Goal: Contribute content: Contribute content

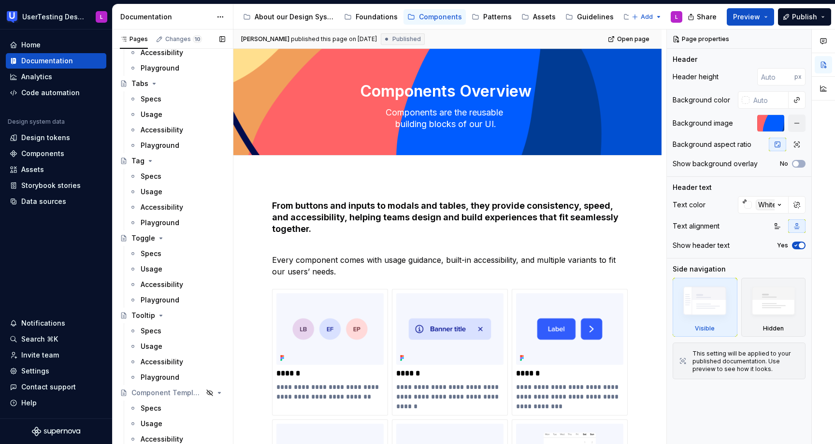
scroll to position [876, 0]
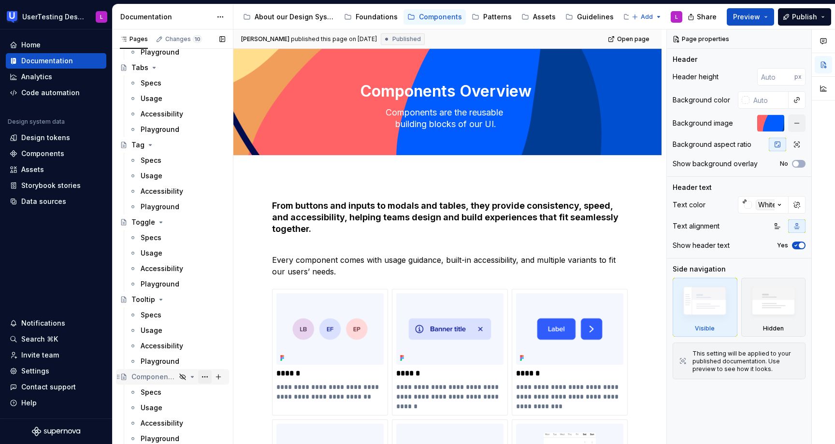
click at [205, 377] on button "Page tree" at bounding box center [205, 377] width 14 height 14
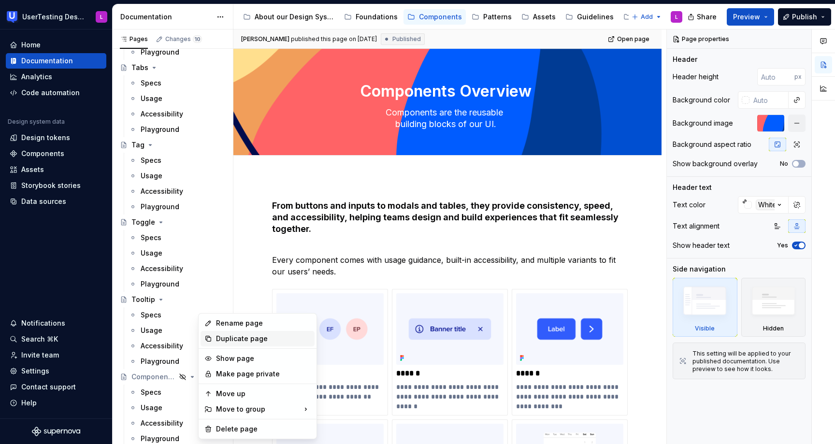
click at [225, 340] on div "Duplicate page" at bounding box center [263, 339] width 95 height 10
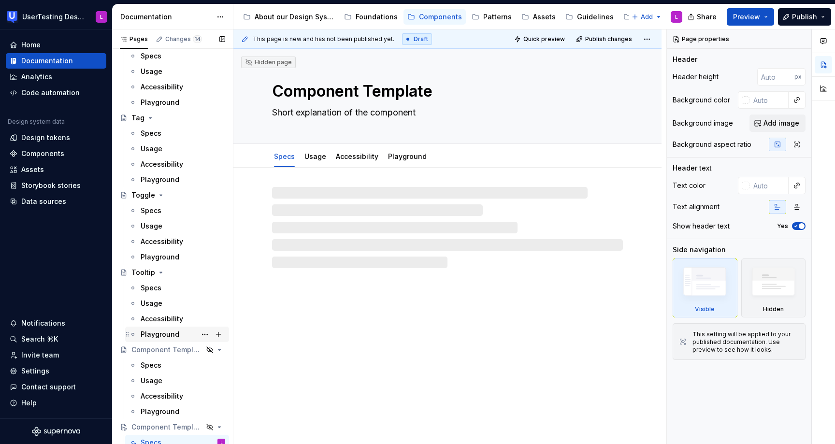
scroll to position [954, 0]
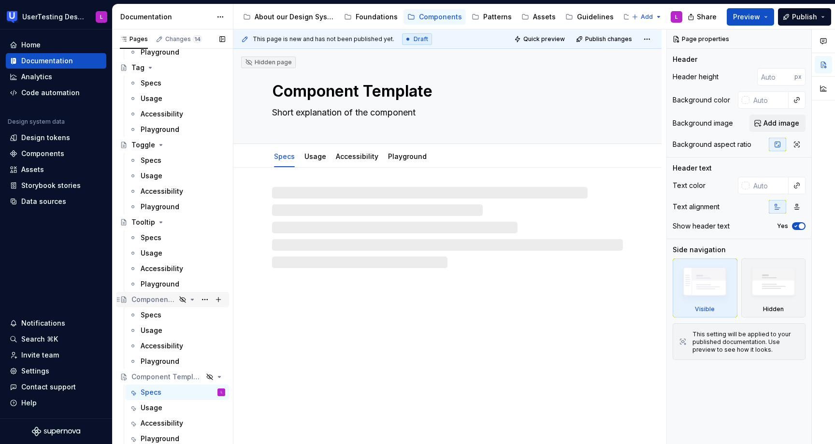
click at [184, 297] on icon "Page tree" at bounding box center [183, 300] width 6 height 6
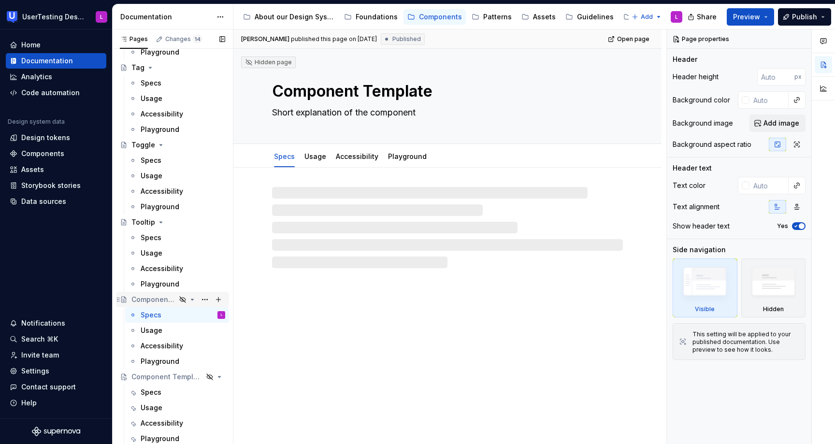
click at [191, 298] on icon "Page tree" at bounding box center [193, 300] width 8 height 8
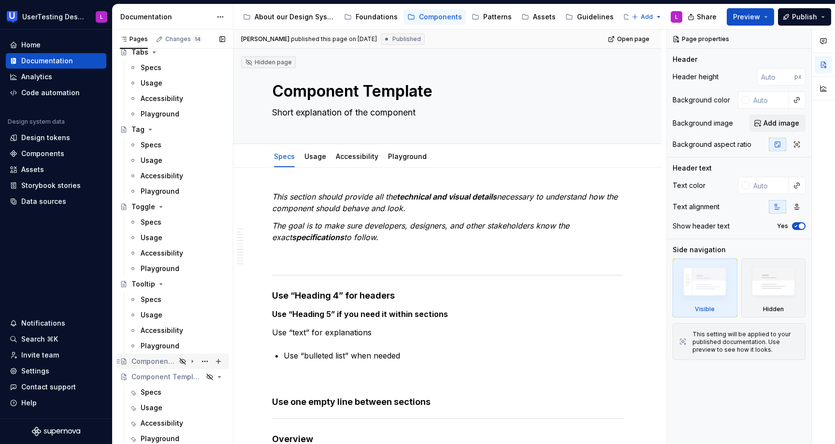
scroll to position [892, 0]
click at [192, 361] on icon "Page tree" at bounding box center [193, 362] width 8 height 8
click at [207, 360] on button "Page tree" at bounding box center [205, 362] width 14 height 14
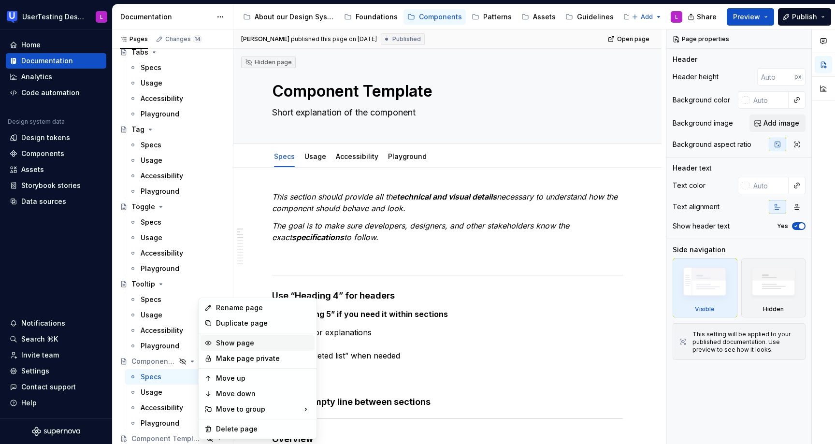
click at [218, 342] on div "Show page" at bounding box center [263, 343] width 95 height 10
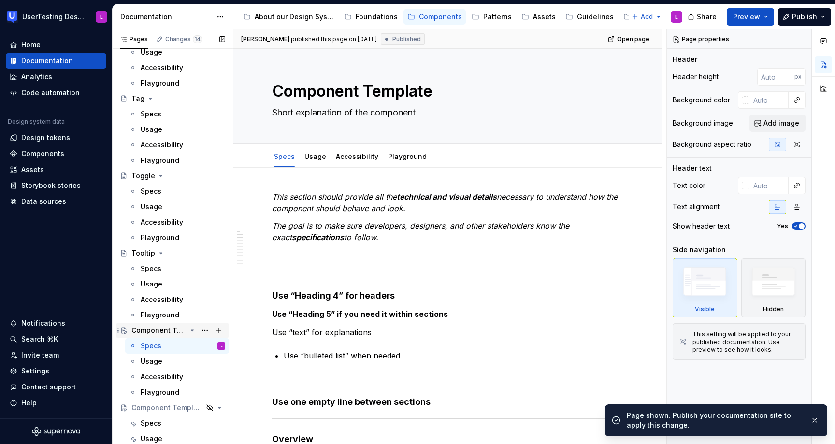
scroll to position [954, 0]
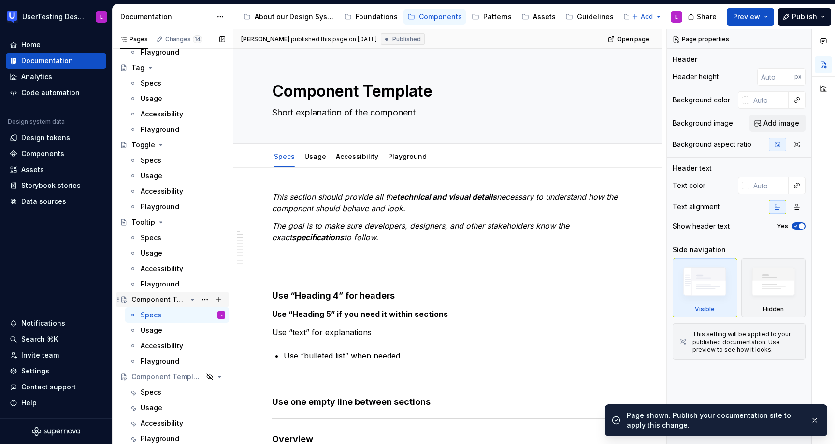
click at [160, 302] on div "Component Template" at bounding box center [158, 300] width 55 height 10
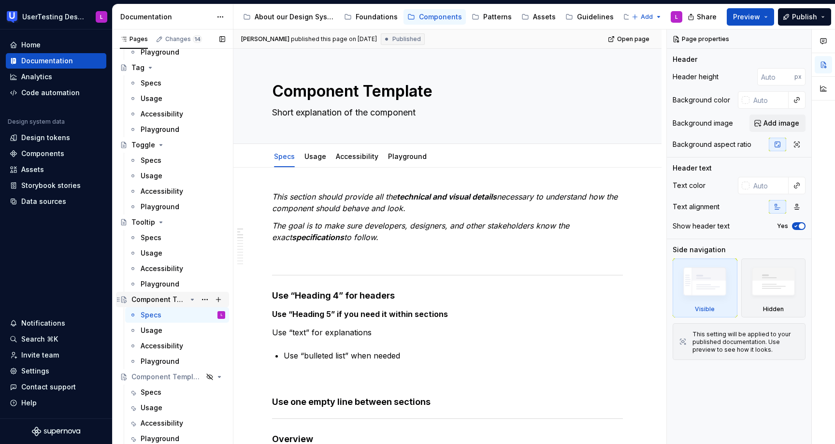
click at [161, 299] on div "Component Template" at bounding box center [158, 300] width 55 height 10
click at [357, 98] on textarea "Component Template" at bounding box center [445, 91] width 351 height 23
type textarea "*"
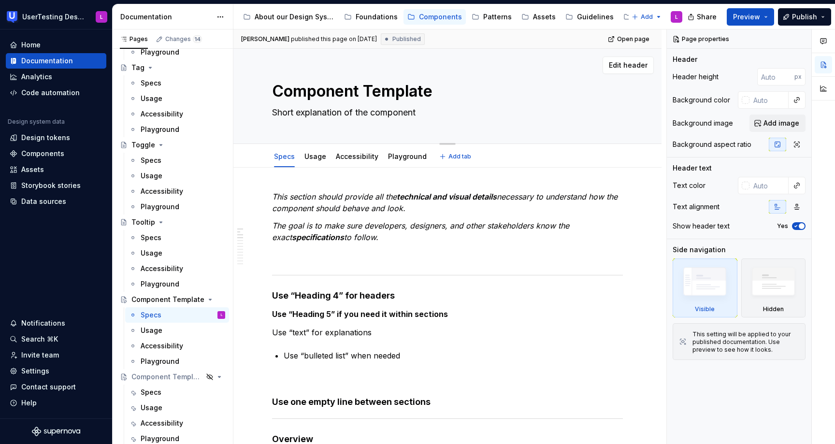
type textarea "I"
type textarea "*"
type textarea "In"
type textarea "*"
type textarea "Inp"
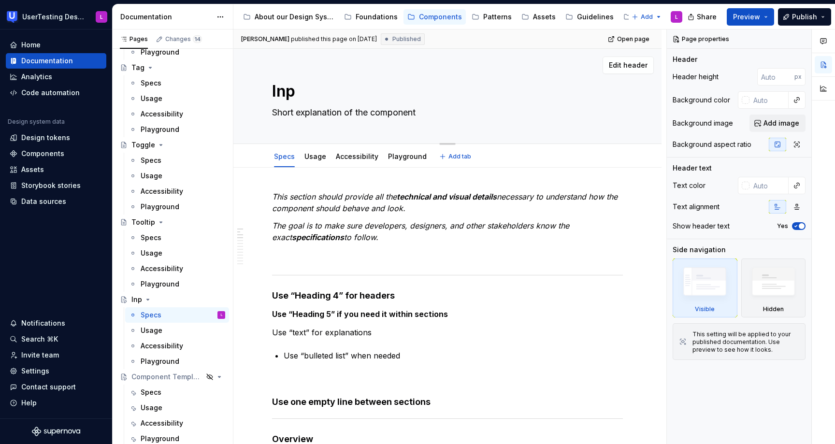
type textarea "*"
type textarea "Inpu"
type textarea "*"
type textarea "Input"
type textarea "*"
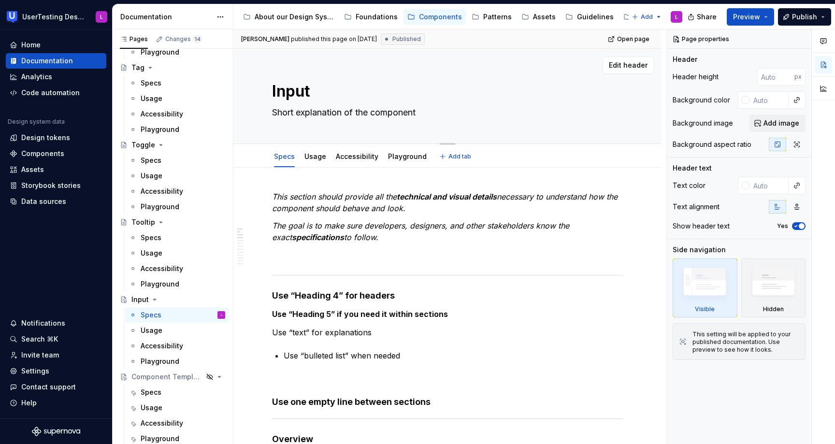
type textarea "Input"
type textarea "*"
type textarea "Input T"
type textarea "*"
type textarea "Input Te"
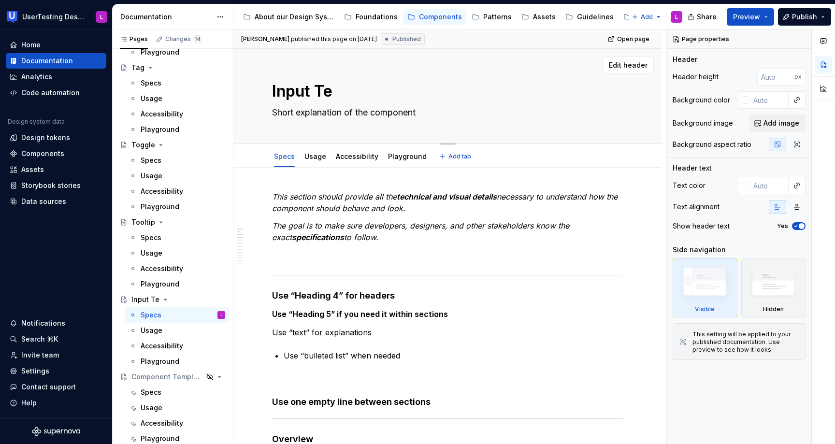
type textarea "*"
type textarea "Input Tex"
type textarea "*"
type textarea "Input Text"
type textarea "*"
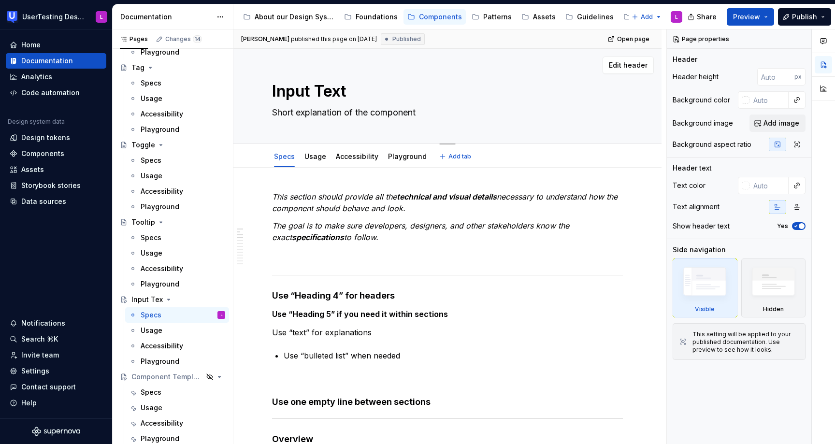
type textarea "Input Text"
type textarea "*"
type textarea "Input Text F"
type textarea "*"
type textarea "Input Text Fie"
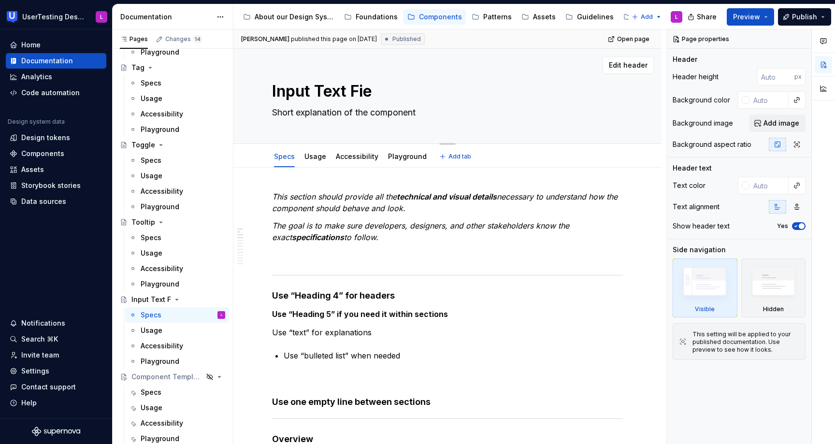
type textarea "*"
type textarea "Input Text Field"
type textarea "*"
type textarea "Input Text Field"
click at [333, 113] on textarea "Short explanation of the component" at bounding box center [445, 112] width 351 height 15
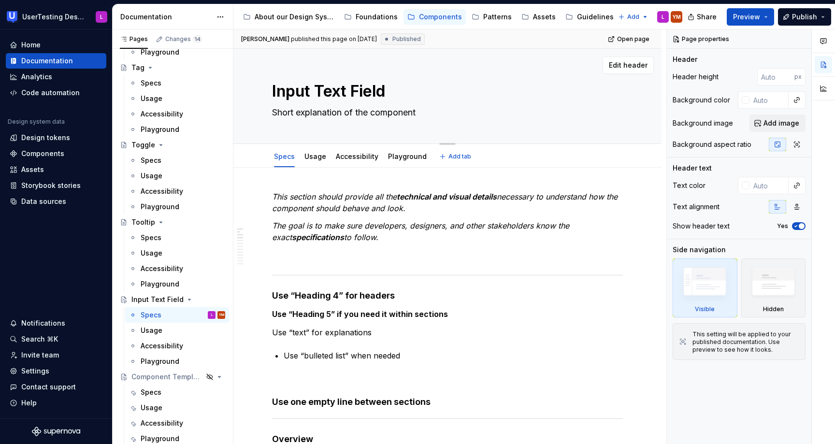
click at [333, 113] on textarea "Short explanation of the component" at bounding box center [445, 112] width 351 height 15
paste textarea "Input fields allow users to enter text or numbers into a UI. They typically app…"
type textarea "*"
type textarea "Input fields allow users to enter text or numbers into a UI. They typically app…"
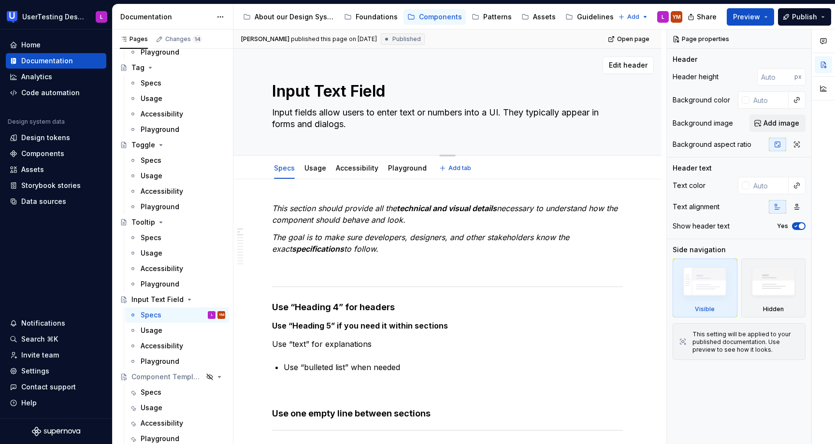
click at [422, 113] on textarea "Input fields allow users to enter text or numbers into a UI. They typically app…" at bounding box center [445, 118] width 351 height 27
type textarea "*"
type textarea "Input fields allow users to enter text or numbers into a UI. They typically app…"
click at [422, 124] on textarea "Input fields allow users to enter text or numbers into a UI. They typically app…" at bounding box center [445, 118] width 351 height 27
type textarea "*"
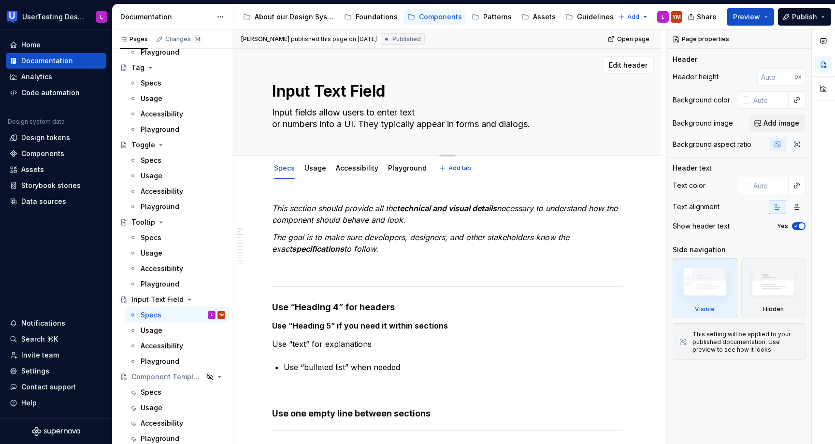
type textarea "Input fields allow users to enter text or numbers into a UI. They typically app…"
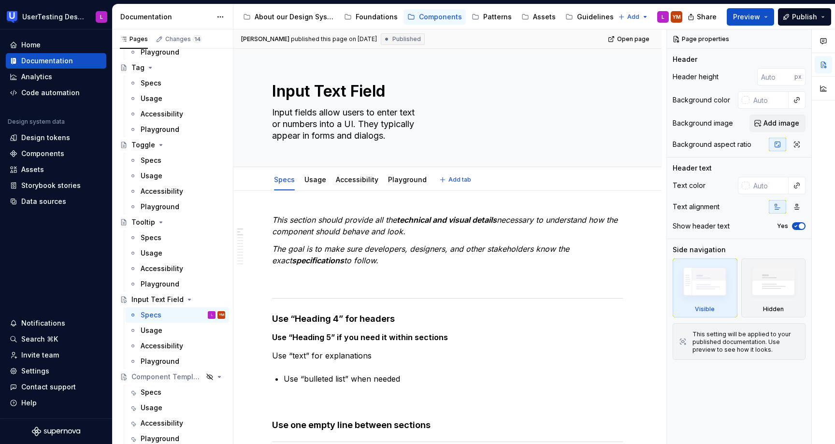
type textarea "*"
type textarea "Input fields allow users to enter text or numbers into a UI. They typically app…"
click at [520, 118] on textarea "Input fields allow users to enter text or numbers into a UI. They typically app…" at bounding box center [445, 124] width 351 height 39
click at [797, 124] on span "Add image" at bounding box center [782, 123] width 36 height 10
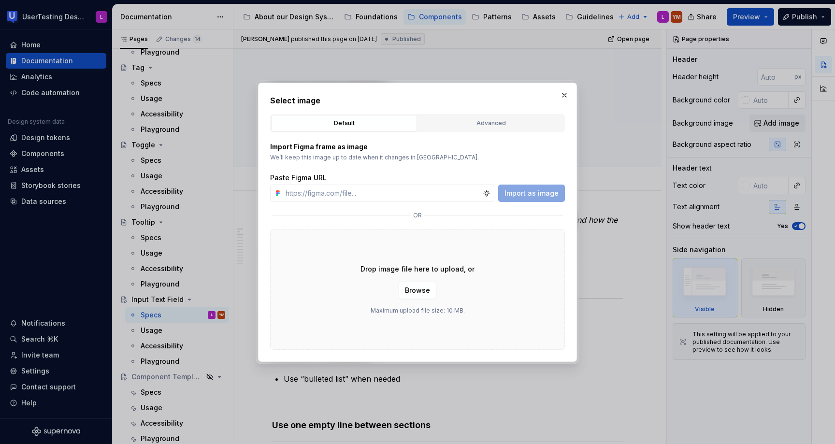
type textarea "*"
type input "[URL][DOMAIN_NAME]"
click at [518, 190] on span "Import as image" at bounding box center [532, 194] width 54 height 10
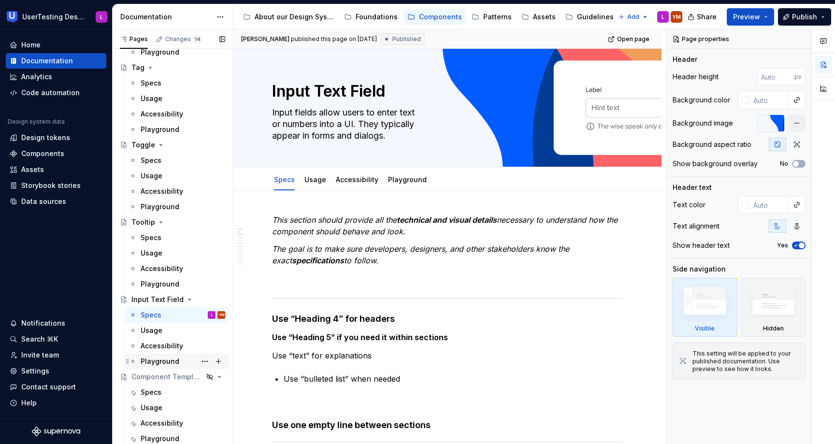
click at [163, 358] on div "Playground" at bounding box center [160, 362] width 39 height 10
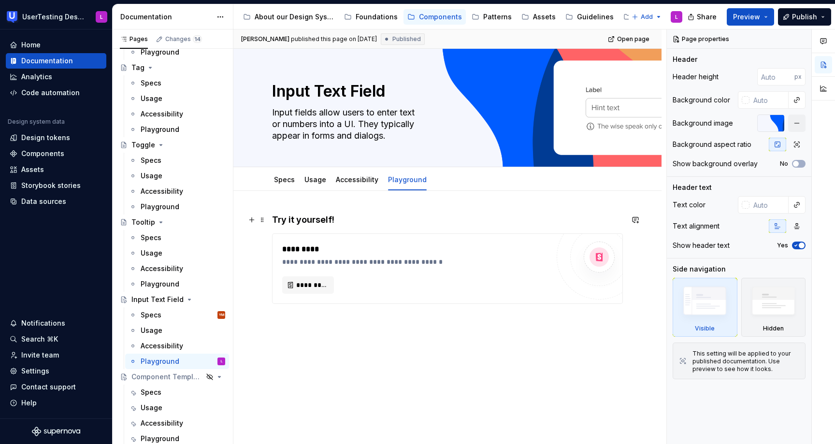
type textarea "*"
click at [358, 221] on h4 "Try it yourself!" at bounding box center [447, 220] width 351 height 12
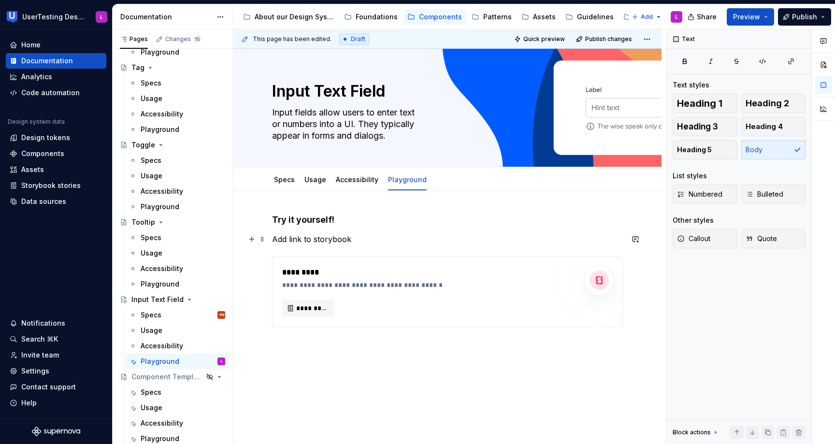
click at [326, 240] on p "Add link to storybook" at bounding box center [447, 239] width 351 height 12
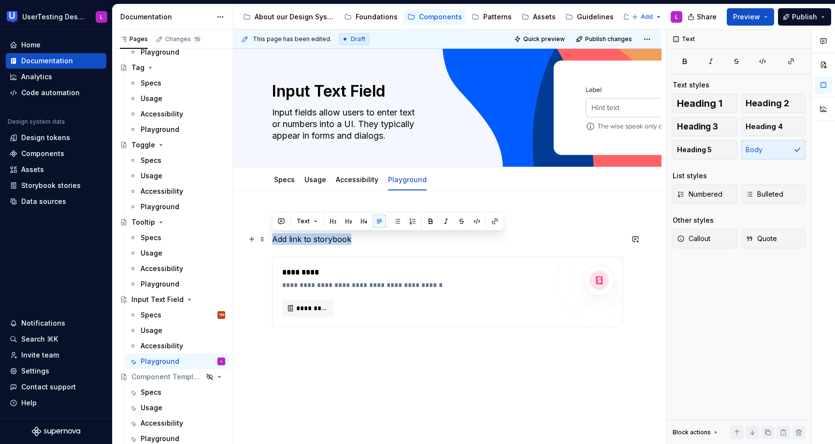
click at [326, 240] on p "Add link to storybook" at bounding box center [447, 239] width 351 height 12
click at [472, 222] on button "button" at bounding box center [477, 222] width 14 height 14
click at [164, 347] on div "Accessibility" at bounding box center [162, 346] width 43 height 10
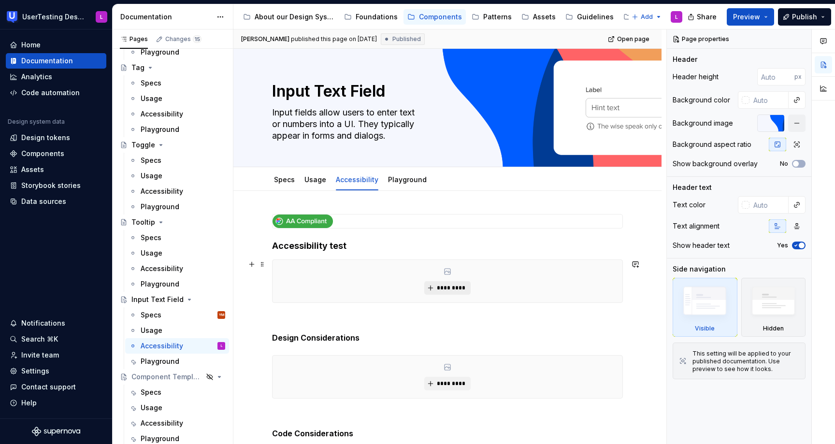
click at [454, 290] on span "*********" at bounding box center [451, 288] width 29 height 8
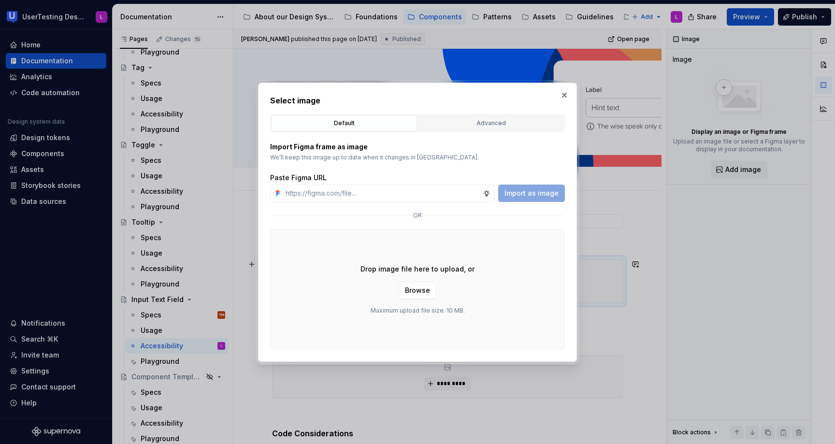
type textarea "*"
type input "[URL][DOMAIN_NAME]"
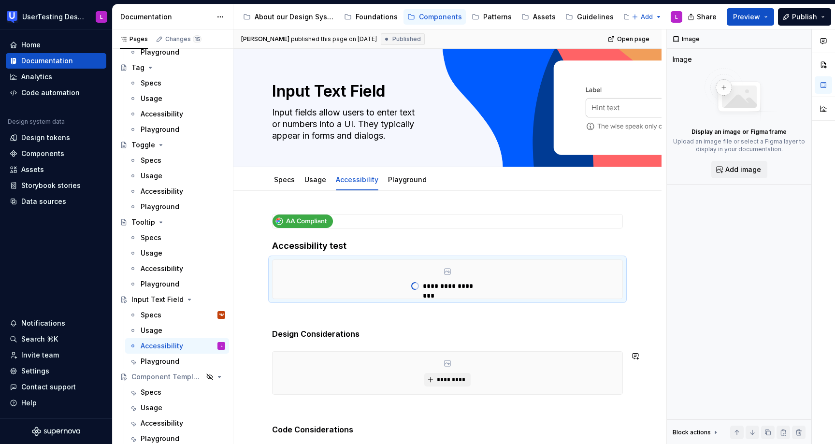
type textarea "*"
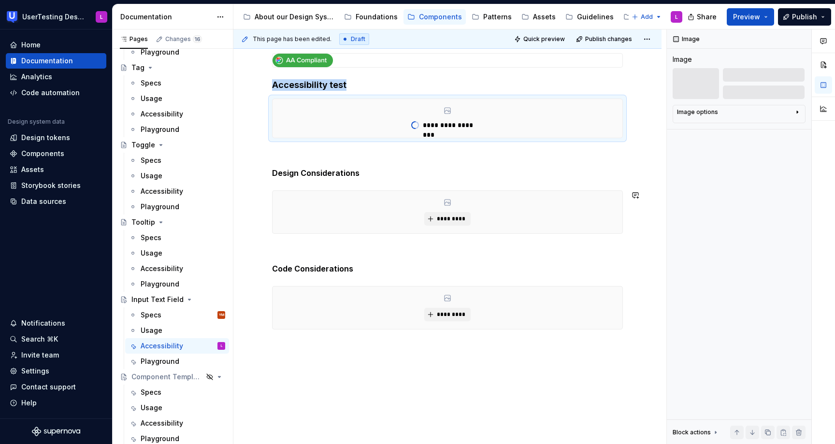
scroll to position [183, 0]
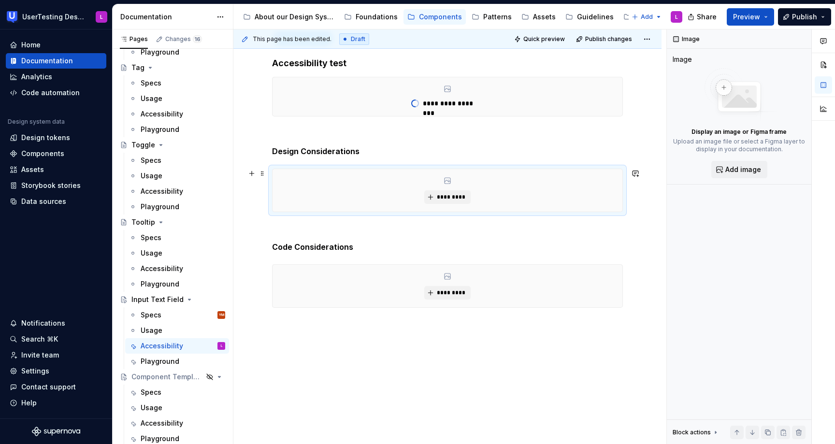
click at [382, 189] on div "*********" at bounding box center [448, 190] width 350 height 43
click at [449, 198] on span "*********" at bounding box center [451, 197] width 29 height 8
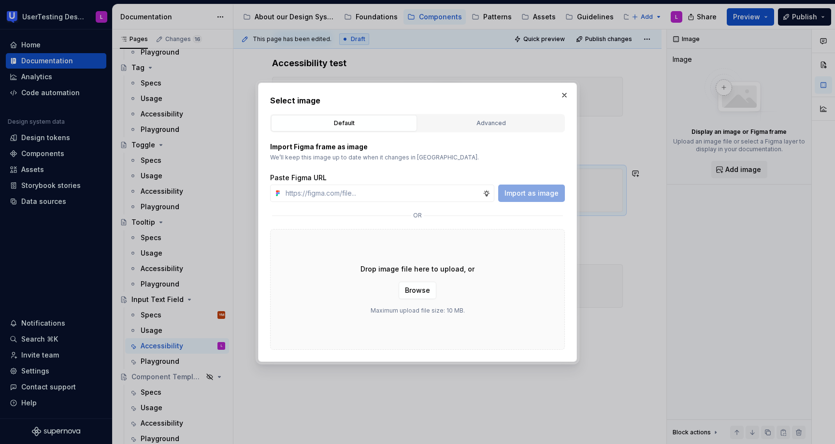
type input "[URL][DOMAIN_NAME]"
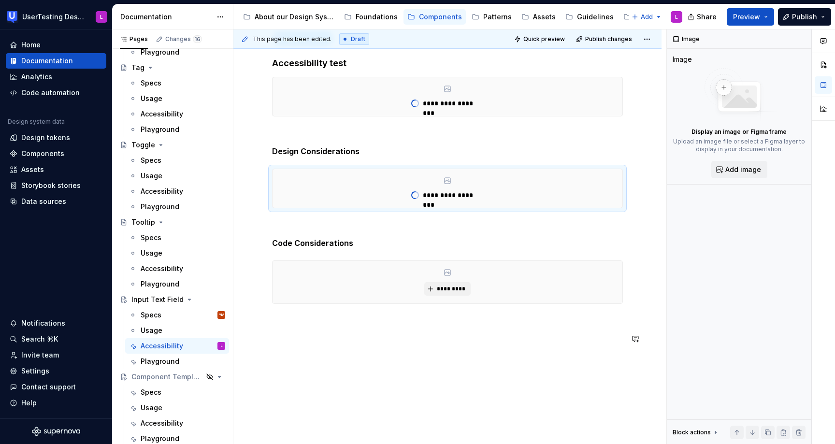
type textarea "*"
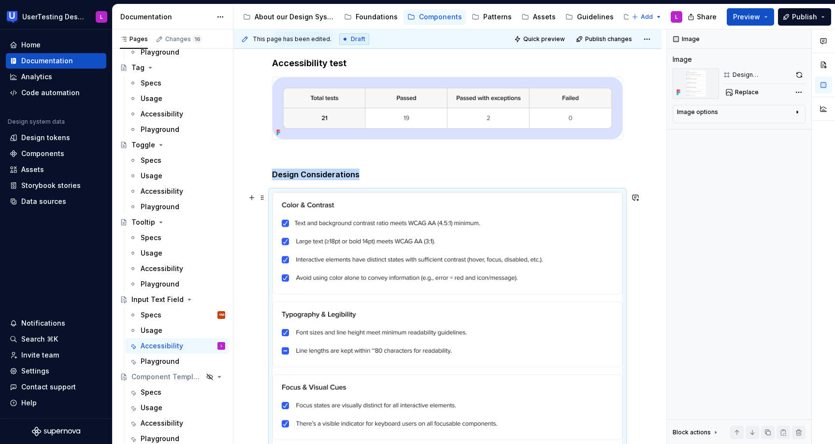
click at [386, 271] on img at bounding box center [448, 416] width 350 height 449
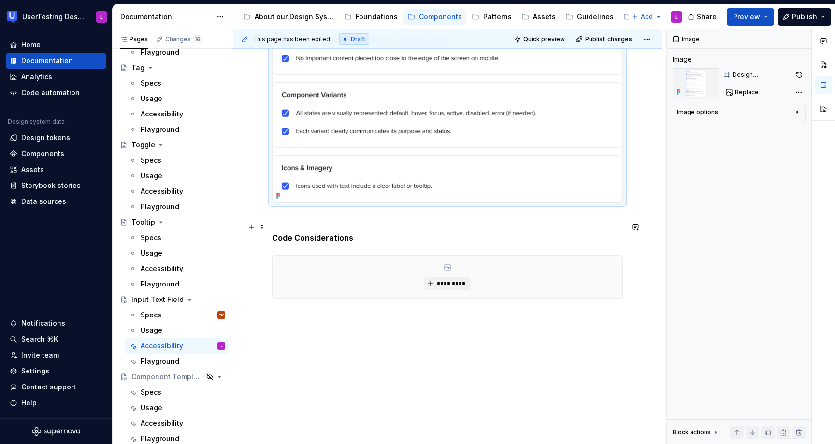
scroll to position [668, 0]
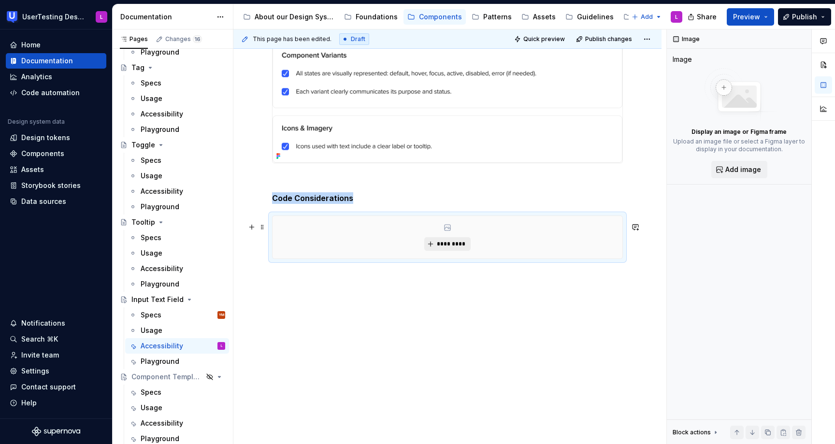
click at [460, 244] on span "*********" at bounding box center [451, 244] width 29 height 8
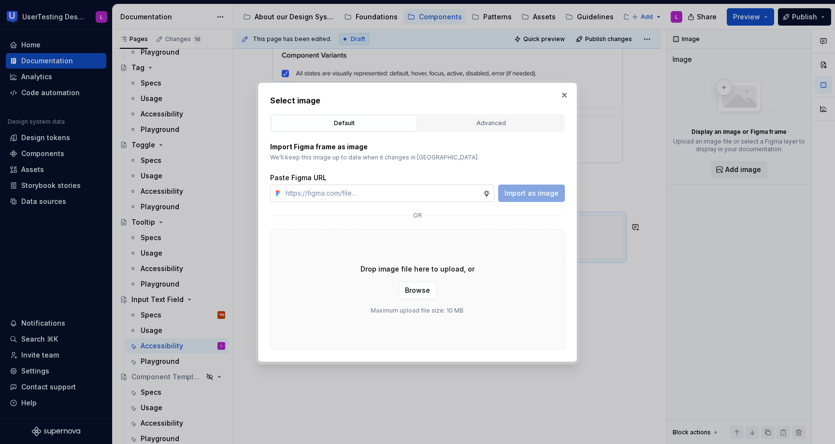
type input "[URL][DOMAIN_NAME]"
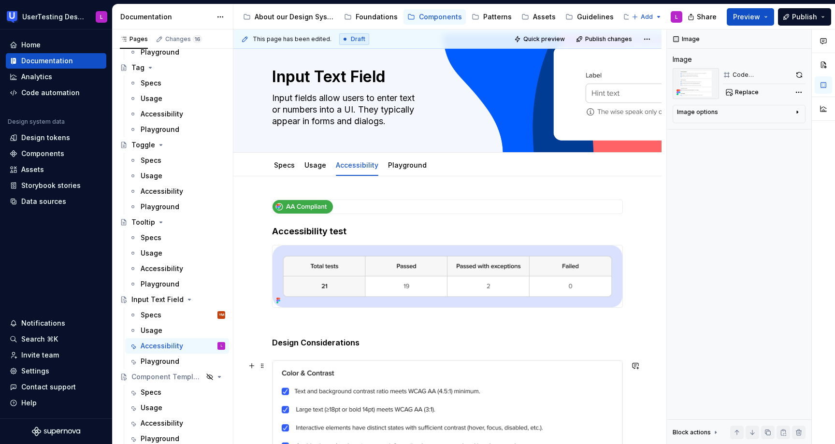
scroll to position [0, 0]
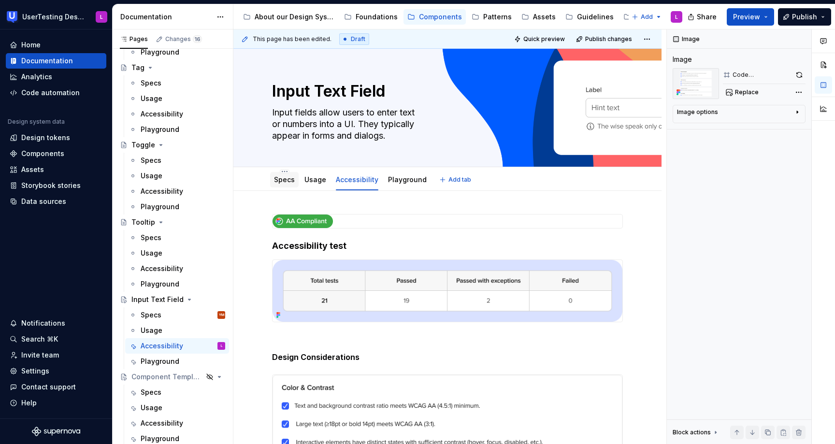
click at [281, 184] on div "Specs" at bounding box center [284, 180] width 21 height 10
click at [277, 180] on link "Specs" at bounding box center [284, 179] width 21 height 8
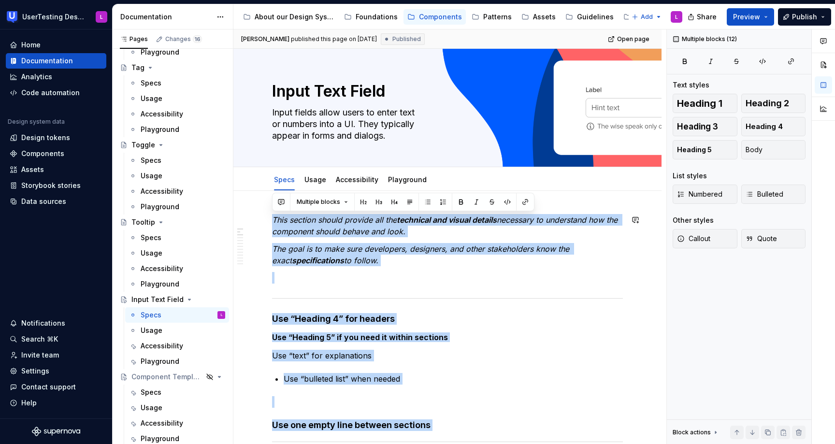
drag, startPoint x: 273, startPoint y: 306, endPoint x: 270, endPoint y: 212, distance: 93.4
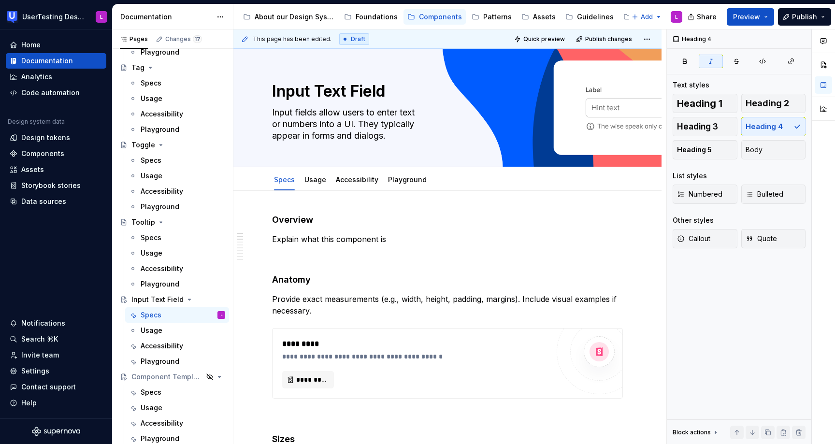
type textarea "*"
click at [310, 244] on p "Explain what this component is" at bounding box center [447, 239] width 351 height 12
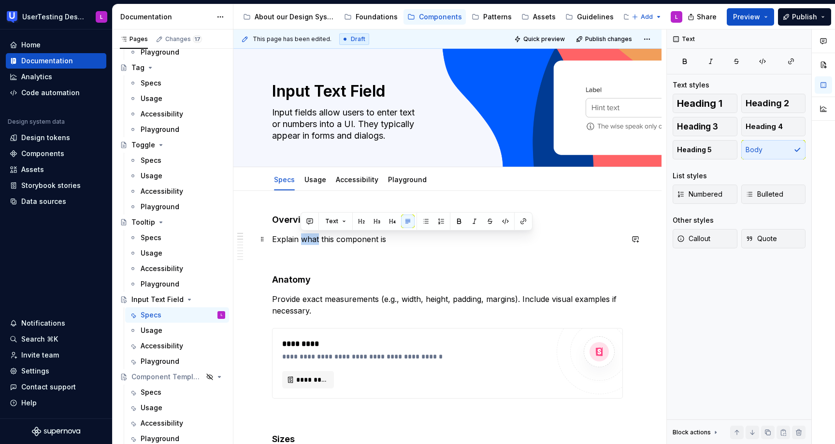
click at [310, 244] on p "Explain what this component is" at bounding box center [447, 239] width 351 height 12
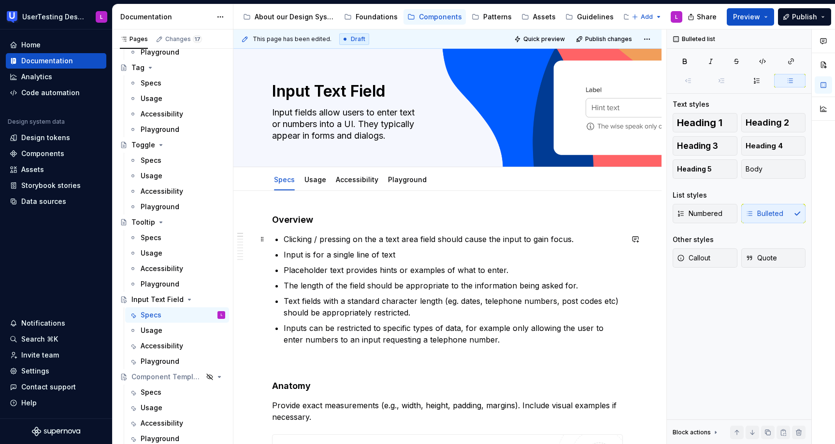
click at [455, 241] on p "Clicking / pressing on the a text area field should cause the input to gain foc…" at bounding box center [453, 239] width 339 height 12
click at [398, 256] on p "Input is for a single line of text" at bounding box center [453, 255] width 339 height 12
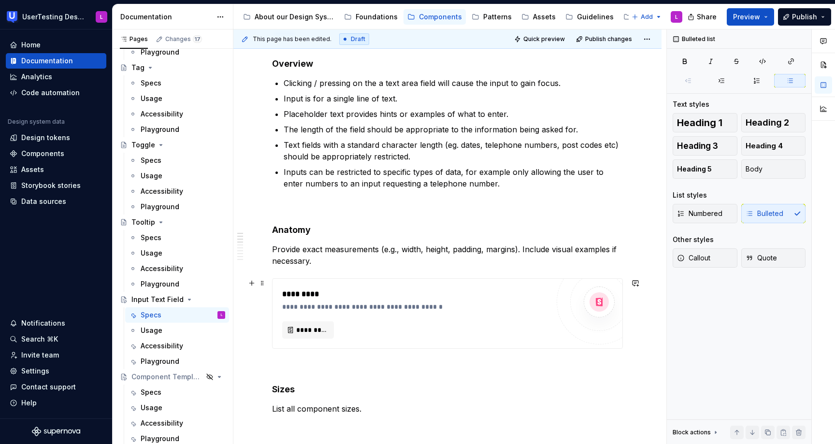
scroll to position [158, 0]
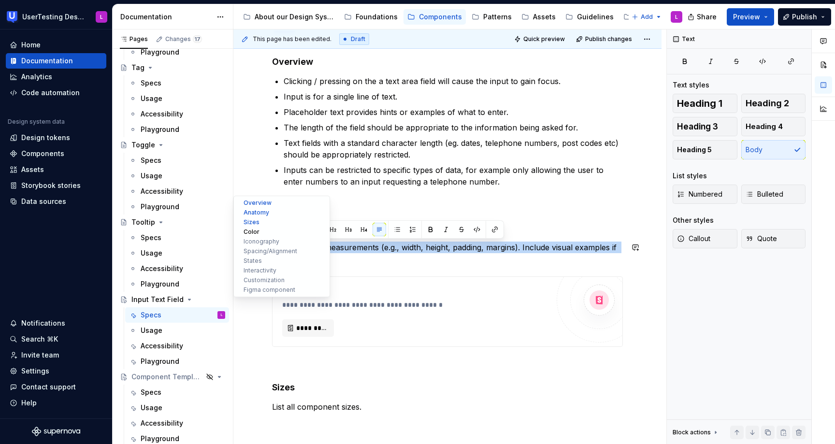
drag, startPoint x: 320, startPoint y: 258, endPoint x: 288, endPoint y: 236, distance: 38.9
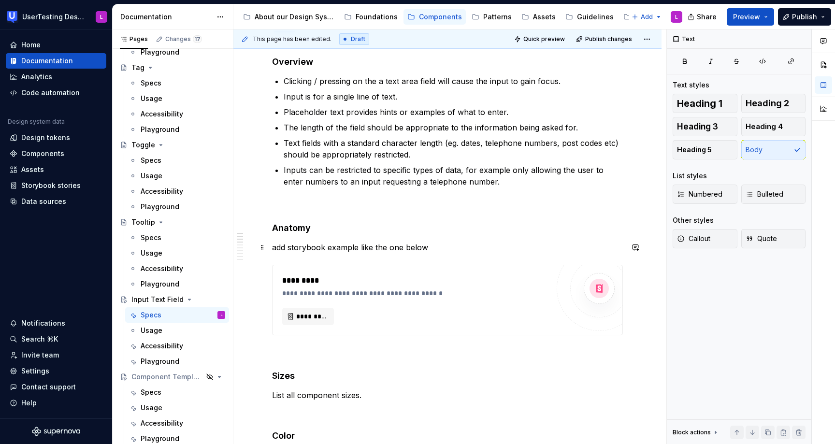
click at [348, 250] on p "add storybook example like the one below" at bounding box center [447, 248] width 351 height 12
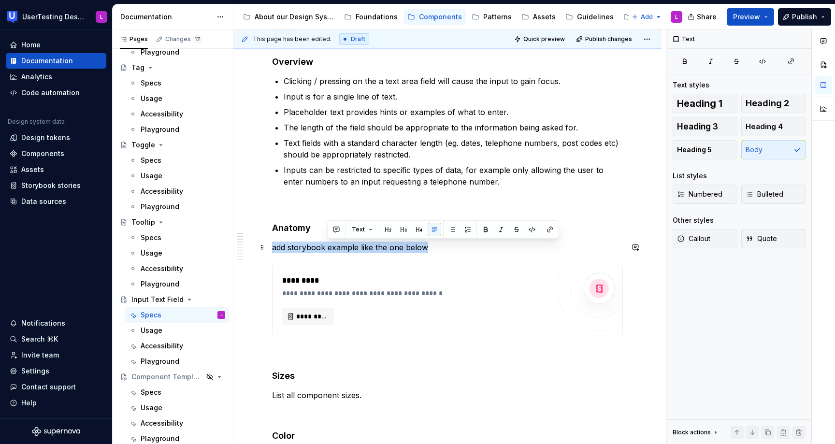
click at [348, 250] on p "add storybook example like the one below" at bounding box center [447, 248] width 351 height 12
click at [476, 226] on button "button" at bounding box center [477, 230] width 14 height 14
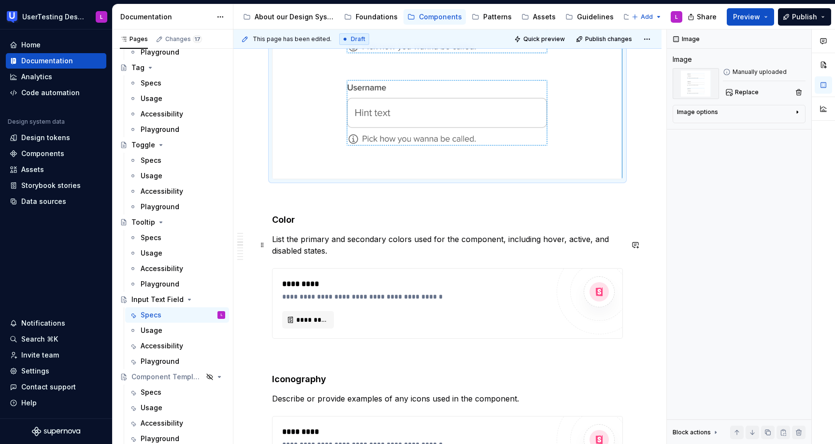
scroll to position [840, 0]
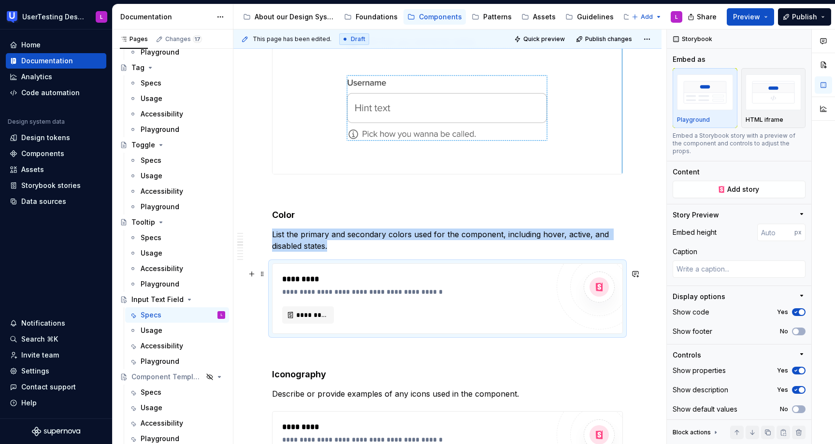
click at [477, 285] on div "*********" at bounding box center [418, 280] width 272 height 12
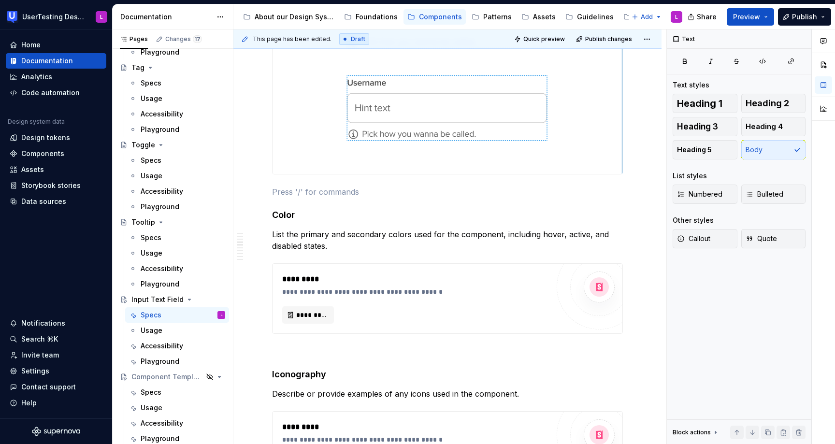
click at [296, 188] on div "**********" at bounding box center [447, 318] width 351 height 1888
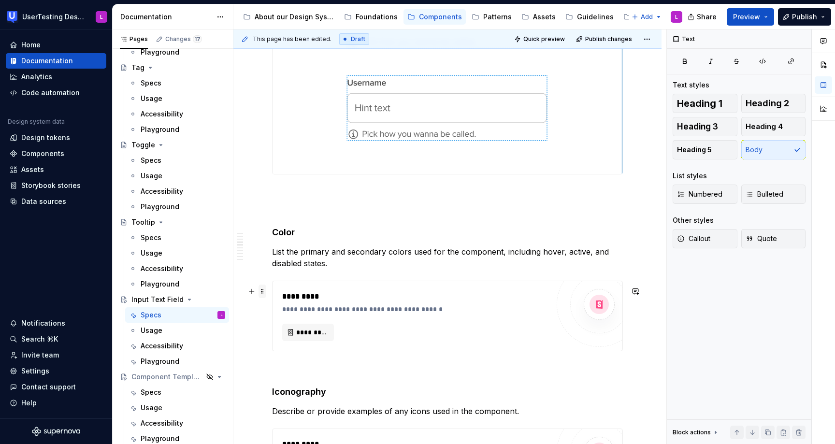
click at [262, 290] on span at bounding box center [263, 292] width 8 height 14
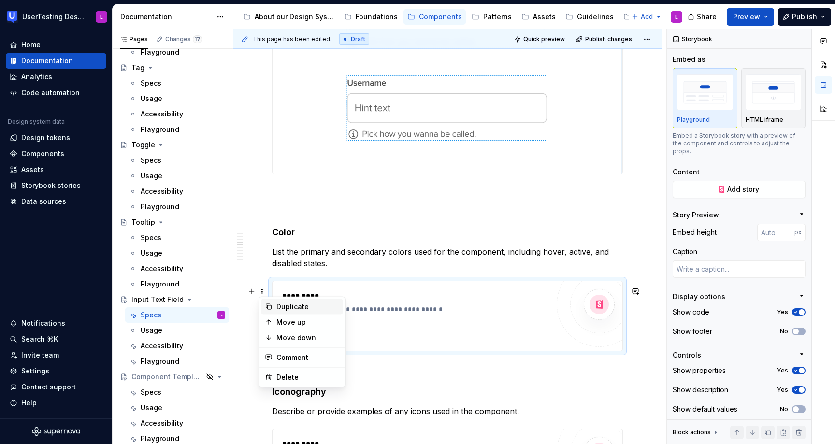
click at [288, 308] on div "Duplicate" at bounding box center [308, 307] width 63 height 10
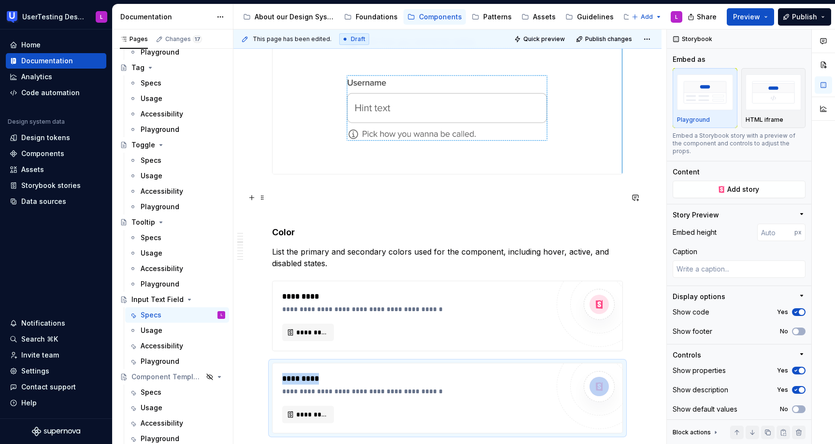
drag, startPoint x: 349, startPoint y: 382, endPoint x: 340, endPoint y: 196, distance: 186.3
click at [340, 196] on div "**********" at bounding box center [447, 367] width 351 height 1987
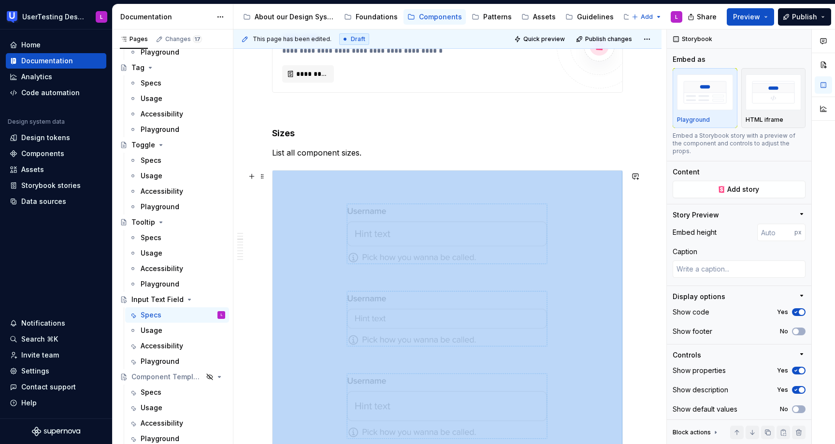
scroll to position [491, 0]
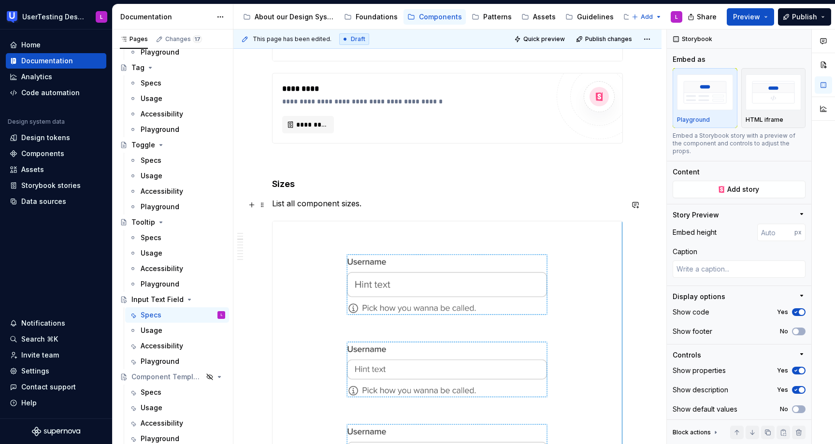
click at [313, 204] on p "List all component sizes." at bounding box center [447, 204] width 351 height 12
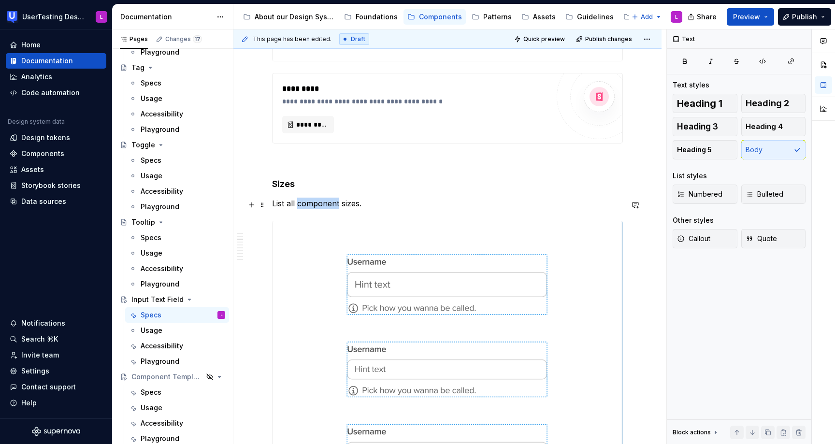
click at [313, 204] on p "List all component sizes." at bounding box center [447, 204] width 351 height 12
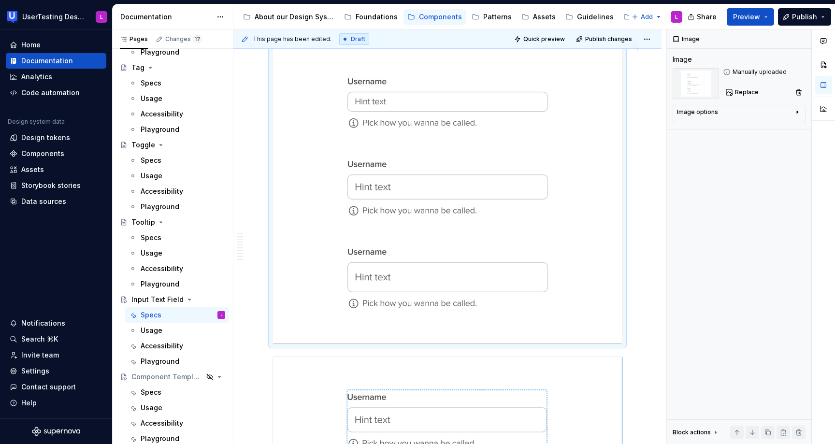
scroll to position [877, 0]
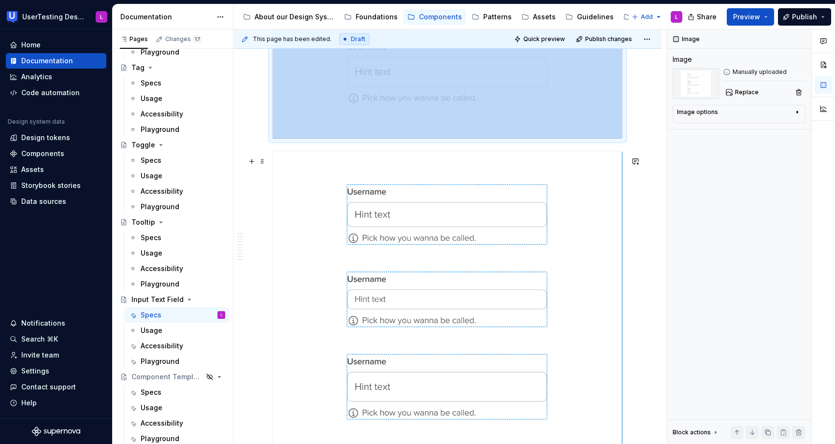
click at [522, 280] on img at bounding box center [448, 302] width 350 height 302
type textarea "*"
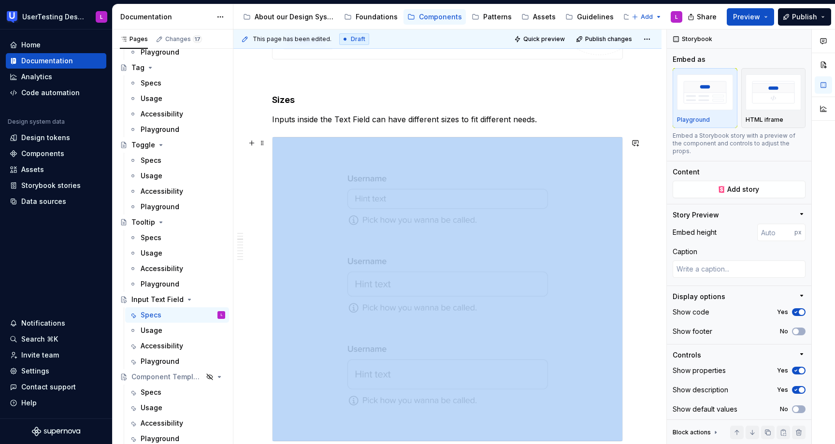
scroll to position [574, 0]
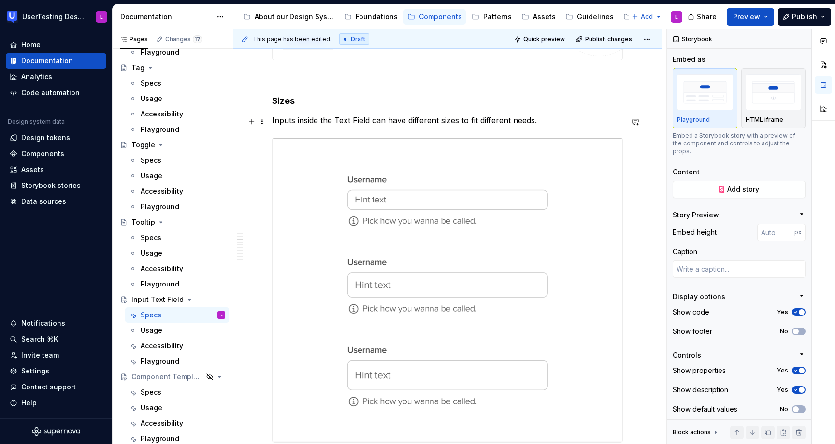
click at [542, 122] on p "Inputs inside the Text Field can have different sizes to fit different needs." at bounding box center [447, 121] width 351 height 12
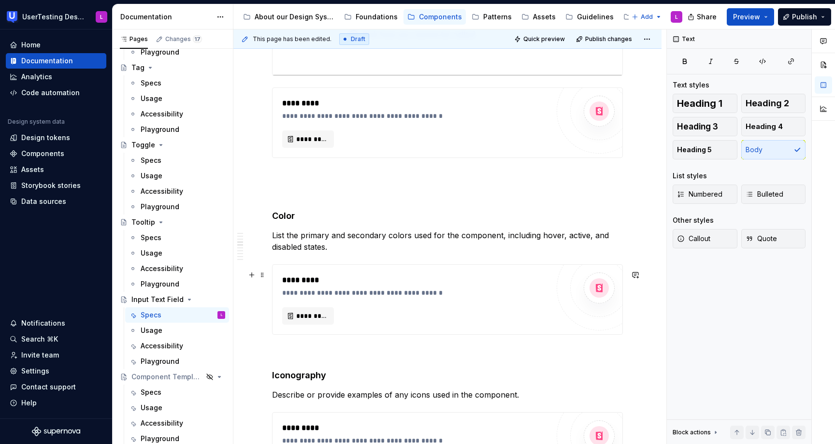
scroll to position [1042, 0]
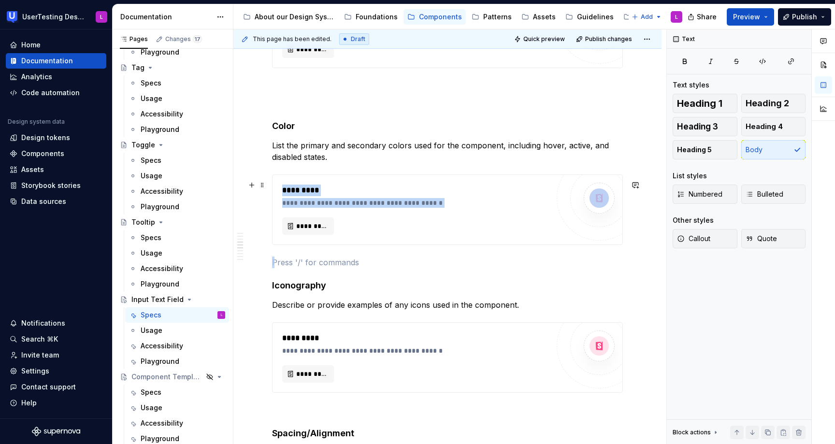
drag, startPoint x: 293, startPoint y: 260, endPoint x: 280, endPoint y: 206, distance: 54.8
click at [280, 206] on div "**********" at bounding box center [447, 172] width 351 height 2001
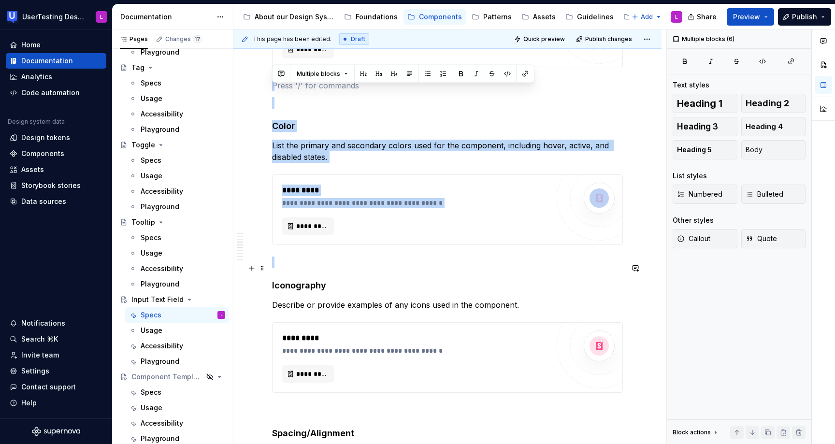
drag, startPoint x: 278, startPoint y: 93, endPoint x: 423, endPoint y: 269, distance: 228.0
click at [423, 269] on div "**********" at bounding box center [447, 172] width 351 height 2001
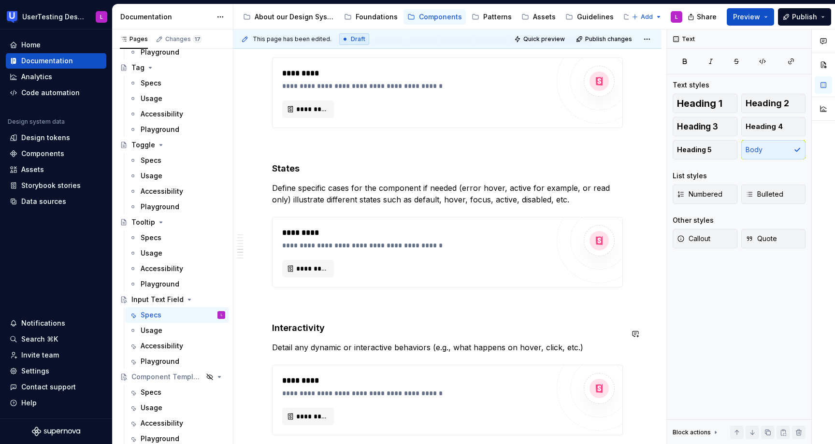
scroll to position [1277, 0]
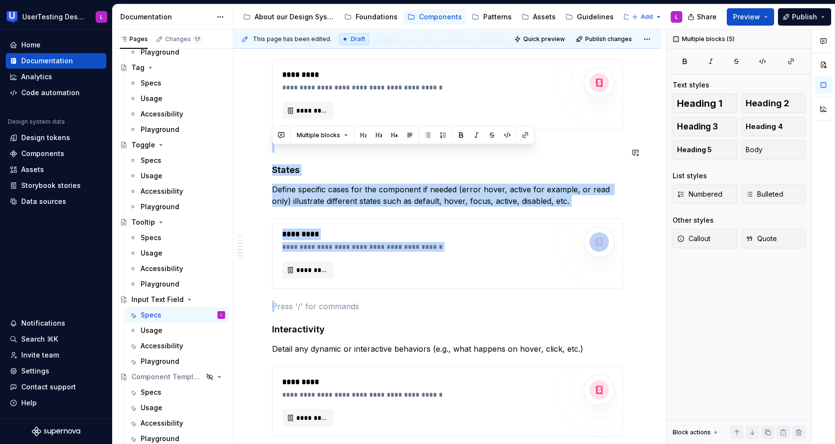
drag, startPoint x: 393, startPoint y: 306, endPoint x: 437, endPoint y: 146, distance: 165.5
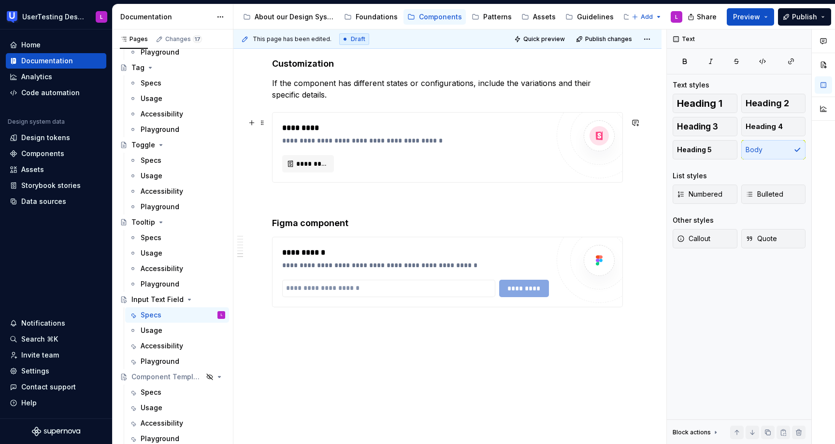
scroll to position [1544, 0]
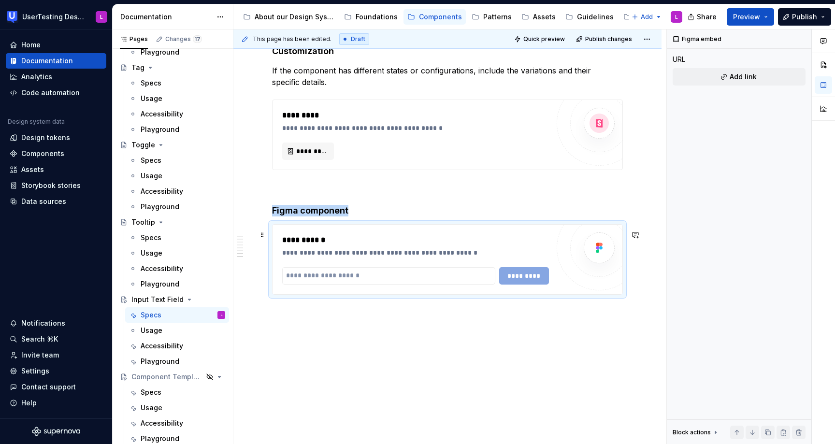
click at [444, 246] on div "**********" at bounding box center [418, 240] width 272 height 12
paste input "**********"
type input "**********"
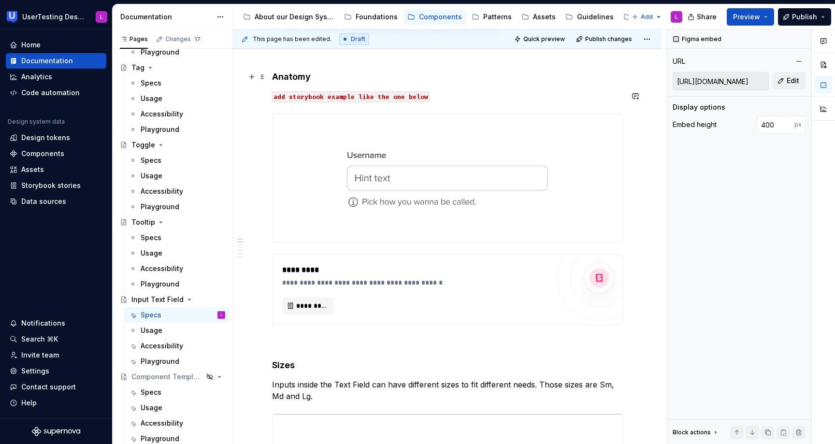
scroll to position [134, 0]
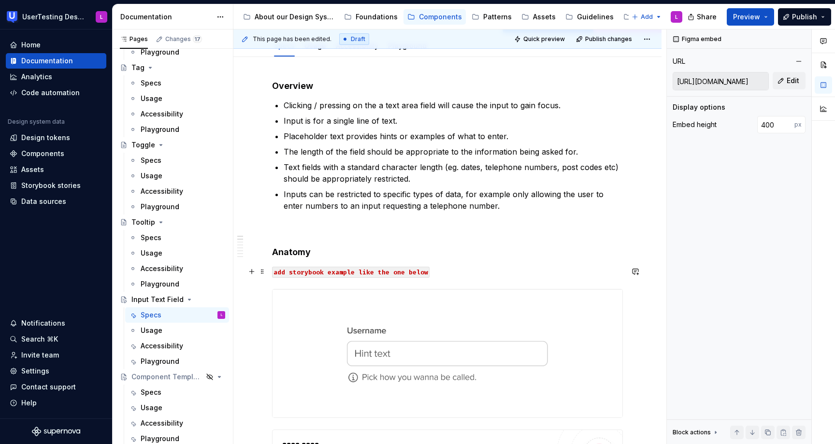
click at [363, 274] on code "add storybook example like the one below" at bounding box center [351, 272] width 158 height 11
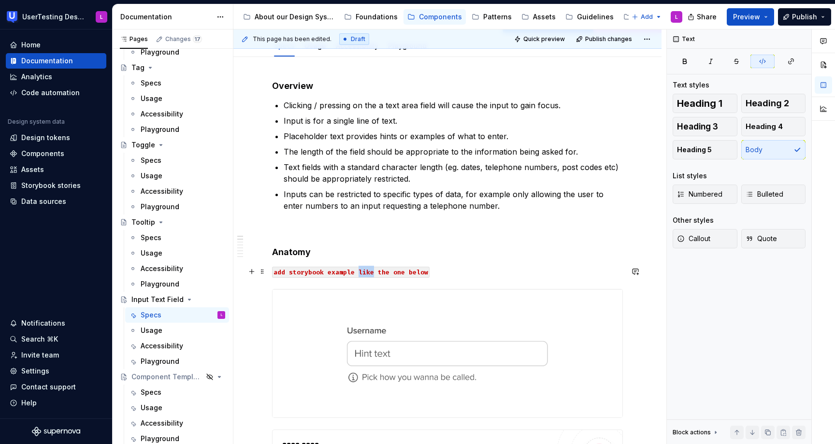
click at [363, 274] on code "add storybook example like the one below" at bounding box center [351, 272] width 158 height 11
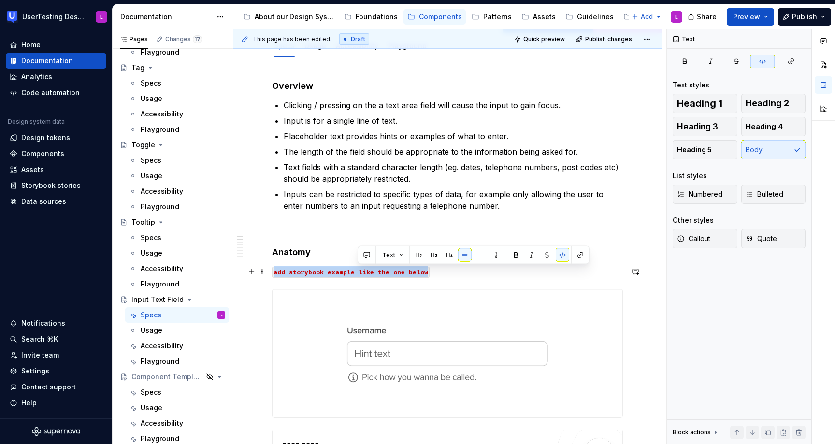
click at [363, 274] on code "add storybook example like the one below" at bounding box center [351, 272] width 158 height 11
copy code "add storybook example like the one below"
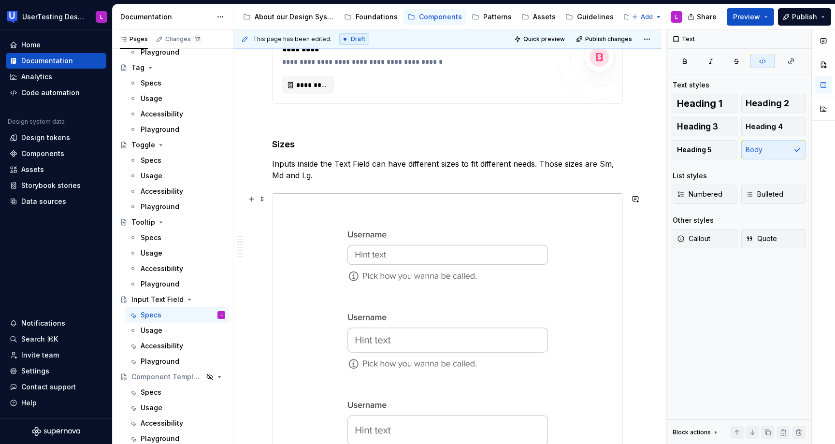
scroll to position [550, 0]
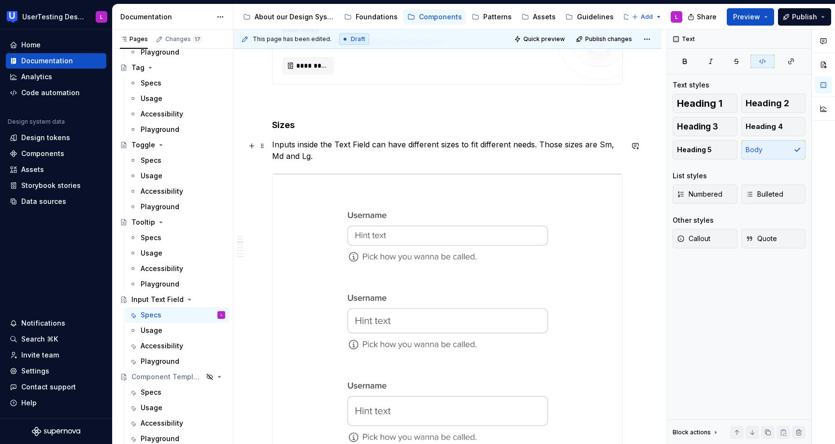
click at [382, 154] on p "Inputs inside the Text Field can have different sizes to fit different needs. T…" at bounding box center [447, 150] width 351 height 23
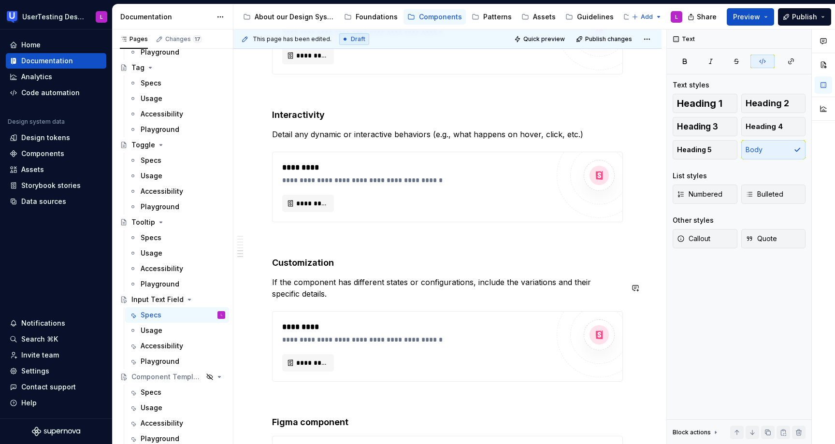
scroll to position [1374, 0]
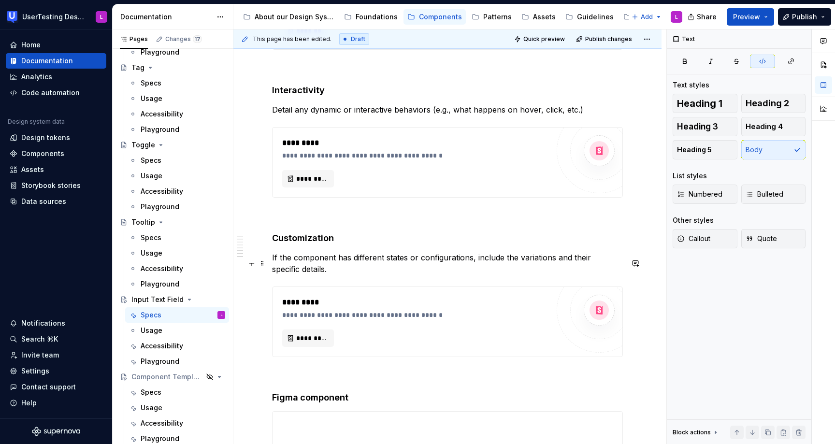
click at [364, 275] on p "If the component has different states or configurations, include the variations…" at bounding box center [447, 263] width 351 height 23
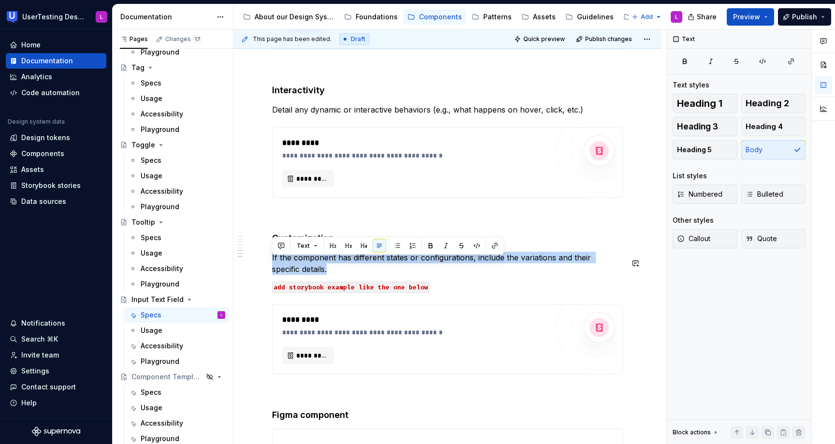
drag, startPoint x: 327, startPoint y: 271, endPoint x: 268, endPoint y: 254, distance: 61.5
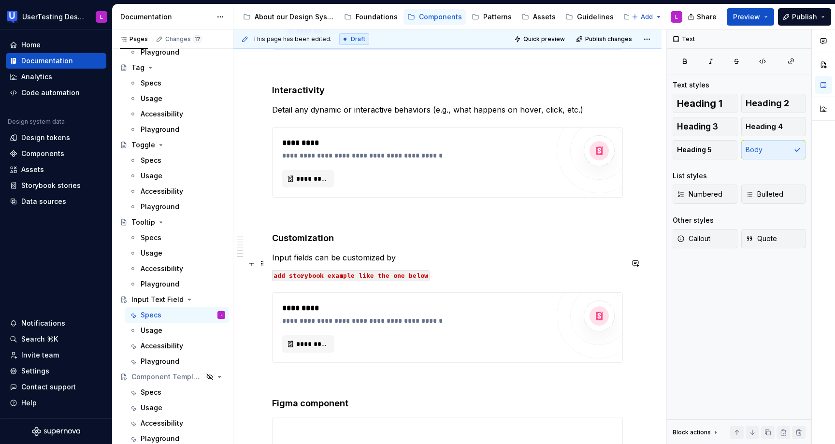
click at [372, 263] on p "Input fields can be customized by" at bounding box center [447, 258] width 351 height 12
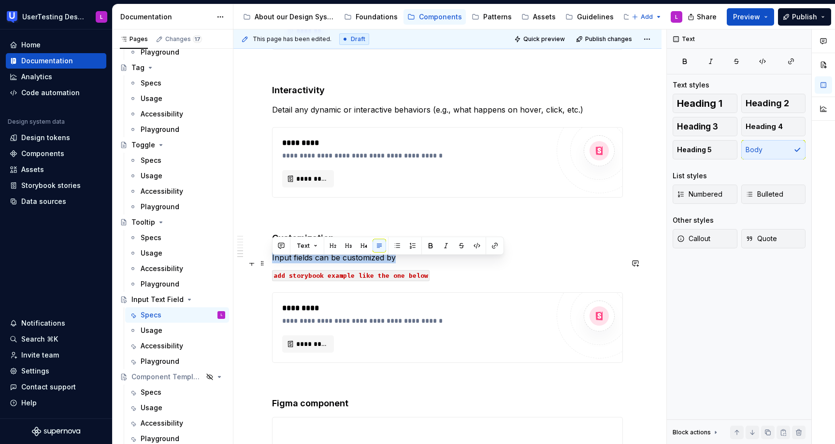
click at [372, 263] on p "Input fields can be customized by" at bounding box center [447, 258] width 351 height 12
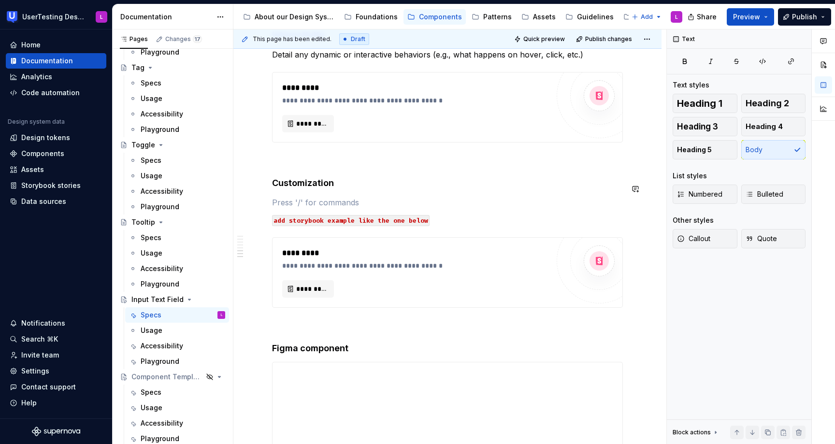
scroll to position [1432, 0]
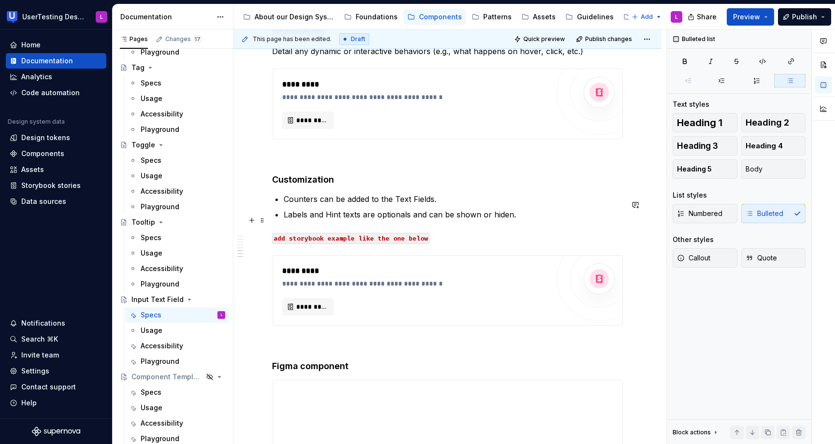
click at [495, 220] on p "Labels and Hint texts are optionals and can be shown or hiden." at bounding box center [453, 215] width 339 height 12
click at [501, 220] on p "Labels and Hint texts are optionals and can be shown or hiden." at bounding box center [453, 215] width 339 height 12
click at [526, 220] on p "Labels and Hint texts are optionals and can be shown or hidden." at bounding box center [453, 215] width 339 height 12
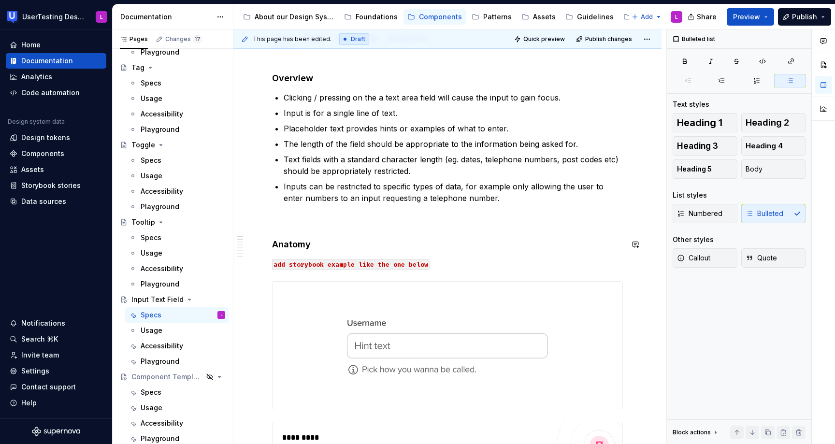
scroll to position [274, 0]
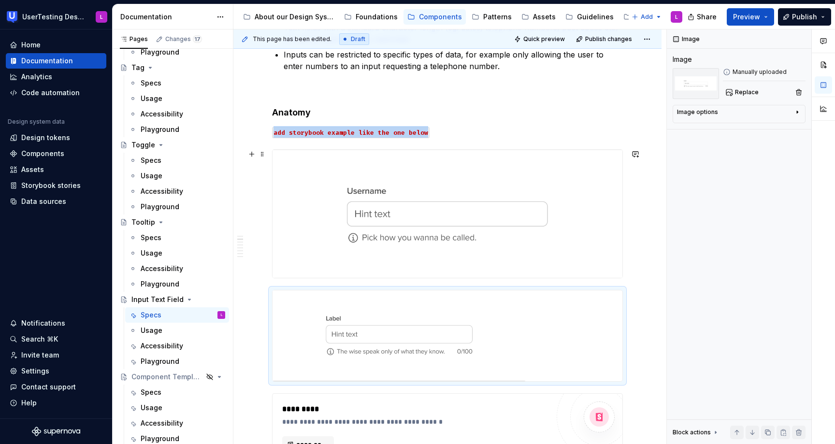
click at [480, 207] on img at bounding box center [448, 214] width 350 height 128
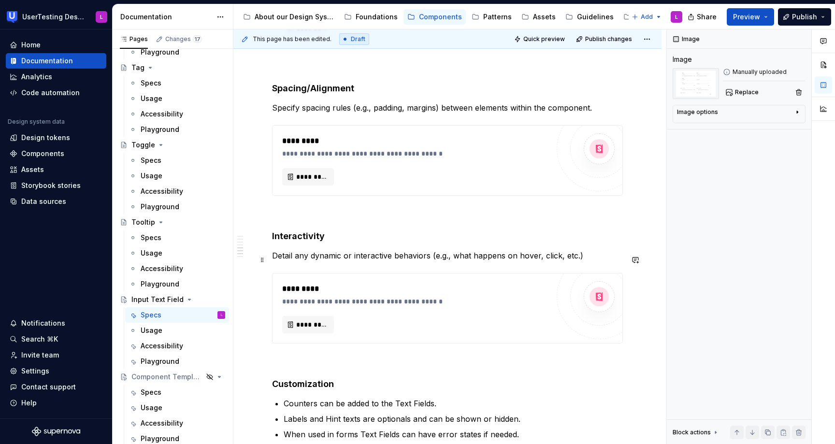
scroll to position [1185, 0]
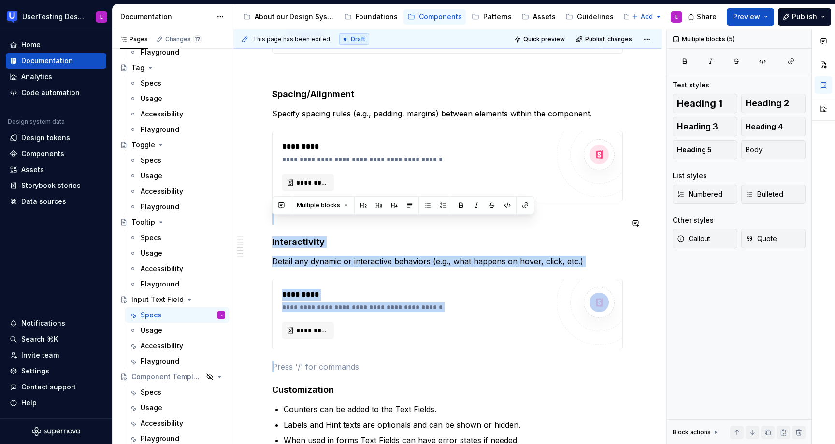
drag, startPoint x: 299, startPoint y: 360, endPoint x: 339, endPoint y: 217, distance: 148.5
click at [339, 217] on div "**********" at bounding box center [447, 57] width 351 height 2057
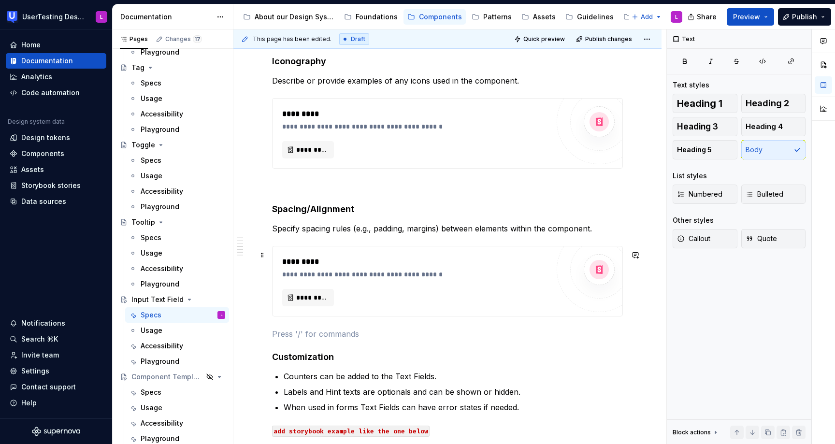
scroll to position [1048, 0]
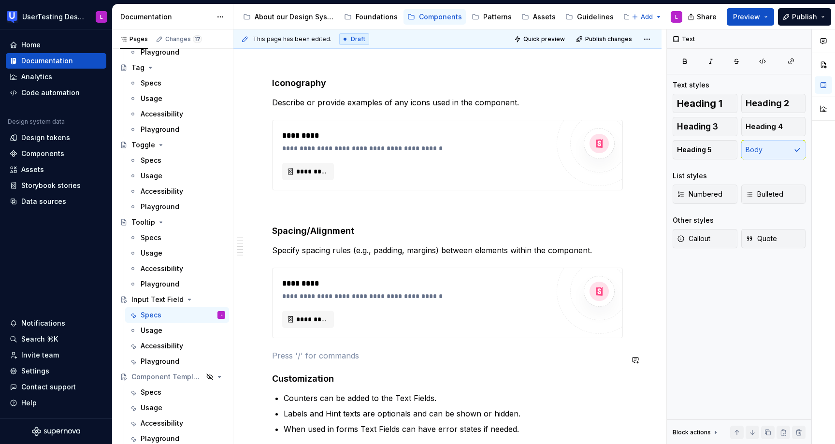
click at [298, 351] on div "**********" at bounding box center [447, 120] width 351 height 1909
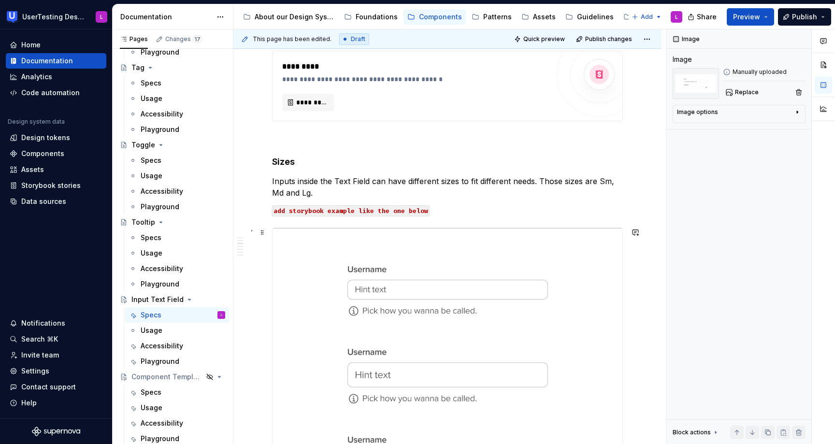
scroll to position [445, 0]
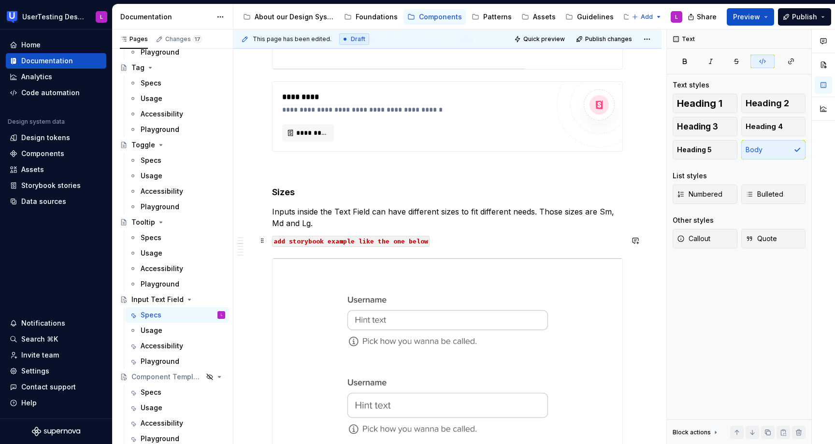
click at [405, 239] on code "add storybook example like the one below" at bounding box center [351, 241] width 158 height 11
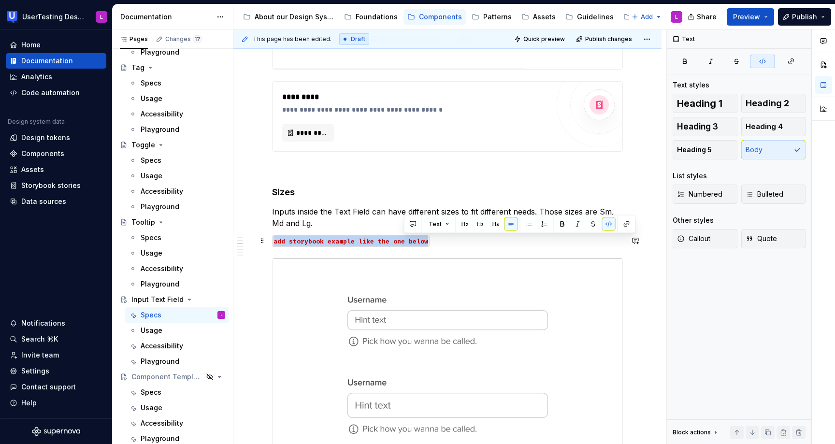
click at [405, 239] on code "add storybook example like the one below" at bounding box center [351, 241] width 158 height 11
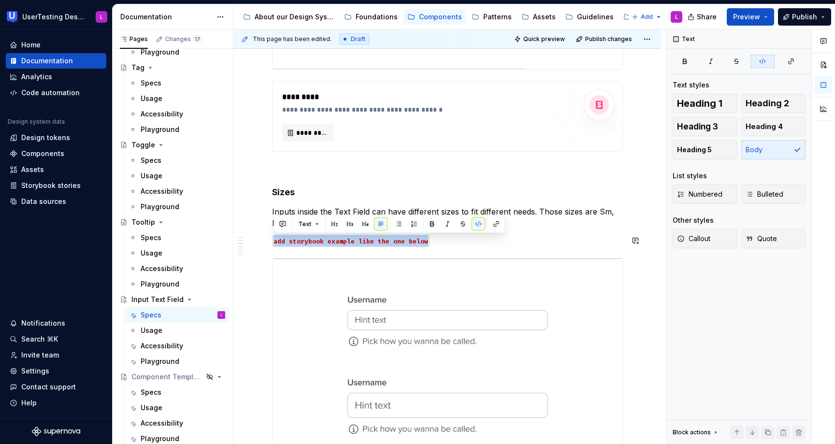
copy code "add storybook example like the one below"
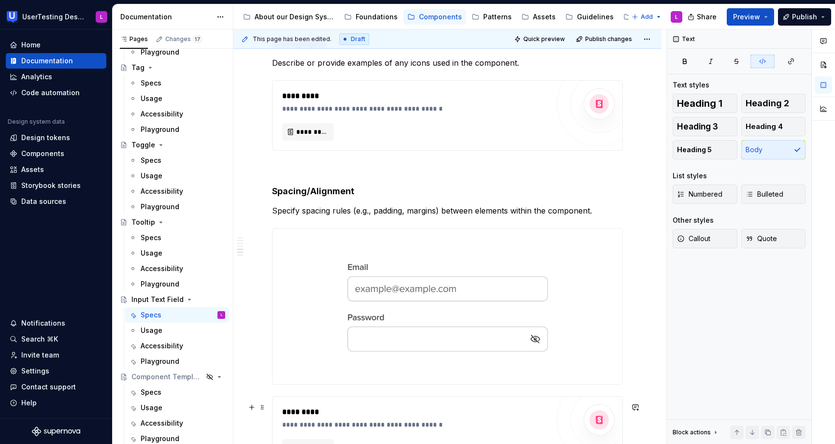
scroll to position [1010, 0]
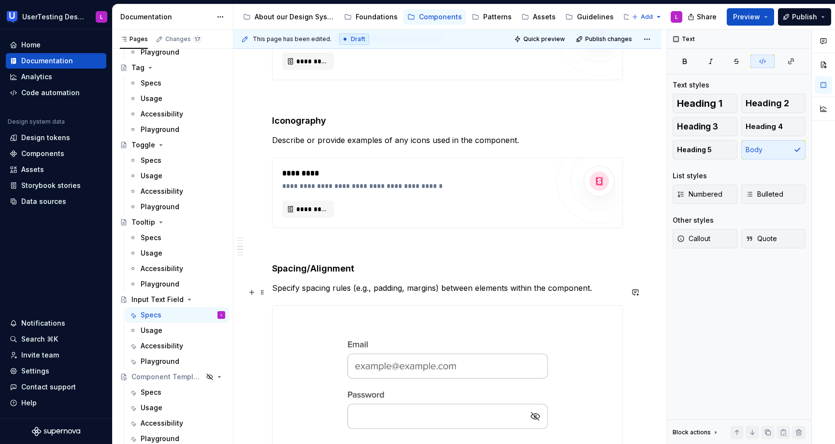
click at [599, 291] on p "Specify spacing rules (e.g., padding, margins) between elements within the comp…" at bounding box center [447, 288] width 351 height 12
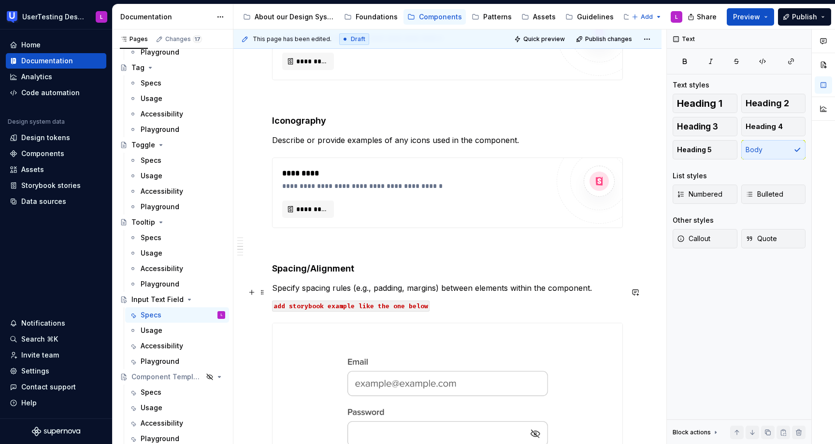
click at [508, 294] on p "Specify spacing rules (e.g., padding, margins) between elements within the comp…" at bounding box center [447, 288] width 351 height 12
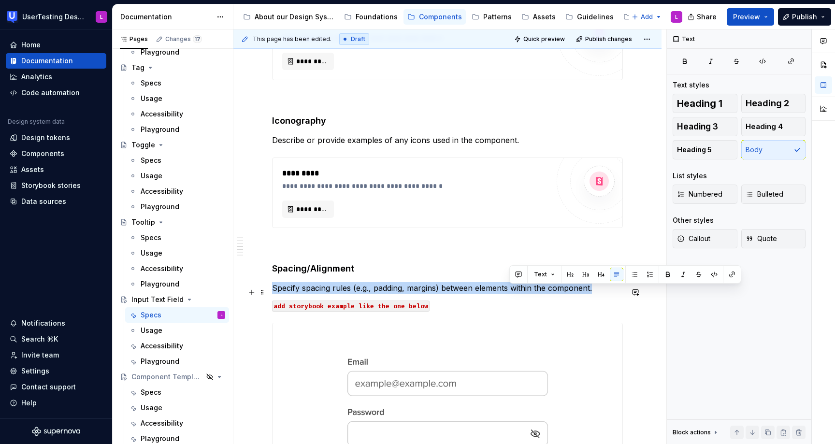
click at [508, 294] on p "Specify spacing rules (e.g., padding, margins) between elements within the comp…" at bounding box center [447, 288] width 351 height 12
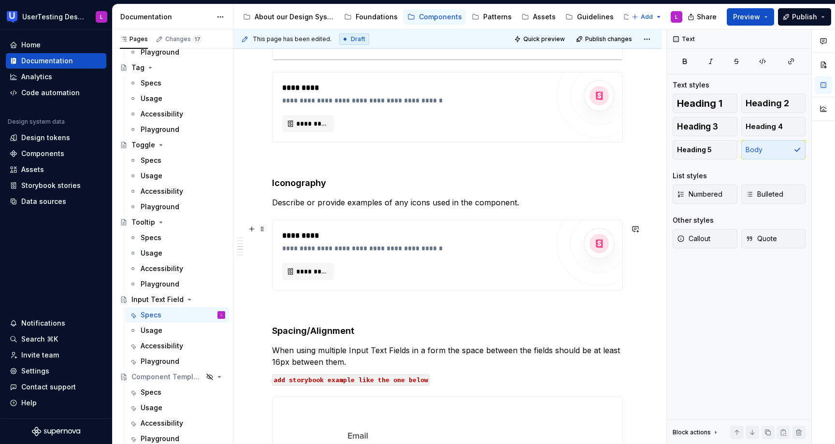
scroll to position [945, 0]
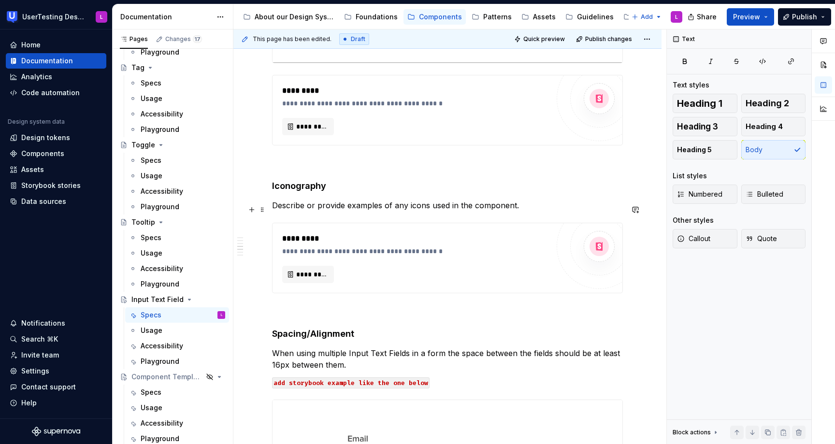
click at [401, 209] on p "Describe or provide examples of any icons used in the component." at bounding box center [447, 206] width 351 height 12
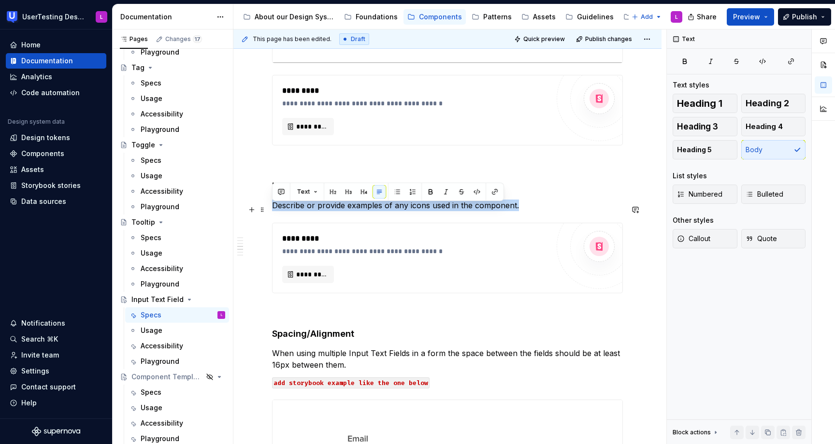
click at [401, 209] on p "Describe or provide examples of any icons used in the component." at bounding box center [447, 206] width 351 height 12
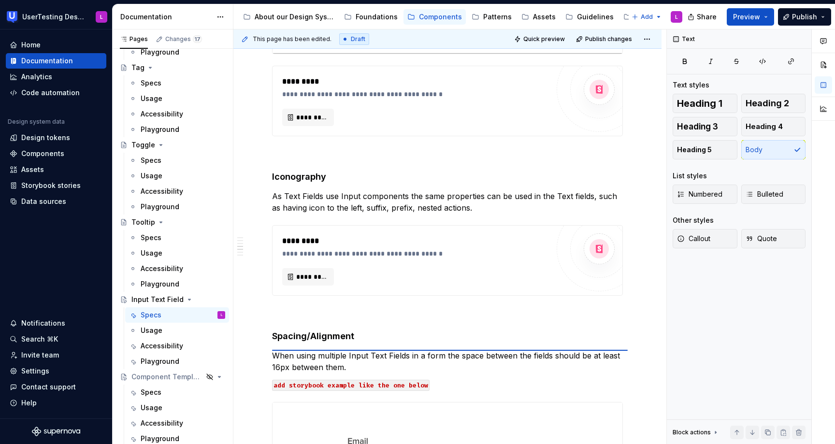
scroll to position [951, 0]
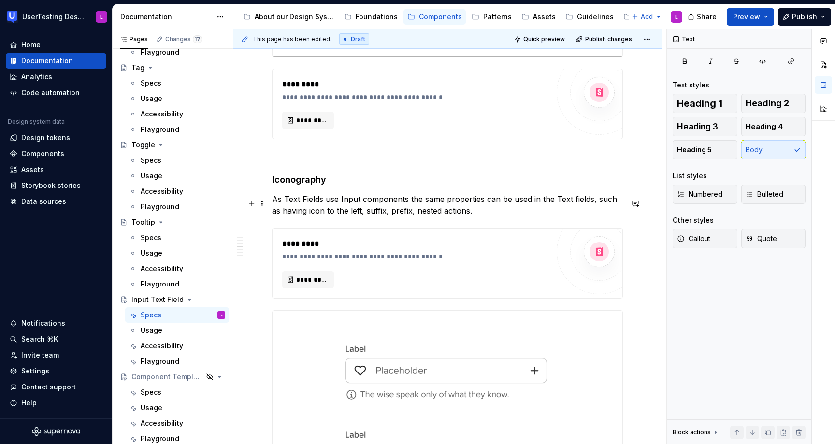
click at [485, 204] on p "As Text Fields use Input components the same properties can be used in the Text…" at bounding box center [447, 204] width 351 height 23
drag, startPoint x: 495, startPoint y: 204, endPoint x: 595, endPoint y: 204, distance: 99.6
click at [595, 204] on p "As Text Fields use Input components the same properties can be used in the Text…" at bounding box center [447, 204] width 351 height 23
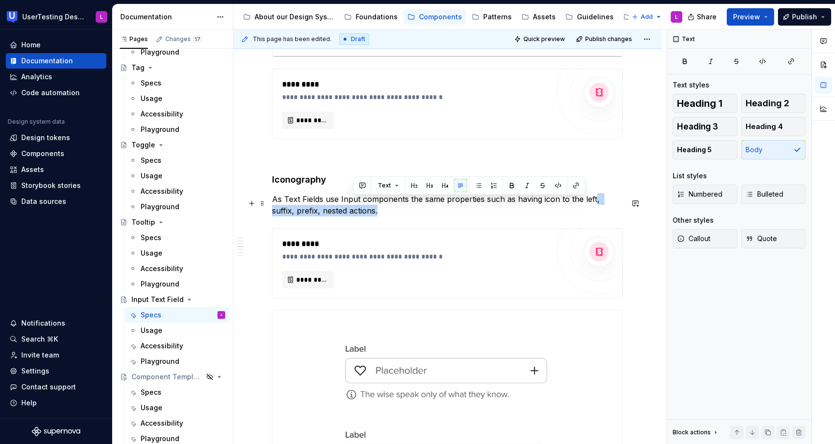
drag, startPoint x: 594, startPoint y: 203, endPoint x: 622, endPoint y: 220, distance: 32.7
click at [622, 217] on p "As Text Fields use Input components the same properties such as having icon to …" at bounding box center [447, 204] width 351 height 23
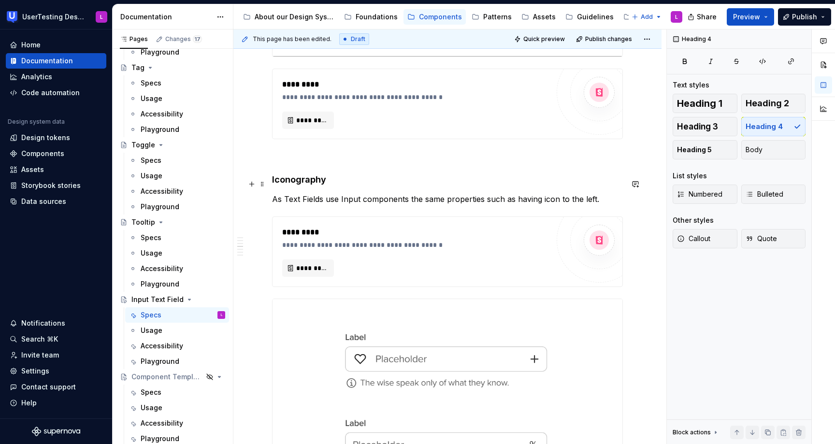
click at [611, 178] on h4 "Iconography" at bounding box center [447, 180] width 351 height 12
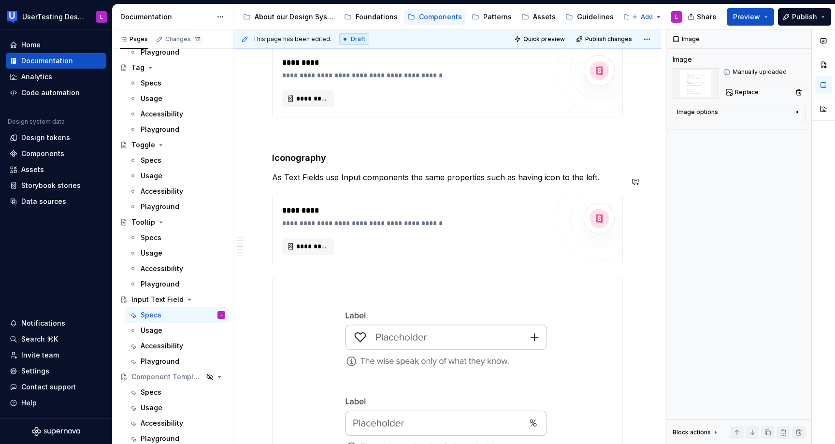
scroll to position [933, 0]
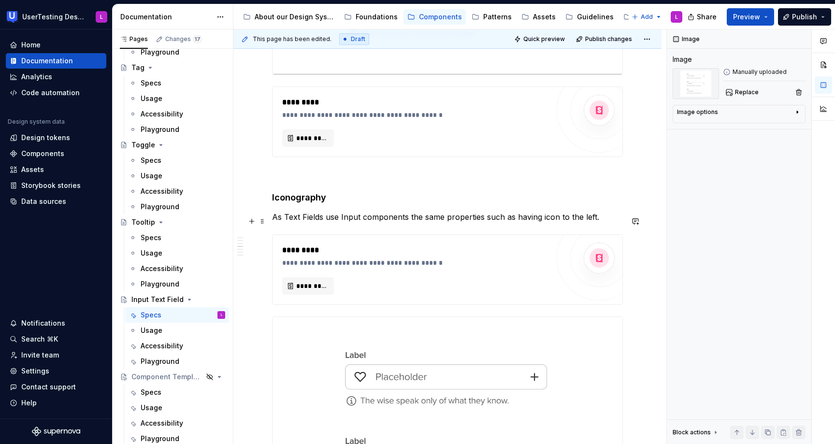
click at [334, 221] on p "As Text Fields use Input components the same properties such as having icon to …" at bounding box center [447, 217] width 351 height 12
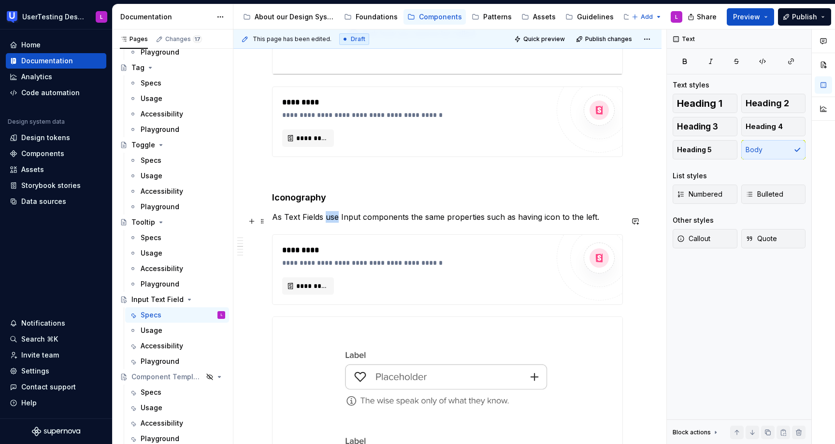
click at [334, 221] on p "As Text Fields use Input components the same properties such as having icon to …" at bounding box center [447, 217] width 351 height 12
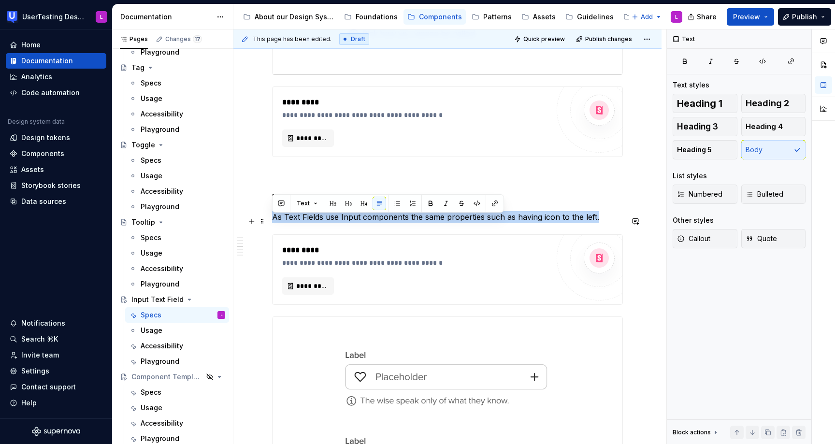
click at [334, 221] on p "As Text Fields use Input components the same properties such as having icon to …" at bounding box center [447, 217] width 351 height 12
copy p "As Text Fields use Input components the same properties such as having icon to …"
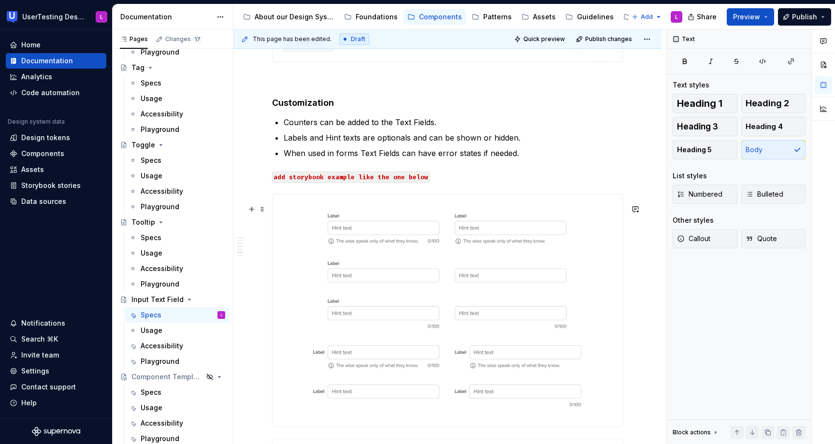
scroll to position [1765, 0]
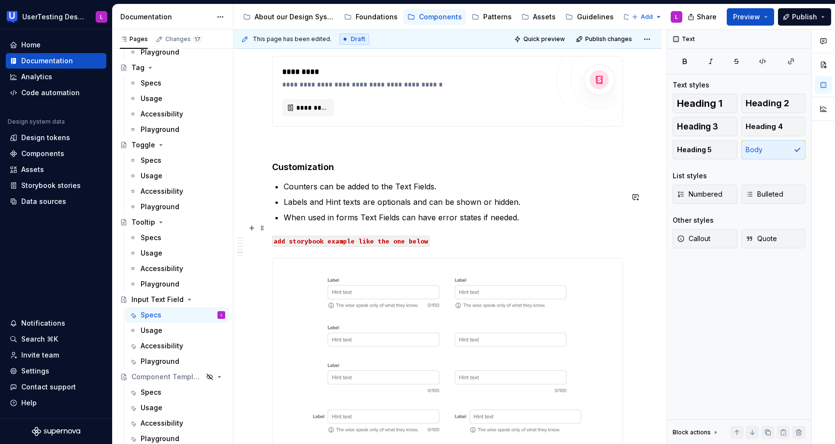
click at [532, 223] on p "When used in forms Text Fields can have error states if needed." at bounding box center [453, 218] width 339 height 12
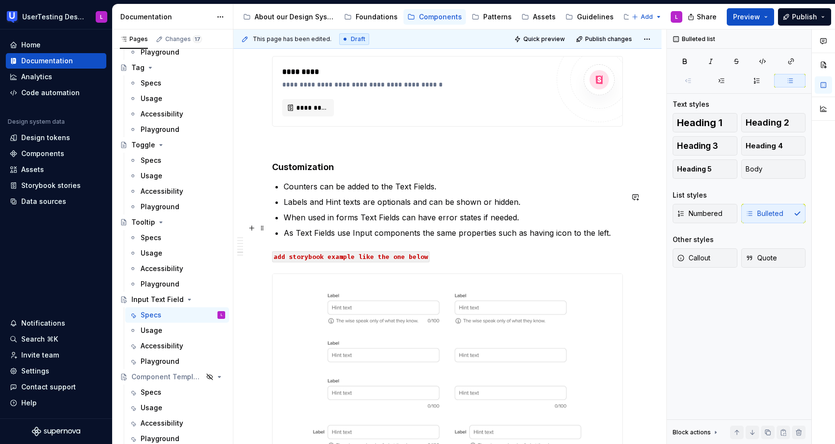
click at [546, 223] on p "When used in forms Text Fields can have error states if needed." at bounding box center [453, 218] width 339 height 12
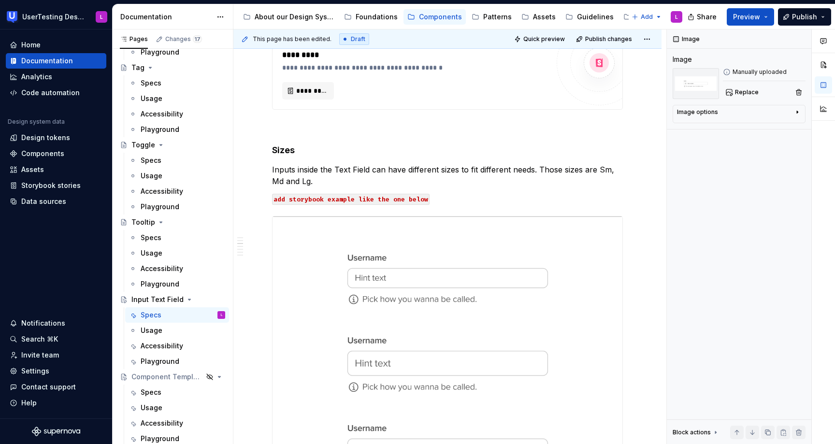
scroll to position [361, 0]
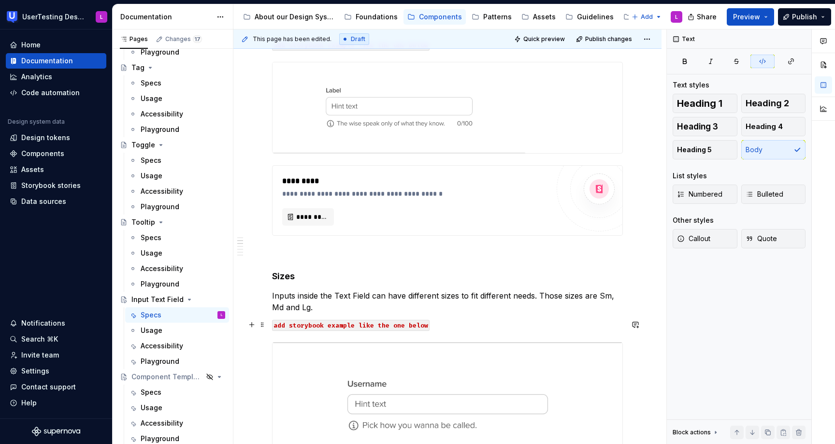
click at [366, 323] on code "add storybook example like the one below" at bounding box center [351, 325] width 158 height 11
copy code "add storybook example like the one below"
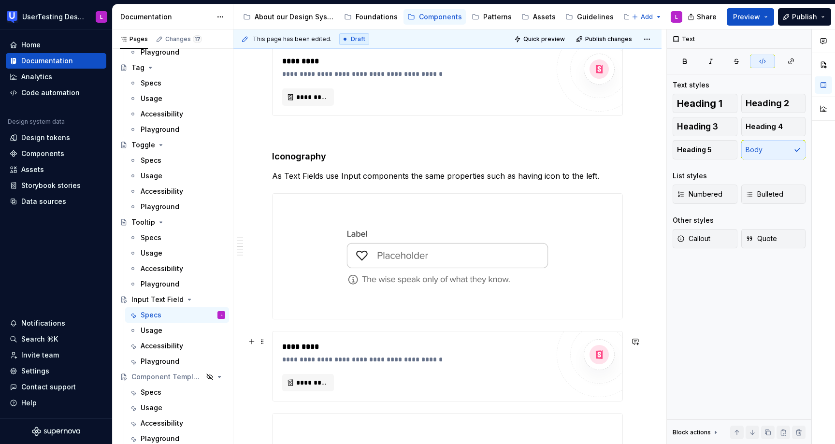
scroll to position [981, 0]
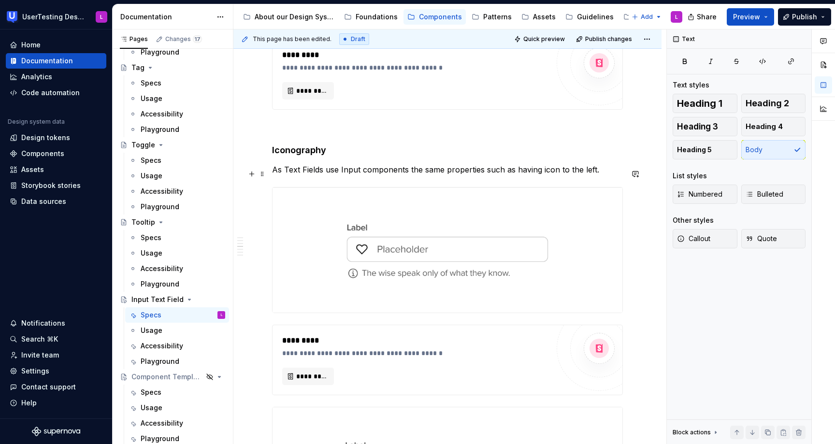
click at [609, 175] on p "As Text Fields use Input components the same properties such as having icon to …" at bounding box center [447, 170] width 351 height 12
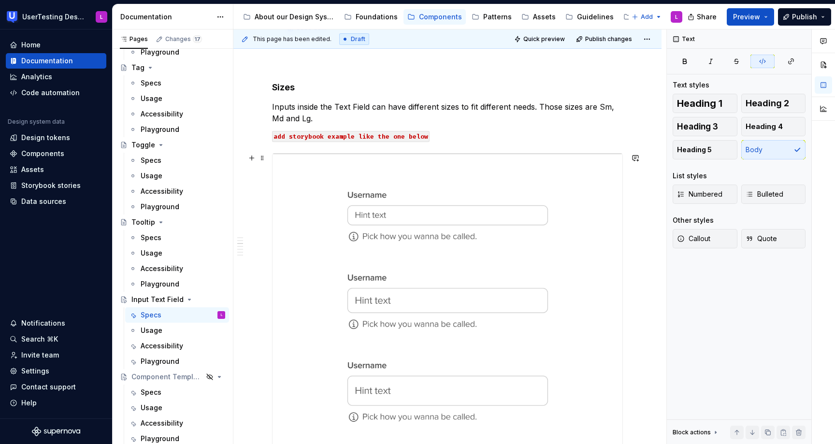
scroll to position [552, 0]
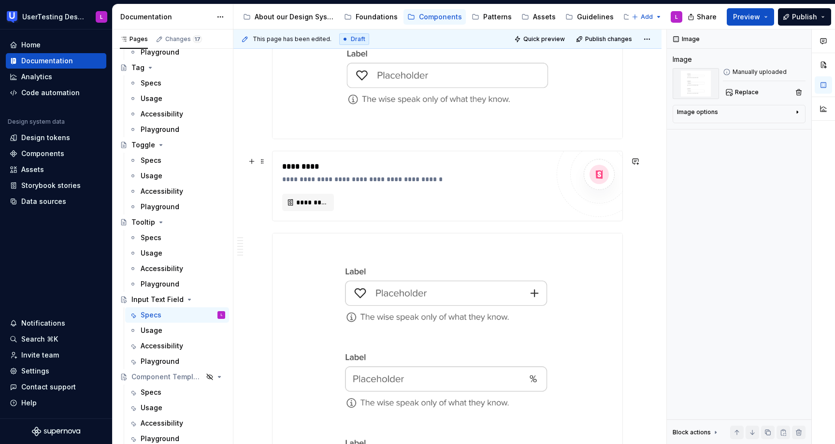
scroll to position [1164, 0]
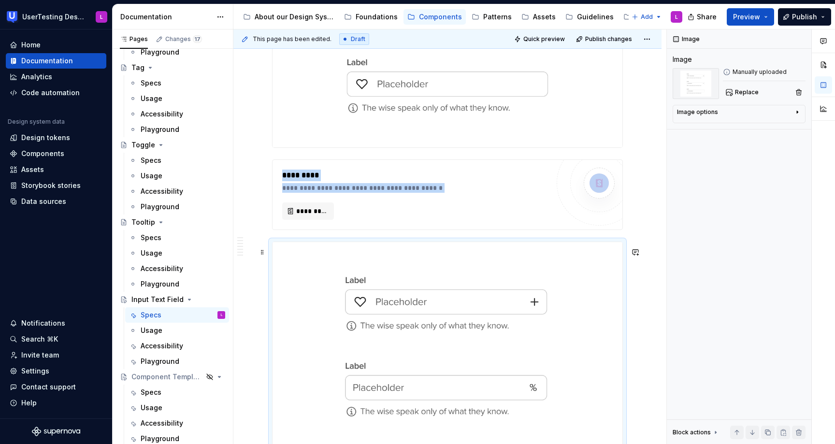
click at [350, 267] on img at bounding box center [448, 390] width 350 height 296
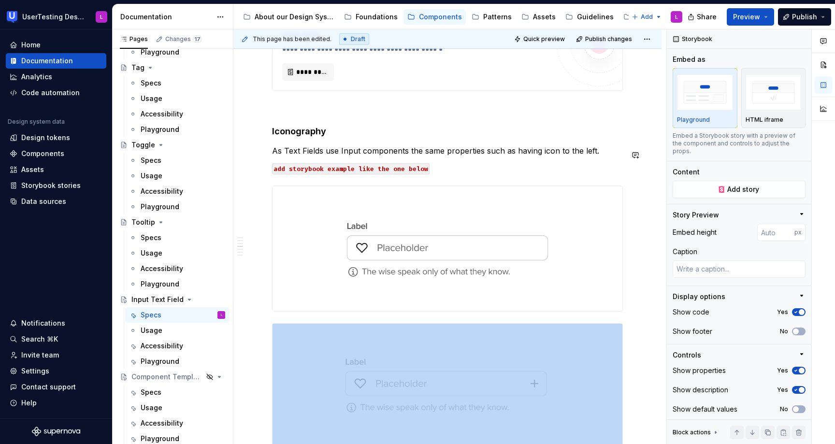
scroll to position [1017, 0]
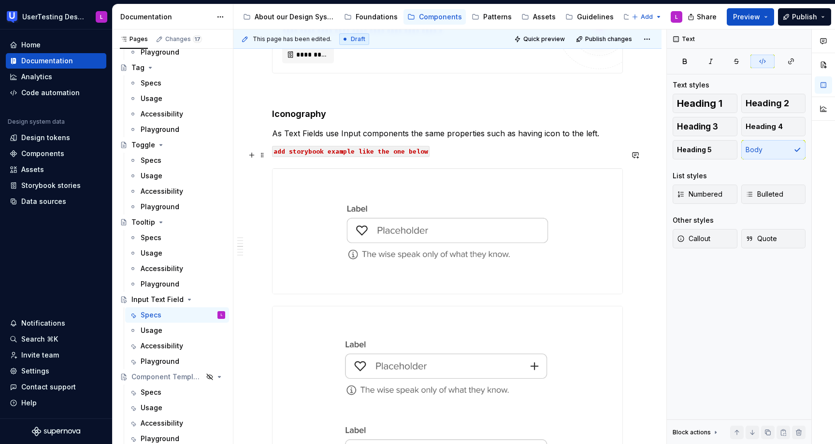
click at [402, 154] on code "add storybook example like the one below" at bounding box center [351, 151] width 158 height 11
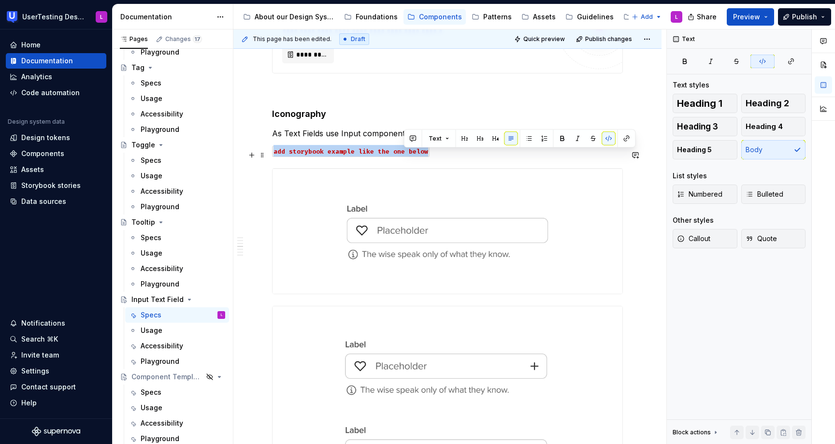
click at [402, 154] on code "add storybook example like the one below" at bounding box center [351, 151] width 158 height 11
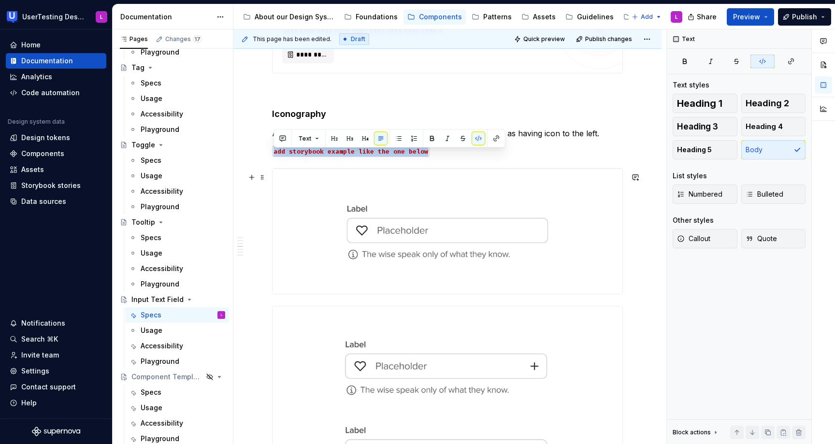
copy code "add storybook example like the one below"
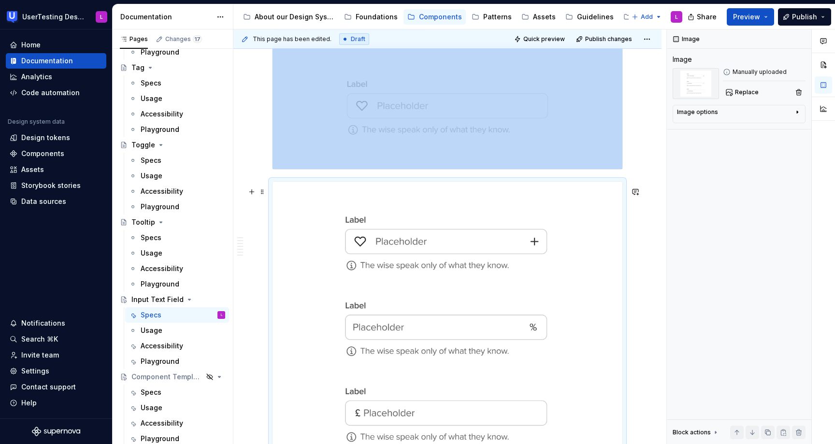
scroll to position [1059, 0]
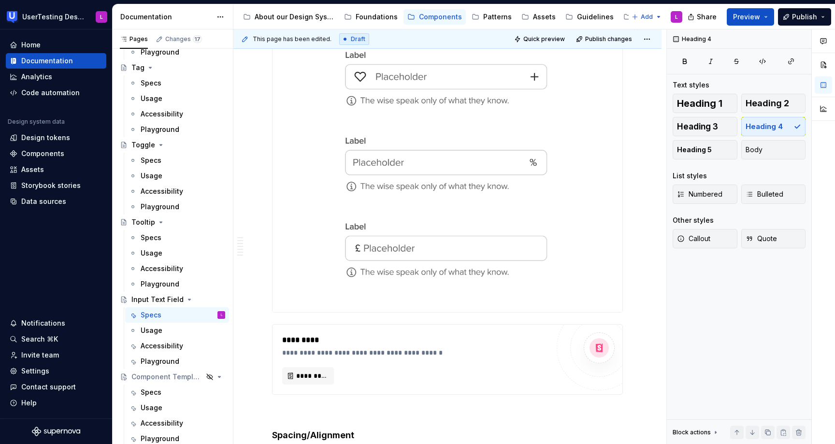
scroll to position [1428, 0]
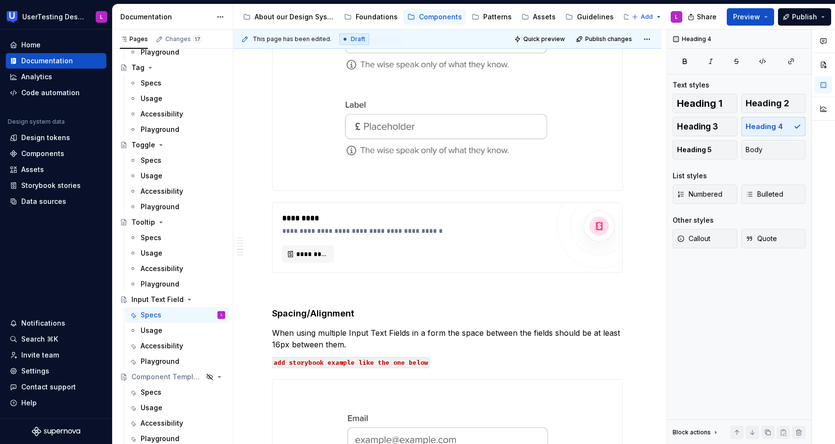
click at [286, 191] on div at bounding box center [447, 43] width 351 height 297
click at [285, 207] on div "**********" at bounding box center [447, 238] width 351 height 2905
click at [272, 207] on div "**********" at bounding box center [447, 298] width 428 height 3073
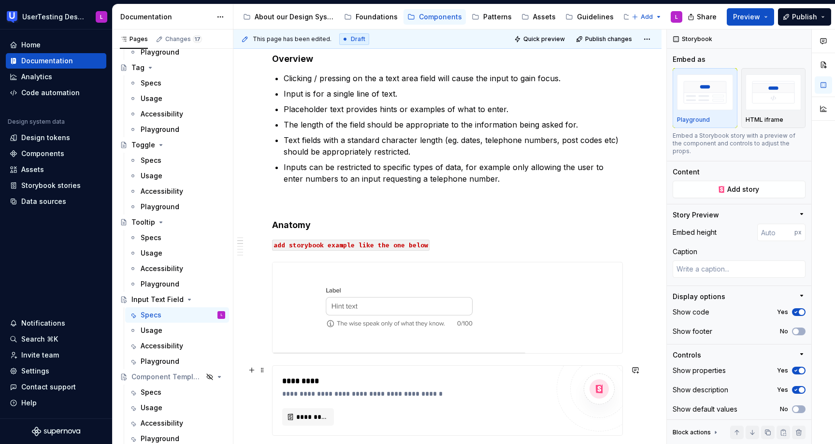
scroll to position [0, 0]
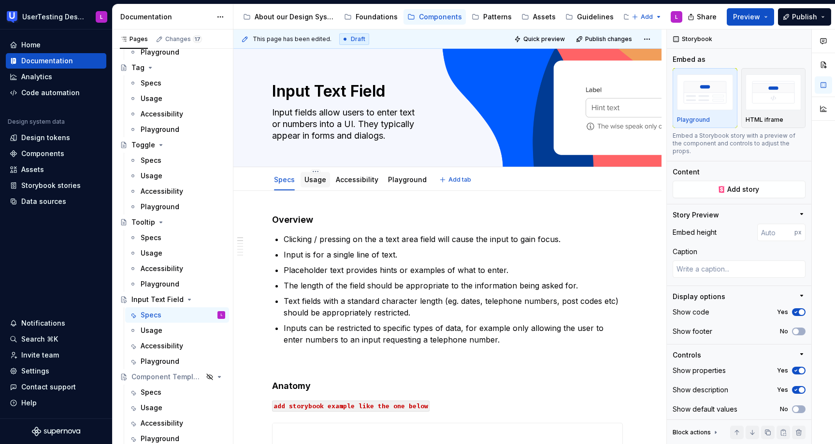
click at [311, 183] on link "Usage" at bounding box center [316, 179] width 22 height 8
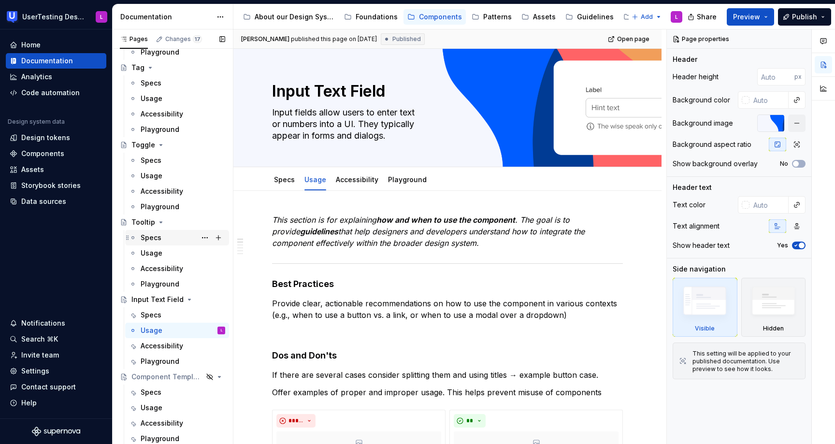
click at [150, 244] on div "Specs" at bounding box center [183, 238] width 85 height 14
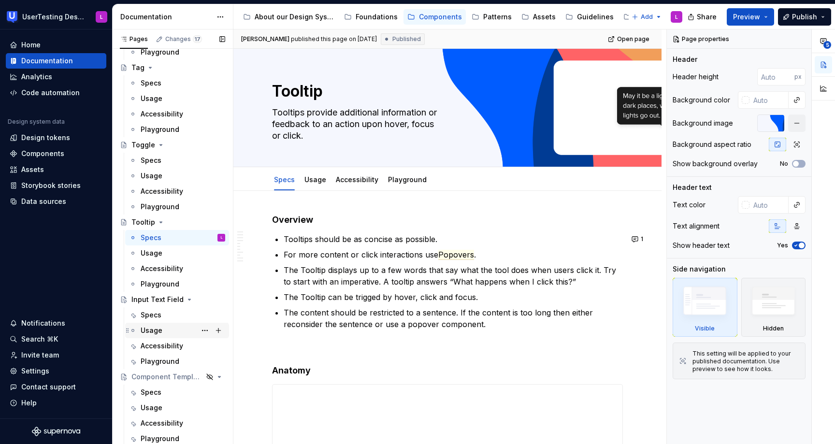
click at [155, 330] on div "Usage" at bounding box center [152, 331] width 22 height 10
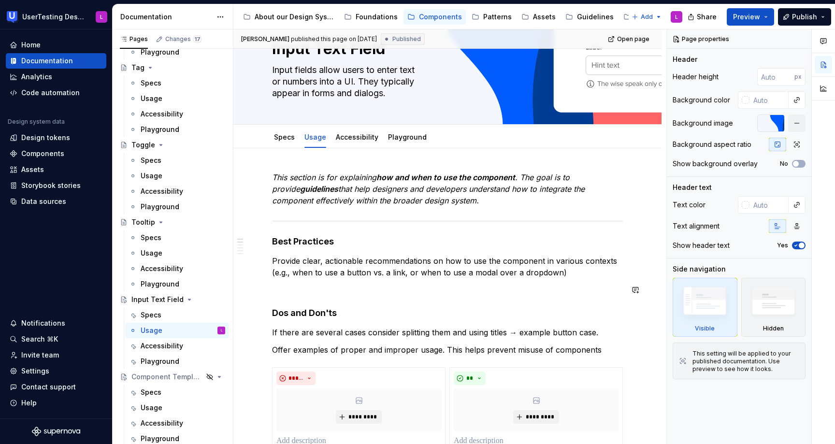
scroll to position [44, 0]
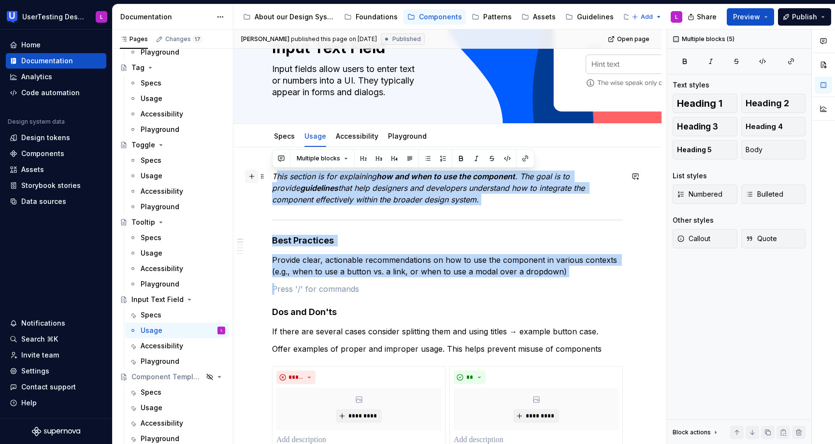
drag, startPoint x: 327, startPoint y: 283, endPoint x: 255, endPoint y: 175, distance: 129.9
click at [315, 190] on em "that help designers and developers understand how to integrate the component ef…" at bounding box center [429, 193] width 315 height 21
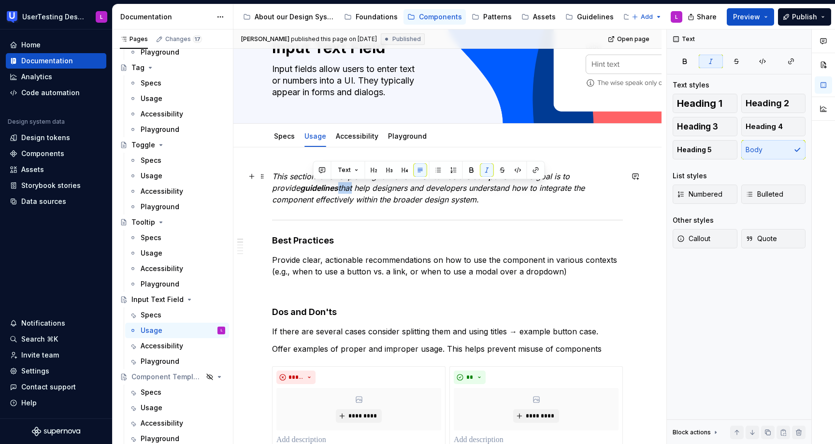
click at [315, 190] on em "that help designers and developers understand how to integrate the component ef…" at bounding box center [429, 193] width 315 height 21
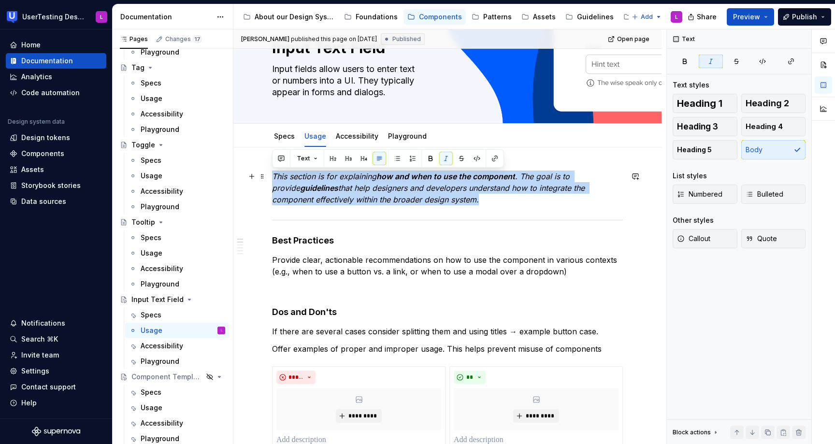
click at [315, 190] on em "that help designers and developers understand how to integrate the component ef…" at bounding box center [429, 193] width 315 height 21
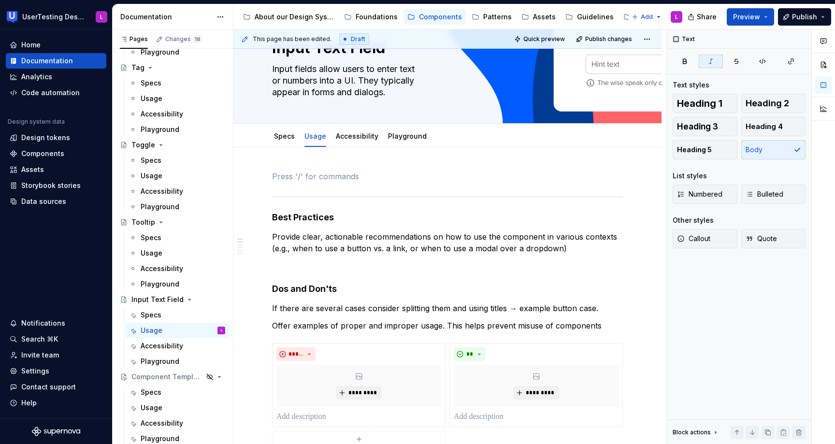
type textarea "*"
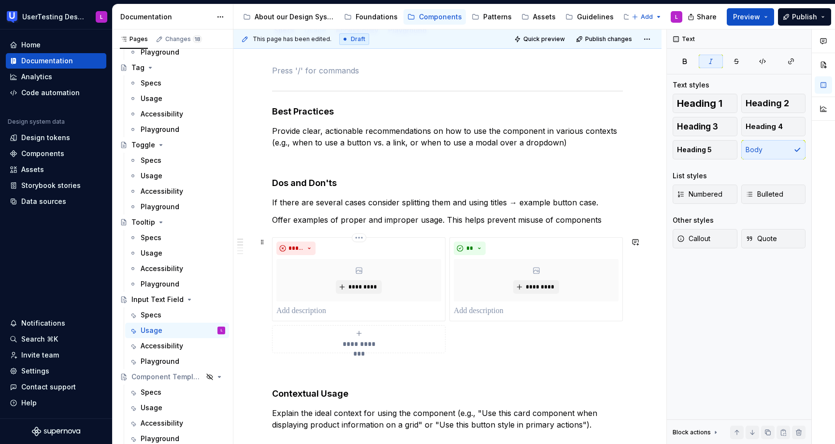
scroll to position [155, 0]
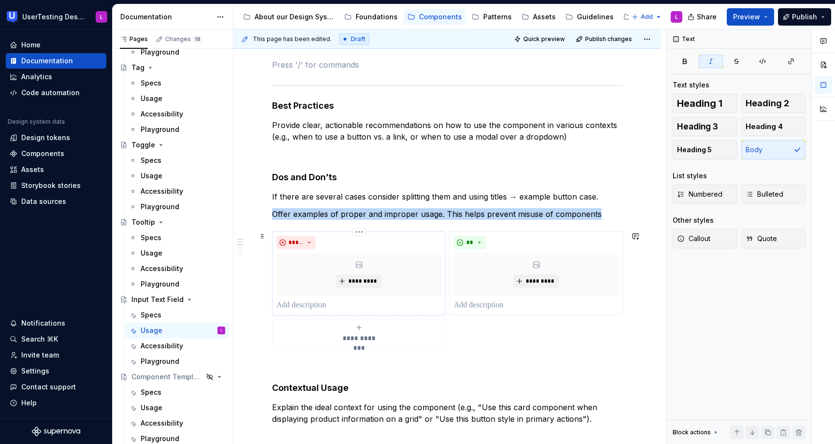
click at [324, 240] on div "*****" at bounding box center [359, 243] width 165 height 14
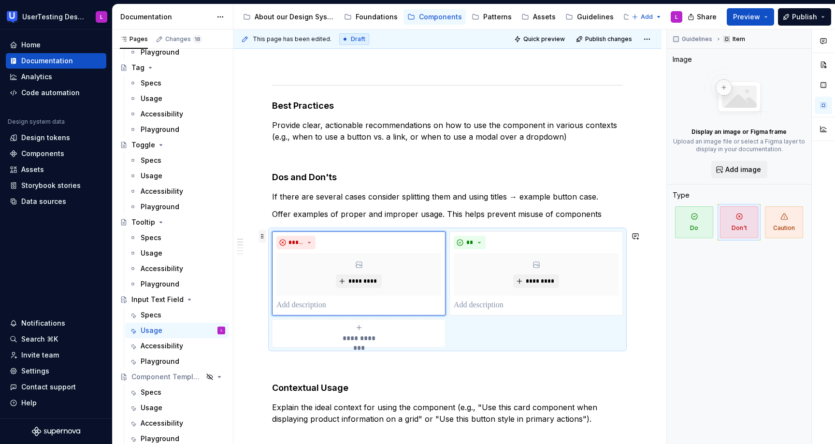
click at [261, 236] on span at bounding box center [263, 237] width 8 height 14
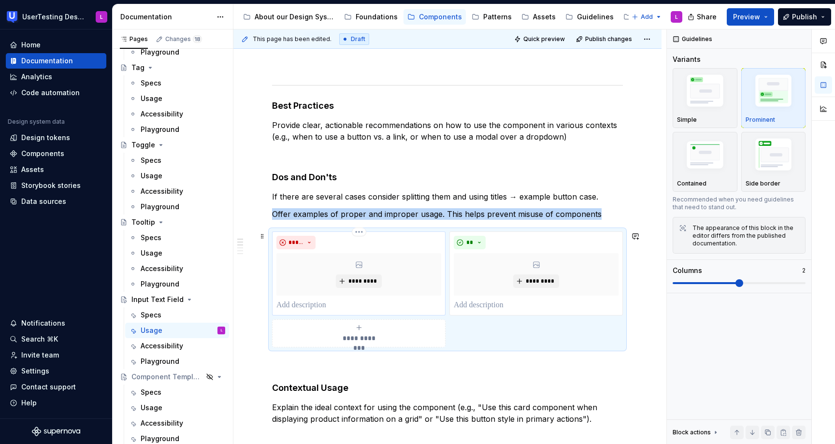
click at [380, 311] on p at bounding box center [359, 306] width 165 height 12
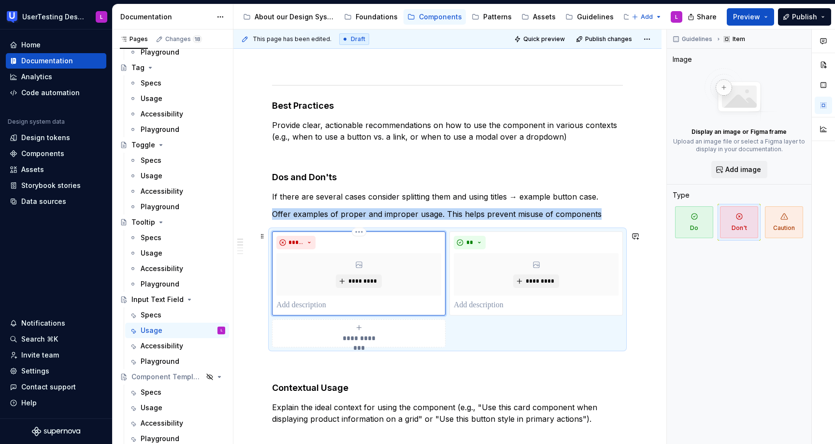
click at [329, 307] on p at bounding box center [359, 306] width 165 height 12
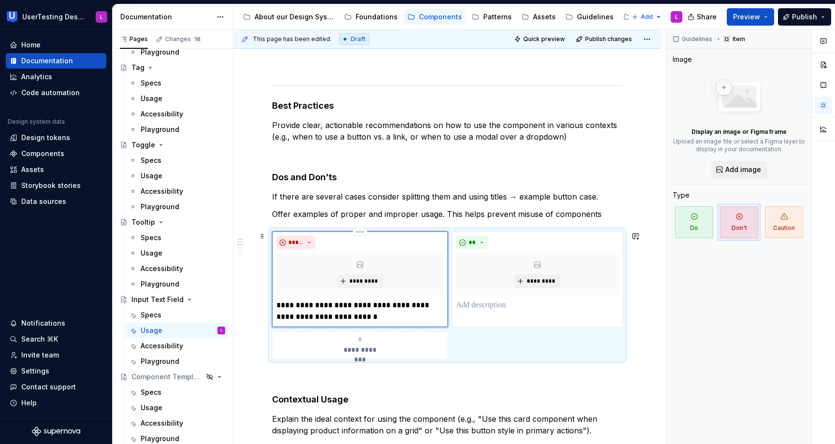
click at [291, 308] on p "**********" at bounding box center [360, 311] width 167 height 23
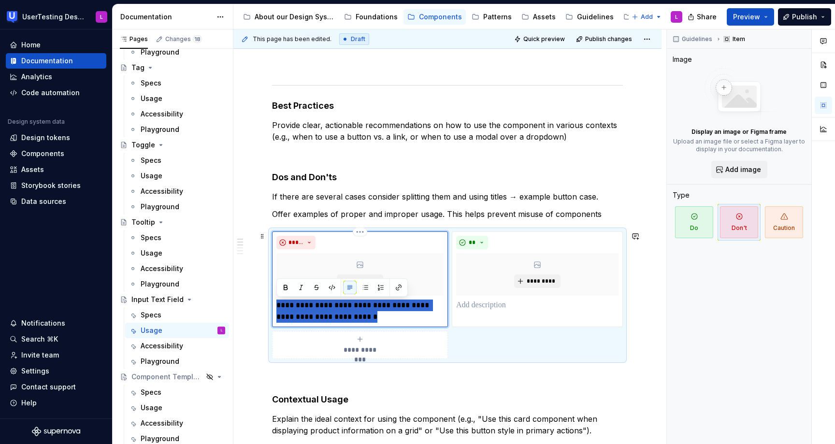
click at [291, 308] on p "**********" at bounding box center [360, 311] width 167 height 23
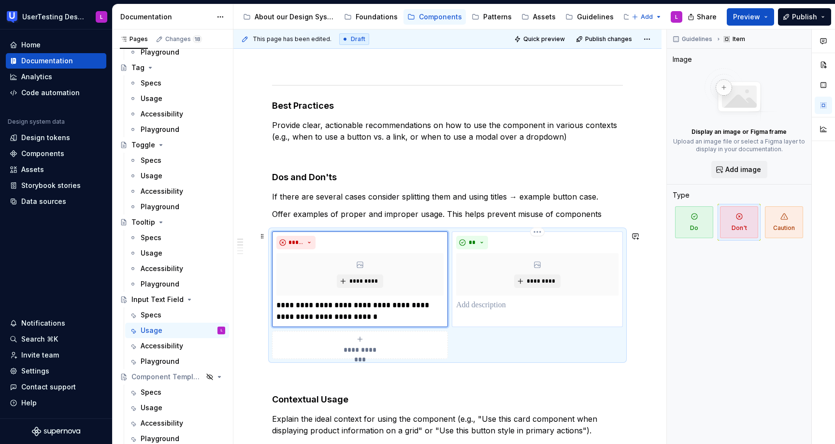
click at [500, 305] on p at bounding box center [537, 306] width 162 height 12
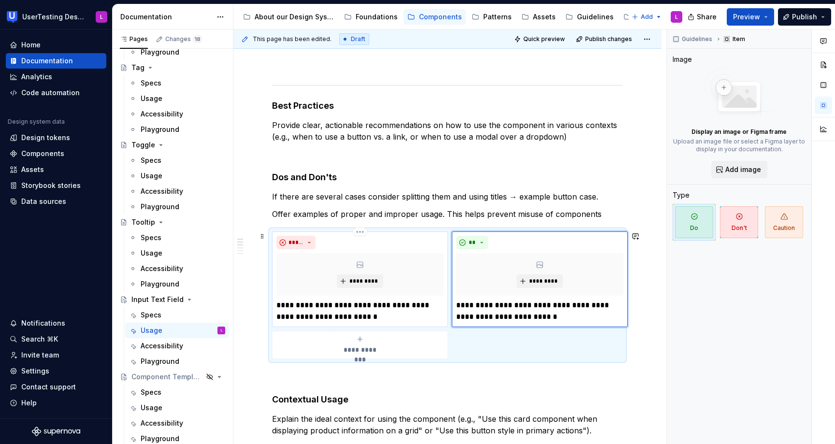
click at [407, 304] on p "**********" at bounding box center [360, 311] width 167 height 23
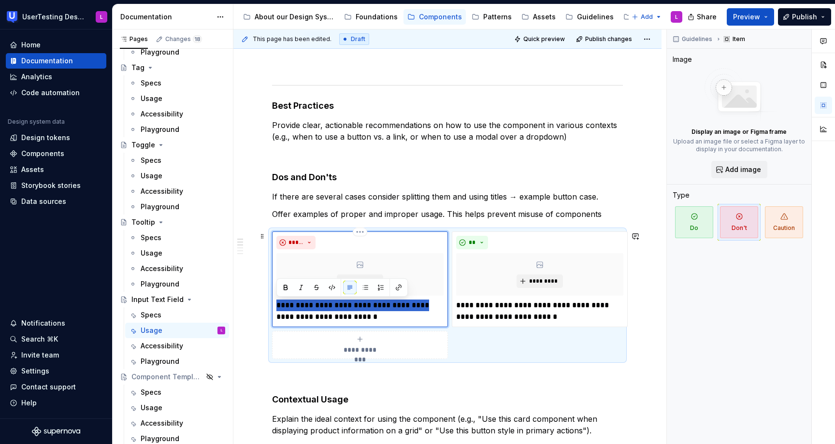
drag, startPoint x: 431, startPoint y: 305, endPoint x: 272, endPoint y: 304, distance: 159.5
click at [272, 304] on div "**********" at bounding box center [360, 280] width 176 height 96
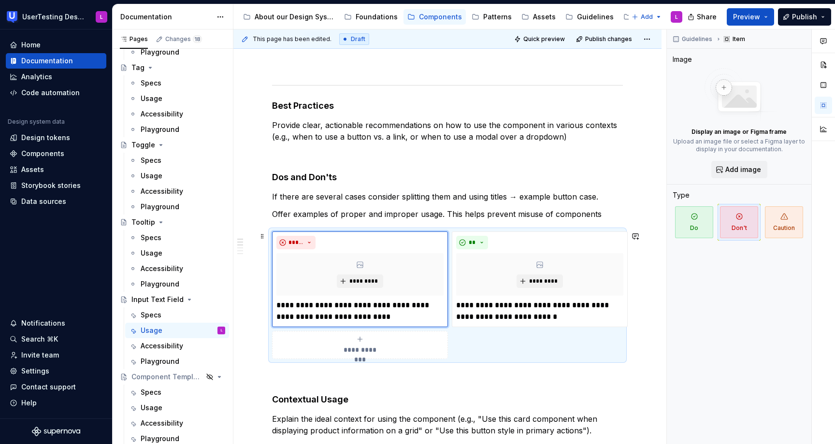
click at [655, 316] on div "**********" at bounding box center [447, 400] width 428 height 729
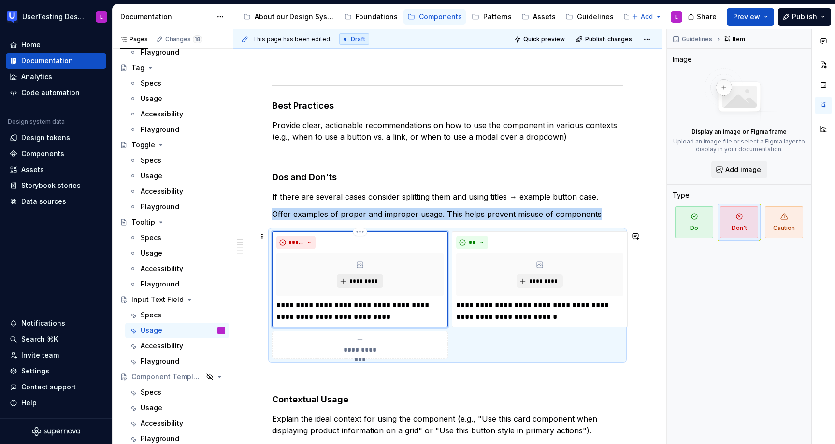
click at [369, 278] on span "*********" at bounding box center [363, 281] width 29 height 8
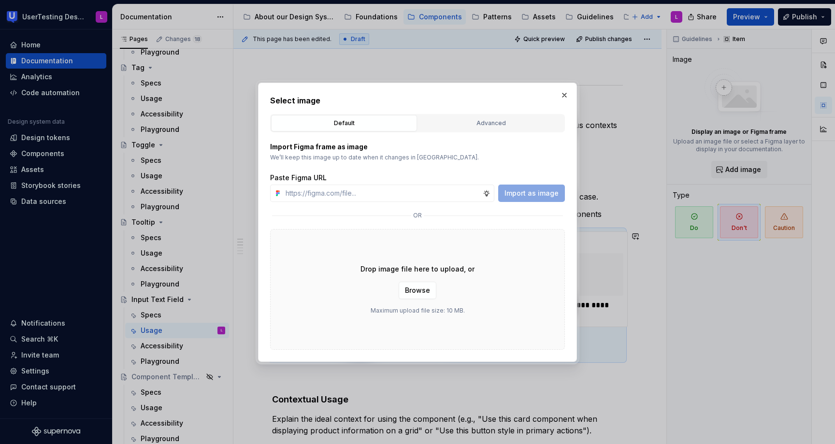
type textarea "*"
type input "[URL][DOMAIN_NAME]"
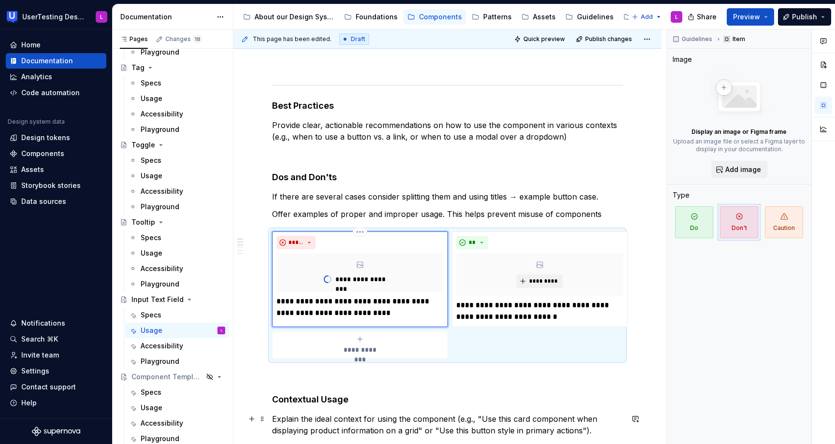
type textarea "*"
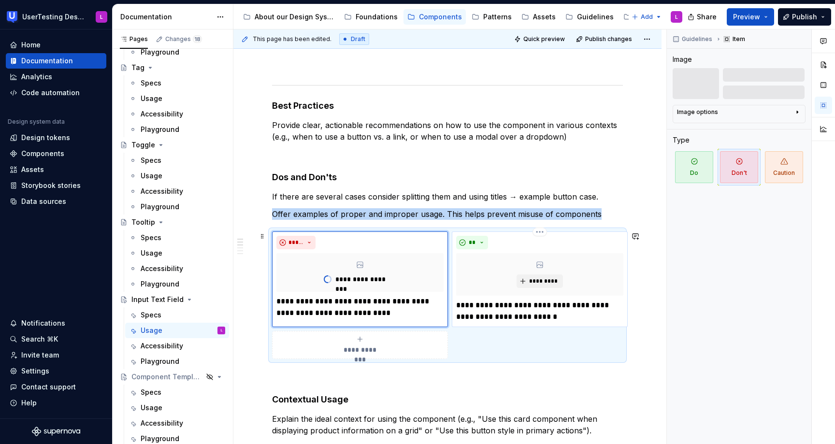
click at [519, 268] on div "*********" at bounding box center [539, 274] width 167 height 43
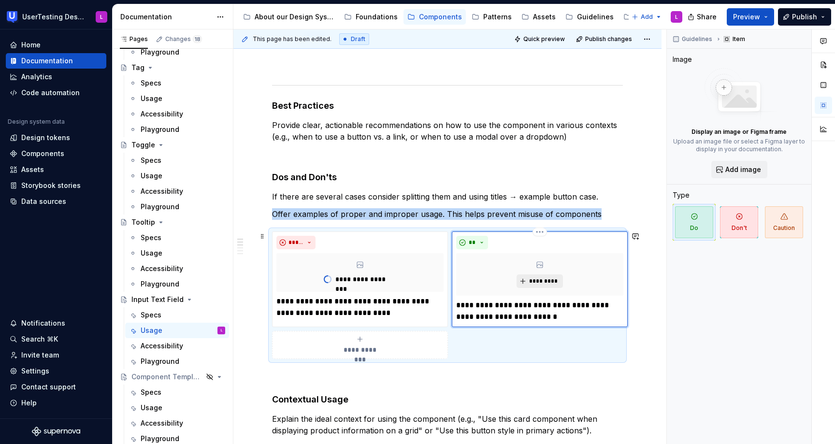
click at [539, 282] on span "*********" at bounding box center [543, 281] width 29 height 8
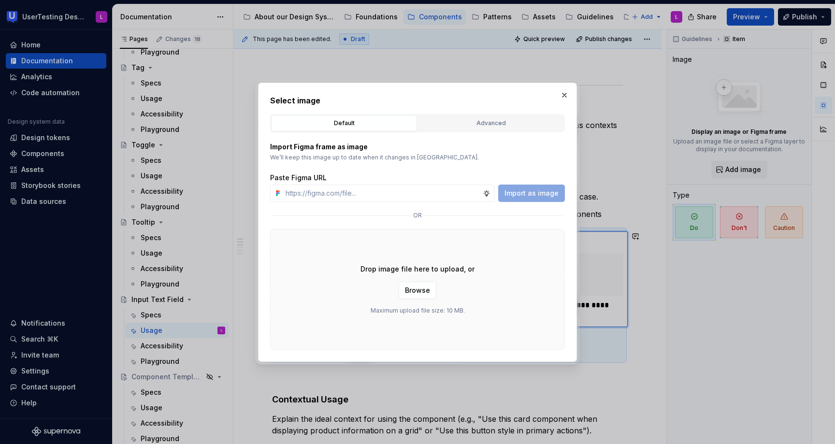
type input "[URL][DOMAIN_NAME]"
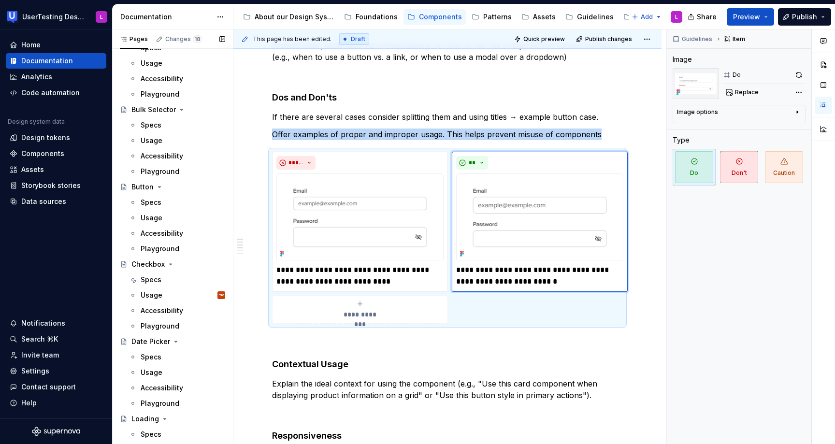
scroll to position [129, 0]
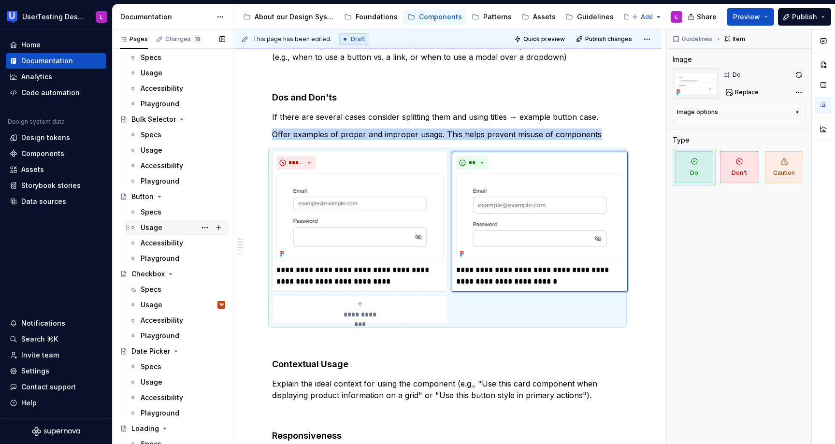
click at [156, 226] on div "Usage" at bounding box center [152, 228] width 22 height 10
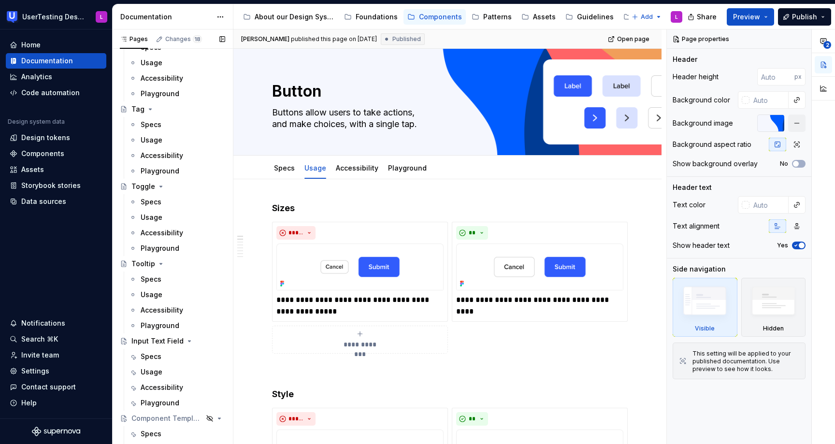
scroll to position [954, 0]
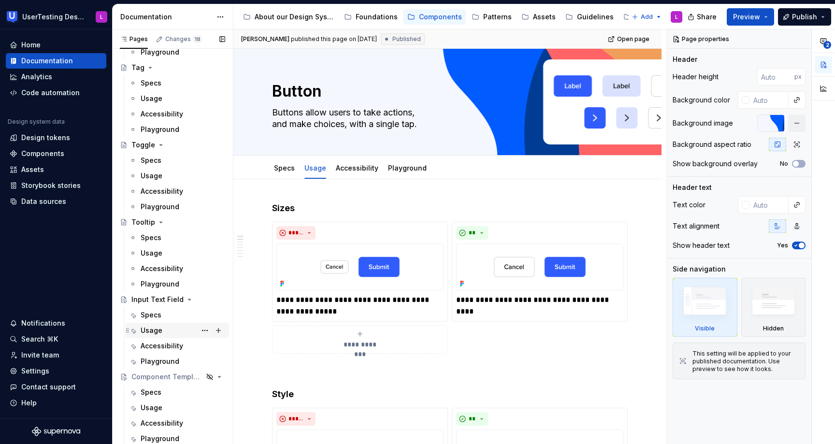
click at [154, 326] on div "Usage" at bounding box center [152, 331] width 22 height 10
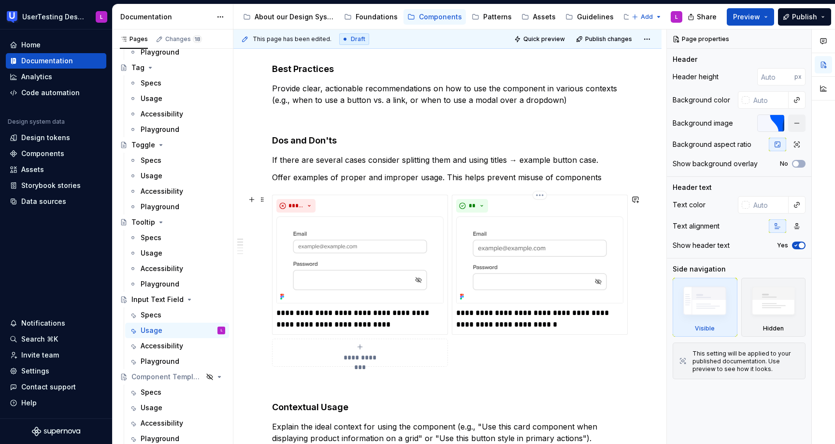
scroll to position [236, 0]
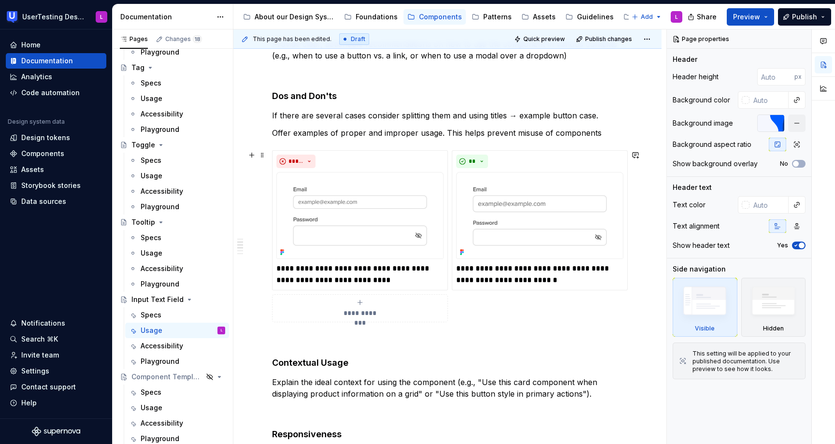
click at [351, 311] on span "**********" at bounding box center [360, 313] width 44 height 10
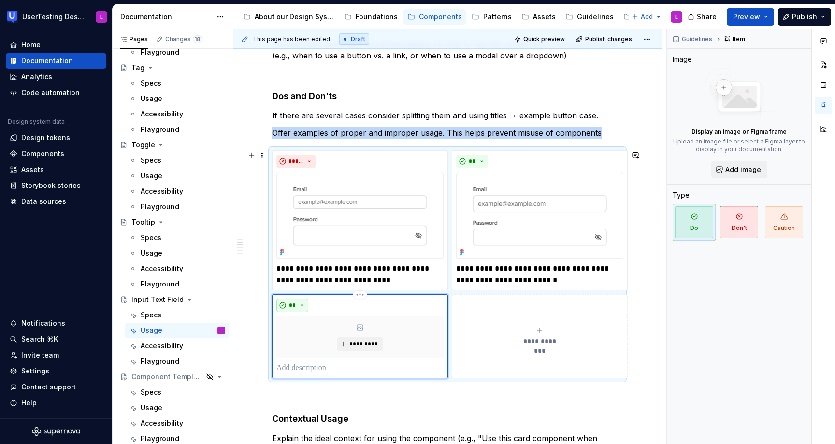
click at [295, 306] on span "**" at bounding box center [293, 306] width 8 height 8
click at [300, 340] on div "Suggestions" at bounding box center [298, 340] width 8 height 8
click at [500, 330] on div "**********" at bounding box center [539, 336] width 167 height 19
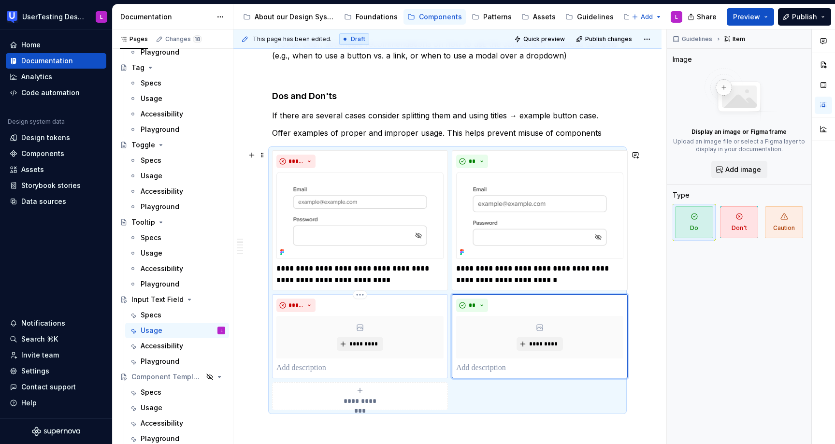
click at [298, 369] on p at bounding box center [360, 369] width 167 height 12
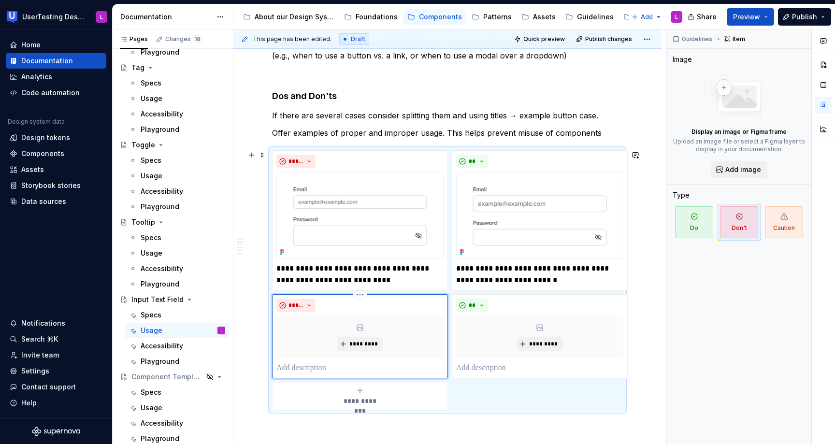
type textarea "*"
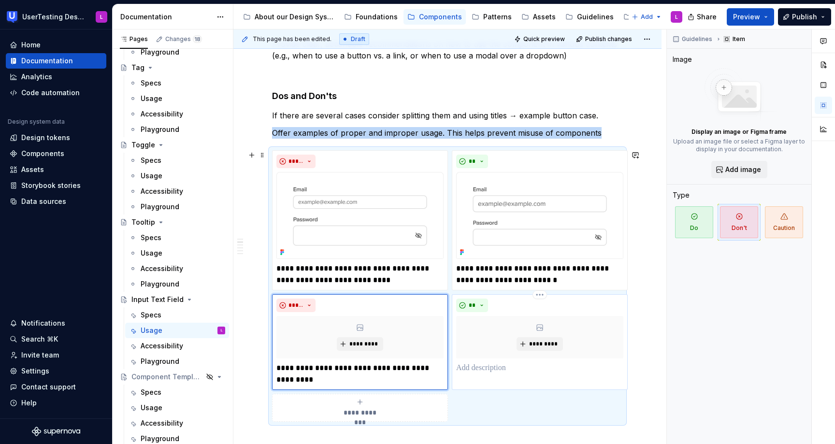
click at [476, 375] on div "** *********" at bounding box center [540, 342] width 176 height 96
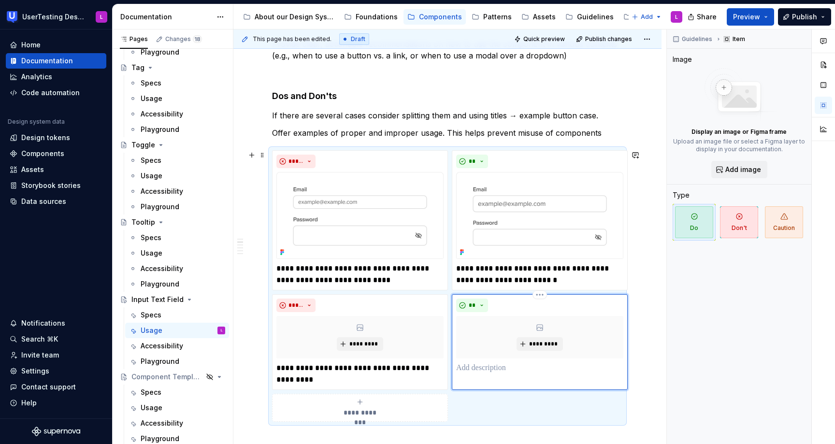
click at [476, 371] on p at bounding box center [539, 369] width 167 height 12
click at [341, 368] on p "**********" at bounding box center [360, 374] width 167 height 23
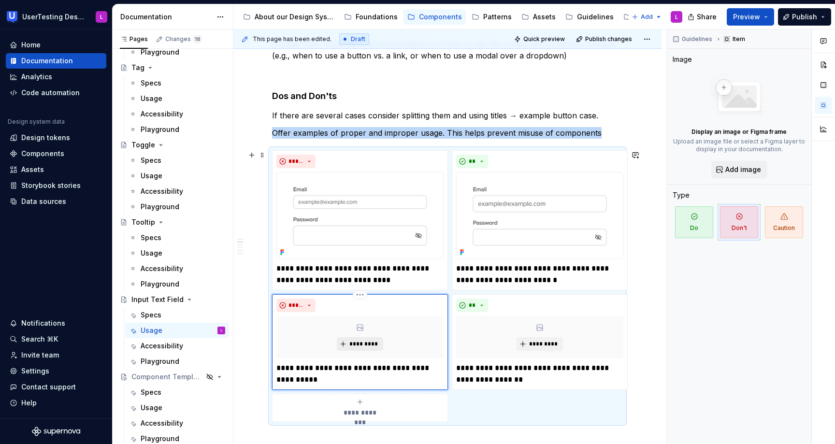
click at [353, 339] on button "*********" at bounding box center [360, 344] width 46 height 14
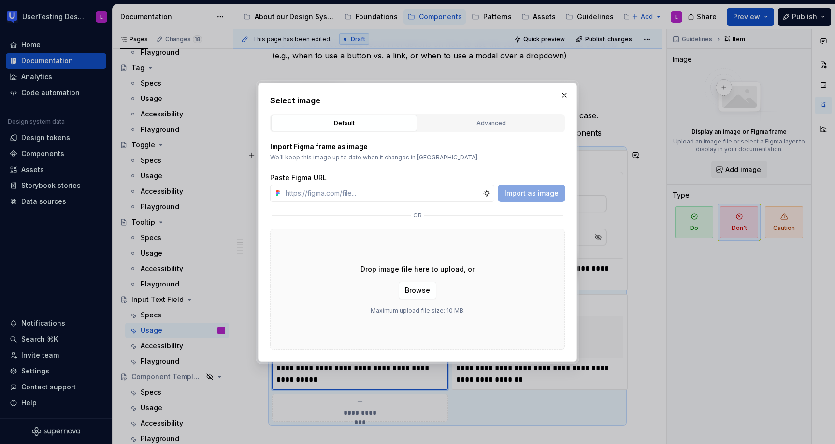
type textarea "*"
type input "[URL][DOMAIN_NAME]"
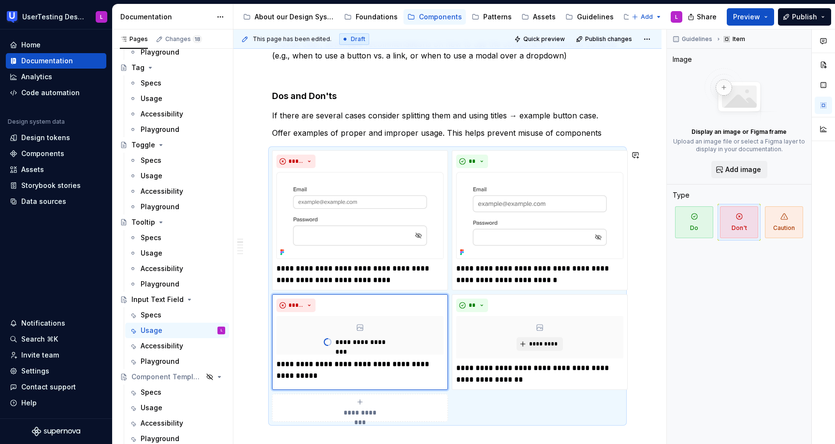
type textarea "*"
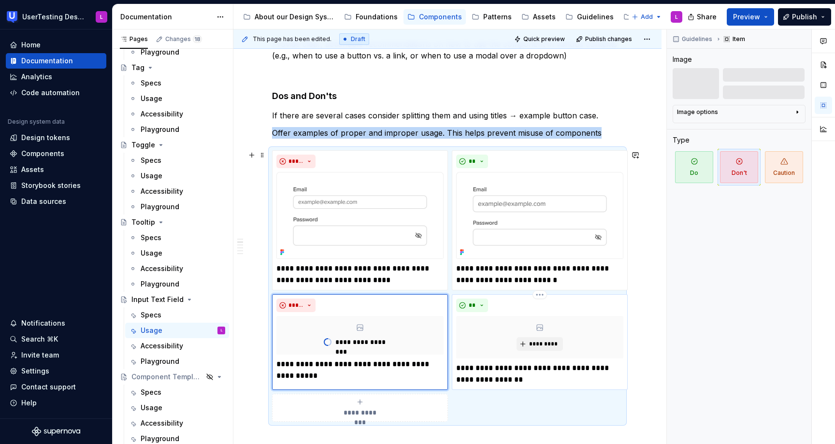
click at [526, 333] on div "*********" at bounding box center [539, 337] width 167 height 43
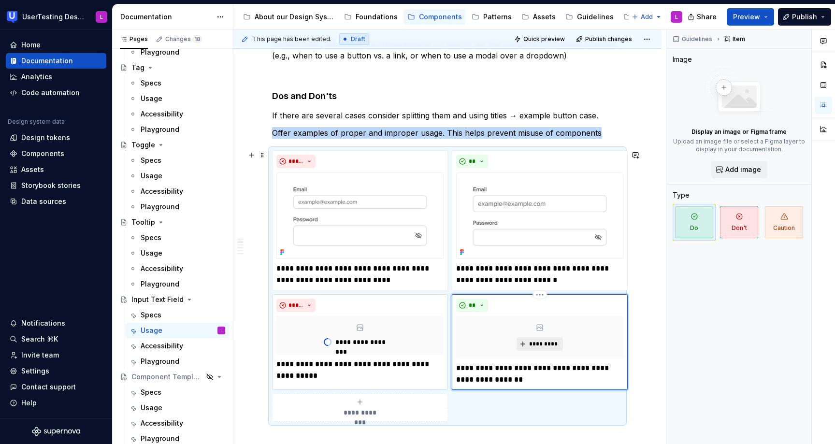
click at [537, 345] on span "*********" at bounding box center [543, 344] width 29 height 8
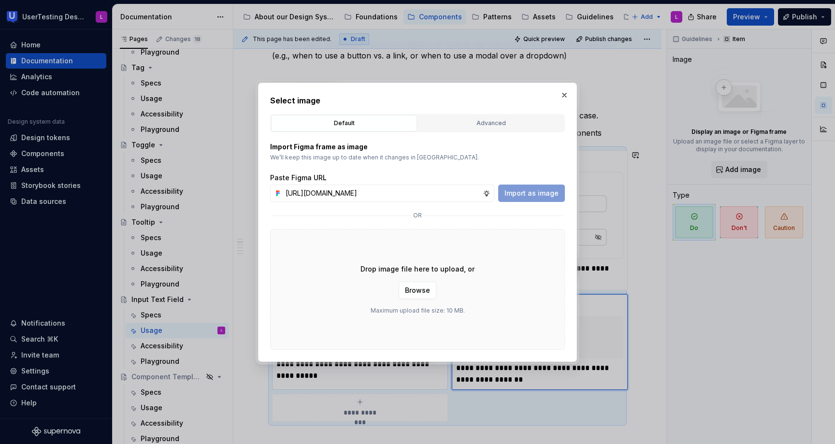
scroll to position [0, 290]
type input "[URL][DOMAIN_NAME]"
click at [548, 193] on span "Import as image" at bounding box center [532, 194] width 54 height 10
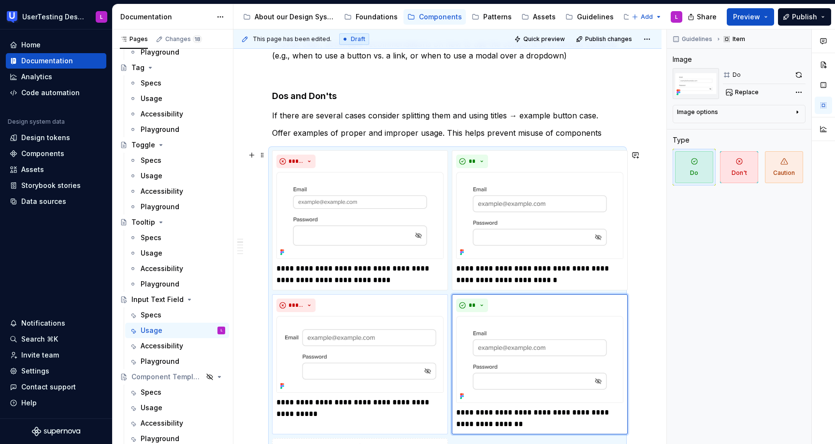
type textarea "*"
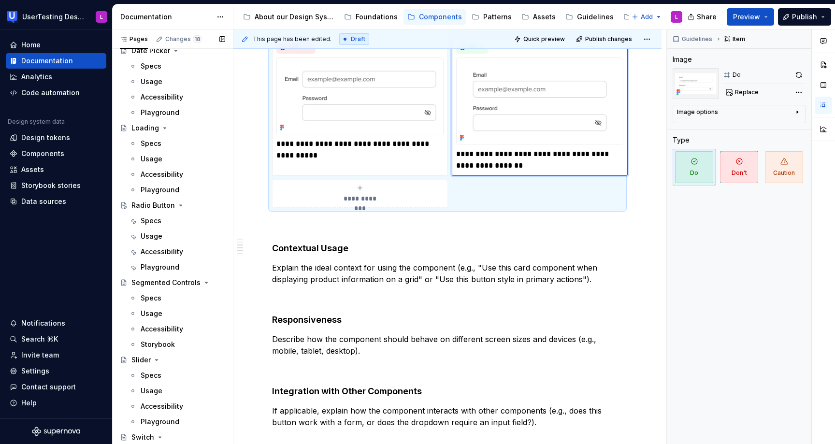
scroll to position [399, 0]
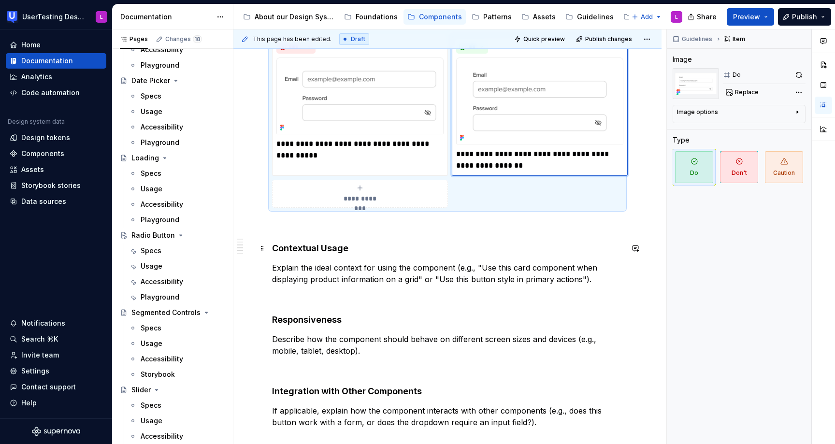
click at [325, 250] on strong "Contextual Usage" at bounding box center [310, 248] width 76 height 10
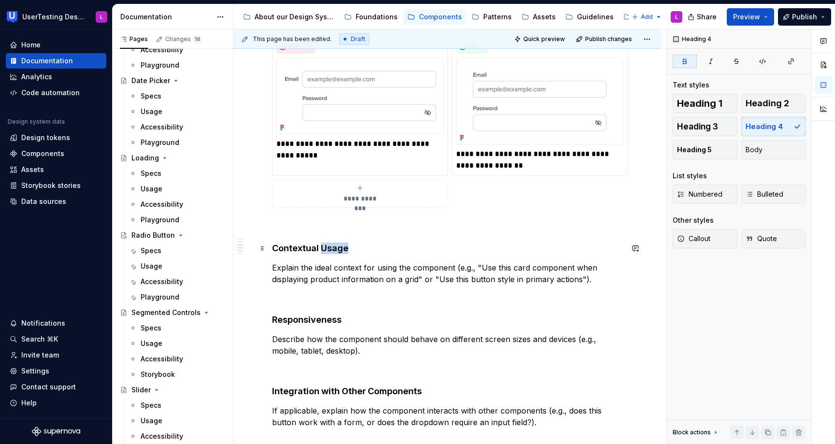
click at [325, 250] on strong "Contextual Usage" at bounding box center [310, 248] width 76 height 10
copy strong "Contextual Usage"
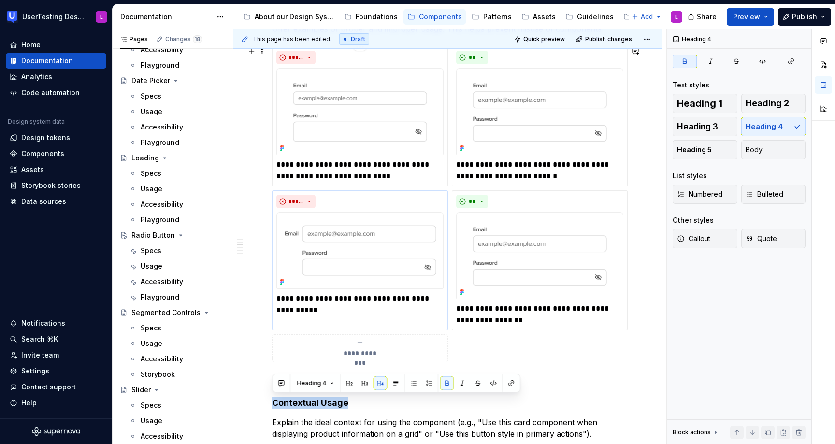
scroll to position [342, 0]
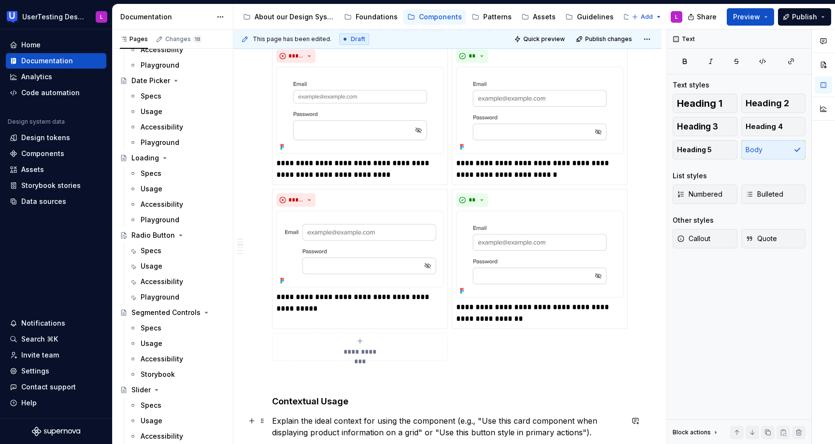
click at [407, 417] on p "Explain the ideal context for using the component (e.g., "Use this card compone…" at bounding box center [447, 426] width 351 height 23
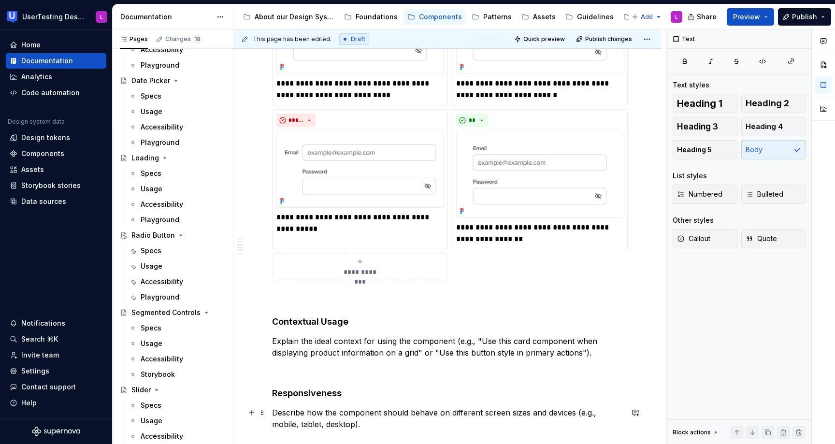
scroll to position [422, 0]
click at [445, 344] on p "Explain the ideal context for using the component (e.g., "Use this card compone…" at bounding box center [447, 346] width 351 height 23
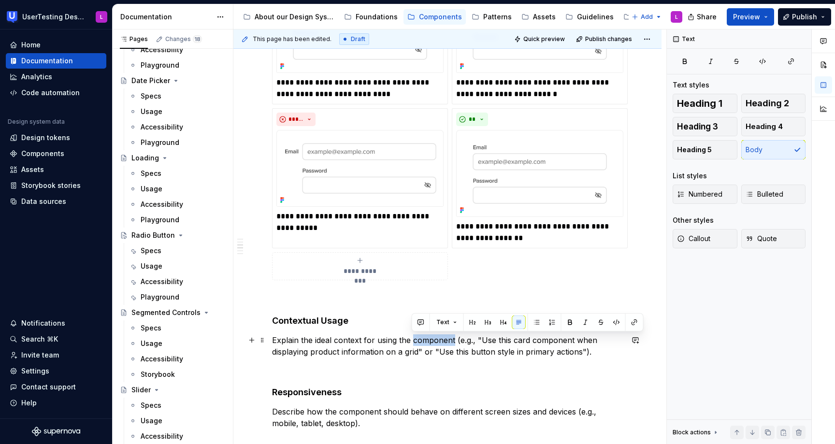
click at [445, 344] on p "Explain the ideal context for using the component (e.g., "Use this card compone…" at bounding box center [447, 346] width 351 height 23
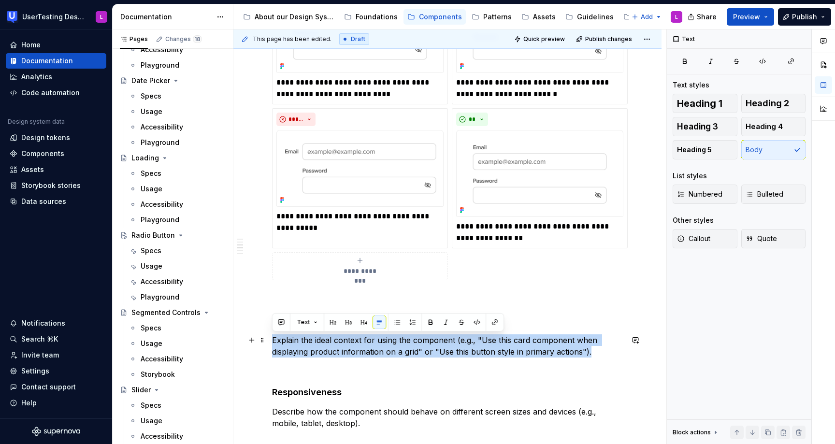
click at [445, 344] on p "Explain the ideal context for using the component (e.g., "Use this card compone…" at bounding box center [447, 346] width 351 height 23
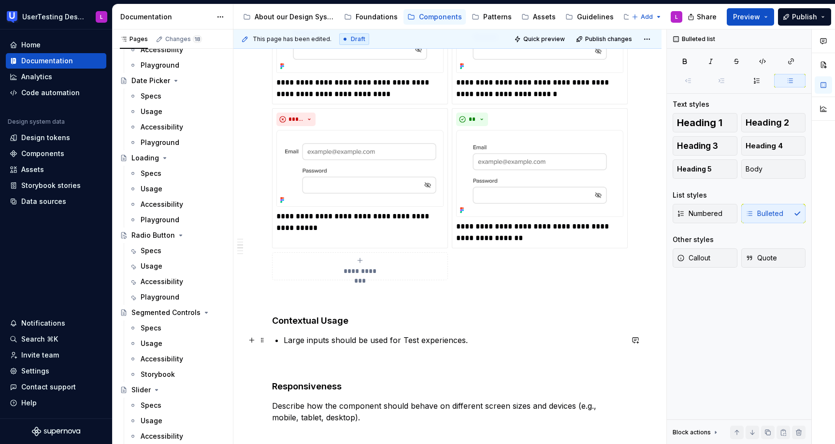
click at [407, 345] on p "Large inputs should be used for Test experiences." at bounding box center [453, 341] width 339 height 12
click at [407, 339] on p "Large inputs should be used for Test experiences." at bounding box center [453, 341] width 339 height 12
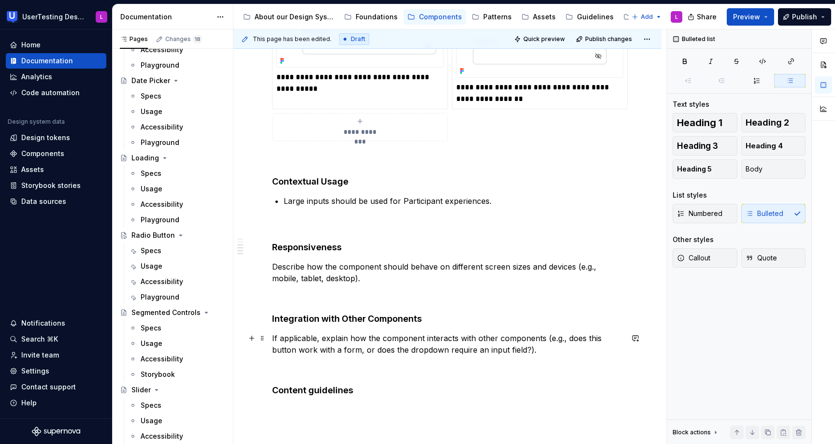
scroll to position [571, 0]
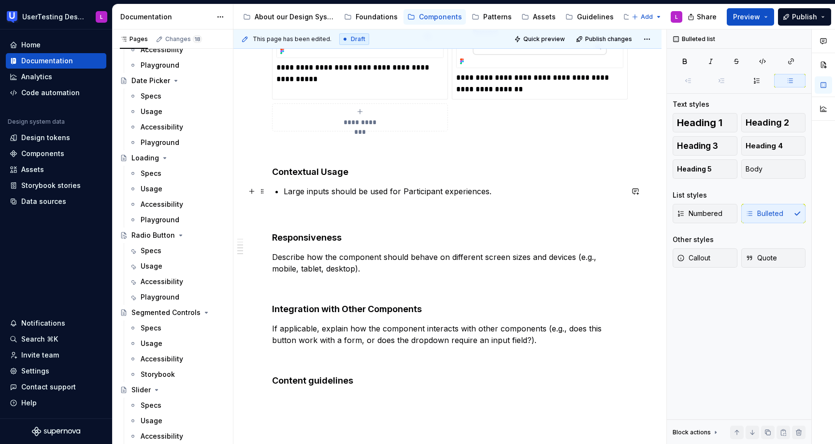
click at [531, 194] on p "Large inputs should be used for Participant experiences." at bounding box center [453, 192] width 339 height 12
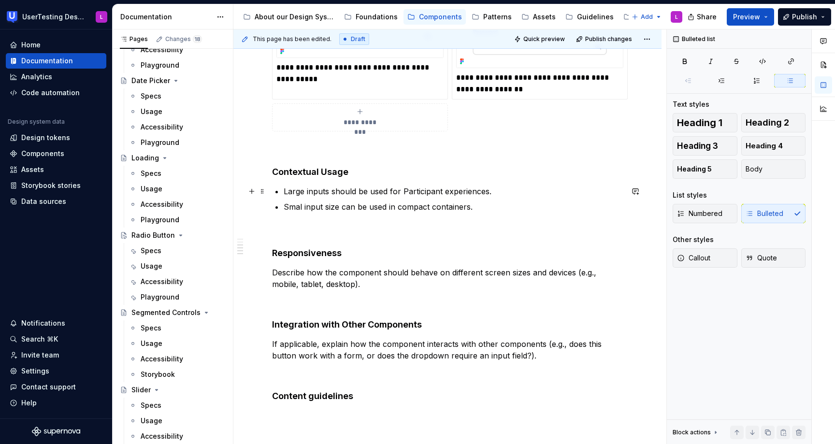
drag, startPoint x: 512, startPoint y: 187, endPoint x: 512, endPoint y: 198, distance: 11.1
click at [512, 197] on ul "Large inputs should be used for Participant experiences. Smal input size can be…" at bounding box center [453, 199] width 339 height 27
click at [493, 189] on p "Large inputs should be used for Participant experiences." at bounding box center [453, 192] width 339 height 12
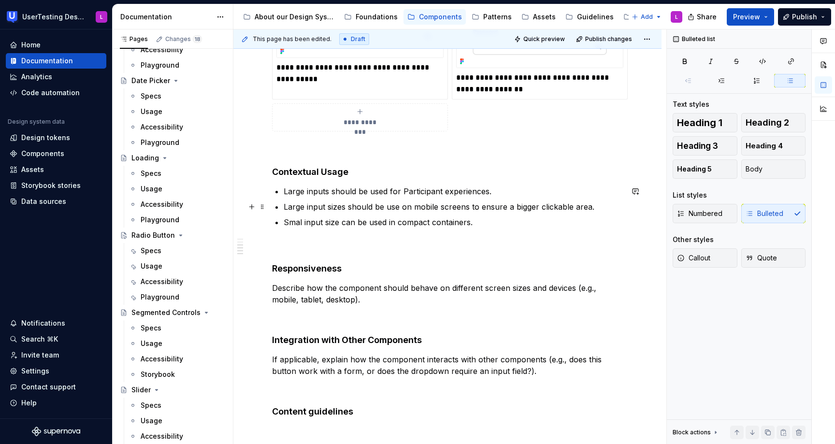
click at [520, 208] on p "Large input sizes should be use on mobile screens to ensure a bigger clickable …" at bounding box center [453, 207] width 339 height 12
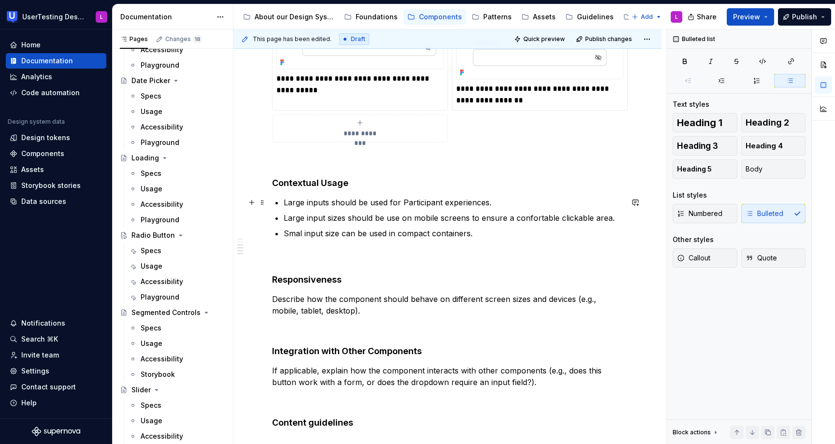
scroll to position [560, 0]
click at [473, 218] on p "Large input sizes should be use on mobile screens to ensure a confortable click…" at bounding box center [453, 219] width 339 height 12
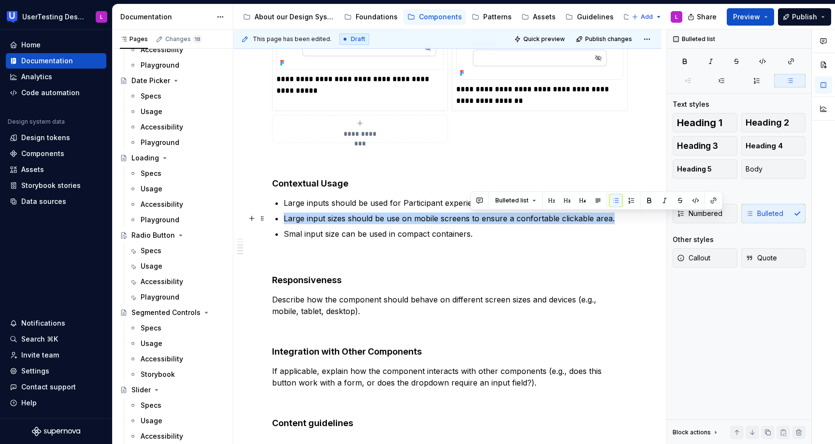
click at [473, 218] on p "Large input sizes should be use on mobile screens to ensure a confortable click…" at bounding box center [453, 219] width 339 height 12
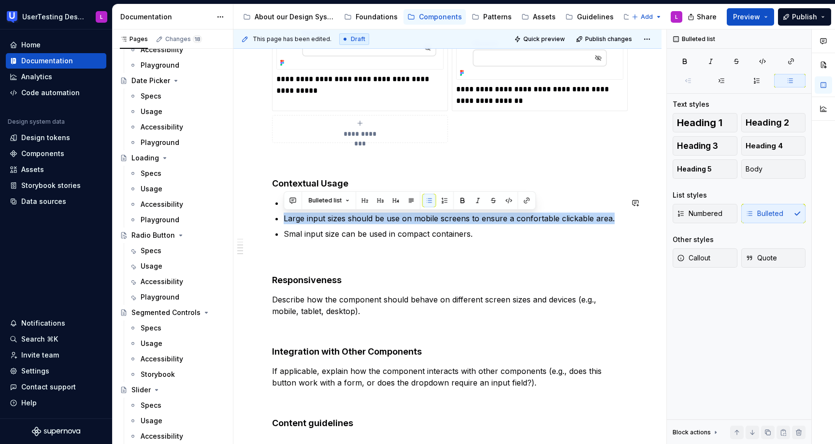
copy p "Large input sizes should be use on mobile screens to ensure a confortable click…"
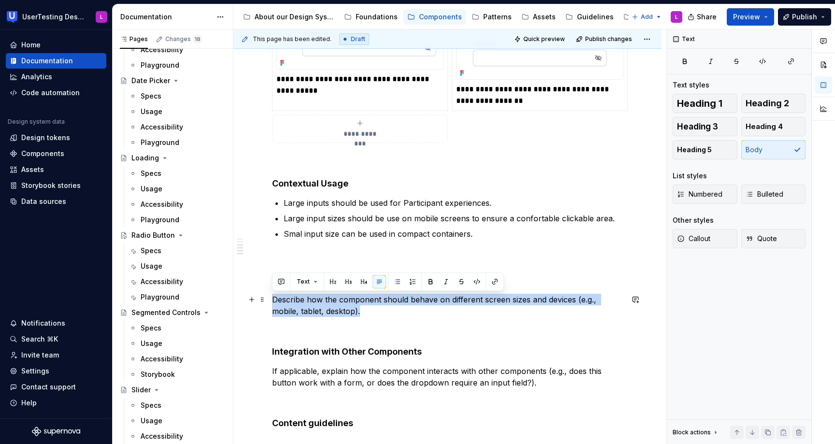
drag, startPoint x: 343, startPoint y: 312, endPoint x: 268, endPoint y: 296, distance: 76.1
click at [268, 296] on div "**********" at bounding box center [447, 102] width 428 height 943
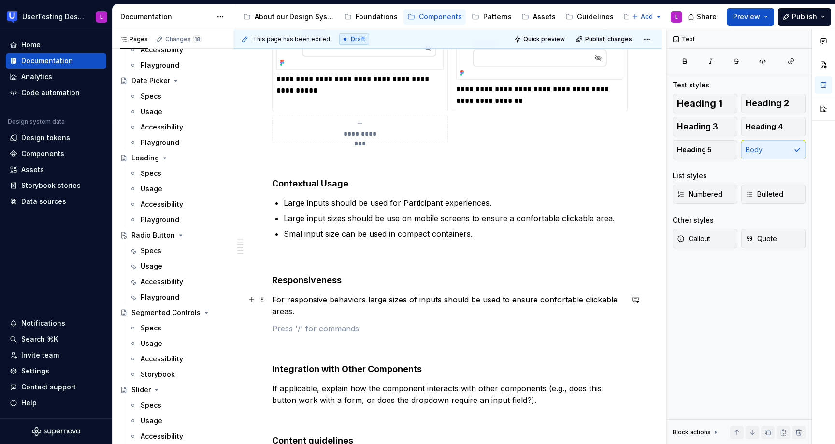
click at [273, 299] on p "For responsive behaviors large sizes of inputs should be used to ensure confort…" at bounding box center [447, 305] width 351 height 23
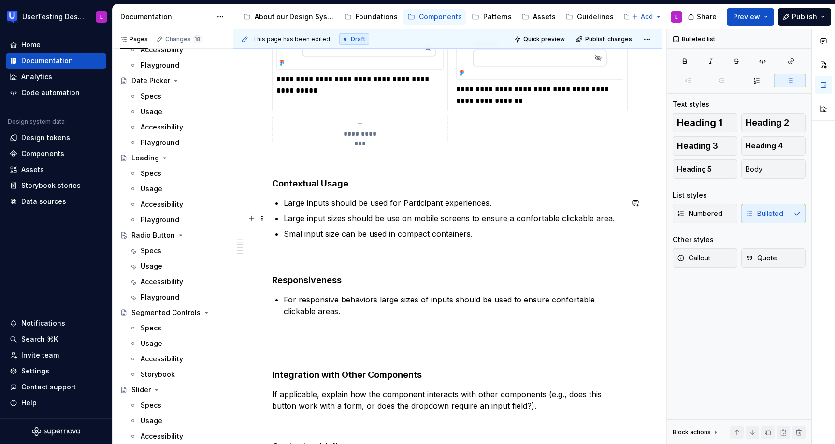
click at [313, 220] on p "Large input sizes should be use on mobile screens to ensure a confortable click…" at bounding box center [453, 219] width 339 height 12
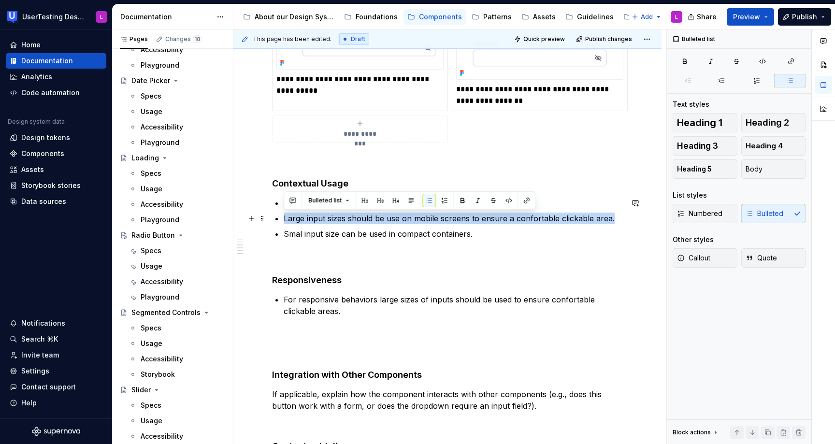
click at [313, 220] on p "Large input sizes should be use on mobile screens to ensure a confortable click…" at bounding box center [453, 219] width 339 height 12
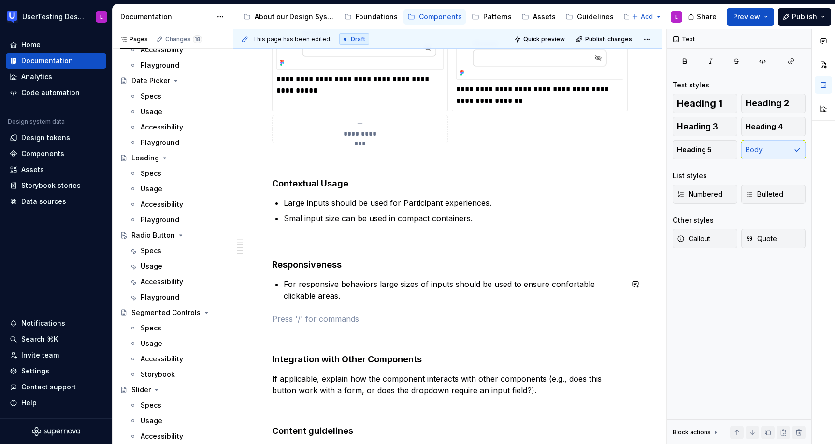
click at [290, 310] on div "**********" at bounding box center [447, 45] width 351 height 783
click at [316, 296] on p "For responsive behaviors large sizes of inputs should be used to ensure confort…" at bounding box center [453, 289] width 339 height 23
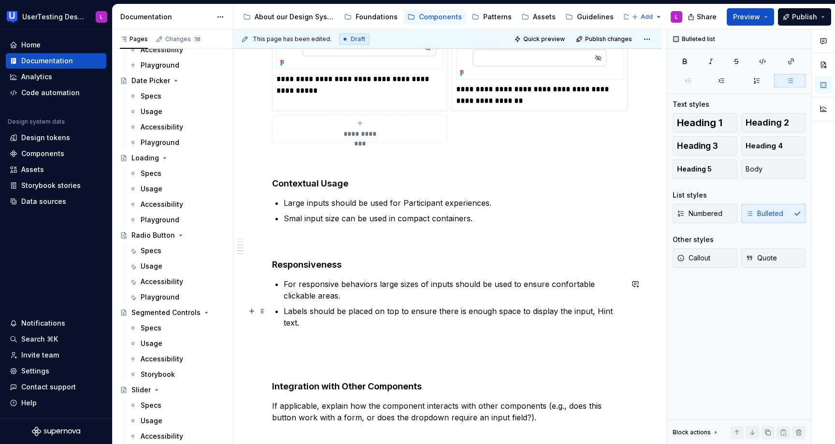
click at [593, 312] on p "Labels should be placed on top to ensure there is enough space to display the i…" at bounding box center [453, 317] width 339 height 23
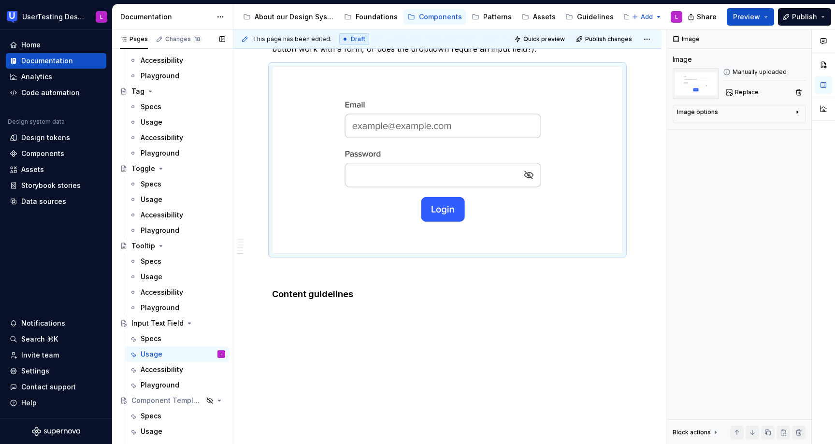
scroll to position [926, 0]
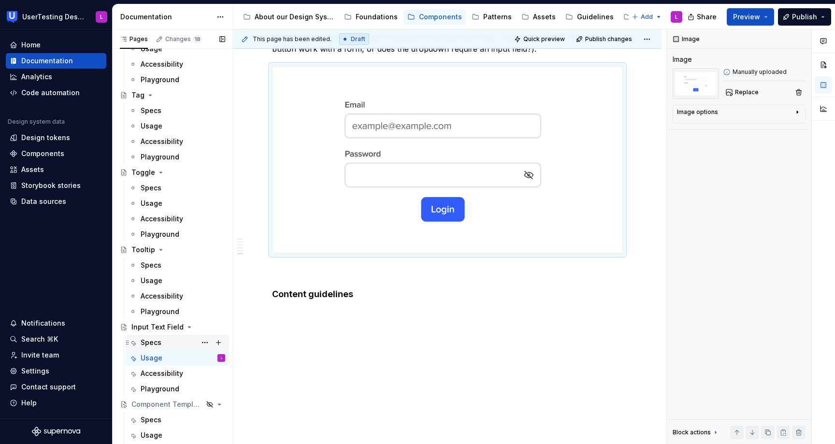
click at [161, 347] on div "Specs" at bounding box center [183, 343] width 85 height 14
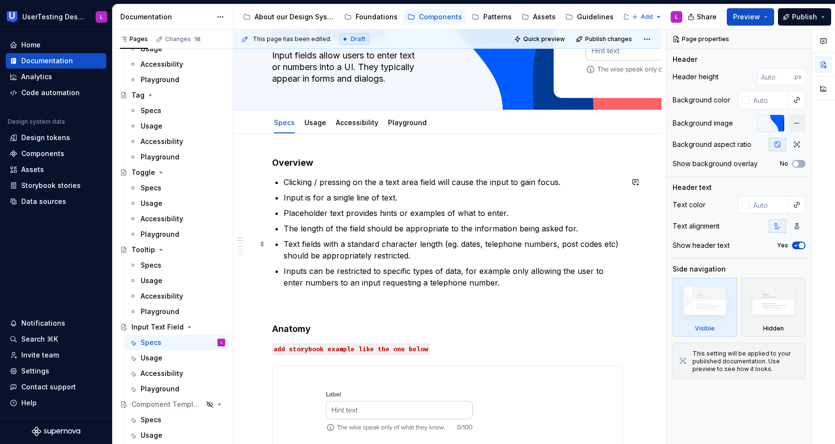
scroll to position [77, 0]
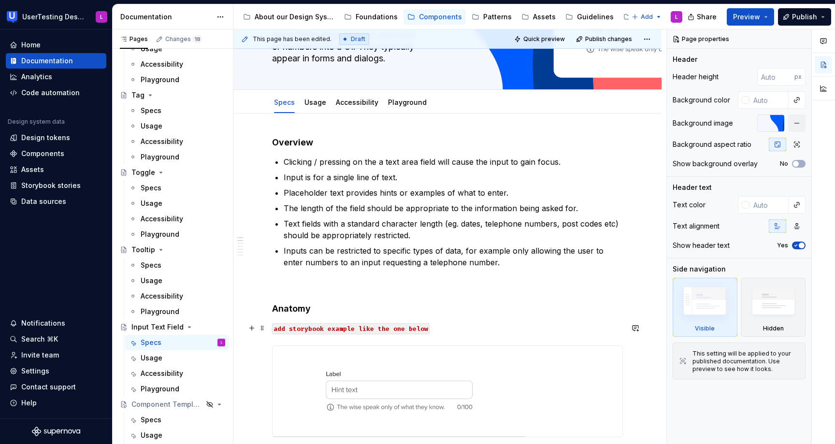
click at [322, 328] on code "add storybook example like the one below" at bounding box center [351, 328] width 158 height 11
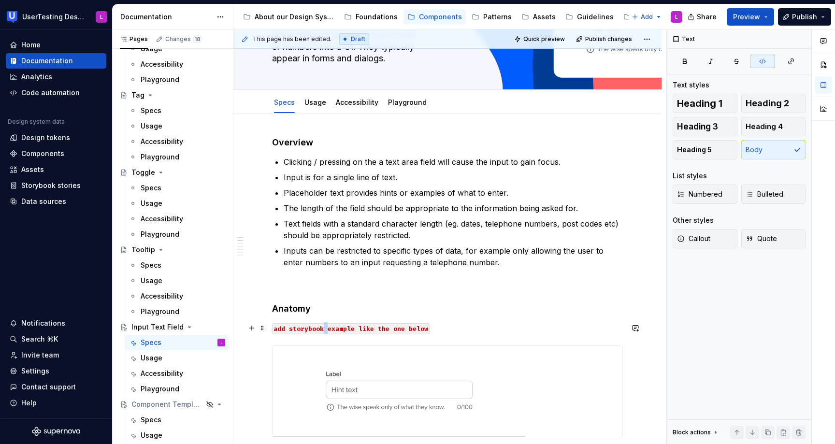
click at [322, 328] on code "add storybook example like the one below" at bounding box center [351, 328] width 158 height 11
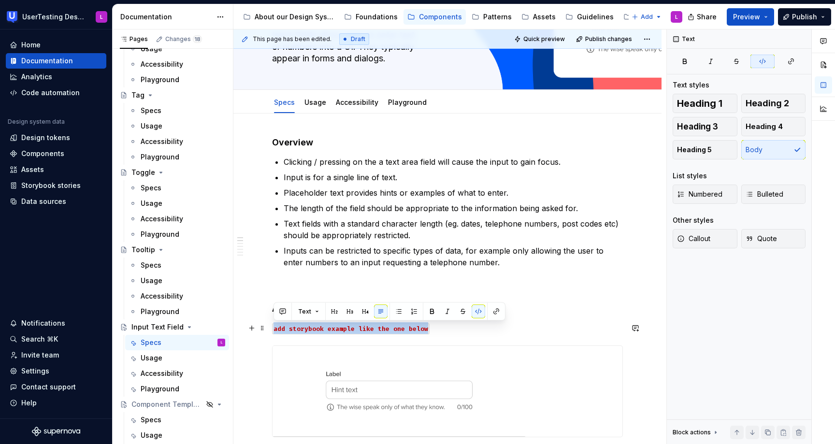
click at [322, 328] on code "add storybook example like the one below" at bounding box center [351, 328] width 158 height 11
copy code "add storybook example like the one below"
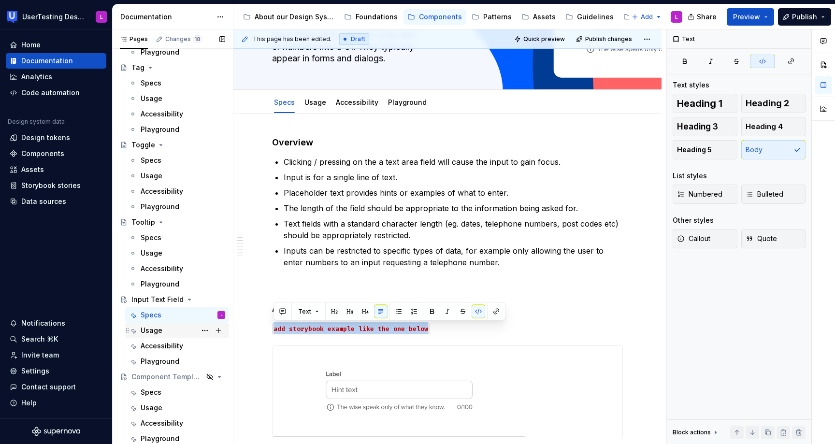
click at [157, 332] on div "Usage" at bounding box center [152, 331] width 22 height 10
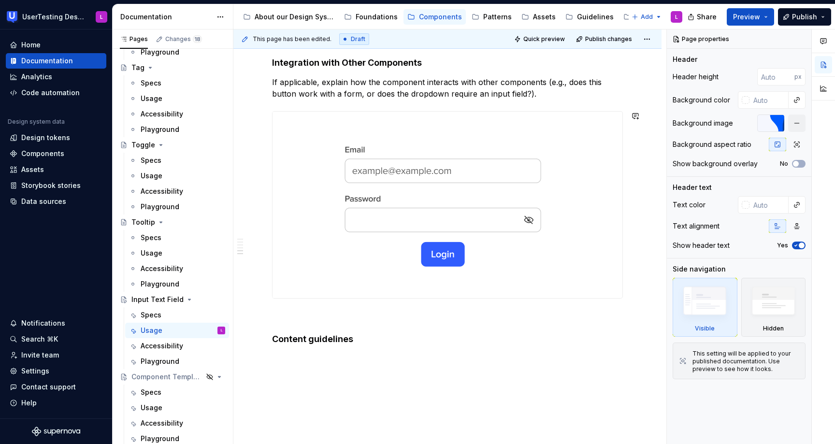
scroll to position [886, 0]
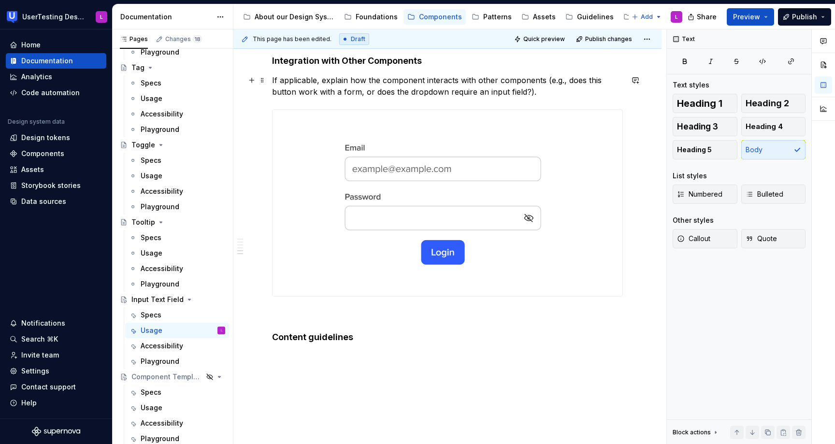
click at [531, 93] on p "If applicable, explain how the component interacts with other components (e.g.,…" at bounding box center [447, 85] width 351 height 23
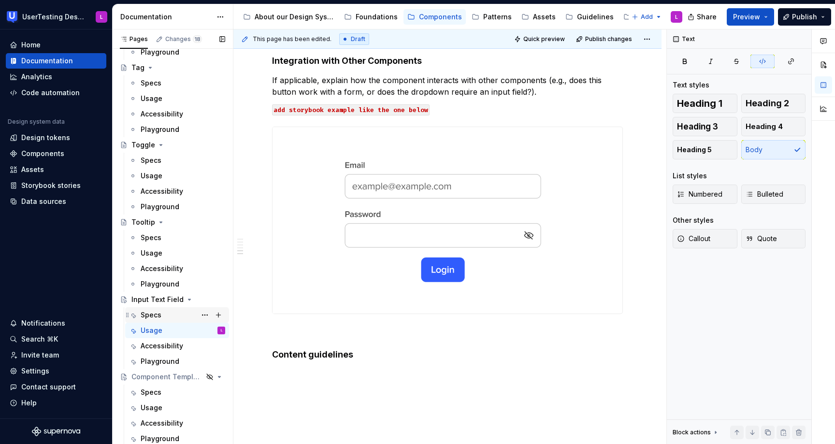
click at [155, 313] on div "Specs" at bounding box center [151, 315] width 21 height 10
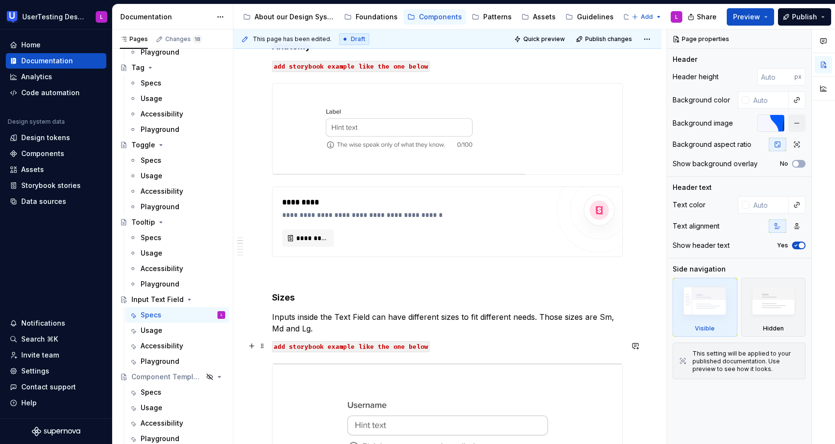
scroll to position [352, 0]
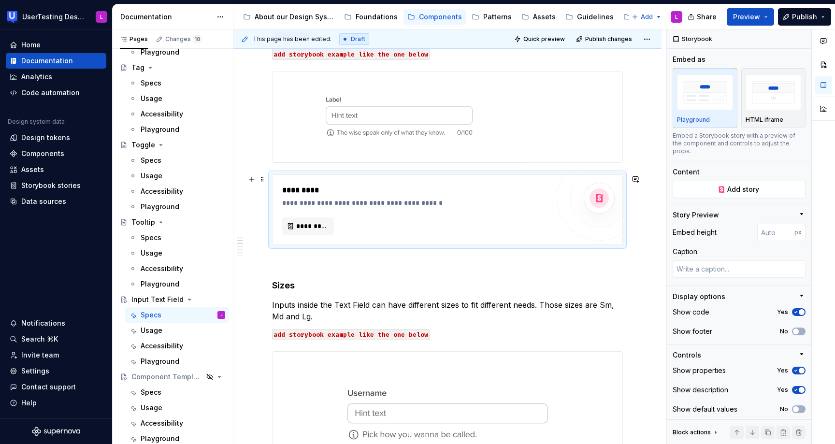
click at [425, 221] on div "*********" at bounding box center [415, 226] width 267 height 17
copy div "*********"
click at [167, 332] on div "Usage" at bounding box center [183, 331] width 85 height 14
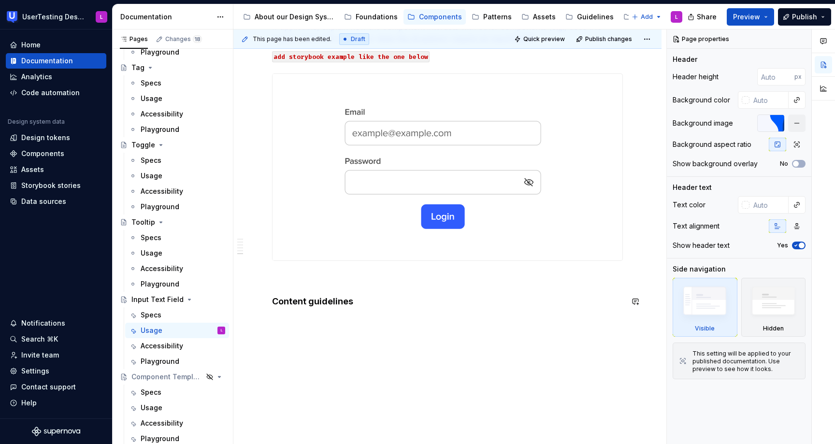
scroll to position [946, 0]
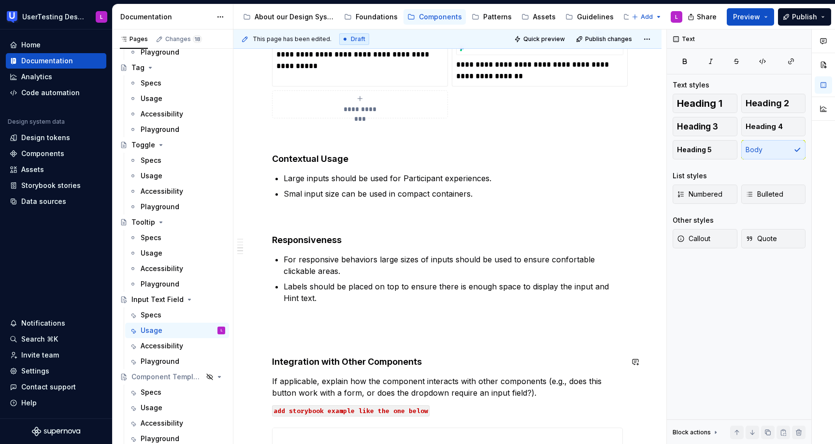
scroll to position [540, 0]
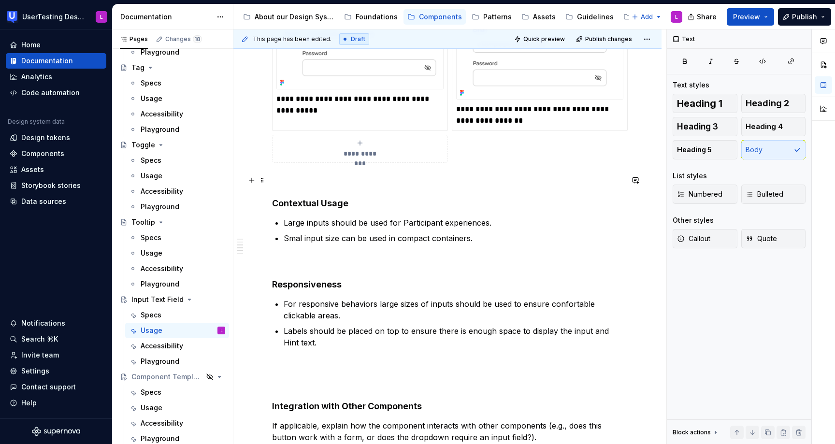
type textarea "*"
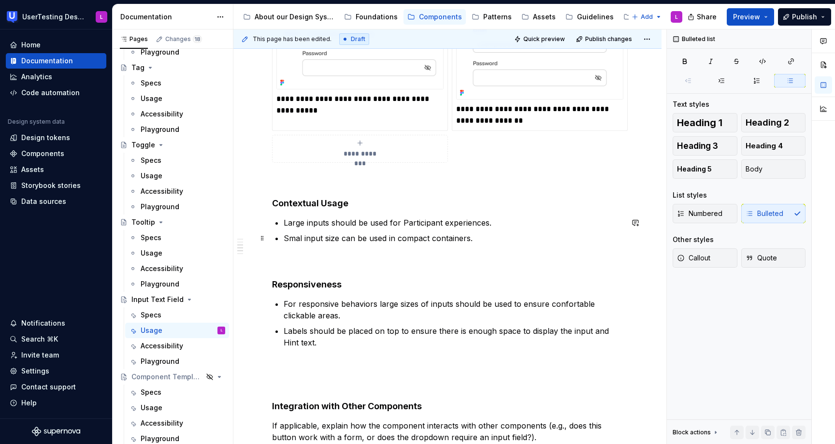
click at [303, 239] on p "Smal input size can be used in compact containers." at bounding box center [453, 239] width 339 height 12
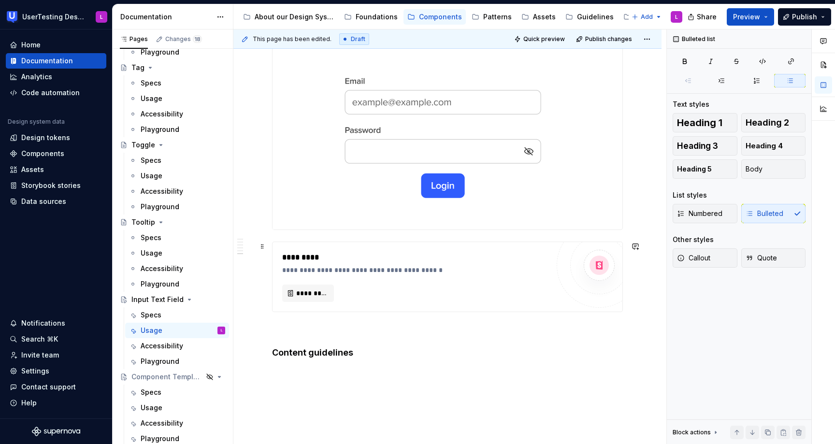
scroll to position [1028, 0]
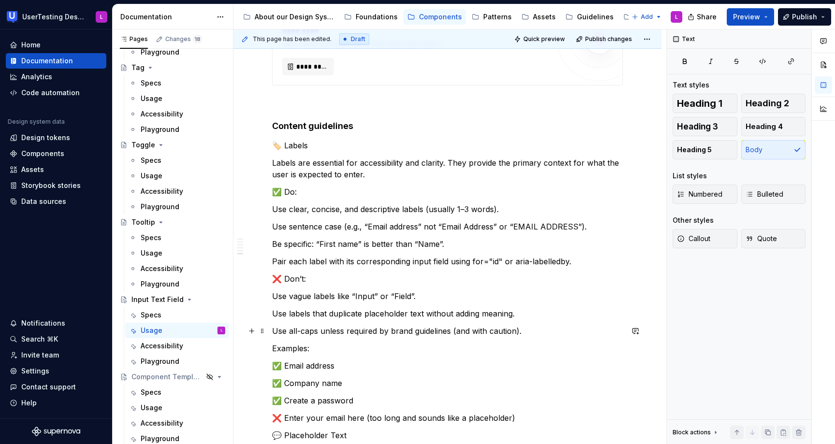
scroll to position [1211, 0]
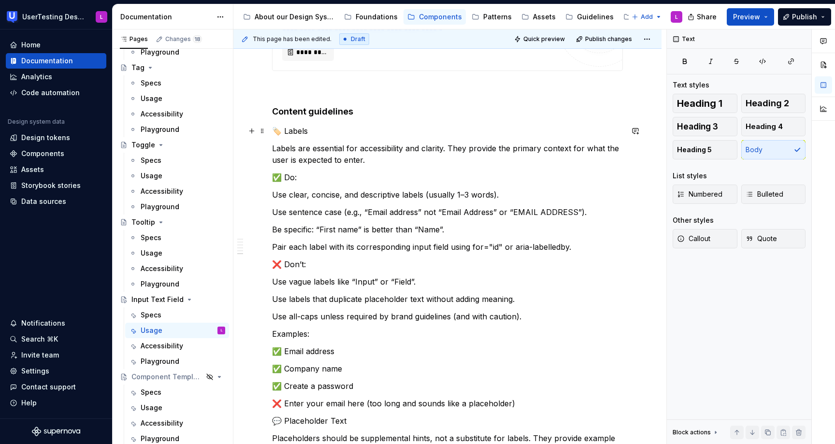
click at [288, 130] on p "🏷️ Labels" at bounding box center [447, 131] width 351 height 12
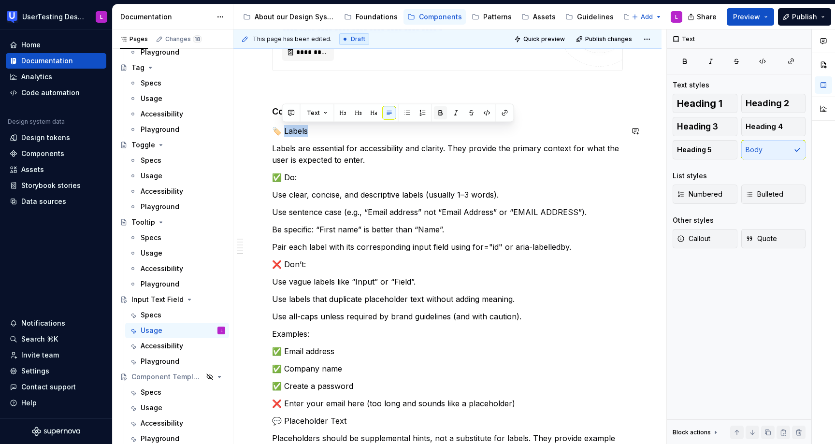
click at [434, 114] on button "button" at bounding box center [441, 113] width 14 height 14
click at [283, 132] on strong "Labels" at bounding box center [294, 131] width 25 height 10
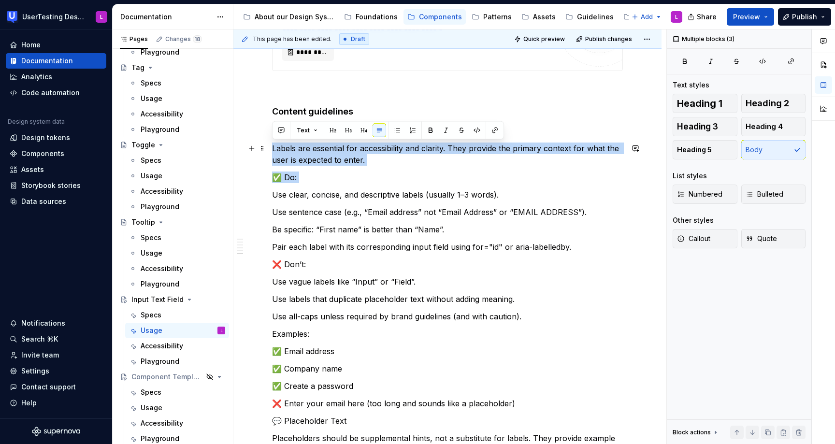
drag, startPoint x: 272, startPoint y: 191, endPoint x: 269, endPoint y: 151, distance: 40.3
click at [269, 151] on div "**********" at bounding box center [447, 199] width 428 height 2439
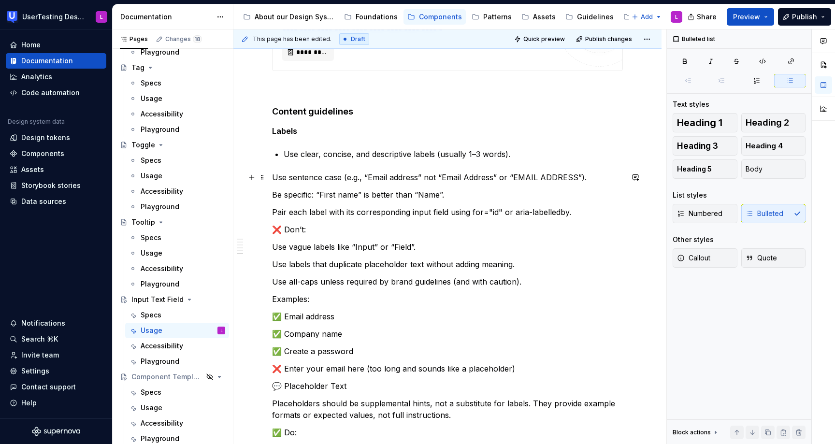
click at [271, 175] on div "**********" at bounding box center [447, 182] width 428 height 2404
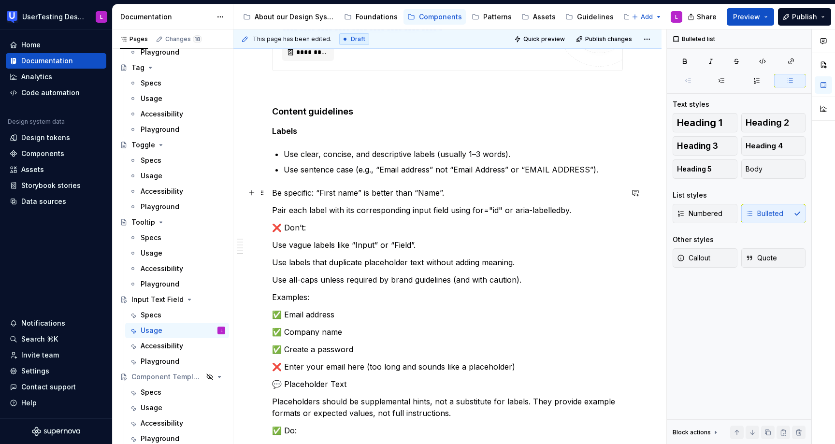
click at [273, 192] on p "Be specific: “First name” is better than “Name”." at bounding box center [447, 193] width 351 height 12
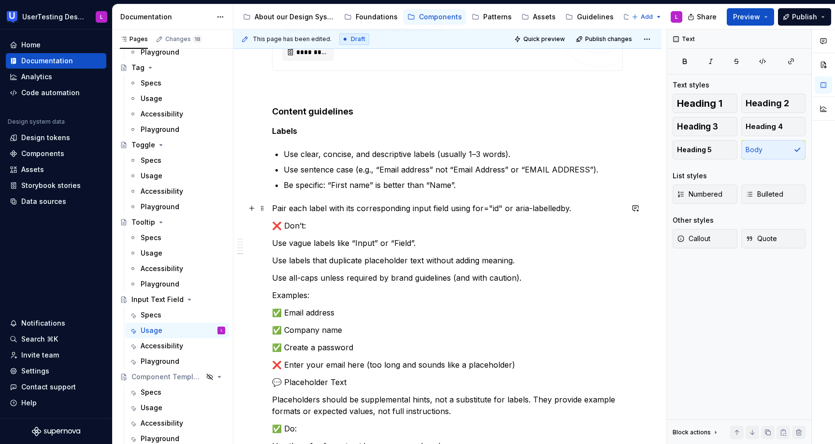
click at [272, 207] on p "Pair each label with its corresponding input field using for="id" or aria-label…" at bounding box center [447, 209] width 351 height 12
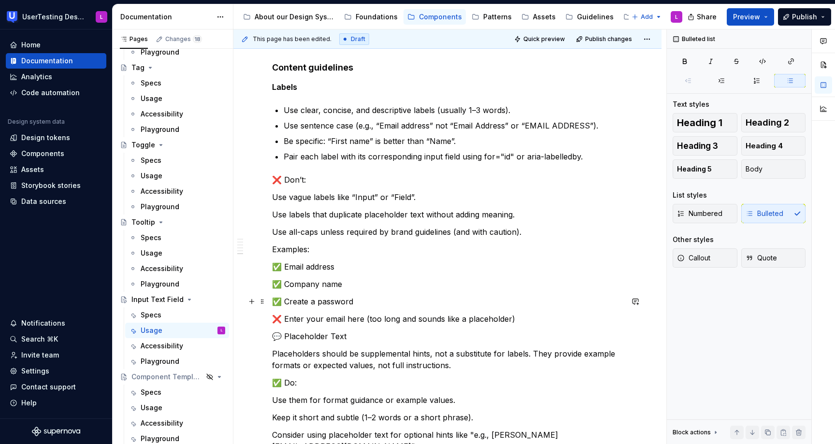
scroll to position [1253, 0]
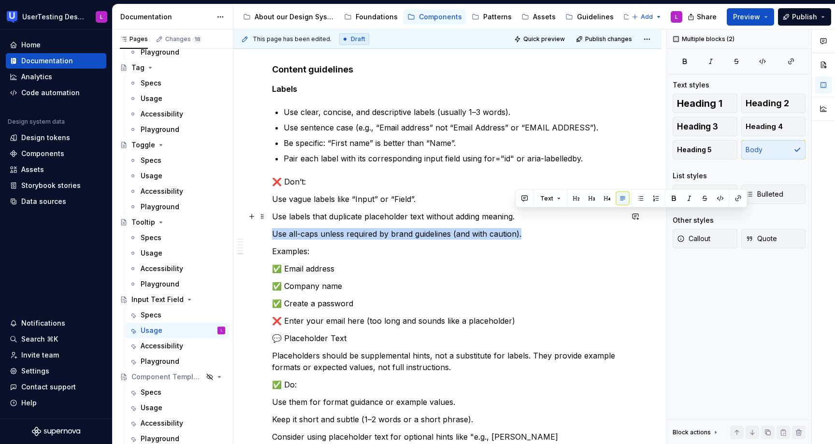
drag, startPoint x: 540, startPoint y: 235, endPoint x: 561, endPoint y: 215, distance: 29.1
click at [561, 215] on div "**********" at bounding box center [447, 76] width 351 height 2230
click at [554, 226] on div "**********" at bounding box center [447, 76] width 351 height 2230
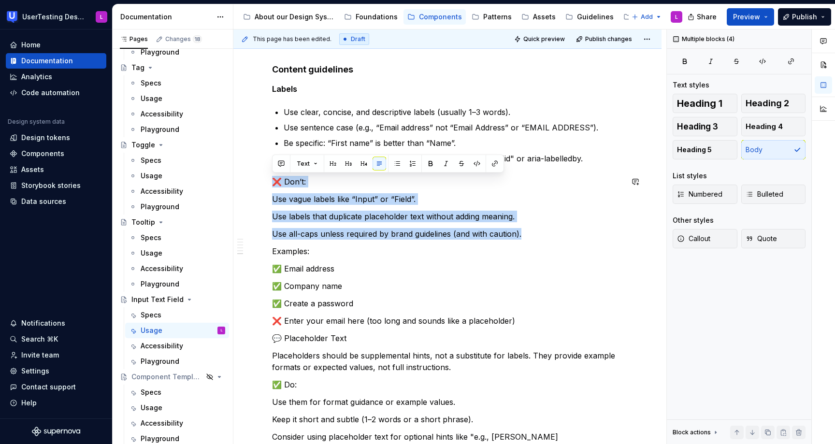
drag, startPoint x: 553, startPoint y: 233, endPoint x: 602, endPoint y: 165, distance: 83.3
click at [602, 165] on div "**********" at bounding box center [447, 76] width 351 height 2230
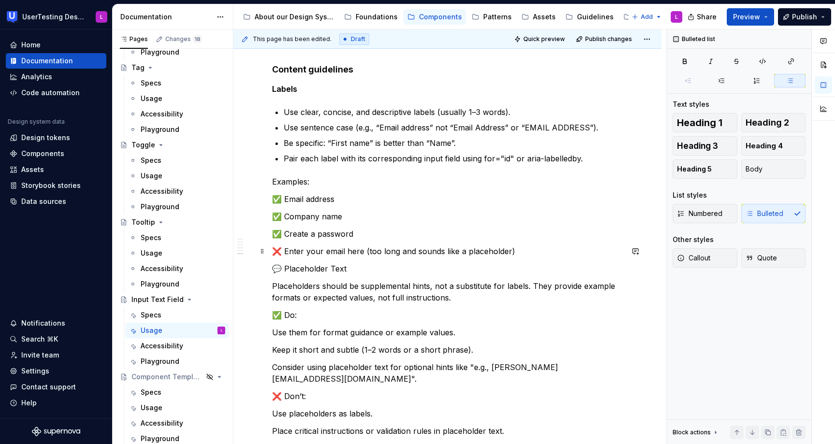
click at [453, 251] on p "❌ Enter your email here (too long and sounds like a placeholder)" at bounding box center [447, 252] width 351 height 12
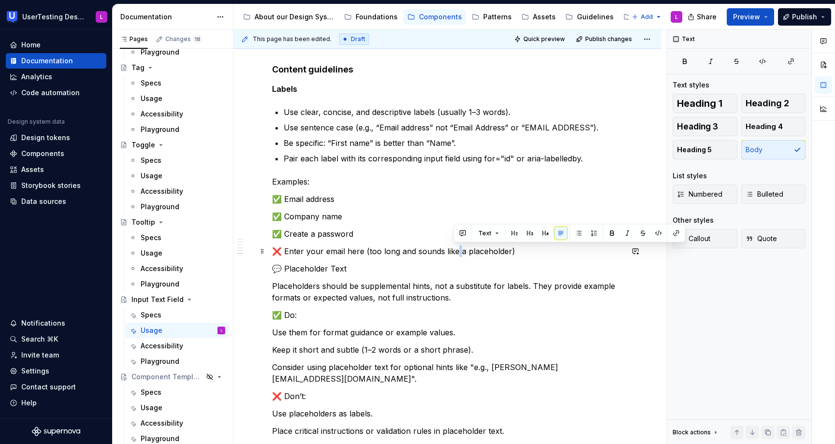
click at [453, 251] on p "❌ Enter your email here (too long and sounds like a placeholder)" at bounding box center [447, 252] width 351 height 12
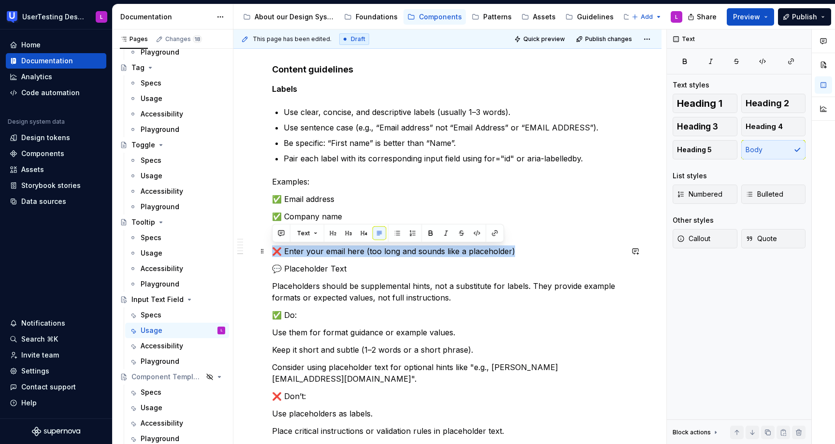
click at [453, 251] on p "❌ Enter your email here (too long and sounds like a placeholder)" at bounding box center [447, 252] width 351 height 12
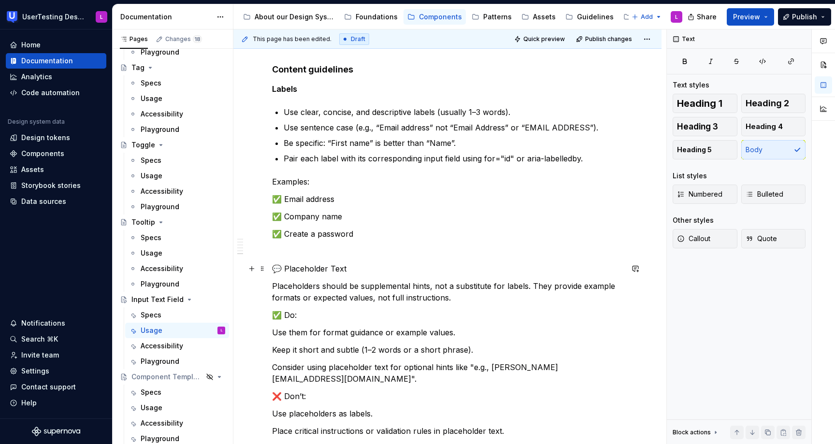
click at [286, 266] on p "💬 Placeholder Text" at bounding box center [447, 269] width 351 height 12
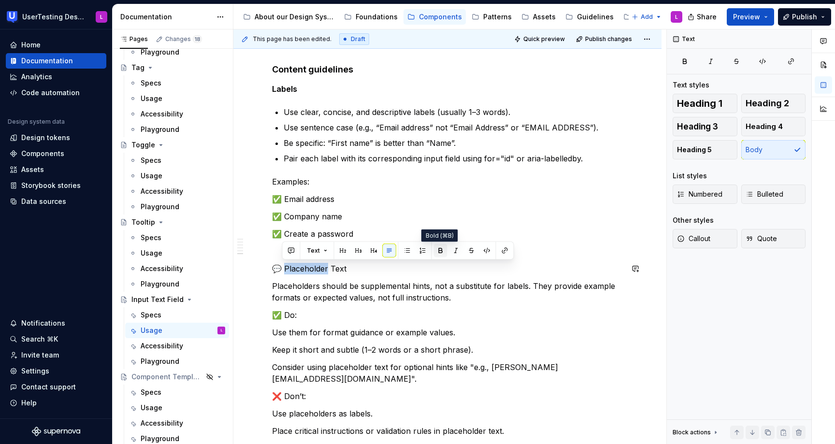
click at [444, 251] on button "button" at bounding box center [441, 251] width 14 height 14
drag, startPoint x: 346, startPoint y: 269, endPoint x: 277, endPoint y: 266, distance: 68.7
click at [277, 266] on p "💬 Placeholder Text" at bounding box center [447, 269] width 351 height 12
click at [435, 253] on button "button" at bounding box center [439, 251] width 14 height 14
click at [283, 268] on strong "Placeholder Text" at bounding box center [314, 269] width 65 height 10
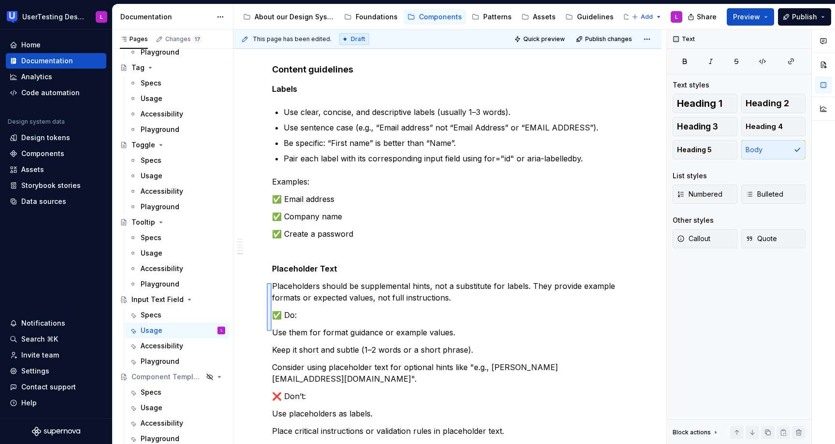
drag, startPoint x: 272, startPoint y: 331, endPoint x: 267, endPoint y: 283, distance: 48.6
click at [267, 283] on div "**********" at bounding box center [449, 236] width 433 height 415
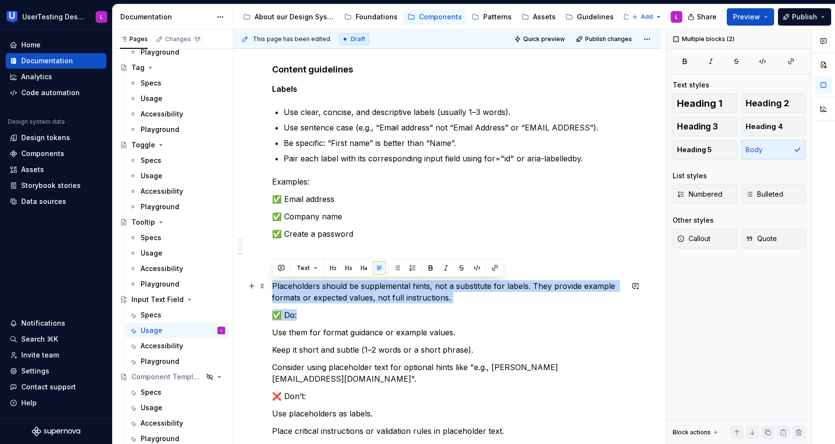
drag, startPoint x: 302, startPoint y: 315, endPoint x: 270, endPoint y: 288, distance: 41.5
click at [270, 288] on div "**********" at bounding box center [447, 102] width 428 height 2329
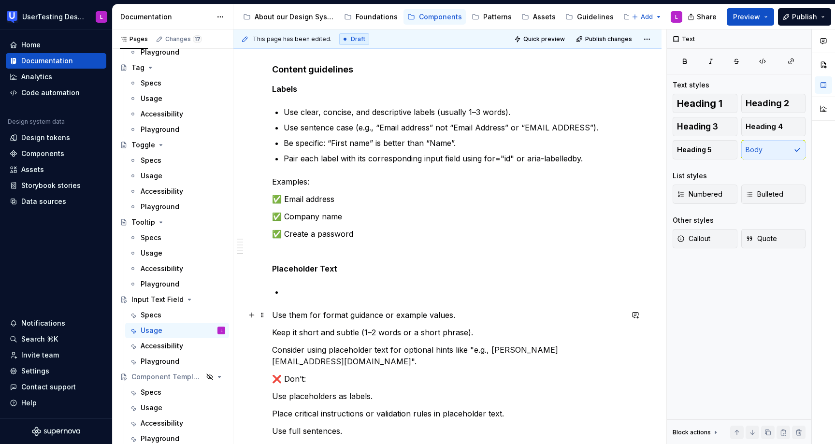
click at [273, 312] on p "Use them for format guidance or example values." at bounding box center [447, 315] width 351 height 12
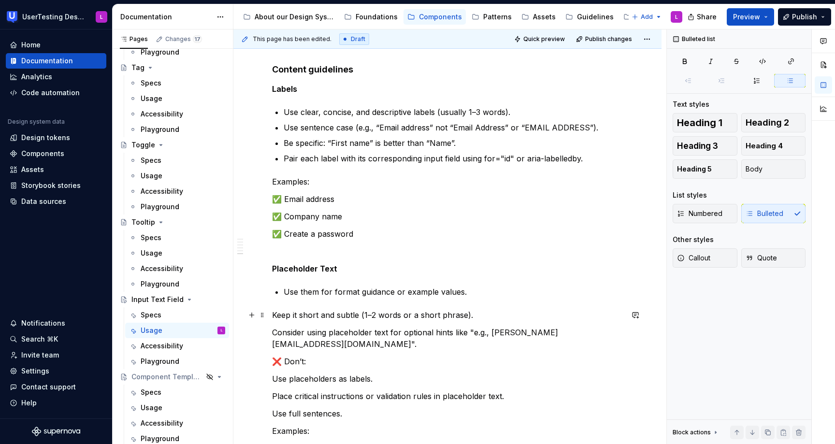
click at [271, 315] on div "**********" at bounding box center [447, 85] width 428 height 2294
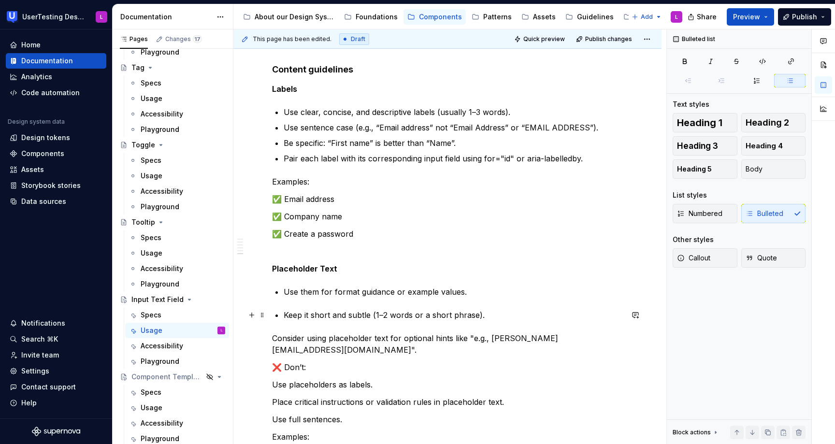
click at [285, 312] on p "Keep it short and subtle (1–2 words or a short phrase)." at bounding box center [453, 315] width 339 height 12
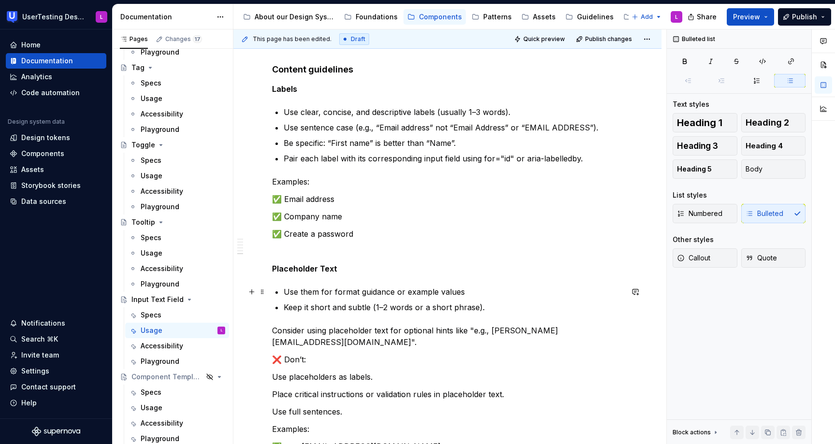
click at [467, 294] on p "Use them for format guidance or example values" at bounding box center [453, 292] width 339 height 12
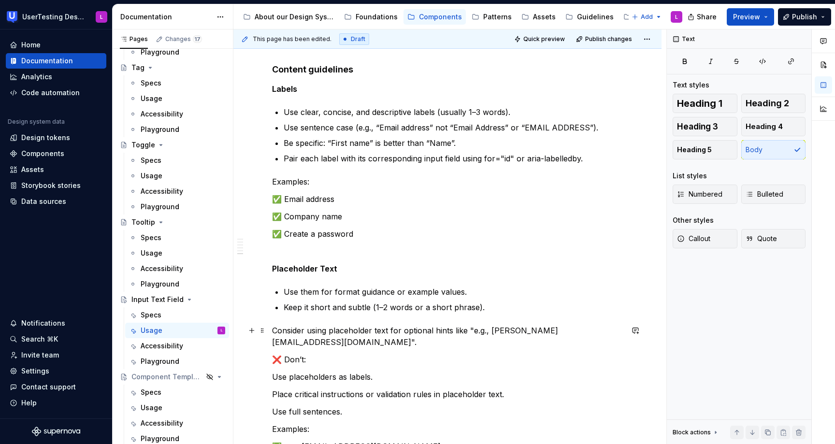
click at [272, 329] on p "Consider using placeholder text for optional hints like "e.g., [PERSON_NAME][EM…" at bounding box center [447, 336] width 351 height 23
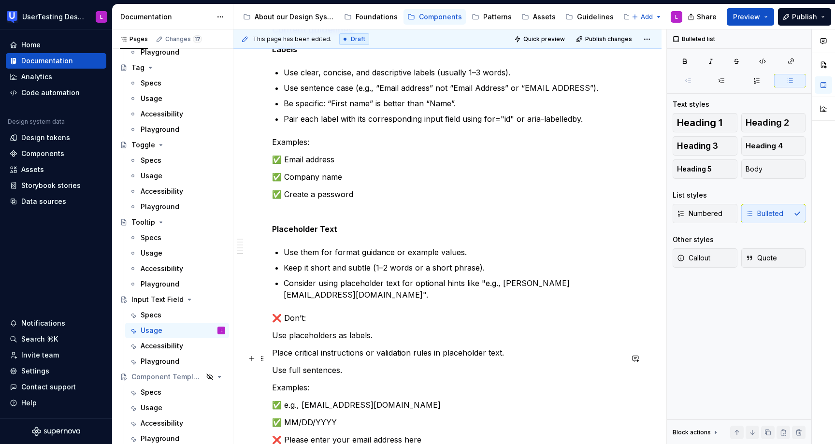
scroll to position [1308, 0]
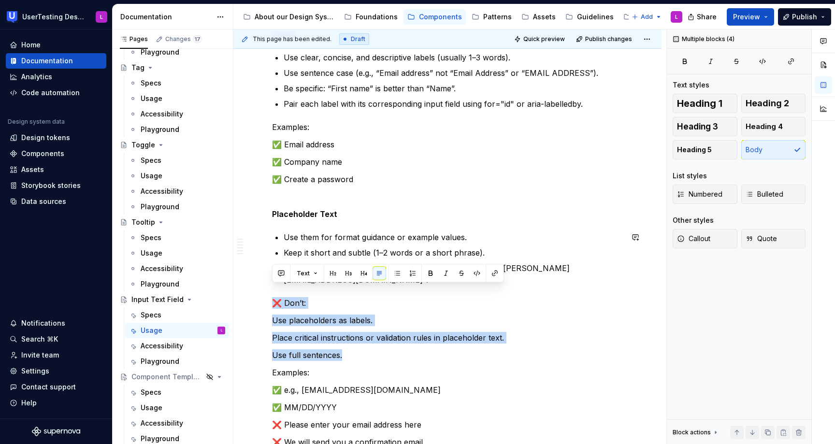
drag, startPoint x: 359, startPoint y: 342, endPoint x: 594, endPoint y: 274, distance: 245.1
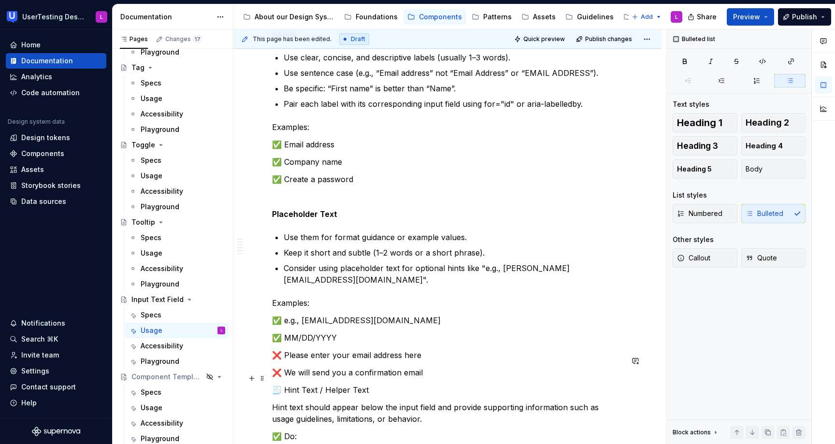
scroll to position [1319, 0]
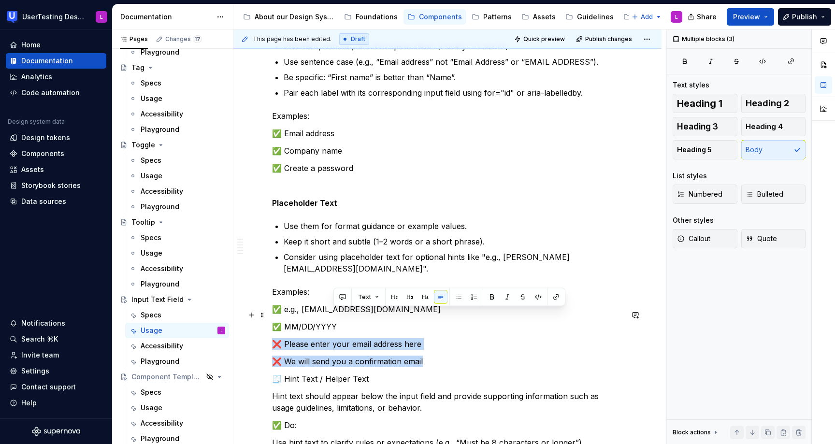
drag, startPoint x: 439, startPoint y: 350, endPoint x: 439, endPoint y: 319, distance: 30.9
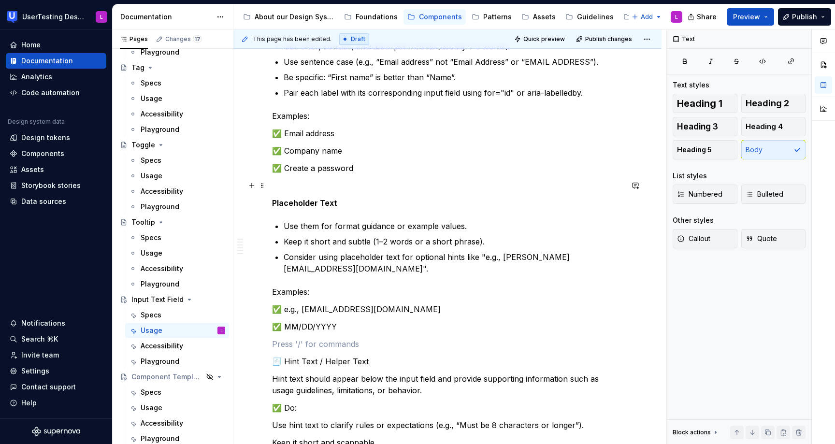
click at [286, 190] on p at bounding box center [447, 186] width 351 height 12
drag, startPoint x: 283, startPoint y: 349, endPoint x: 248, endPoint y: 348, distance: 34.8
click at [295, 356] on p "Hint Text / Helper Text" at bounding box center [447, 362] width 351 height 12
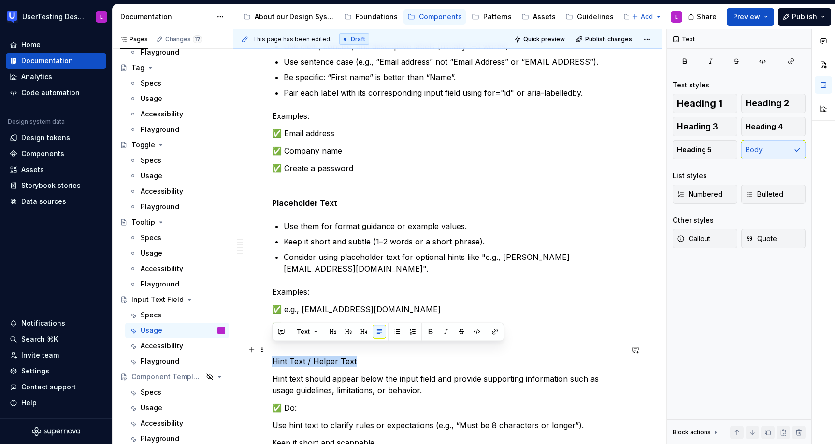
click at [295, 356] on p "Hint Text / Helper Text" at bounding box center [447, 362] width 351 height 12
click at [429, 329] on button "button" at bounding box center [431, 332] width 14 height 14
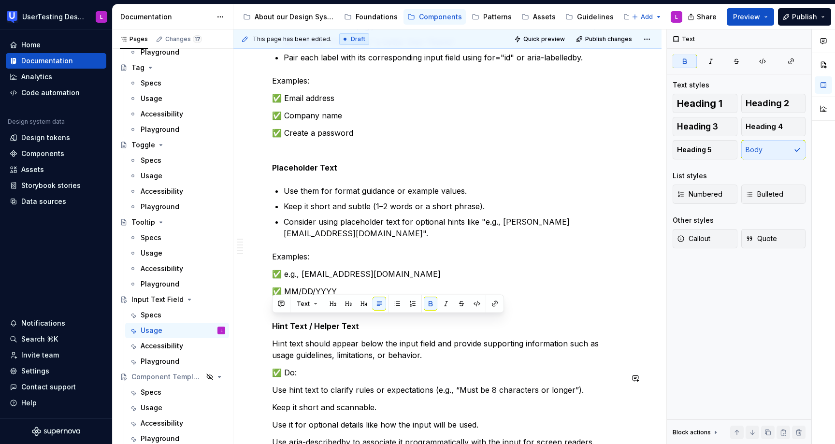
scroll to position [1358, 0]
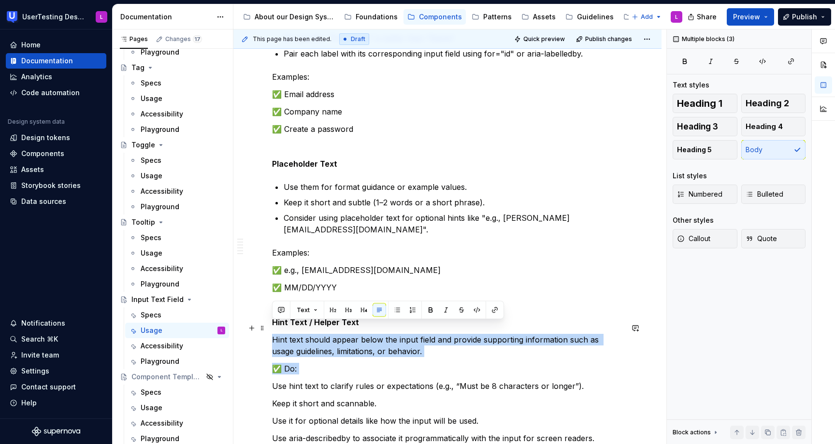
drag, startPoint x: 273, startPoint y: 374, endPoint x: 271, endPoint y: 325, distance: 48.8
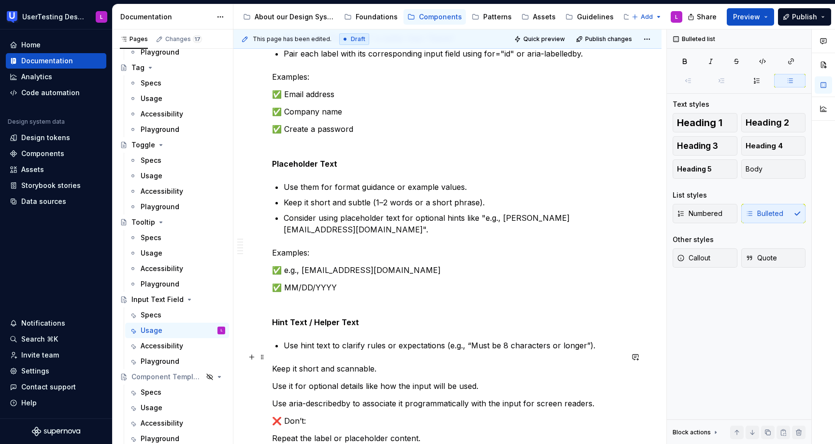
click at [275, 363] on p "Keep it short and scannable." at bounding box center [447, 369] width 351 height 12
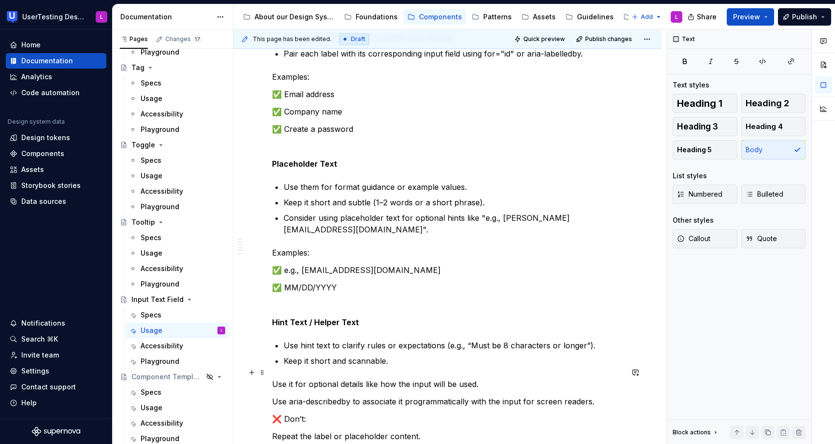
click at [273, 379] on p "Use it for optional details like how the input will be used." at bounding box center [447, 385] width 351 height 12
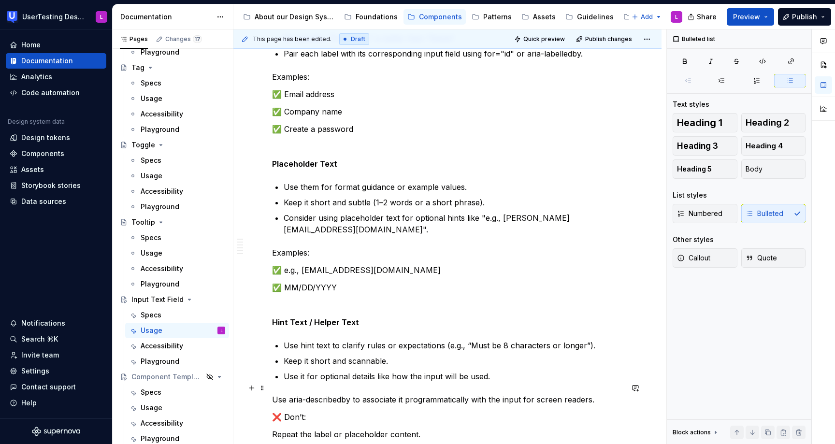
click at [274, 394] on p "Use aria-describedby to associate it programmatically with the input for screen…" at bounding box center [447, 400] width 351 height 12
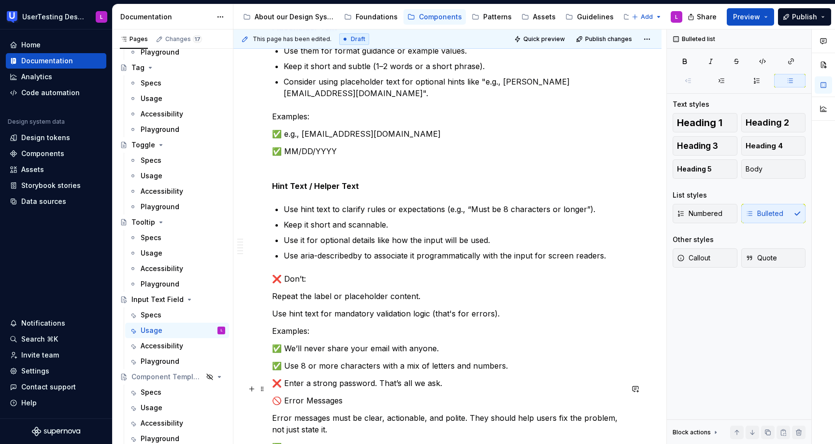
scroll to position [1502, 0]
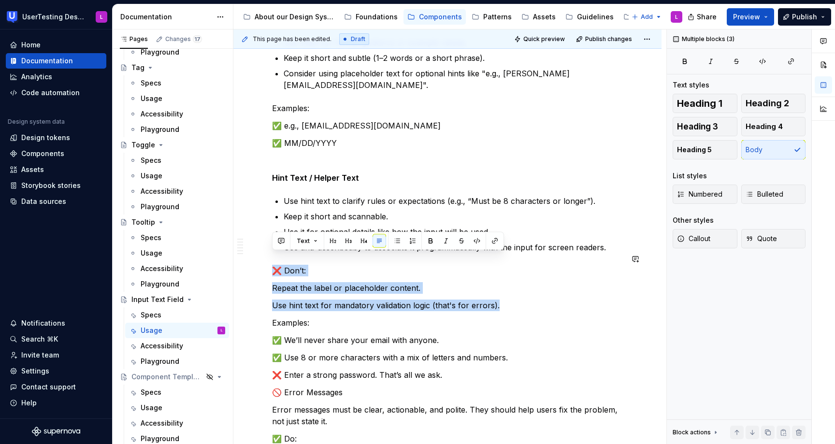
drag, startPoint x: 537, startPoint y: 294, endPoint x: 586, endPoint y: 248, distance: 67.7
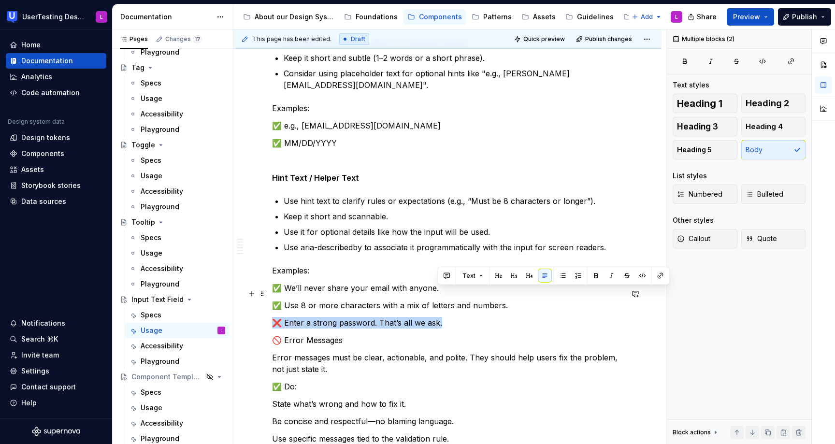
drag, startPoint x: 500, startPoint y: 306, endPoint x: 520, endPoint y: 290, distance: 26.1
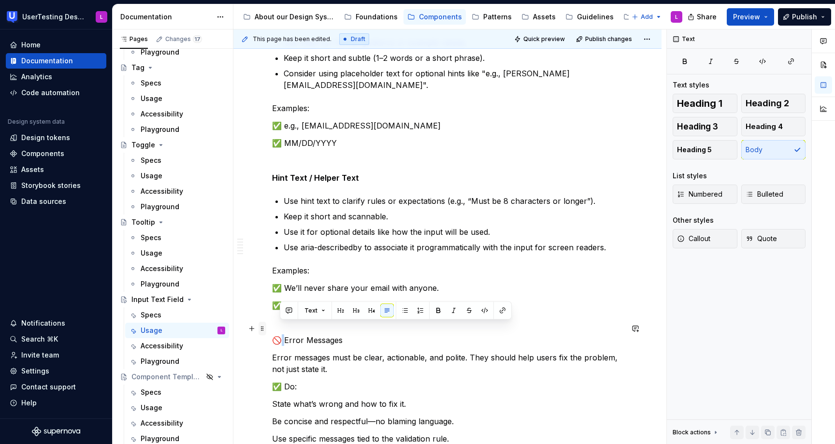
drag, startPoint x: 282, startPoint y: 329, endPoint x: 259, endPoint y: 327, distance: 22.8
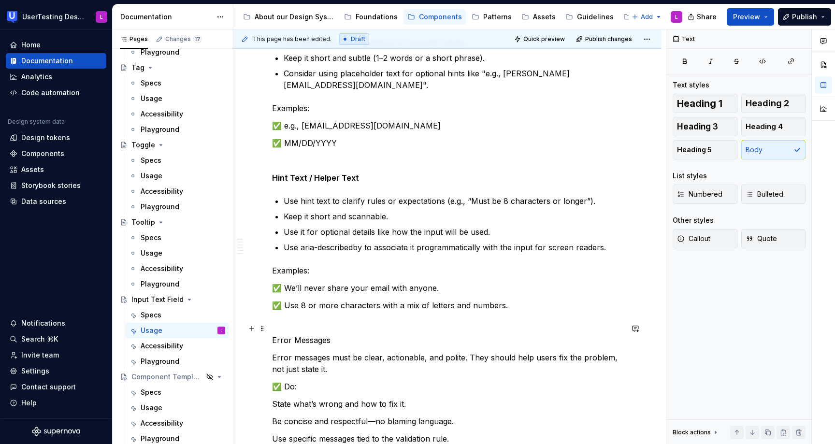
click at [287, 335] on p "Error Messages" at bounding box center [447, 341] width 351 height 12
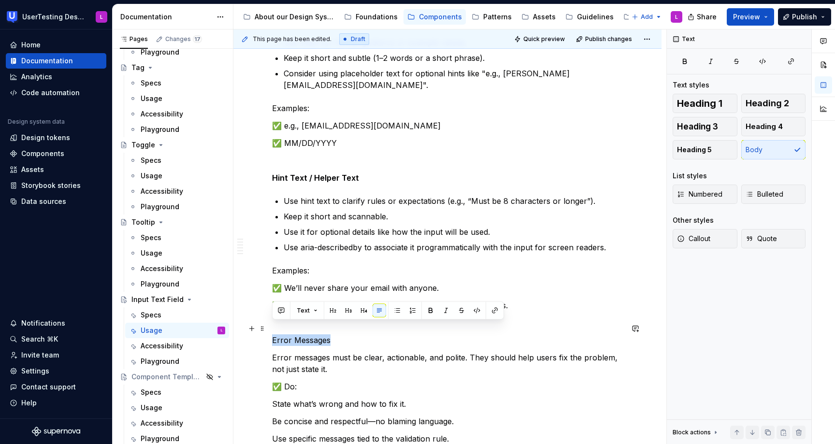
click at [287, 335] on p "Error Messages" at bounding box center [447, 341] width 351 height 12
click at [431, 309] on button "button" at bounding box center [431, 311] width 14 height 14
click at [309, 381] on p "✅ Do:" at bounding box center [447, 387] width 351 height 12
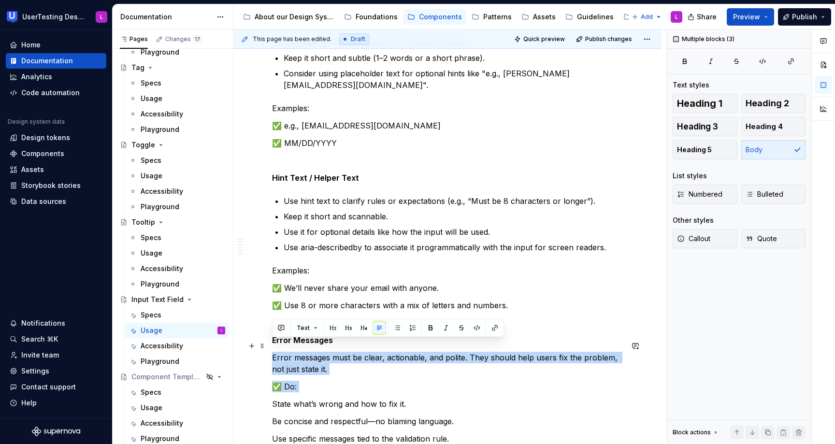
drag, startPoint x: 274, startPoint y: 392, endPoint x: 271, endPoint y: 351, distance: 40.7
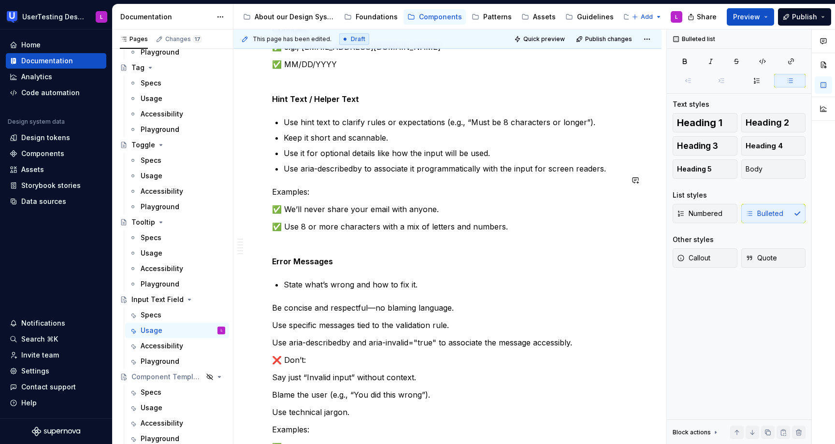
scroll to position [1622, 0]
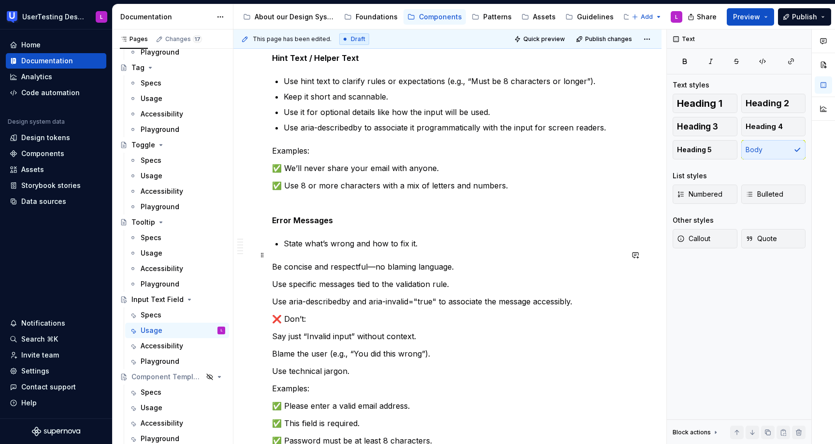
click at [272, 261] on p "Be concise and respectful—no blaming language." at bounding box center [447, 267] width 351 height 12
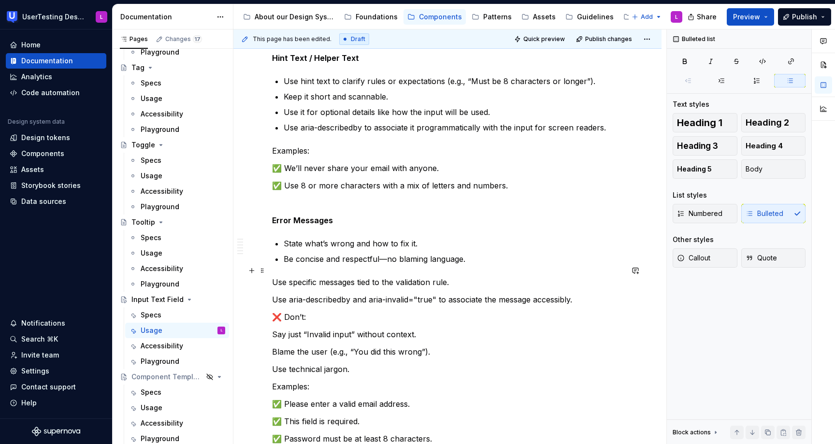
click at [273, 277] on p "Use specific messages tied to the validation rule." at bounding box center [447, 283] width 351 height 12
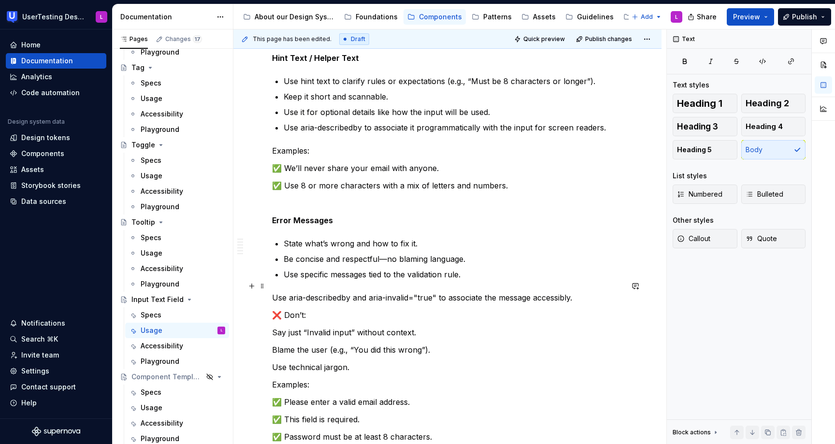
click at [272, 292] on p "Use aria-describedby and aria-invalid="true" to associate the message accessibl…" at bounding box center [447, 298] width 351 height 12
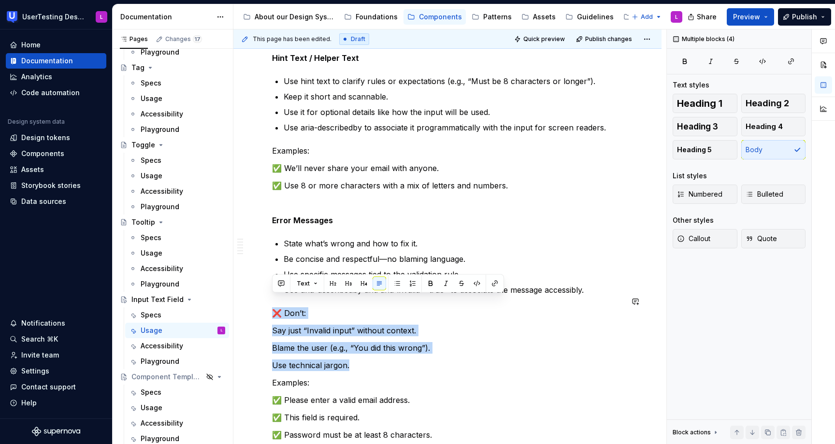
drag, startPoint x: 405, startPoint y: 352, endPoint x: 471, endPoint y: 288, distance: 92.3
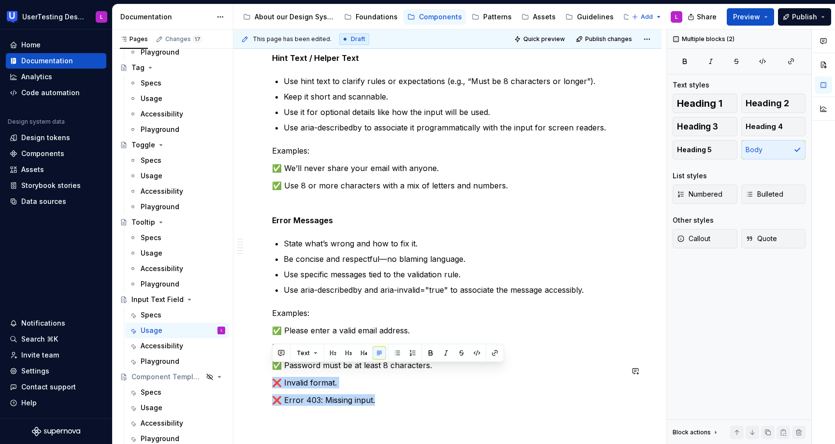
drag, startPoint x: 444, startPoint y: 386, endPoint x: 453, endPoint y: 361, distance: 26.8
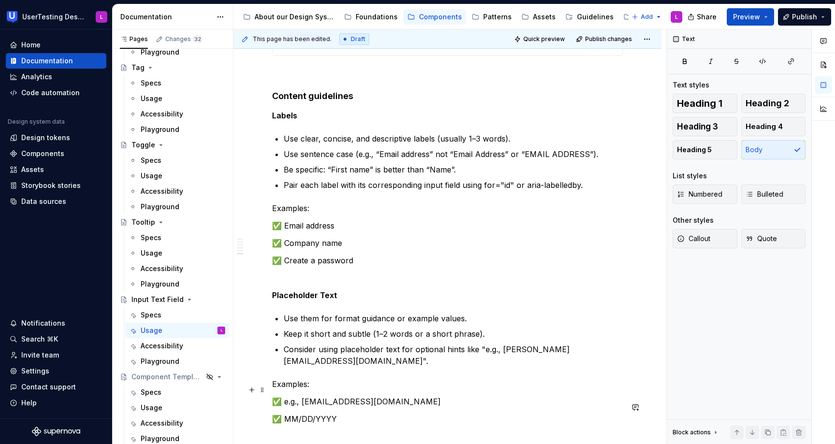
scroll to position [1219, 0]
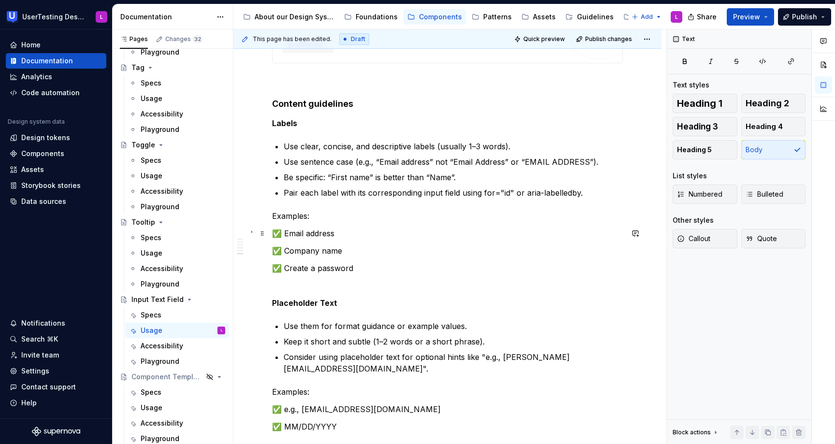
click at [282, 230] on p "✅ Email address" at bounding box center [447, 234] width 351 height 12
click at [273, 215] on p "Examples:" at bounding box center [447, 216] width 351 height 12
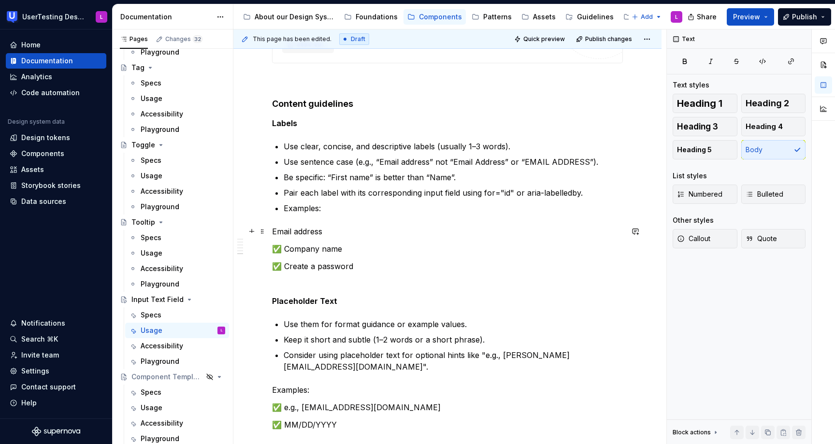
click at [274, 234] on p "Email address" at bounding box center [447, 232] width 351 height 12
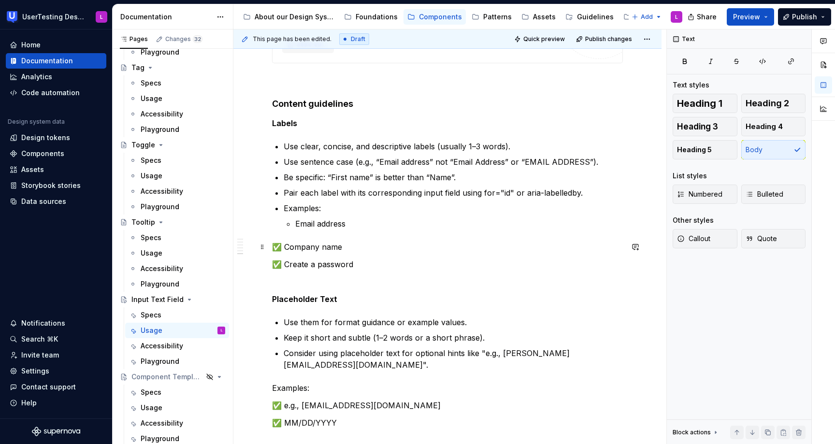
click at [282, 247] on p "✅ Company name" at bounding box center [447, 247] width 351 height 12
click at [283, 261] on p "✅ Create a password" at bounding box center [447, 263] width 351 height 12
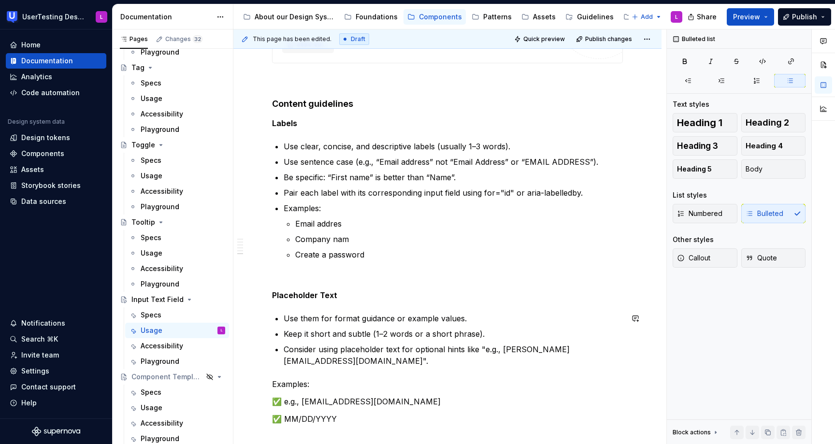
scroll to position [1254, 0]
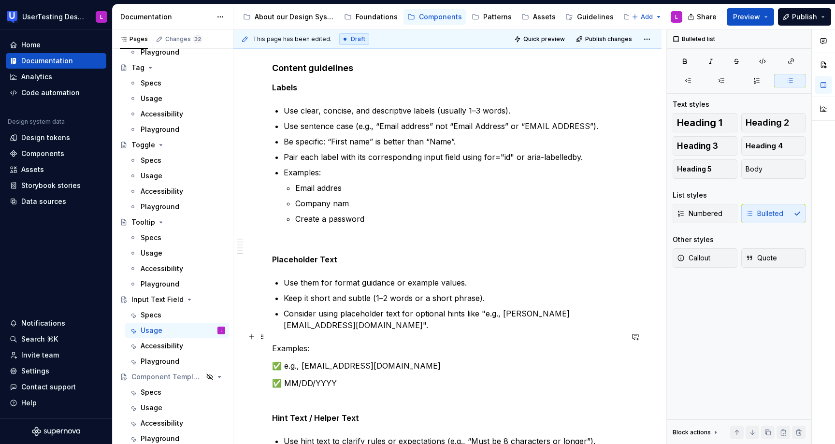
click at [273, 343] on p "Examples:" at bounding box center [447, 349] width 351 height 12
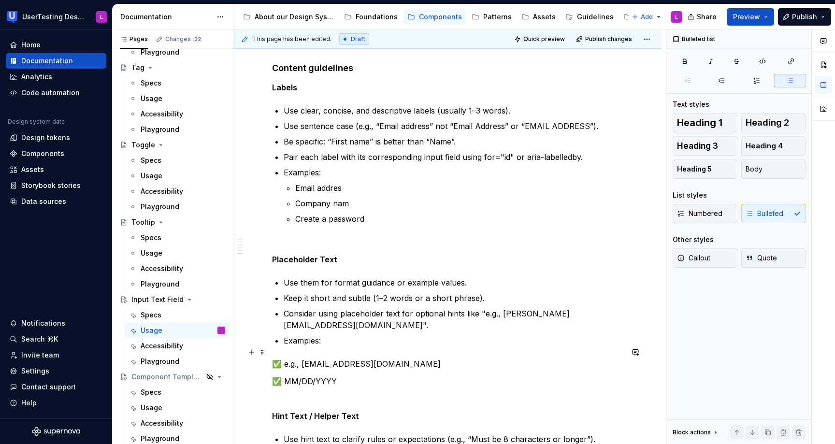
click at [283, 358] on p "✅ e.g., [EMAIL_ADDRESS][DOMAIN_NAME]" at bounding box center [447, 364] width 351 height 12
click at [283, 374] on p "✅ MM/DD/YYYY" at bounding box center [447, 380] width 351 height 12
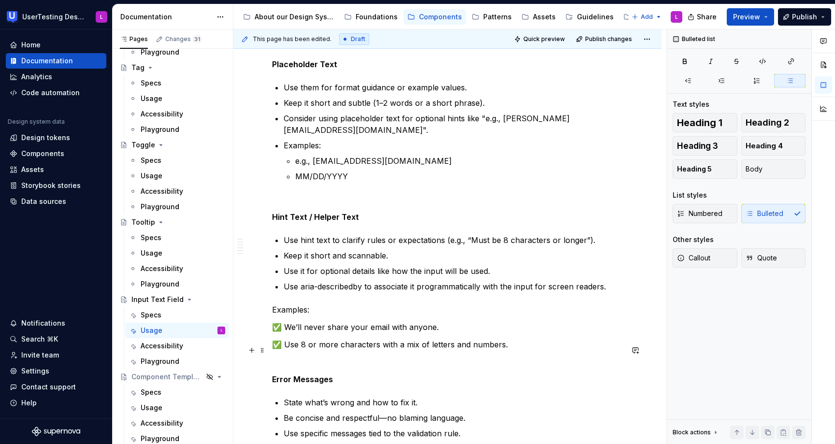
scroll to position [1453, 0]
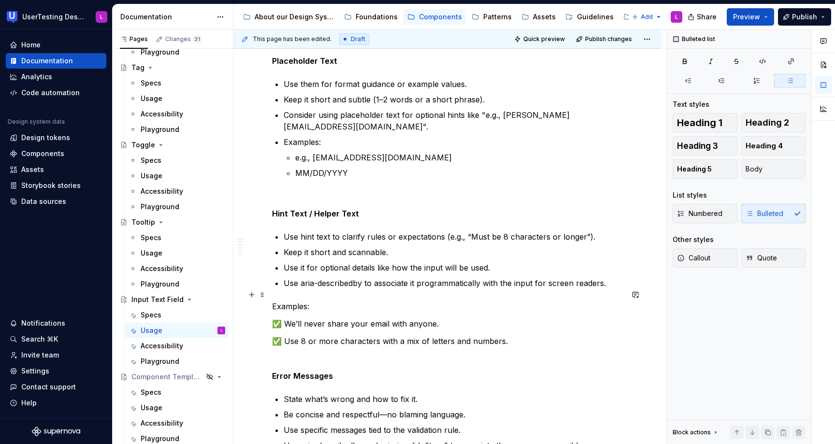
click at [273, 301] on p "Examples:" at bounding box center [447, 307] width 351 height 12
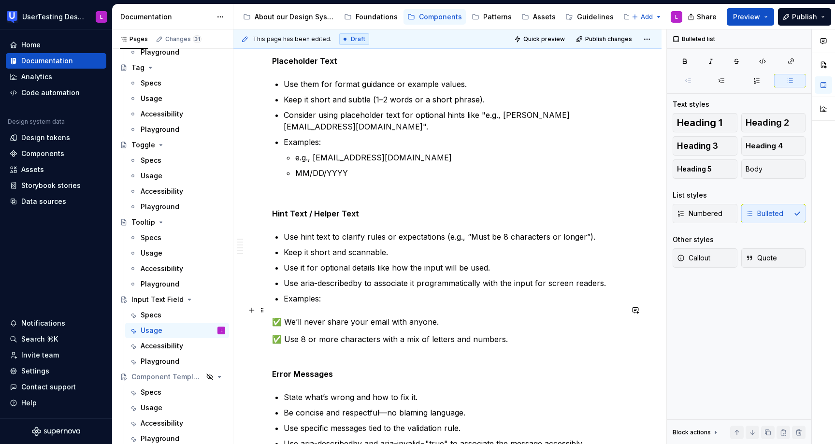
click at [283, 316] on p "✅ We’ll never share your email with anyone." at bounding box center [447, 322] width 351 height 12
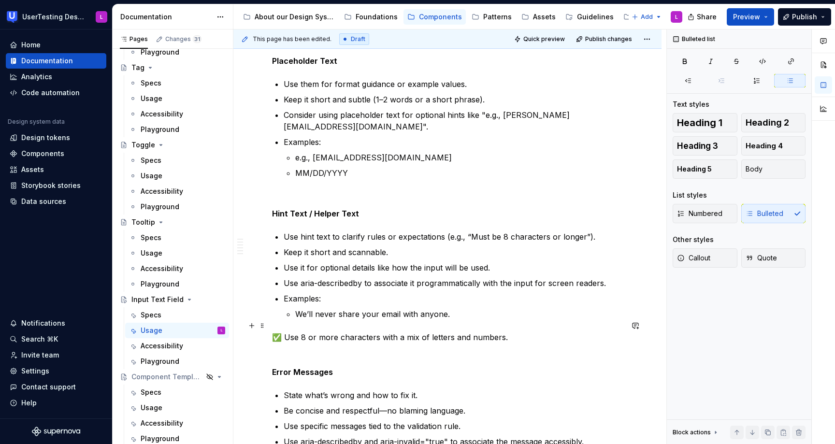
click at [283, 332] on p "✅ Use 8 or more characters with a mix of letters and numbers." at bounding box center [447, 338] width 351 height 12
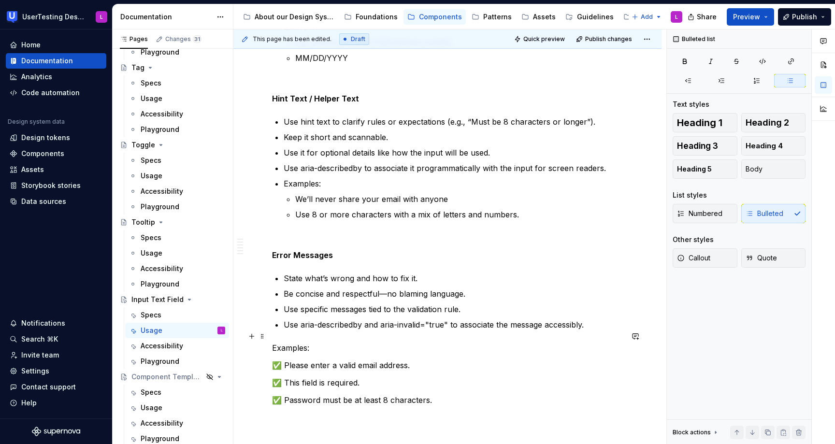
scroll to position [1583, 0]
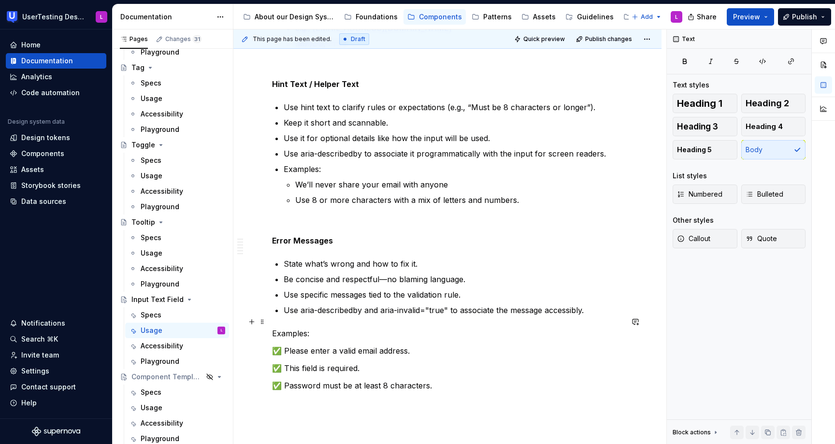
click at [273, 328] on p "Examples:" at bounding box center [447, 334] width 351 height 12
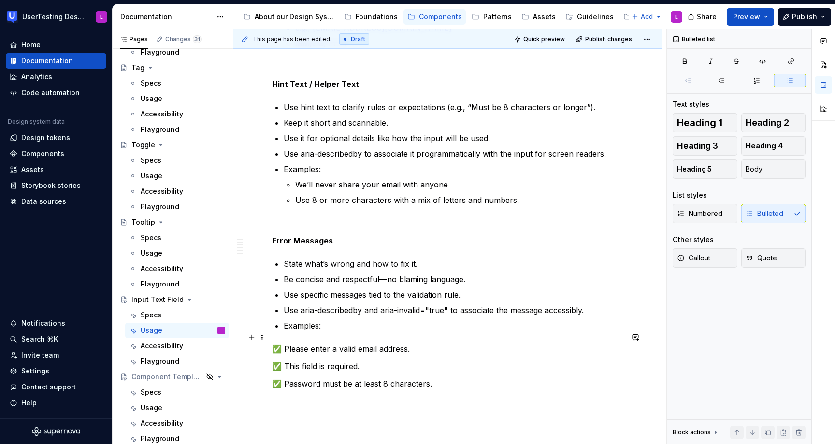
click at [283, 343] on p "✅ Please enter a valid email address." at bounding box center [447, 349] width 351 height 12
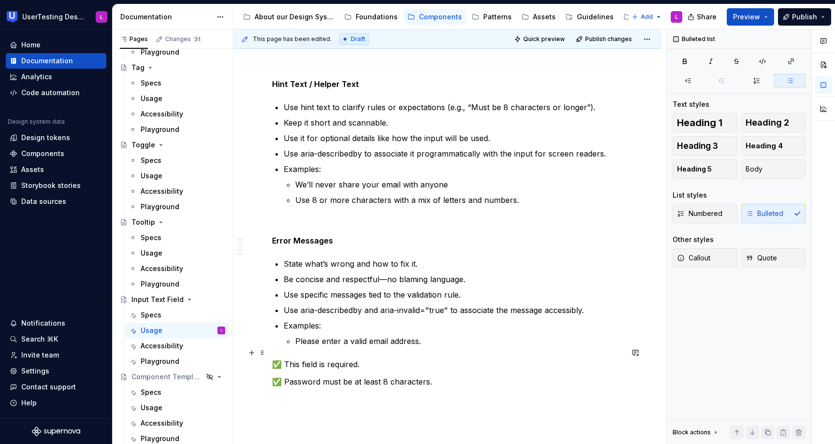
click at [285, 359] on p "✅ This field is required." at bounding box center [447, 365] width 351 height 12
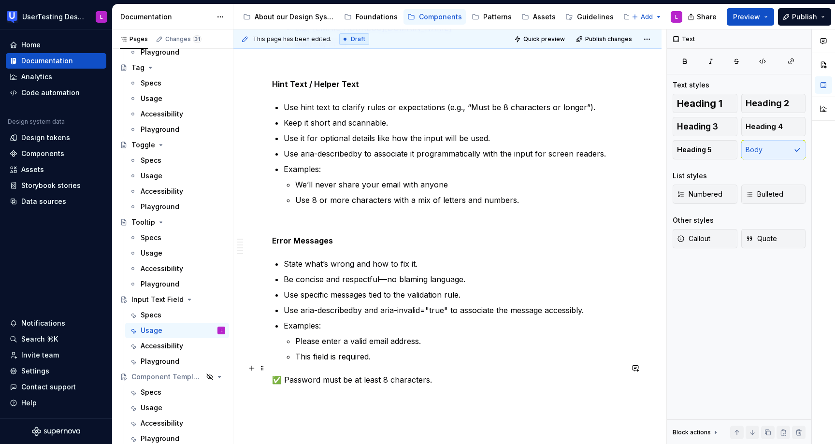
click at [282, 374] on p "✅ Password must be at least 8 characters." at bounding box center [447, 380] width 351 height 12
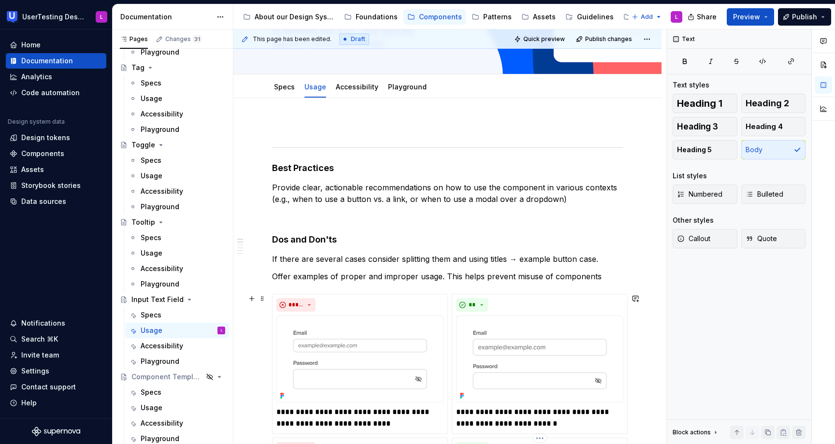
scroll to position [0, 0]
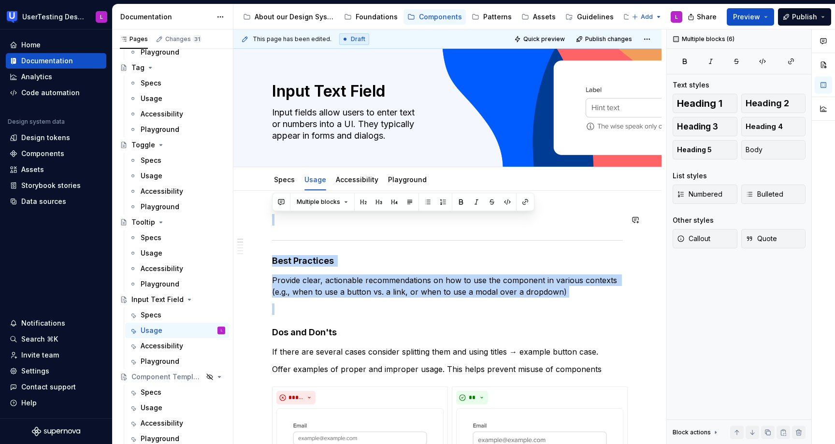
drag, startPoint x: 273, startPoint y: 329, endPoint x: 265, endPoint y: 207, distance: 122.1
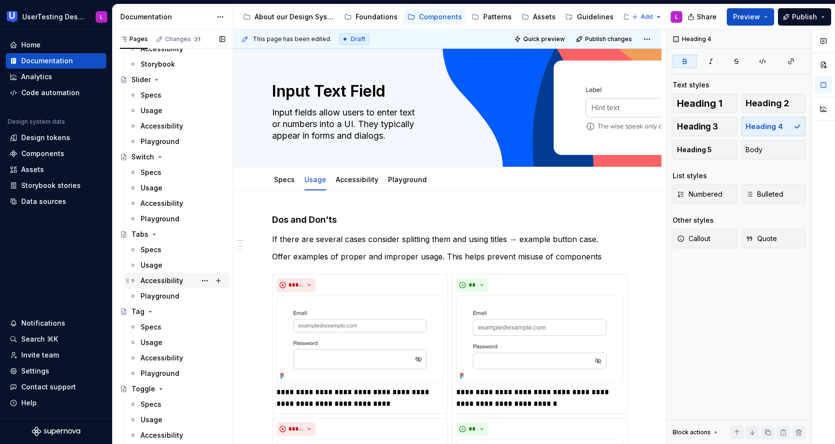
scroll to position [705, 0]
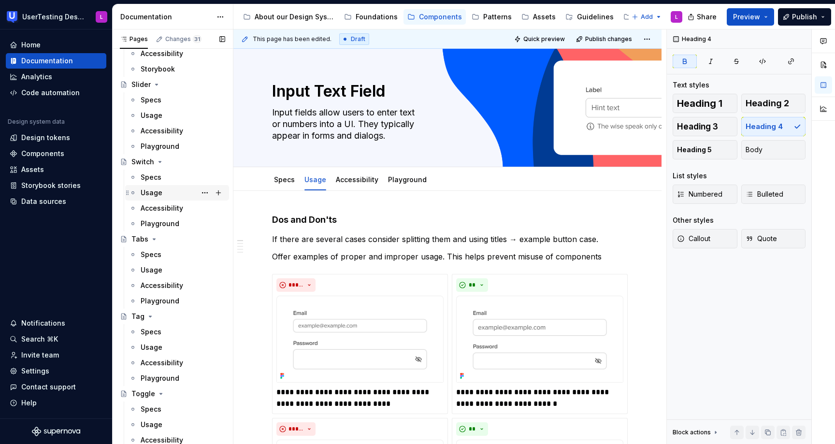
click at [173, 190] on div "Usage" at bounding box center [183, 193] width 85 height 14
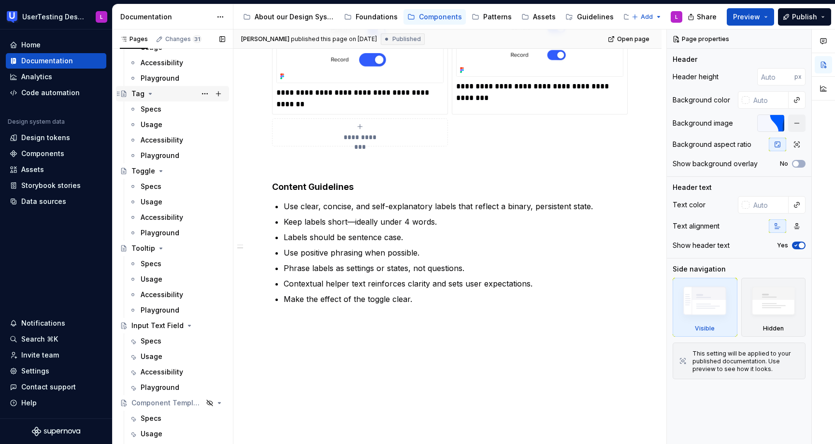
scroll to position [954, 0]
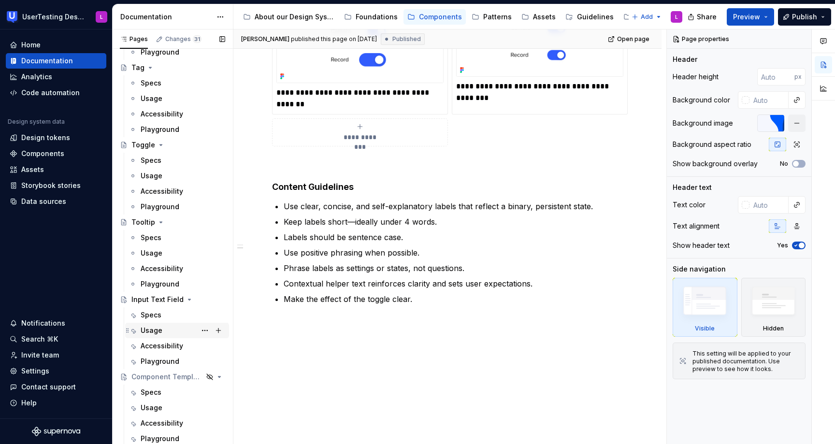
click at [166, 333] on div "Usage" at bounding box center [183, 331] width 85 height 14
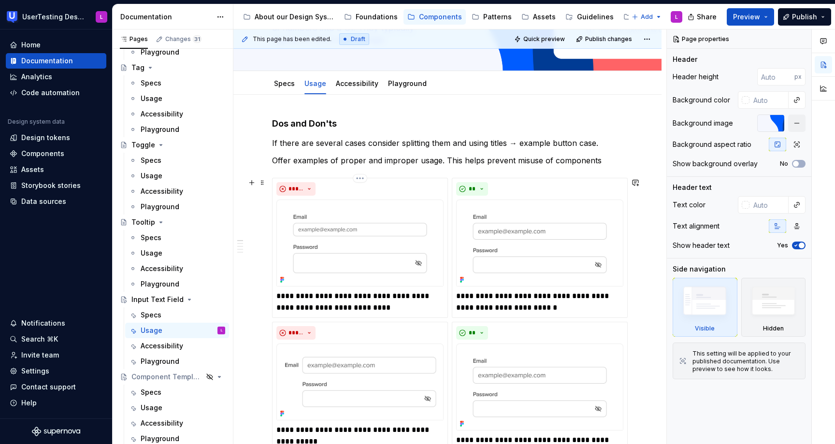
scroll to position [201, 0]
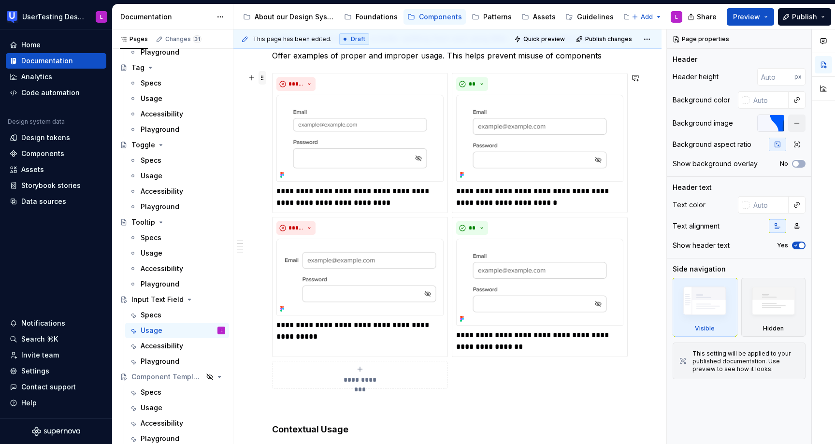
type textarea "*"
click at [262, 79] on span at bounding box center [263, 78] width 8 height 14
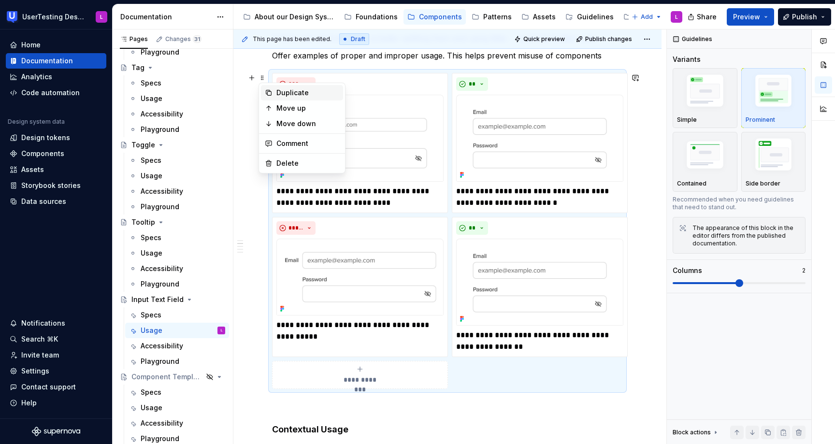
click at [286, 94] on div "Duplicate" at bounding box center [308, 93] width 63 height 10
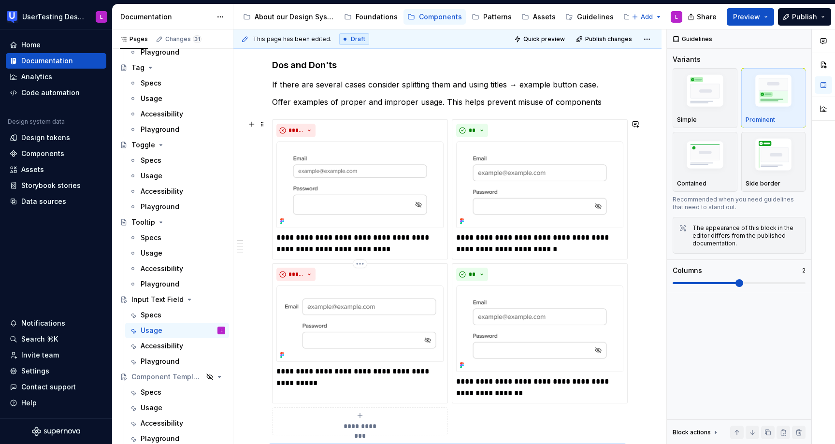
scroll to position [55, 0]
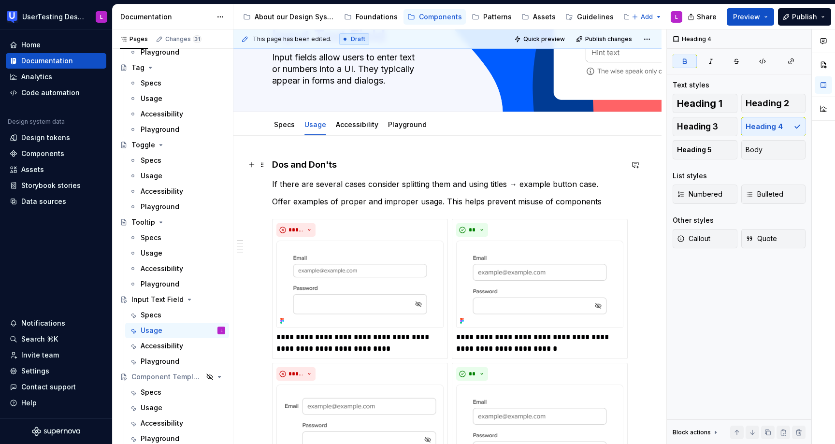
click at [304, 167] on strong "Dos and Don'ts" at bounding box center [304, 165] width 65 height 10
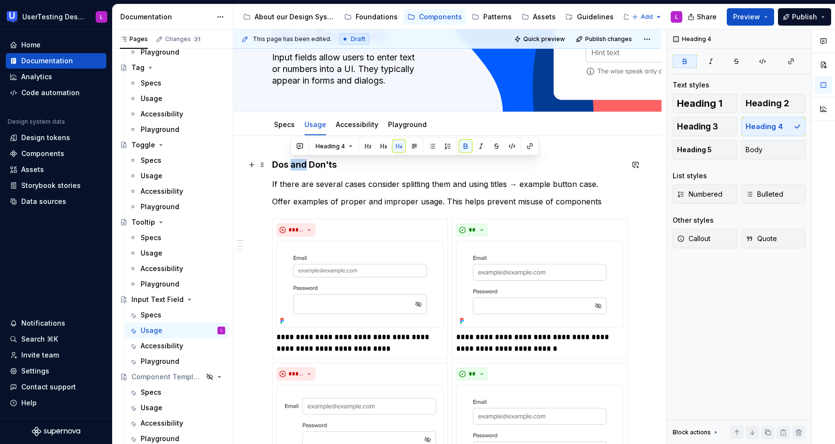
click at [304, 167] on strong "Dos and Don'ts" at bounding box center [304, 165] width 65 height 10
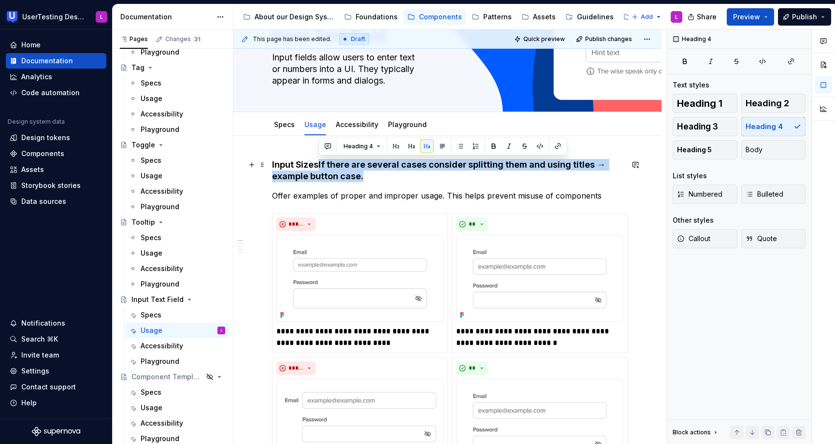
drag, startPoint x: 319, startPoint y: 161, endPoint x: 362, endPoint y: 177, distance: 45.3
click at [362, 177] on h4 "Input Sizes If there are several cases consider splitting them and using titles…" at bounding box center [447, 170] width 351 height 23
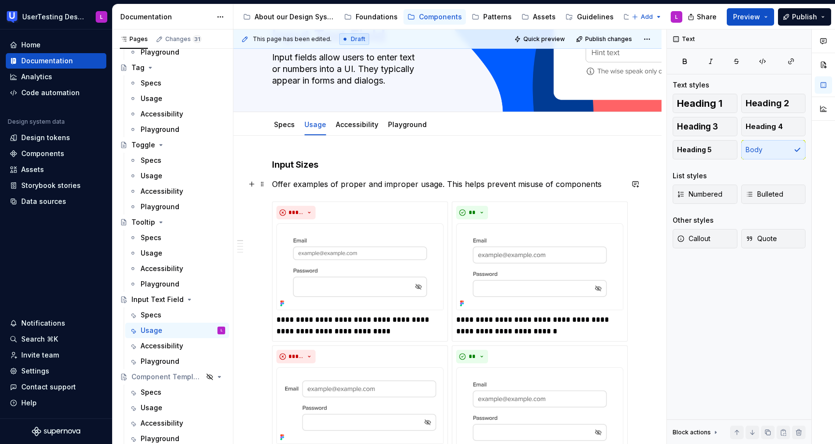
click at [363, 183] on p "Offer examples of proper and improper usage. This helps prevent misuse of compo…" at bounding box center [447, 184] width 351 height 12
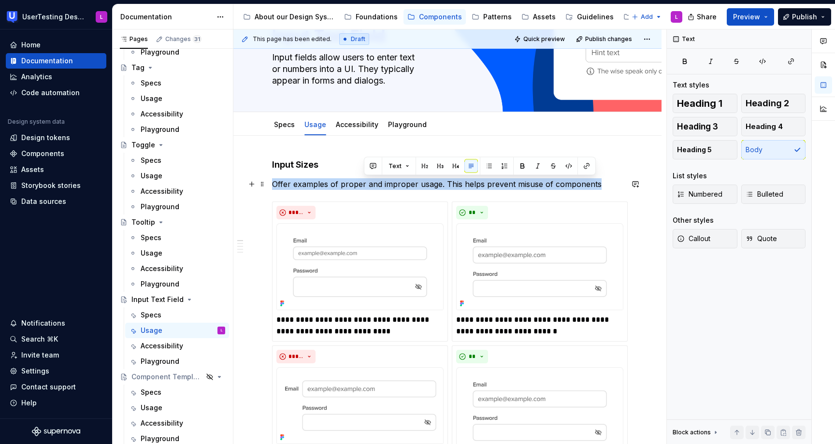
click at [363, 183] on p "Offer examples of proper and improper usage. This helps prevent misuse of compo…" at bounding box center [447, 184] width 351 height 12
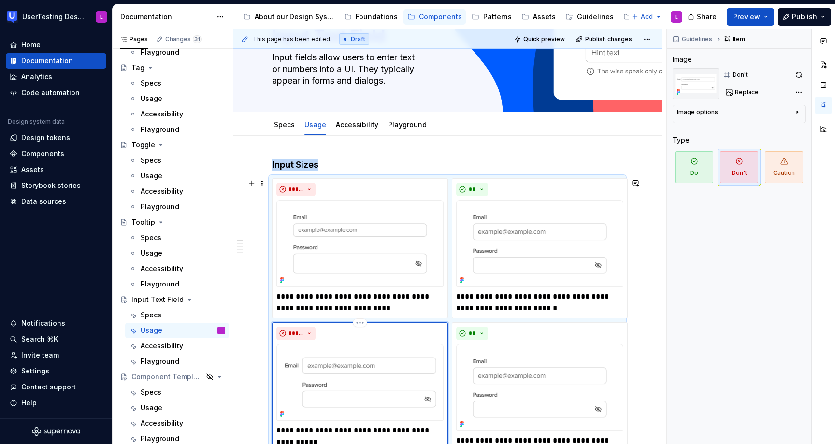
click at [357, 344] on img at bounding box center [360, 382] width 167 height 77
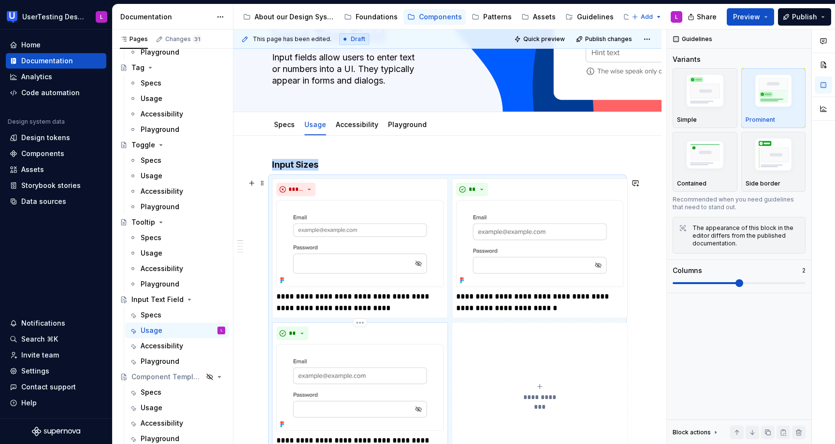
click at [396, 355] on img at bounding box center [360, 387] width 167 height 87
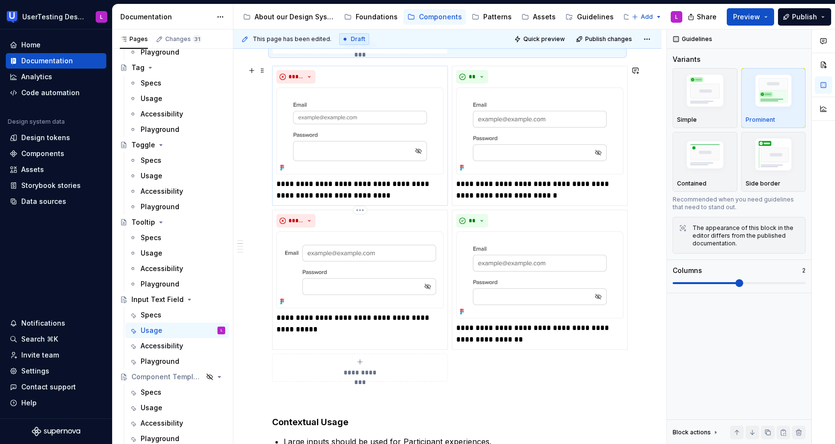
scroll to position [210, 0]
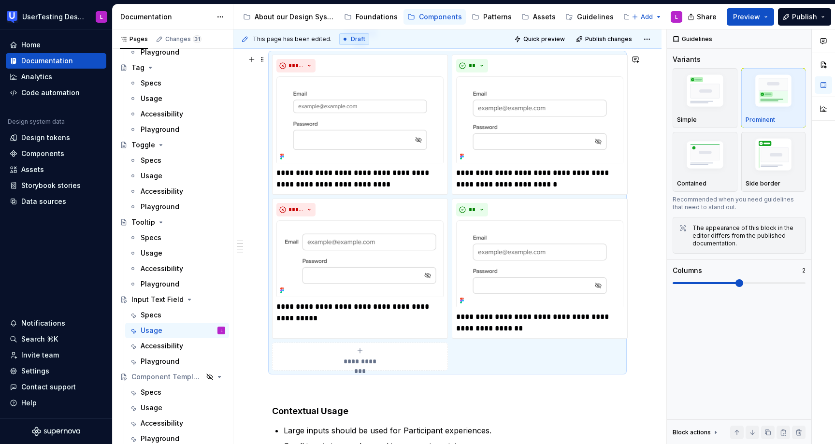
scroll to position [420, 0]
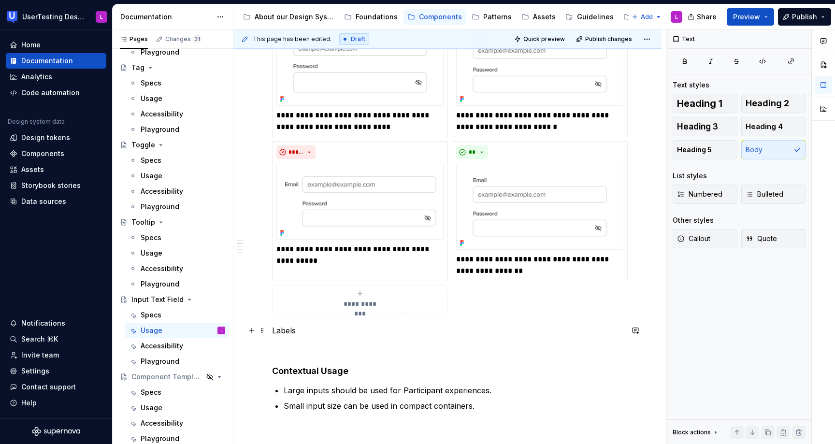
click at [488, 325] on p "Labels" at bounding box center [447, 331] width 351 height 12
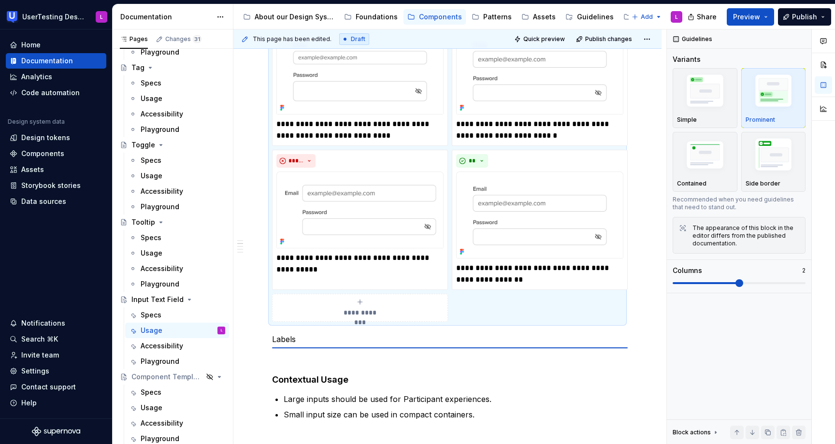
scroll to position [84, 0]
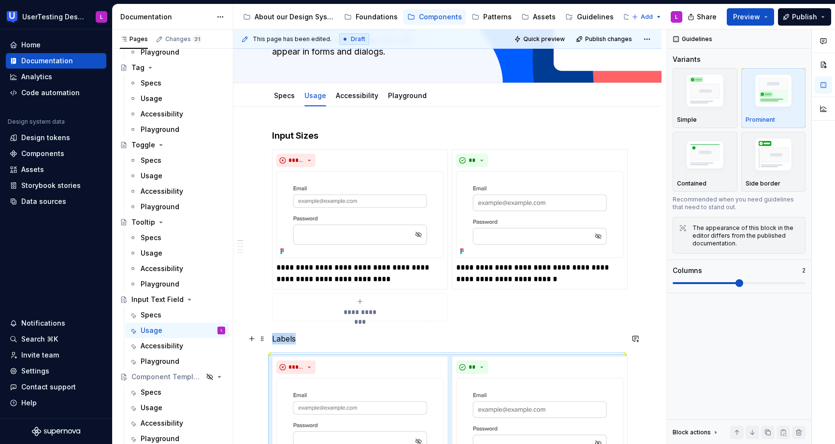
click at [294, 336] on p "Labels" at bounding box center [447, 339] width 351 height 12
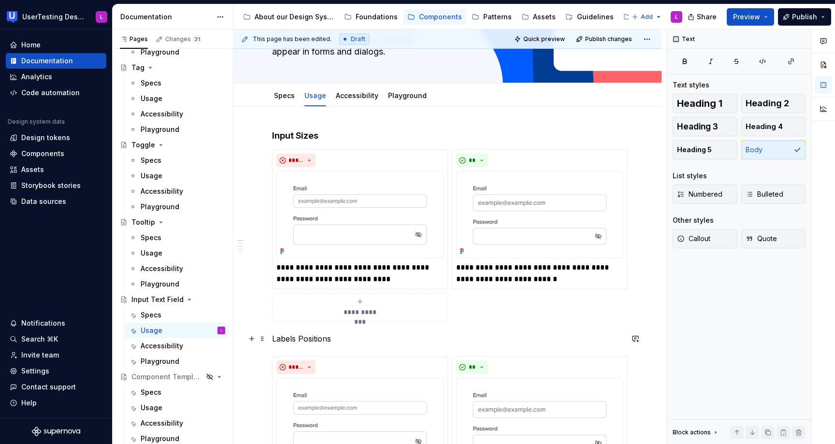
click at [385, 340] on p "Labels Positions" at bounding box center [447, 339] width 351 height 12
click at [304, 340] on p "Labels Positions" at bounding box center [447, 339] width 351 height 12
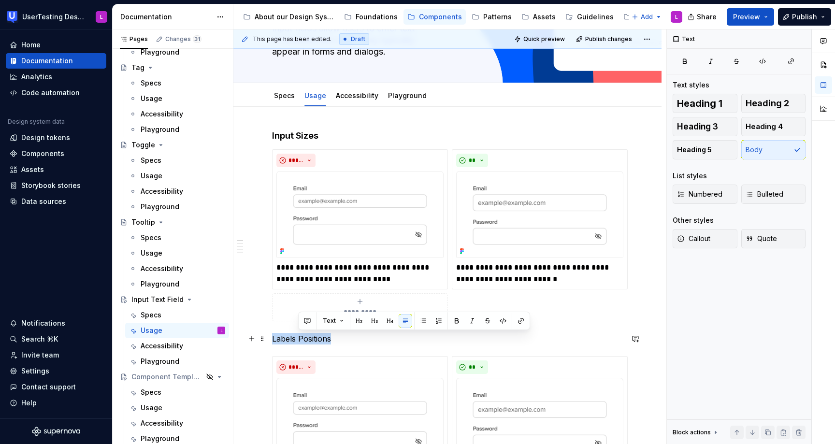
click at [304, 340] on p "Labels Positions" at bounding box center [447, 339] width 351 height 12
click at [360, 321] on button "button" at bounding box center [364, 321] width 14 height 14
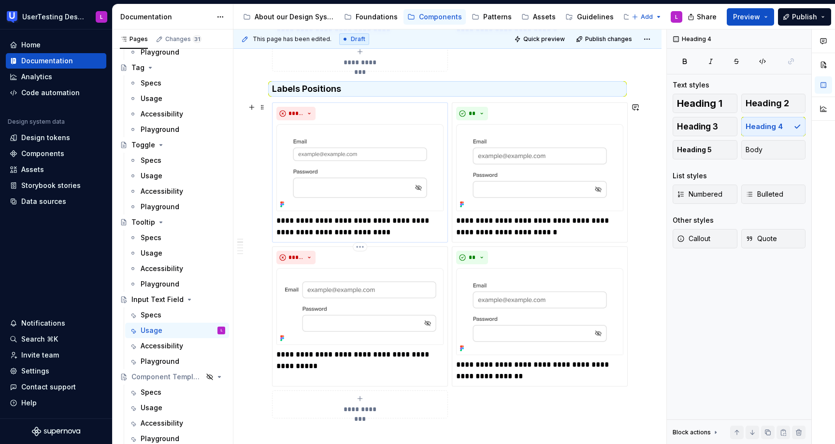
scroll to position [334, 0]
click at [382, 187] on img at bounding box center [360, 168] width 167 height 87
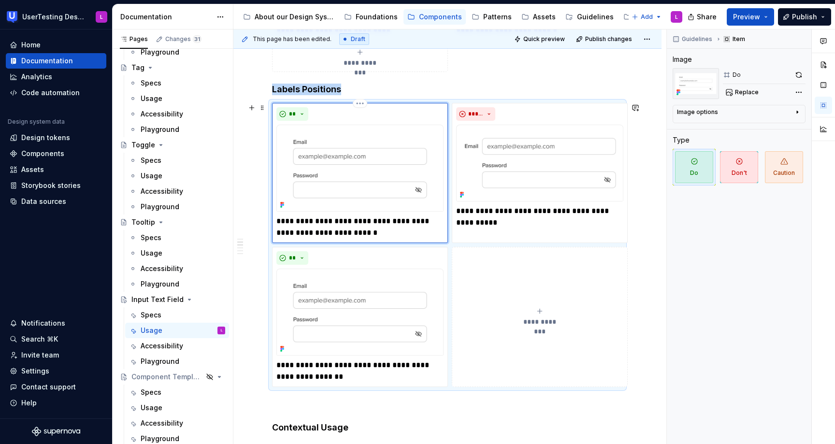
click at [357, 151] on img at bounding box center [360, 168] width 167 height 87
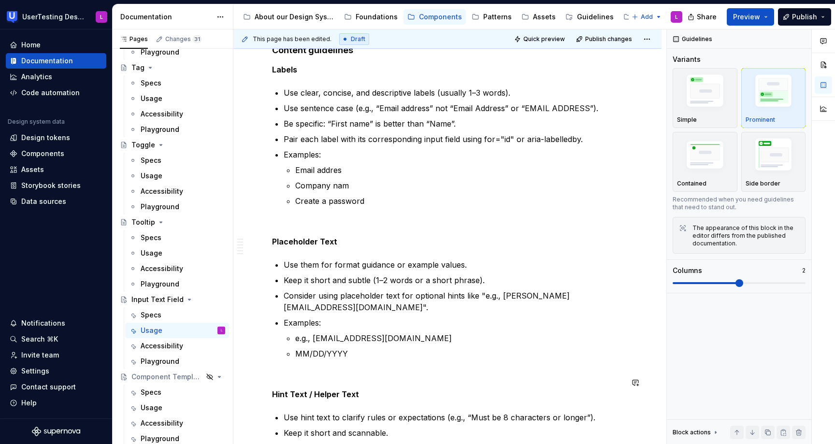
scroll to position [1090, 0]
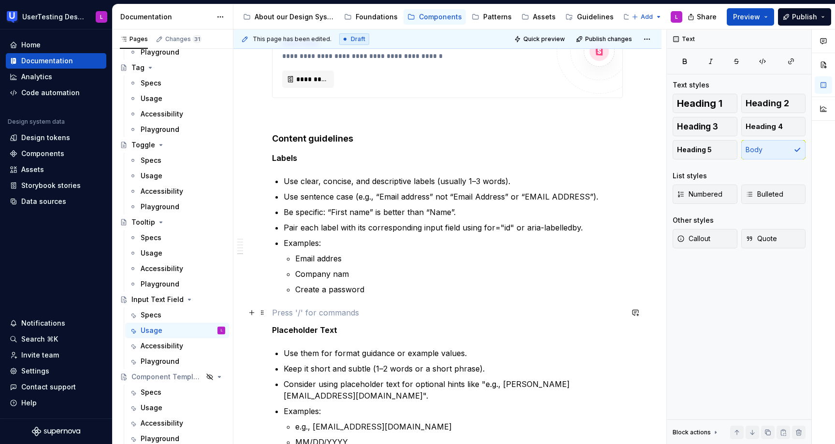
click at [290, 311] on p at bounding box center [447, 313] width 351 height 12
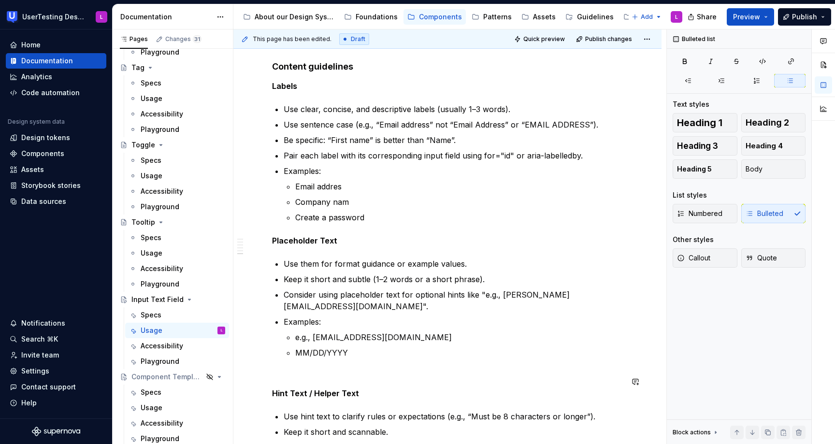
scroll to position [1248, 0]
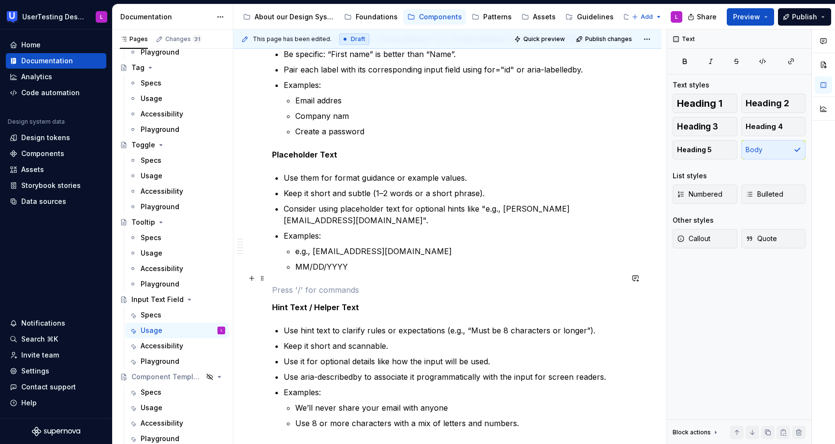
click at [309, 284] on p at bounding box center [447, 290] width 351 height 12
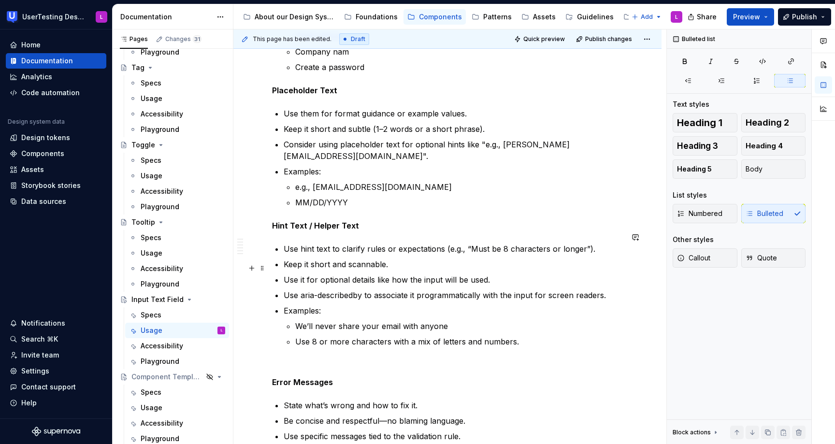
scroll to position [1314, 0]
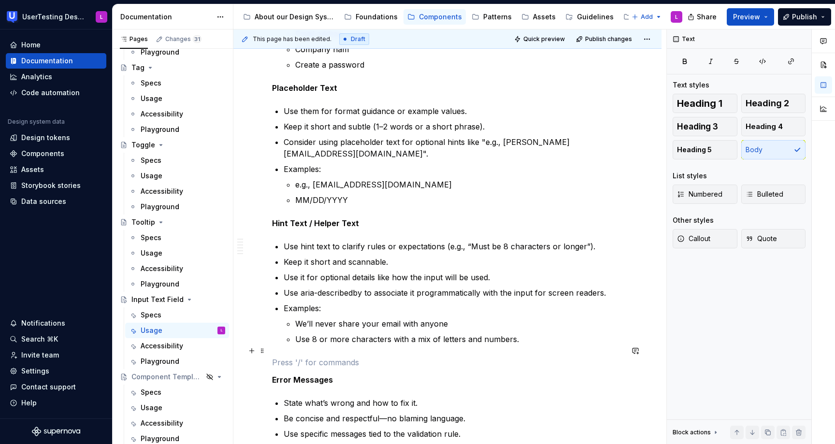
click at [300, 357] on p at bounding box center [447, 363] width 351 height 12
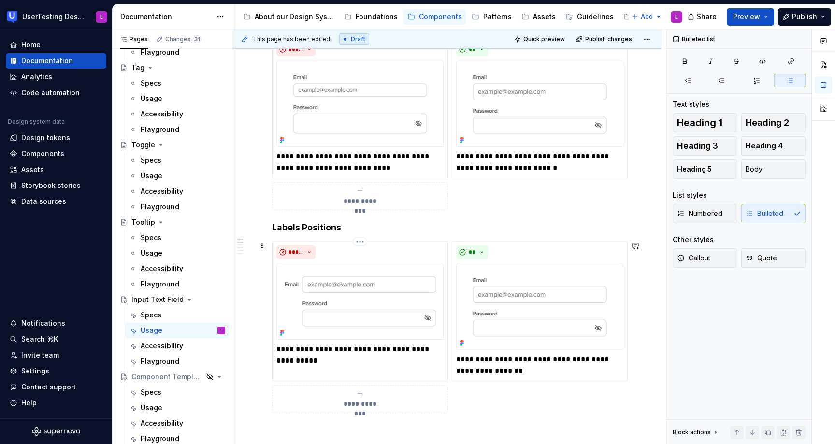
scroll to position [181, 0]
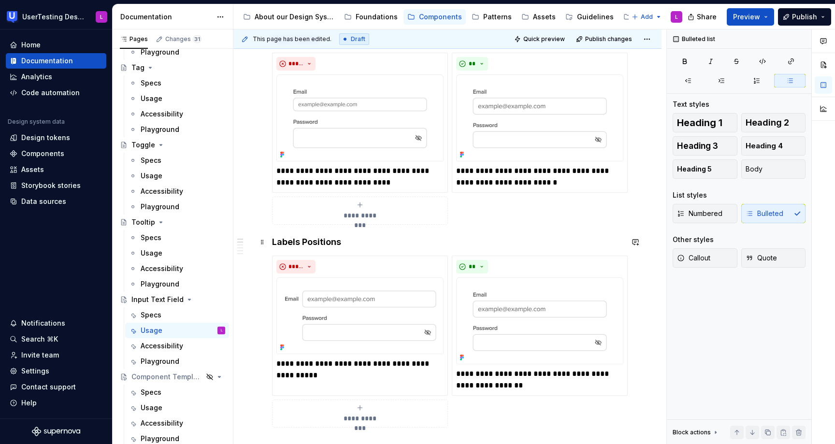
click at [272, 240] on h4 "Labels Positions" at bounding box center [447, 242] width 351 height 12
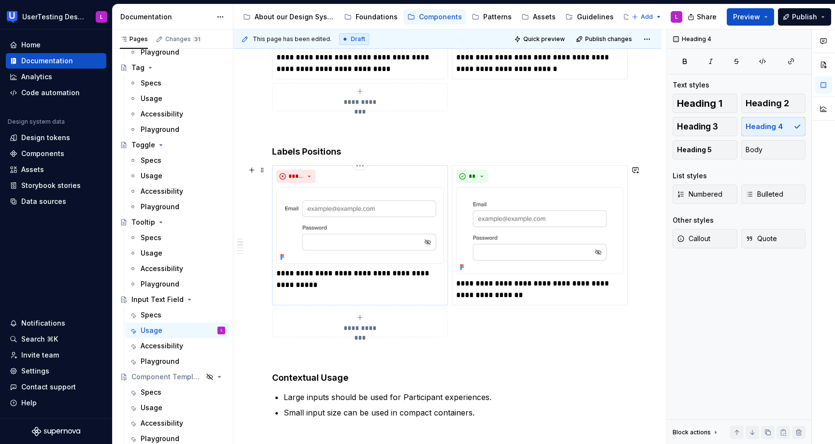
scroll to position [402, 0]
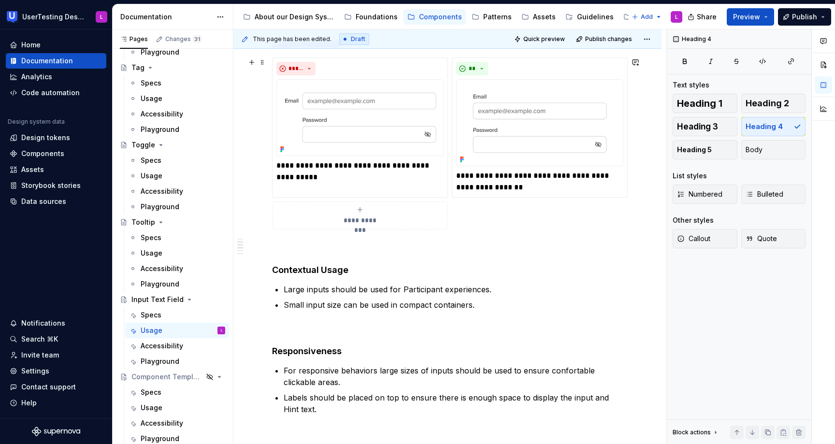
click at [480, 220] on div "**********" at bounding box center [447, 144] width 351 height 172
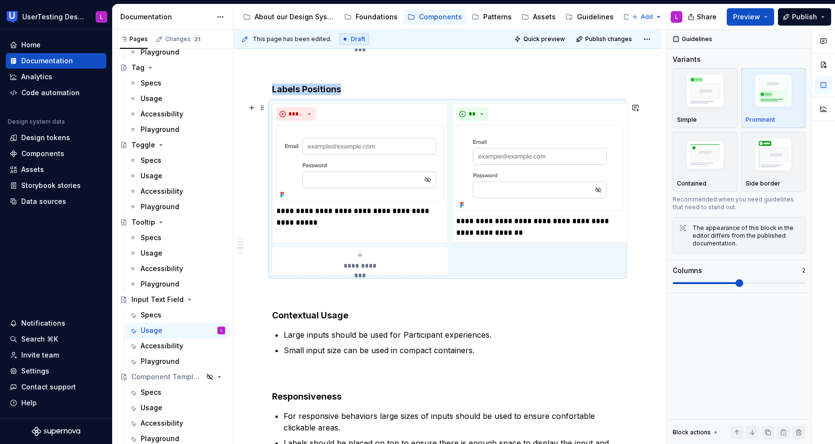
scroll to position [333, 0]
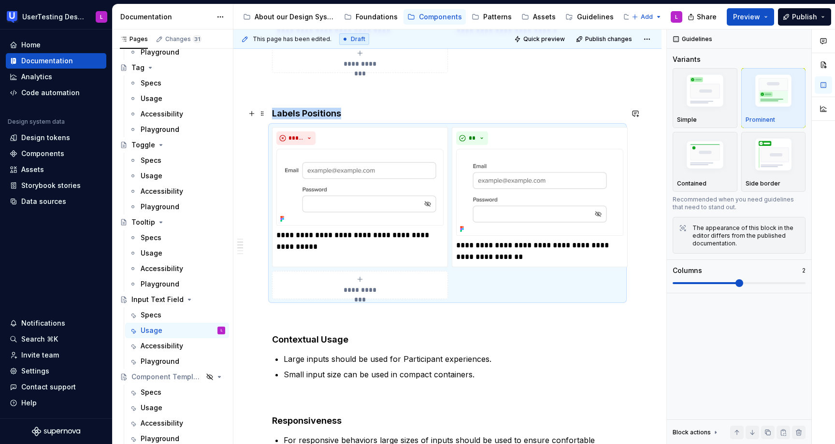
click at [302, 116] on h4 "Labels Positions" at bounding box center [447, 114] width 351 height 12
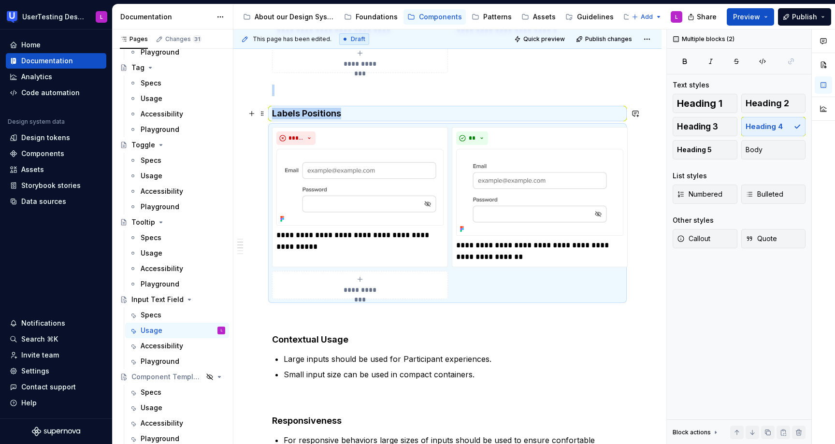
copy div "Labels Positions"
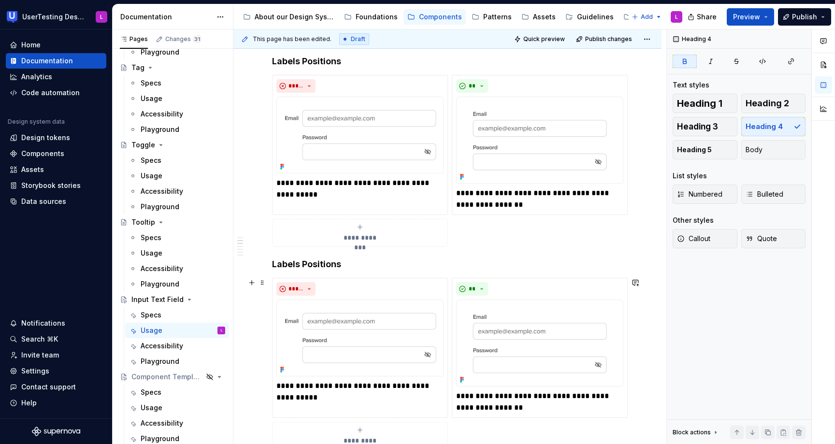
scroll to position [391, 0]
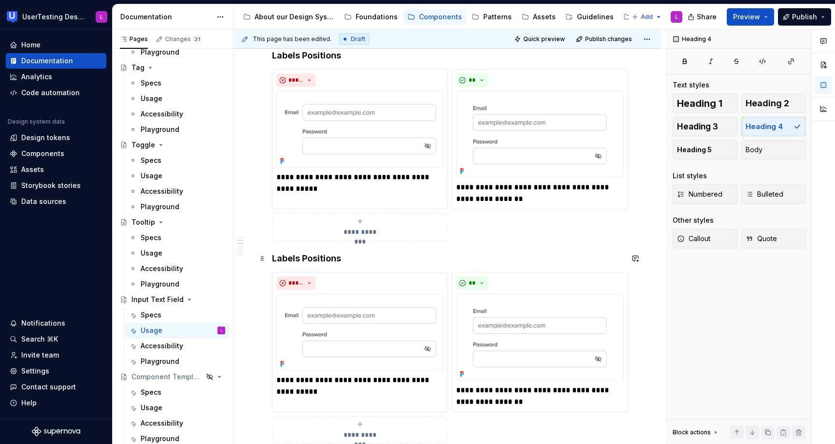
click at [273, 258] on h4 "Labels Positions" at bounding box center [447, 259] width 351 height 12
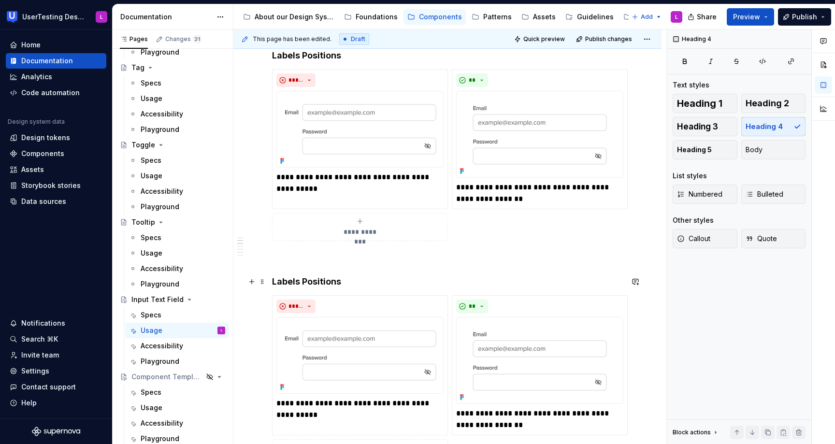
click at [293, 282] on h4 "Labels Positions" at bounding box center [447, 282] width 351 height 12
click at [293, 282] on h4 "Hints and Error messages" at bounding box center [447, 282] width 351 height 12
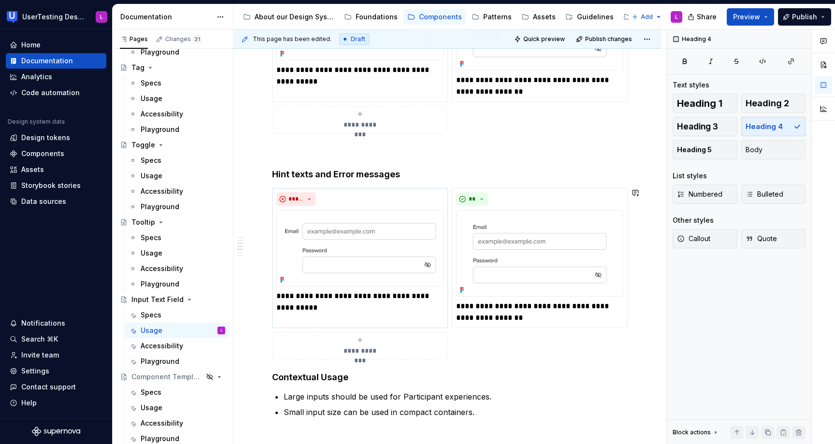
scroll to position [544, 0]
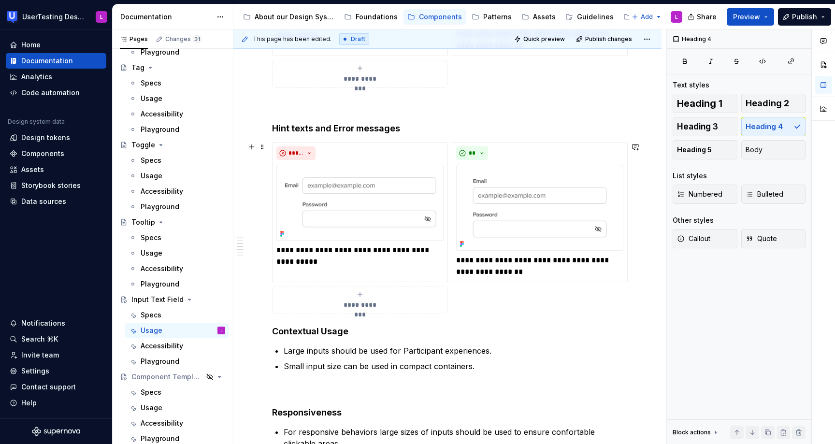
click at [468, 306] on div "**********" at bounding box center [447, 228] width 351 height 172
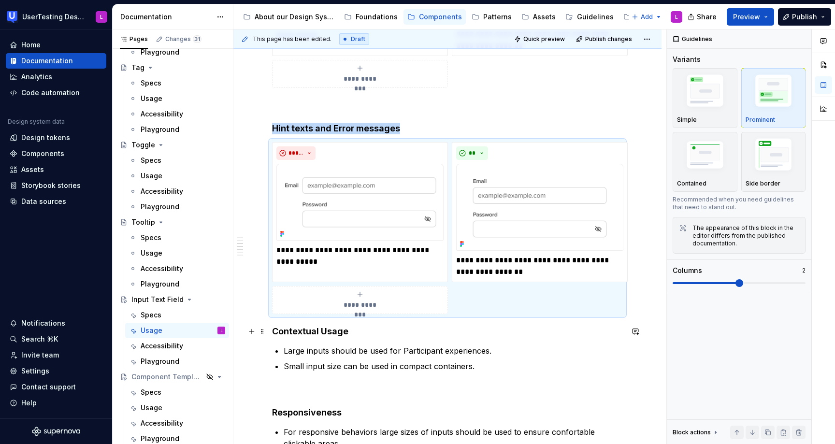
click at [272, 329] on strong "Contextual Usage" at bounding box center [310, 331] width 76 height 10
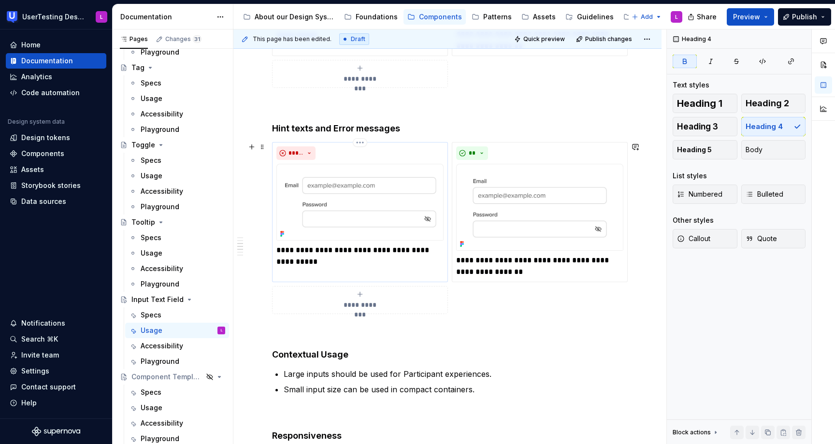
click at [291, 257] on p "**********" at bounding box center [360, 256] width 167 height 23
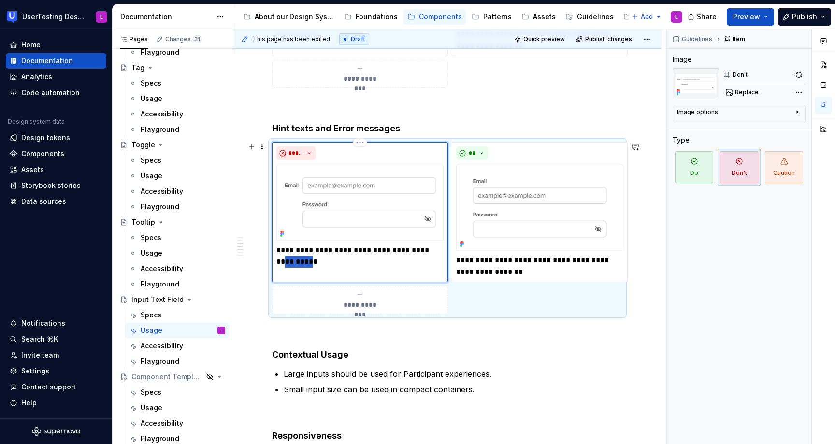
click at [291, 257] on p "**********" at bounding box center [360, 256] width 167 height 23
type textarea "*"
click at [319, 250] on p "**********" at bounding box center [360, 251] width 167 height 12
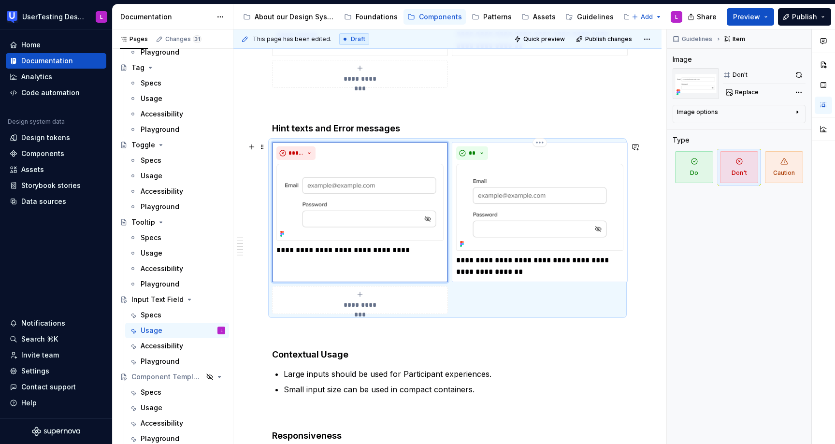
click at [471, 269] on p "**********" at bounding box center [539, 266] width 167 height 23
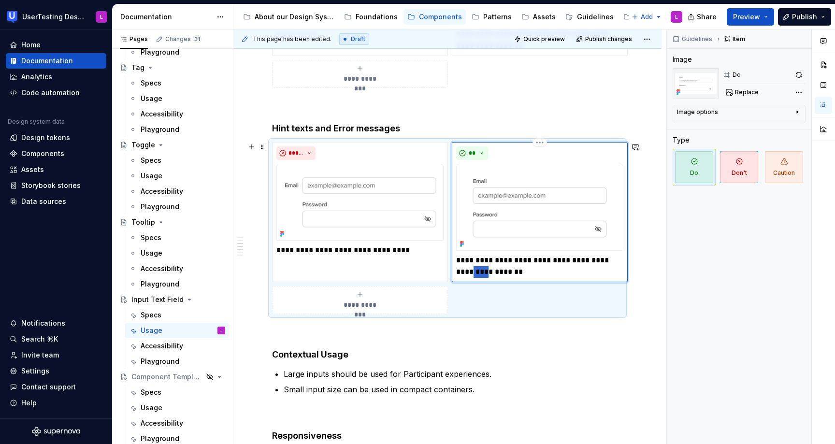
click at [471, 269] on p "**********" at bounding box center [539, 266] width 167 height 23
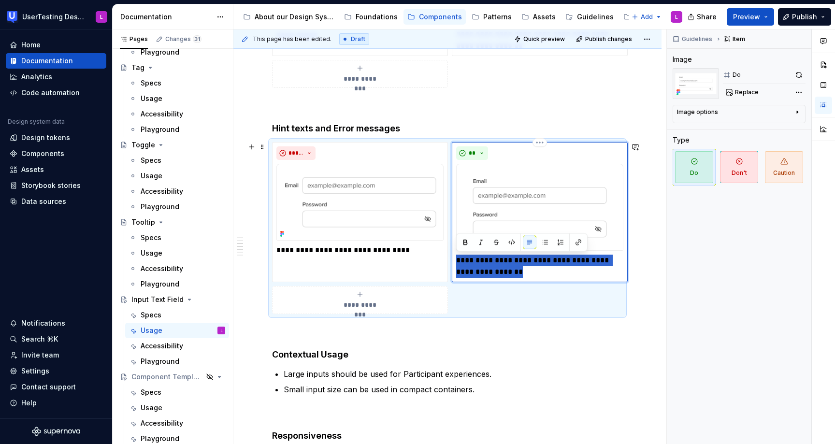
paste div
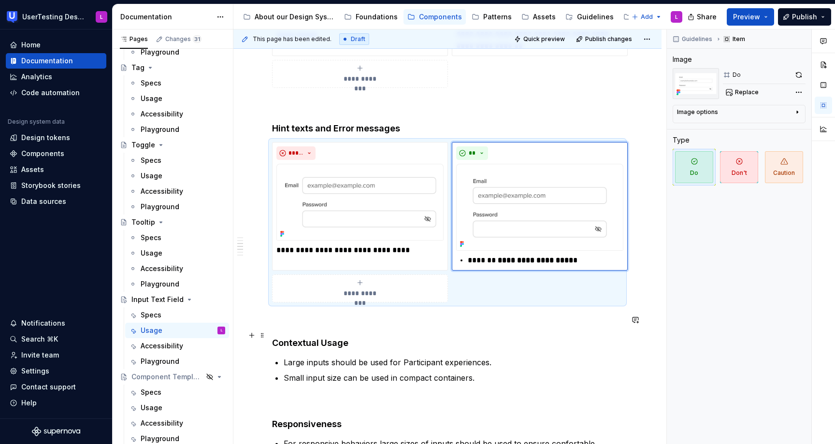
type textarea "*"
click at [609, 359] on p "Large inputs should be used for Participant experiences." at bounding box center [453, 363] width 339 height 12
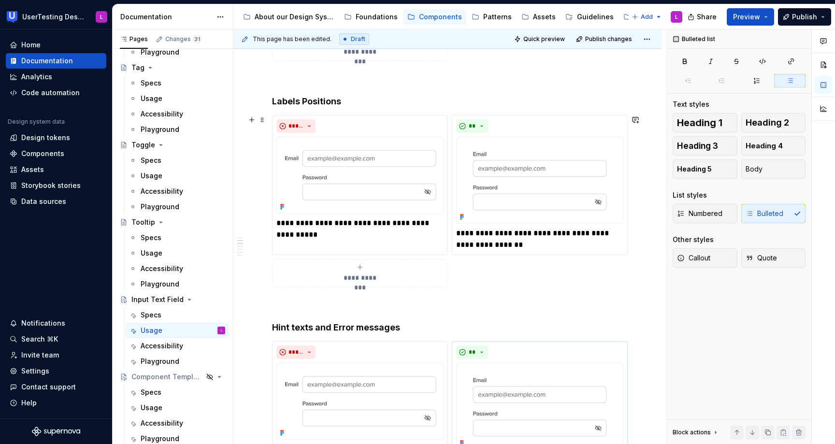
scroll to position [335, 0]
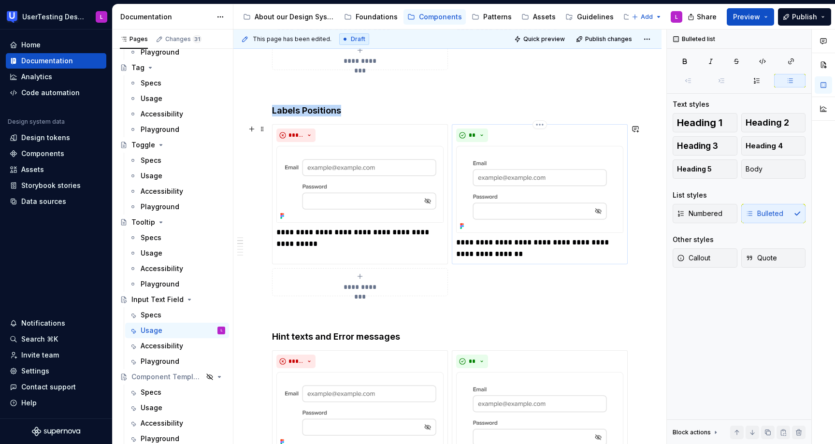
click at [524, 188] on img at bounding box center [539, 189] width 167 height 87
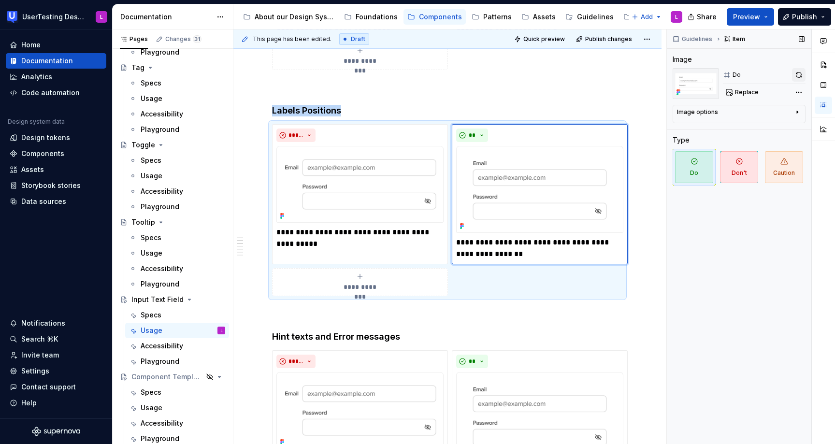
click at [798, 72] on button "button" at bounding box center [799, 75] width 14 height 14
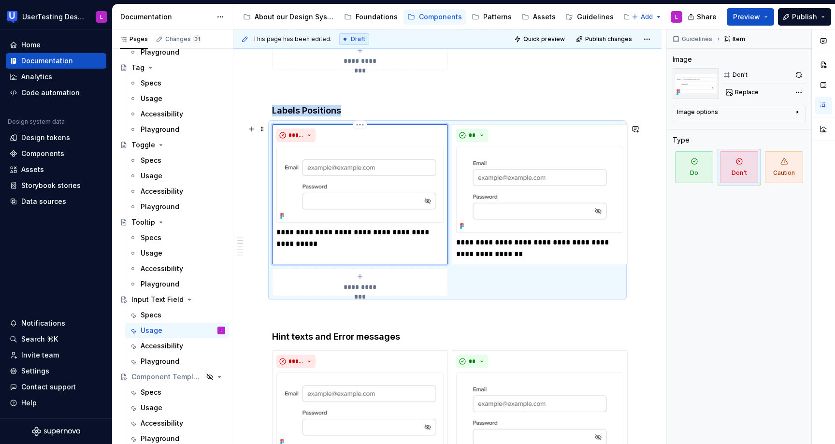
click at [379, 178] on img at bounding box center [360, 184] width 167 height 77
click at [800, 72] on button "button" at bounding box center [799, 75] width 14 height 14
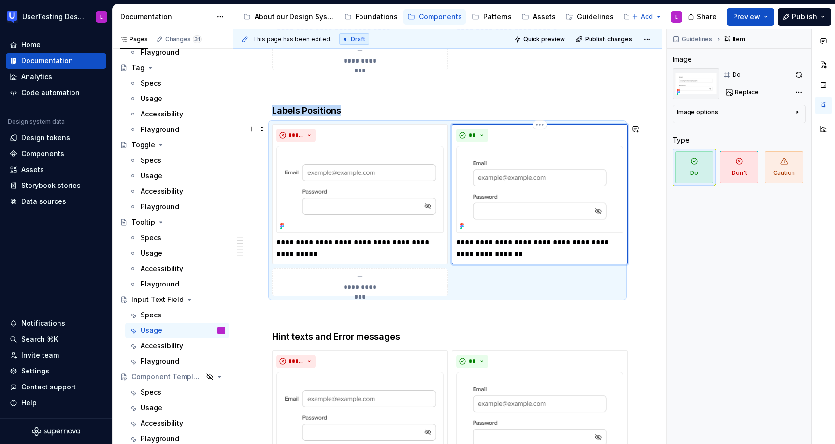
click at [481, 165] on img at bounding box center [539, 189] width 167 height 87
click at [801, 91] on div "Comments Open comments No comments yet Select ‘Comment’ from the block context …" at bounding box center [751, 236] width 168 height 415
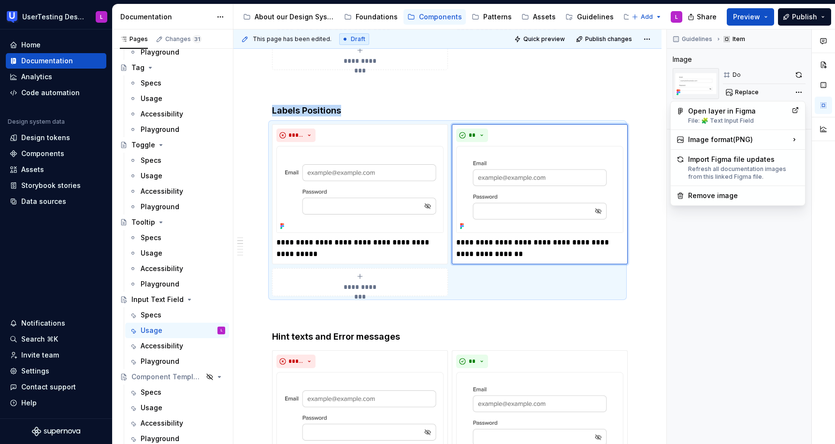
click at [601, 315] on html "UserTesting Design System L Home Documentation Analytics Code automation Design…" at bounding box center [417, 222] width 835 height 444
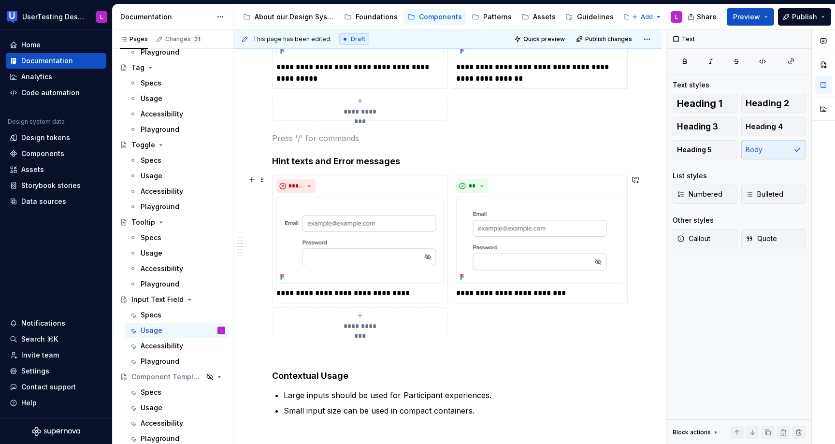
scroll to position [507, 0]
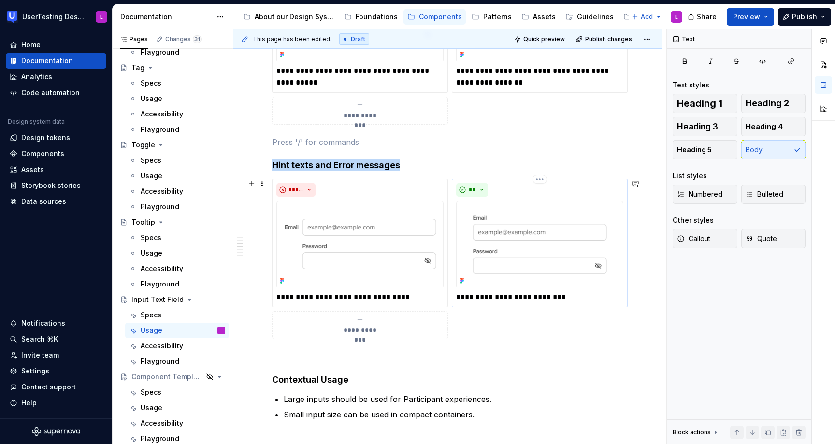
click at [529, 259] on img at bounding box center [539, 244] width 167 height 87
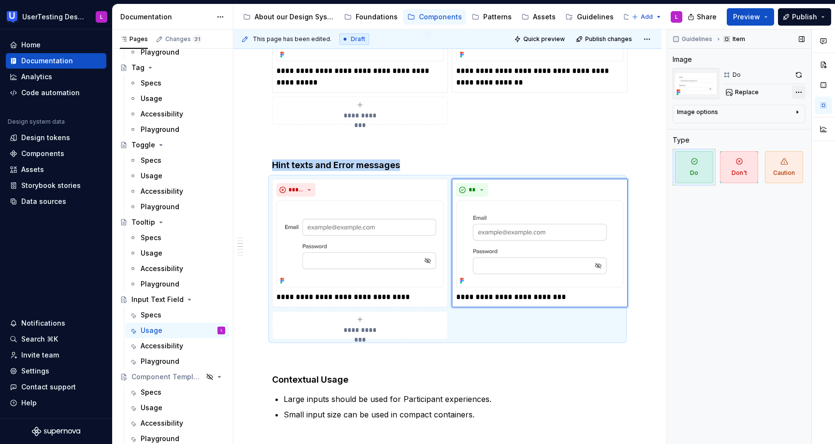
click at [798, 92] on div "Comments Open comments No comments yet Select ‘Comment’ from the block context …" at bounding box center [751, 236] width 168 height 415
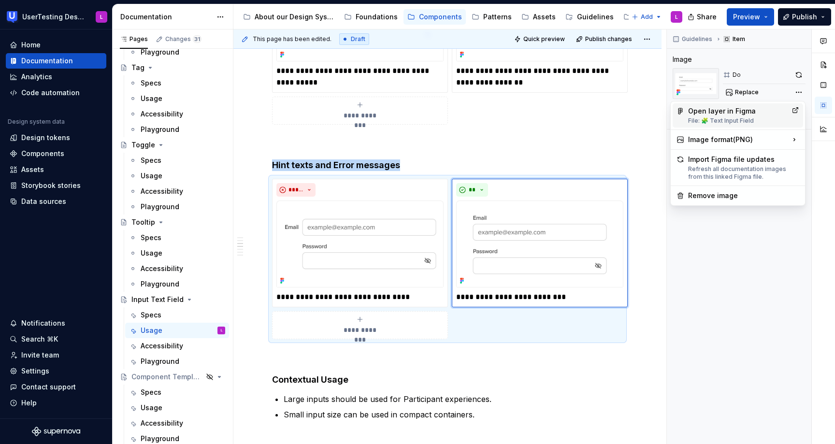
click at [755, 113] on div "Open layer in Figma File: 🧩 Text Input Field" at bounding box center [738, 115] width 100 height 18
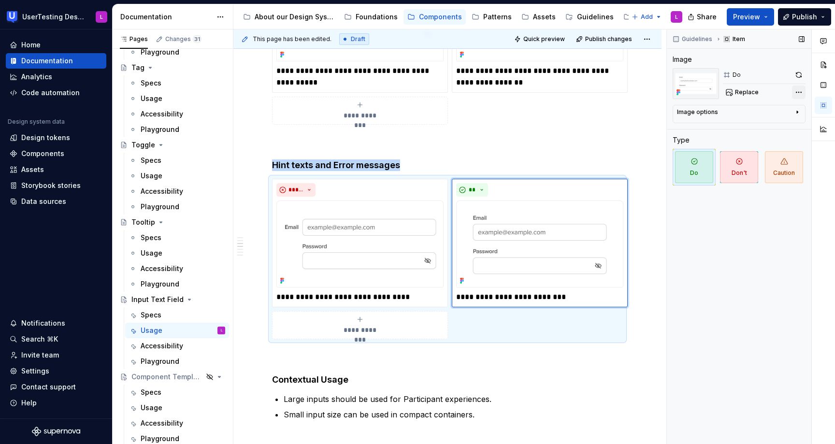
click at [797, 93] on div "Comments Open comments No comments yet Select ‘Comment’ from the block context …" at bounding box center [751, 236] width 168 height 415
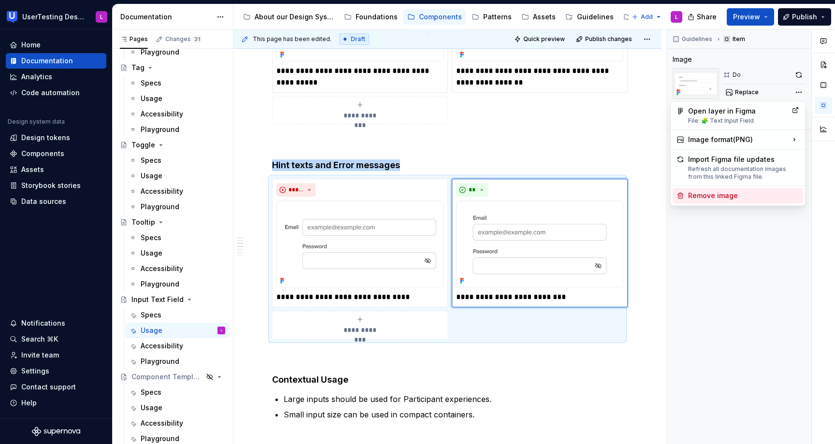
click at [726, 194] on div "Remove image" at bounding box center [743, 196] width 111 height 10
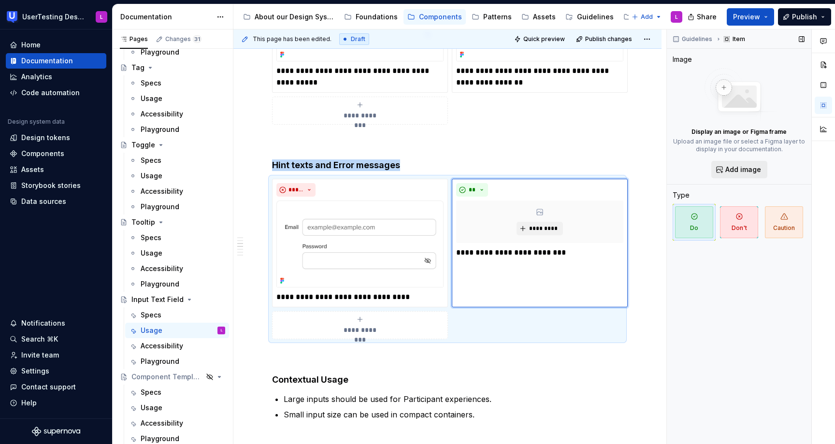
click at [734, 170] on span "Add image" at bounding box center [744, 170] width 36 height 10
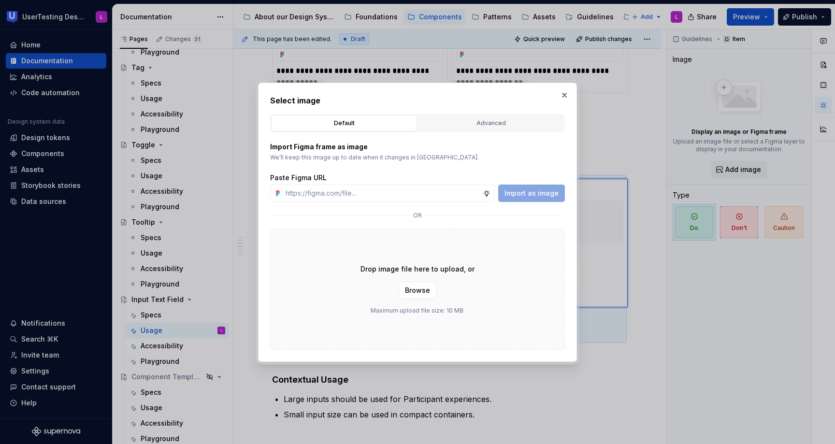
type textarea "*"
type input "[URL][DOMAIN_NAME]"
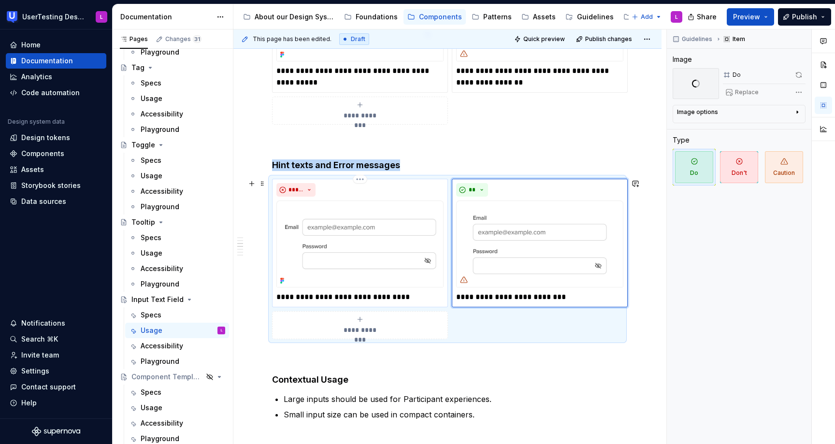
click at [384, 261] on img at bounding box center [360, 244] width 167 height 87
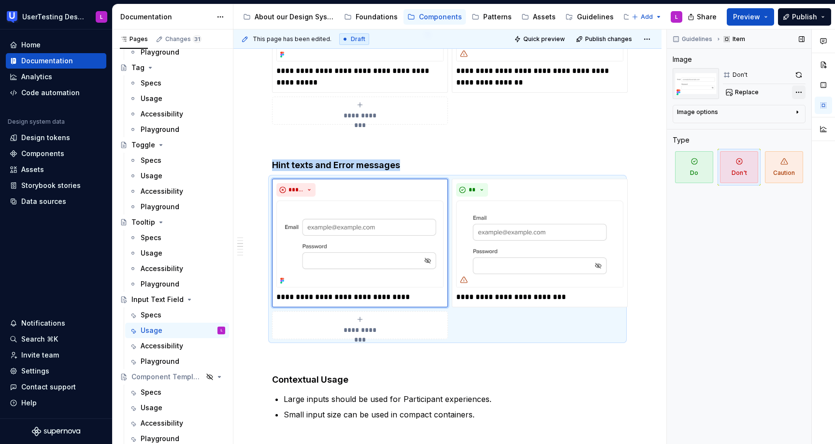
type textarea "*"
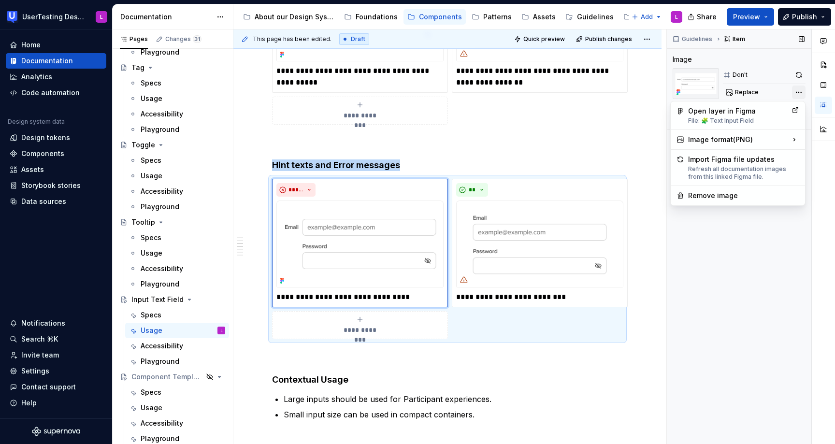
click at [799, 94] on div "Comments Open comments No comments yet Select ‘Comment’ from the block context …" at bounding box center [751, 236] width 168 height 415
click at [733, 192] on div "Remove image" at bounding box center [743, 196] width 111 height 10
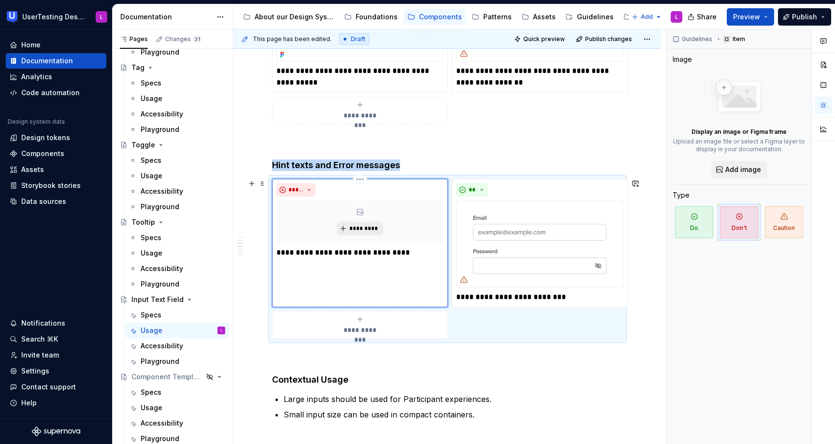
click at [356, 226] on span "*********" at bounding box center [363, 229] width 29 height 8
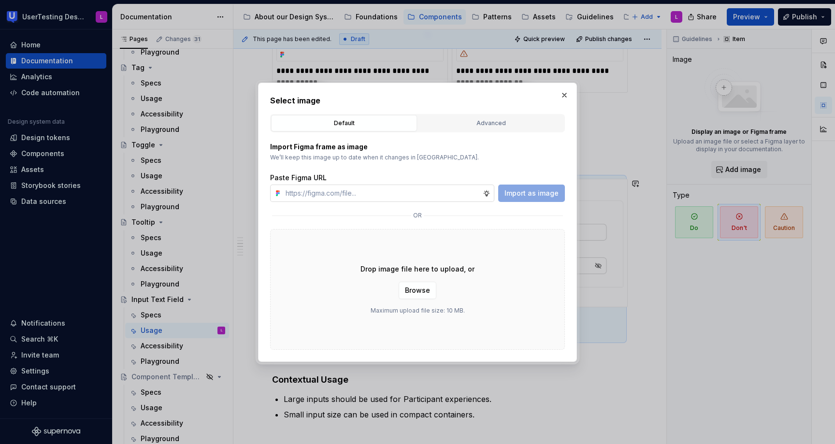
type input "[URL][DOMAIN_NAME]"
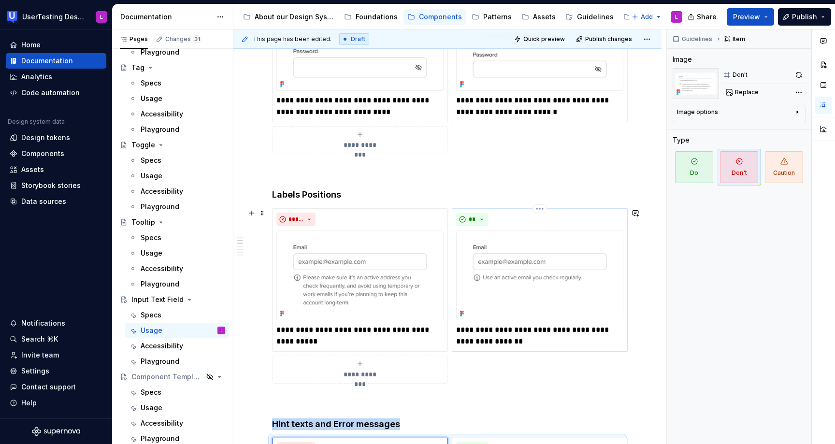
scroll to position [248, 0]
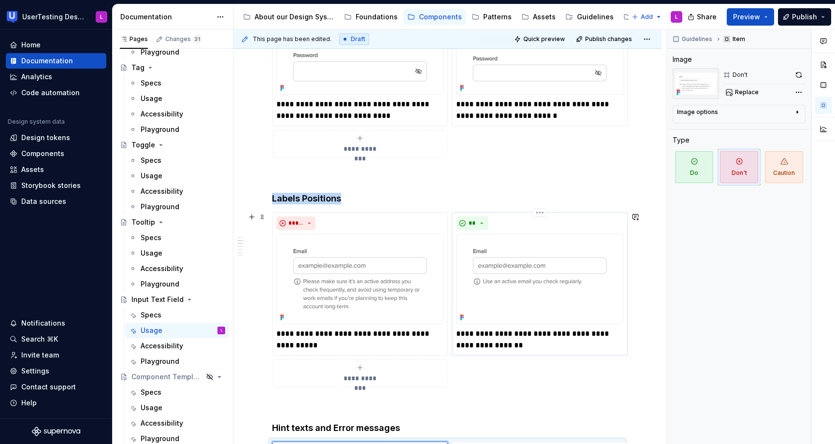
click at [500, 244] on img at bounding box center [539, 279] width 167 height 90
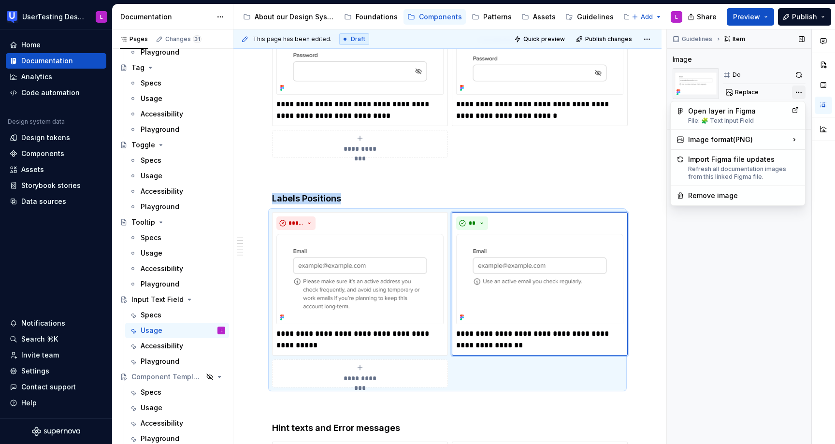
click at [800, 91] on div "Comments Open comments No comments yet Select ‘Comment’ from the block context …" at bounding box center [751, 236] width 168 height 415
click at [724, 194] on div "Remove image" at bounding box center [743, 196] width 111 height 10
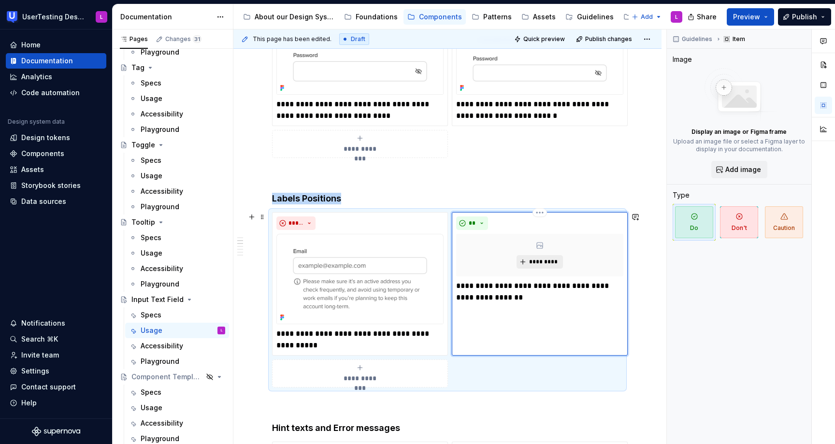
click at [539, 262] on span "*********" at bounding box center [543, 262] width 29 height 8
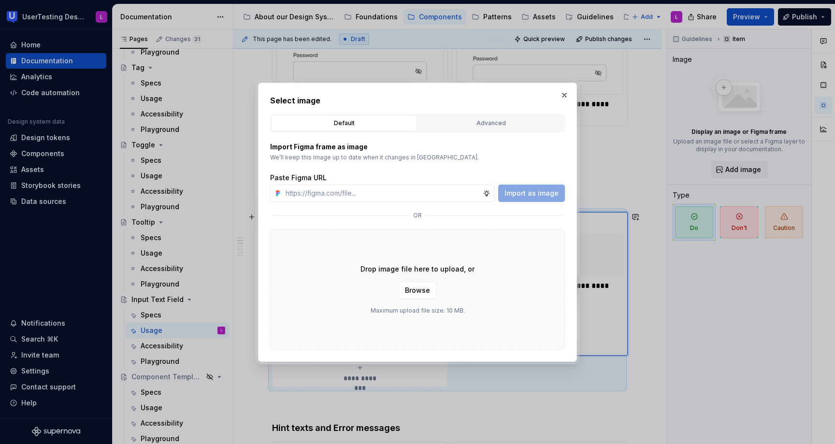
type textarea "*"
type input "[URL][DOMAIN_NAME]"
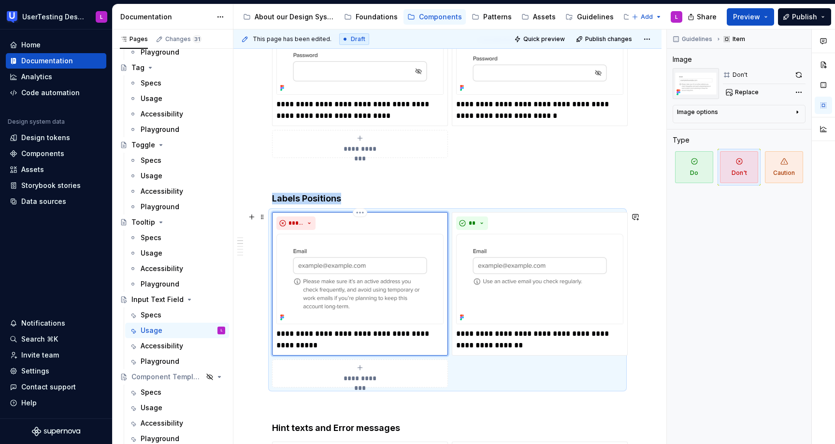
click at [399, 295] on img at bounding box center [360, 279] width 167 height 90
click at [798, 111] on icon "button" at bounding box center [798, 112] width 8 height 8
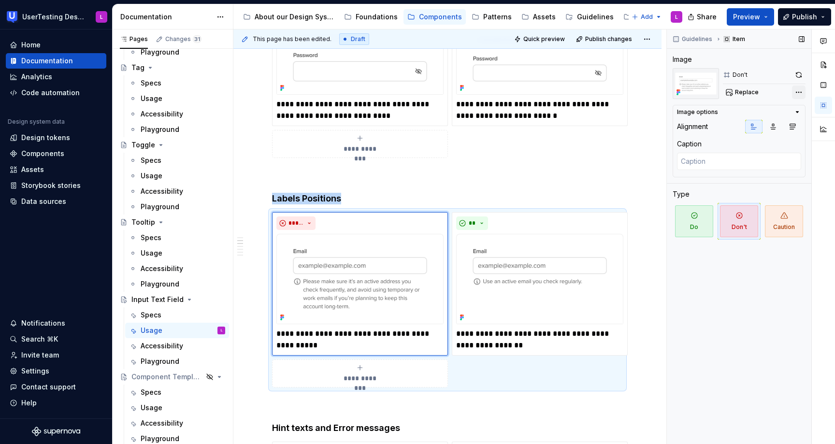
type textarea "*"
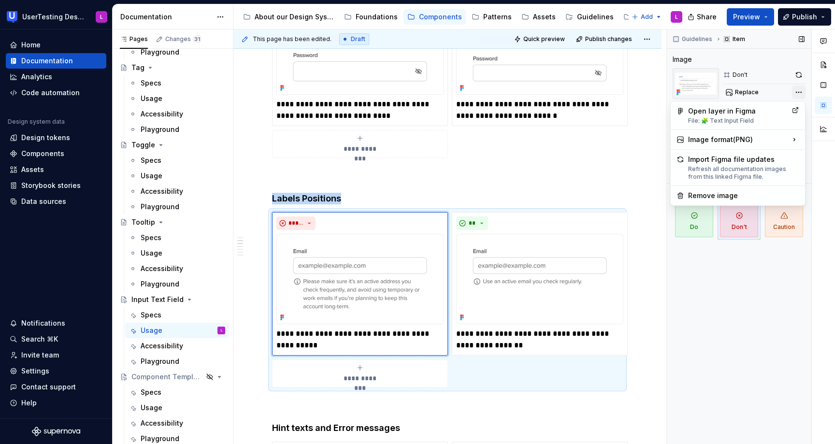
click at [799, 93] on div "Comments Open comments No comments yet Select ‘Comment’ from the block context …" at bounding box center [751, 236] width 168 height 415
click at [720, 194] on div "Remove image" at bounding box center [743, 196] width 111 height 10
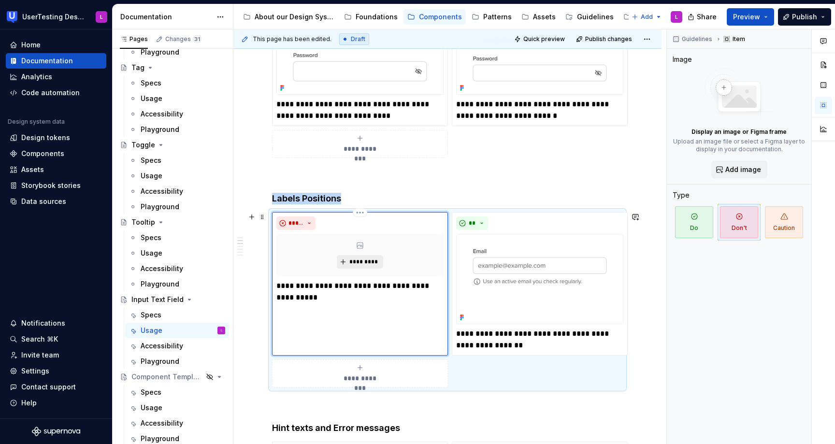
click at [370, 261] on span "*********" at bounding box center [363, 262] width 29 height 8
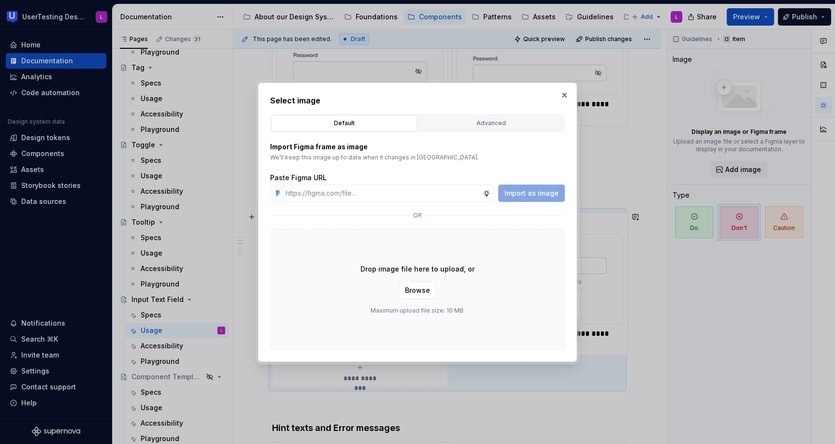
type input "[URL][DOMAIN_NAME]"
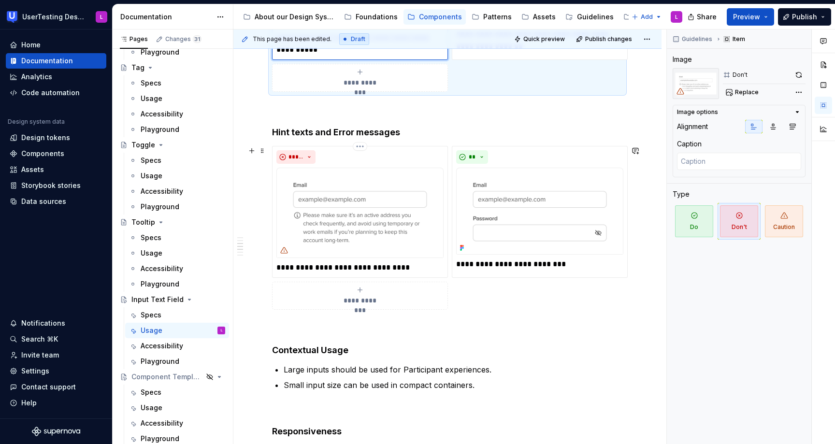
scroll to position [554, 0]
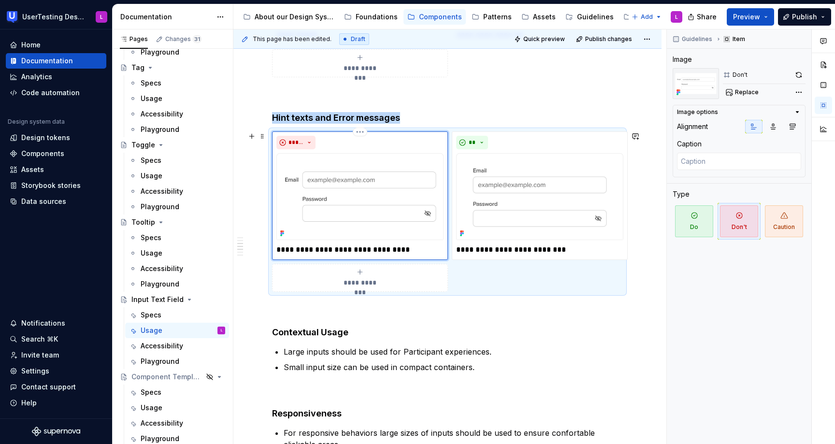
click at [395, 200] on img at bounding box center [360, 196] width 167 height 87
type textarea "*"
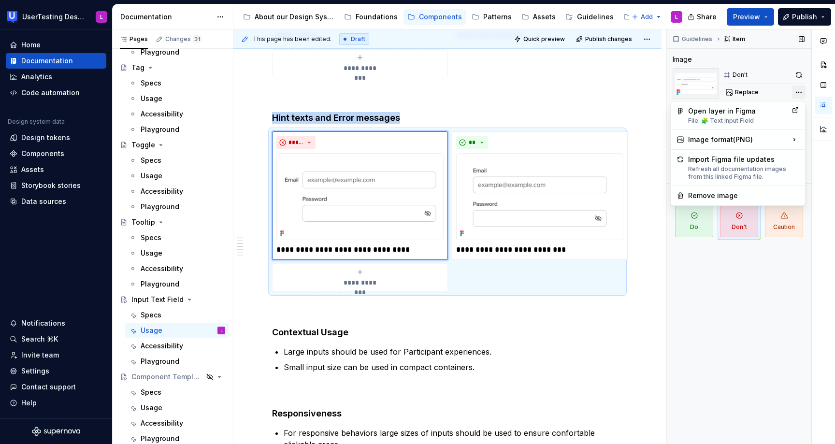
click at [801, 91] on div "Comments Open comments No comments yet Select ‘Comment’ from the block context …" at bounding box center [751, 236] width 168 height 415
click at [725, 194] on div "Remove image" at bounding box center [743, 196] width 111 height 10
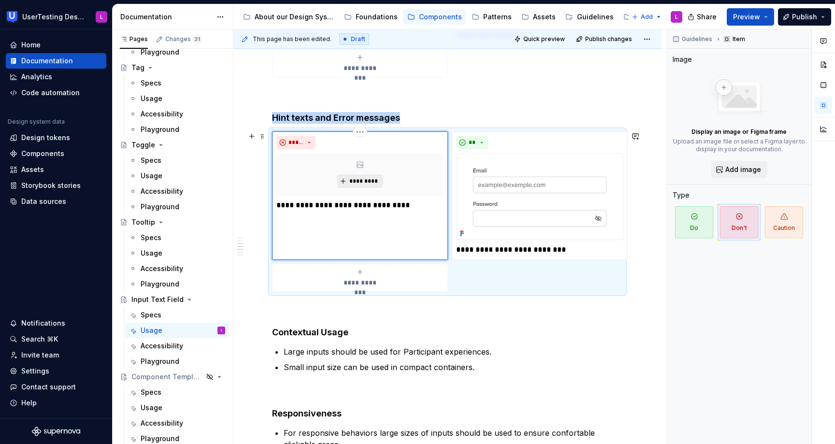
click at [361, 181] on span "*********" at bounding box center [363, 181] width 29 height 8
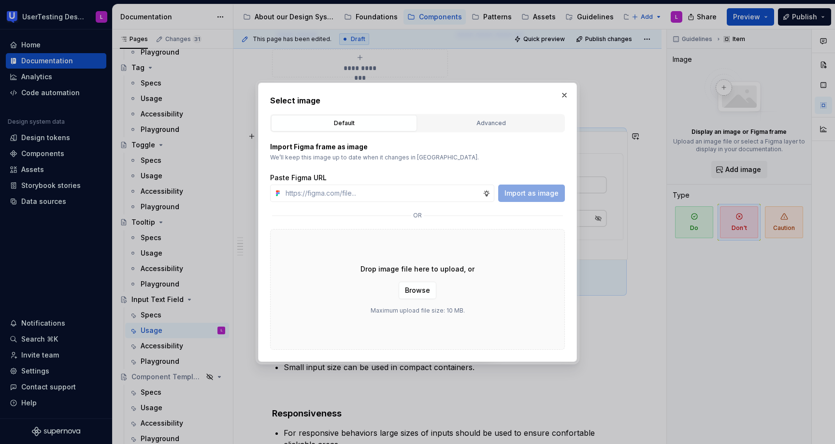
type input "[URL][DOMAIN_NAME]"
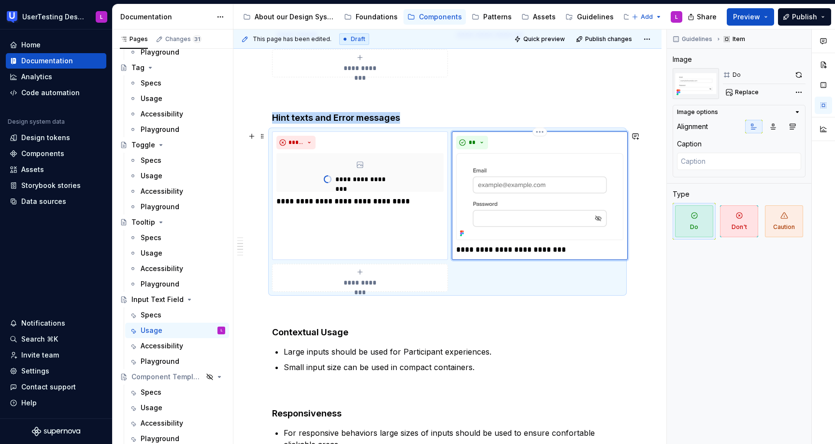
click at [514, 214] on img at bounding box center [539, 196] width 167 height 87
type textarea "*"
click at [798, 92] on div "Comments Open comments No comments yet Select ‘Comment’ from the block context …" at bounding box center [751, 236] width 168 height 415
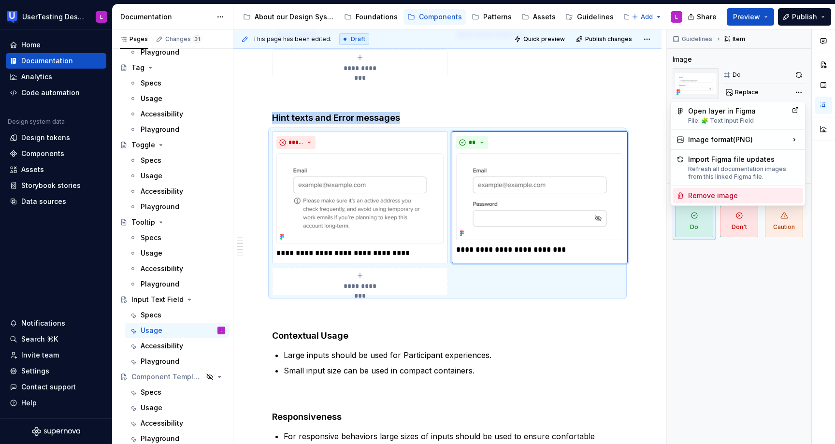
click at [709, 195] on div "Remove image" at bounding box center [743, 196] width 111 height 10
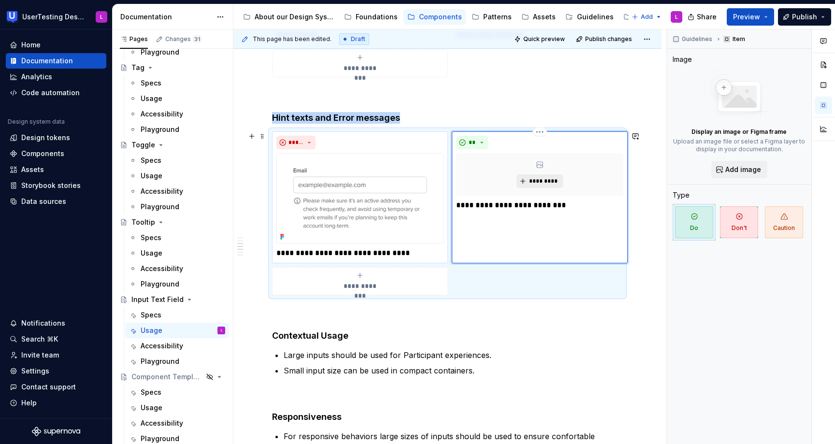
click at [532, 184] on span "*********" at bounding box center [543, 181] width 29 height 8
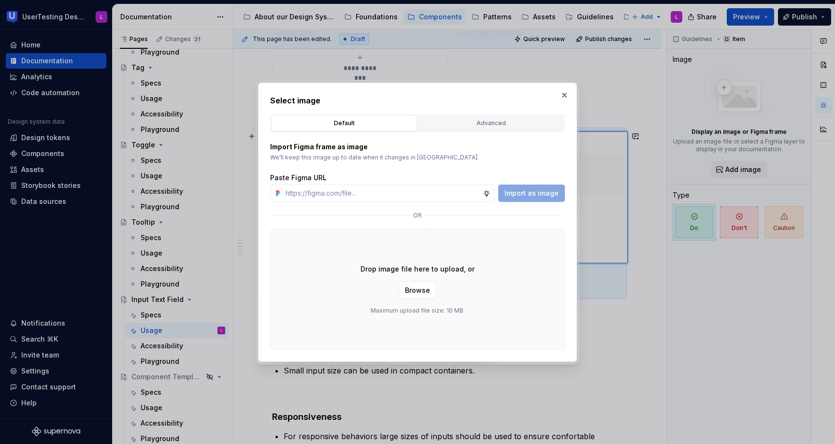
type input "[URL][DOMAIN_NAME]"
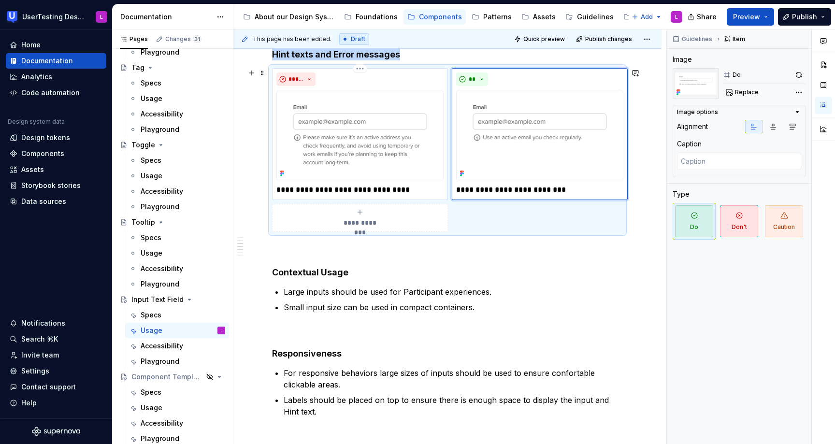
scroll to position [621, 0]
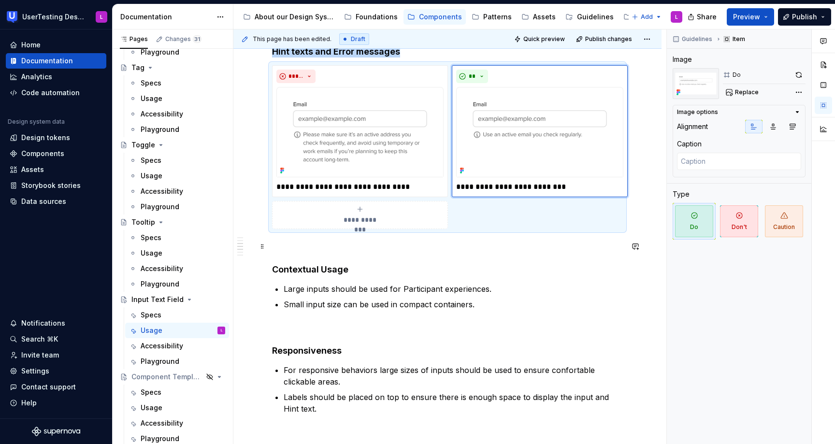
click at [282, 242] on p at bounding box center [447, 247] width 351 height 12
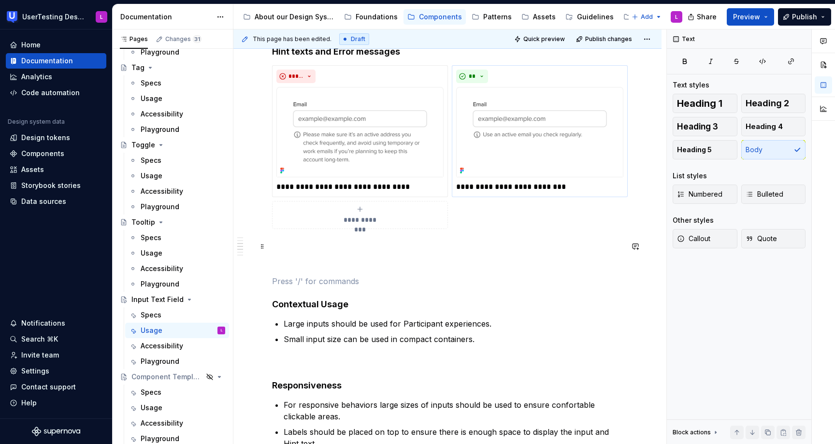
click at [287, 249] on p at bounding box center [447, 247] width 351 height 12
click at [286, 278] on p at bounding box center [447, 282] width 351 height 12
click at [282, 246] on p at bounding box center [447, 247] width 351 height 12
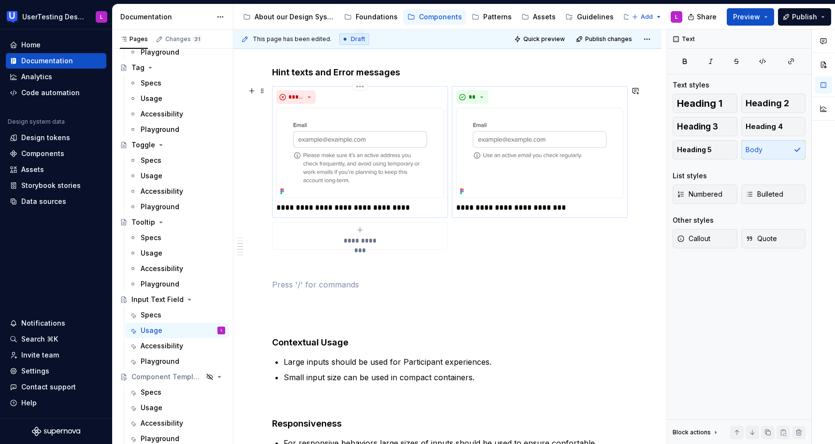
scroll to position [585, 0]
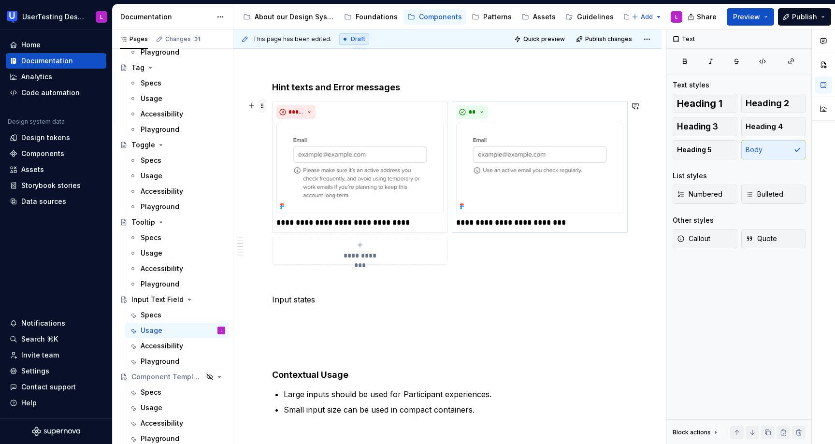
click at [265, 104] on span at bounding box center [263, 106] width 8 height 14
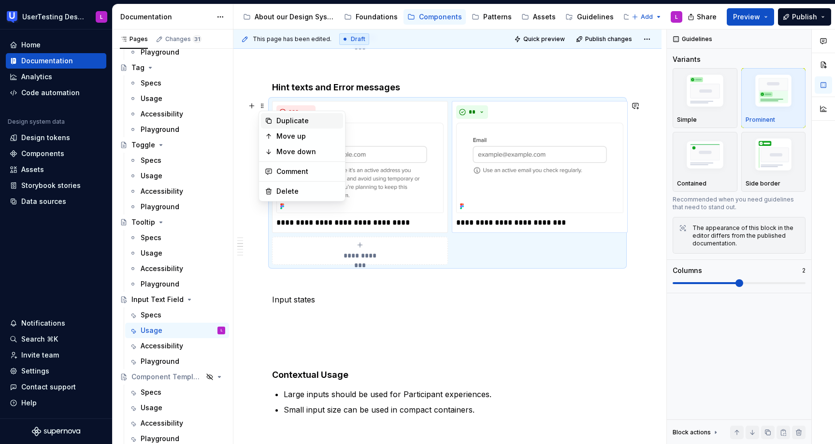
click at [286, 123] on div "Duplicate" at bounding box center [308, 121] width 63 height 10
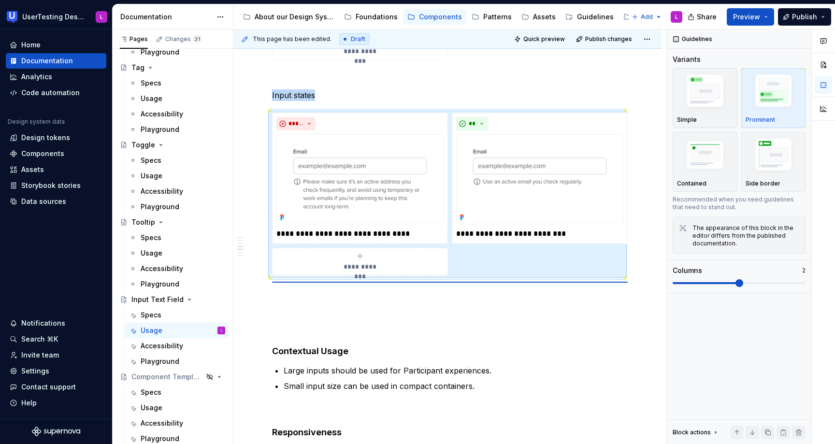
scroll to position [614, 0]
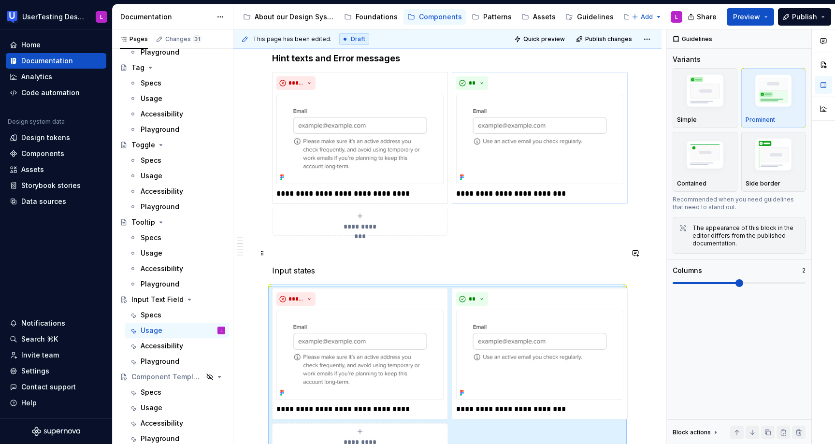
click at [287, 248] on p at bounding box center [447, 254] width 351 height 12
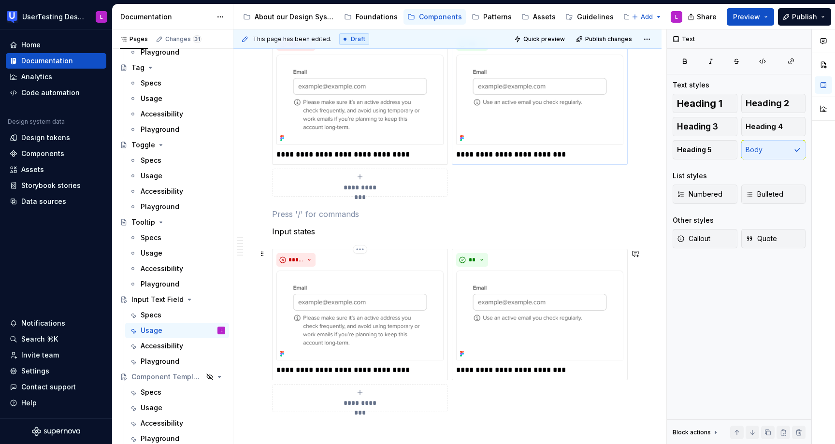
scroll to position [661, 0]
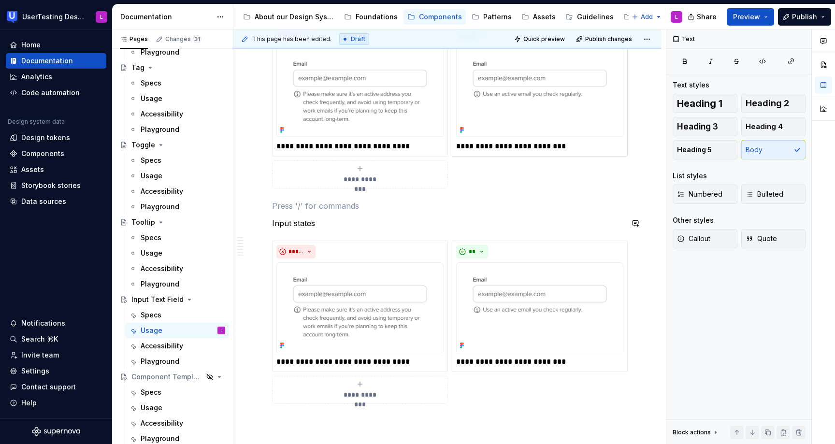
click at [284, 220] on p "Input states" at bounding box center [447, 224] width 351 height 12
click at [363, 204] on button "button" at bounding box center [364, 206] width 14 height 14
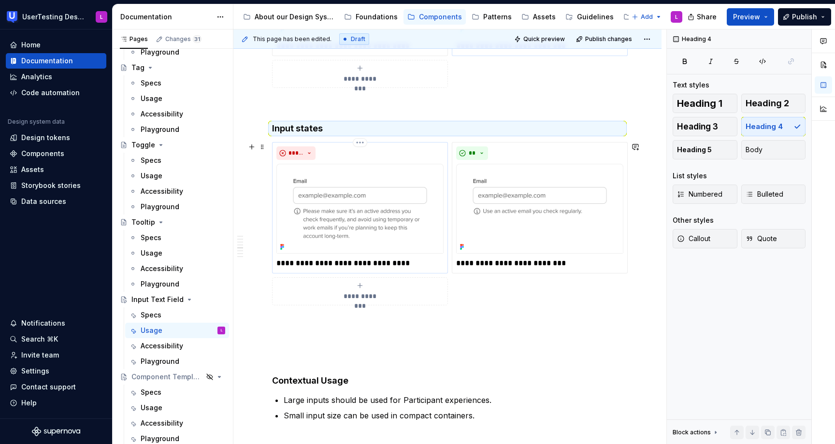
scroll to position [772, 0]
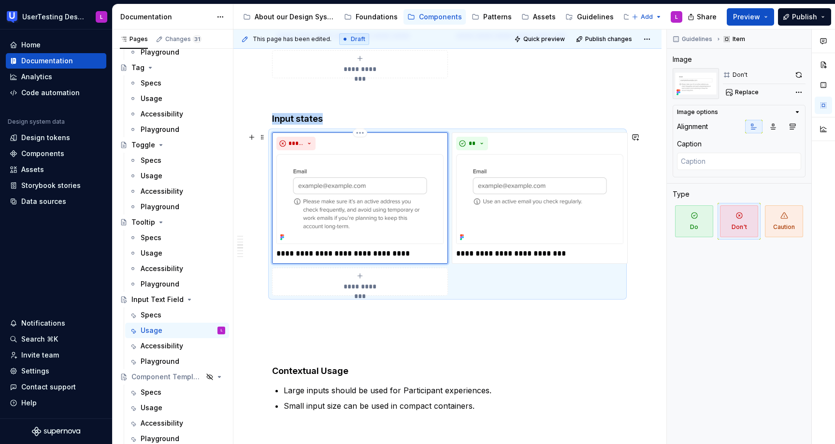
click at [401, 199] on img at bounding box center [360, 199] width 167 height 90
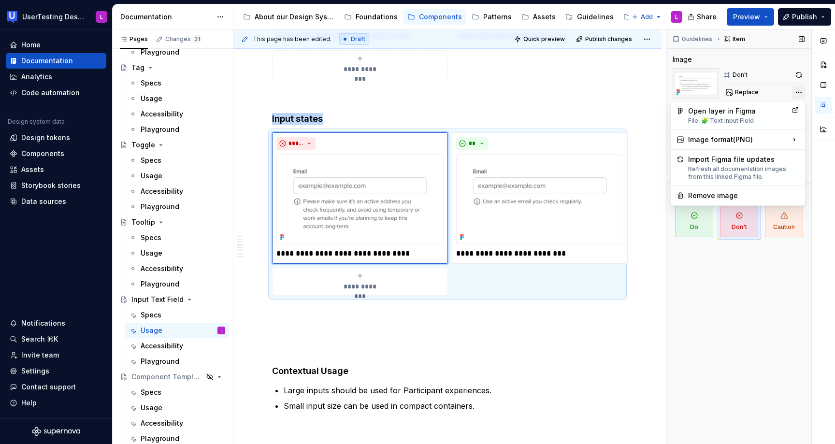
click at [800, 95] on div "Comments Open comments No comments yet Select ‘Comment’ from the block context …" at bounding box center [751, 236] width 168 height 415
click at [721, 196] on div "Remove image" at bounding box center [743, 196] width 111 height 10
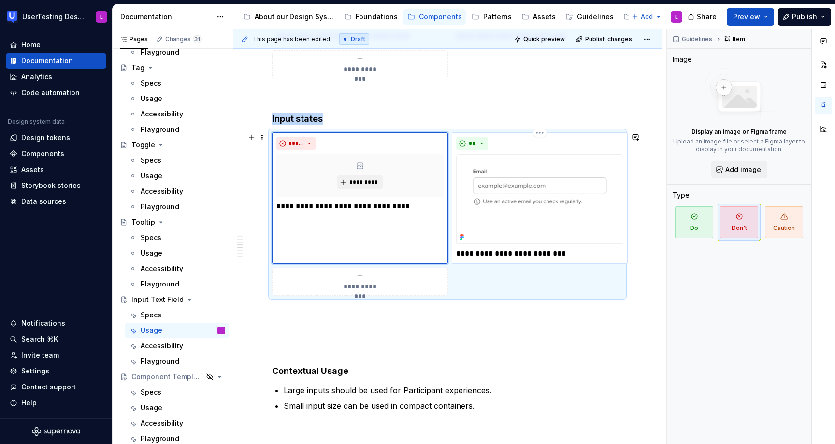
click at [550, 180] on img at bounding box center [539, 199] width 167 height 90
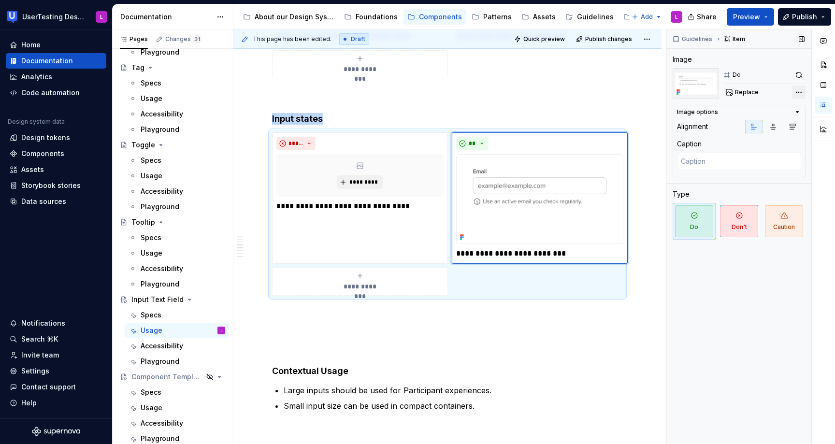
click at [800, 92] on div "Comments Open comments No comments yet Select ‘Comment’ from the block context …" at bounding box center [751, 236] width 168 height 415
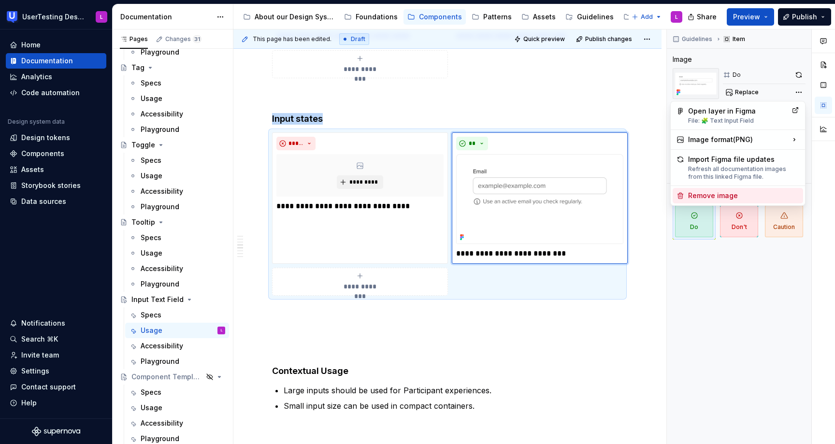
click at [704, 193] on div "Remove image" at bounding box center [743, 196] width 111 height 10
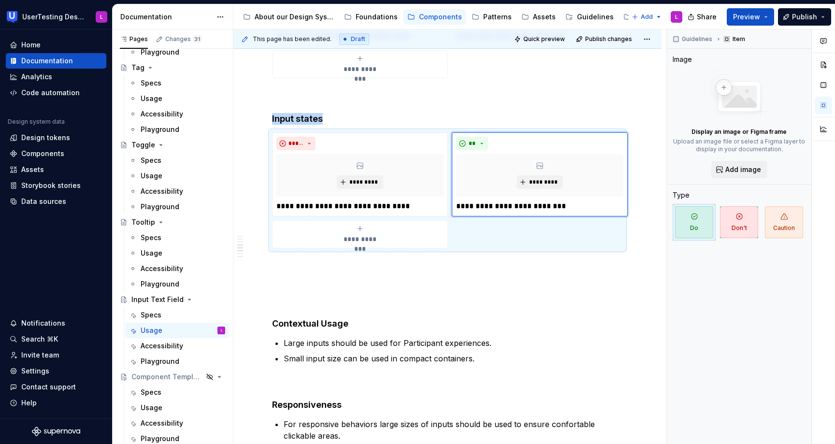
type textarea "*"
click at [320, 209] on p "**********" at bounding box center [360, 207] width 167 height 12
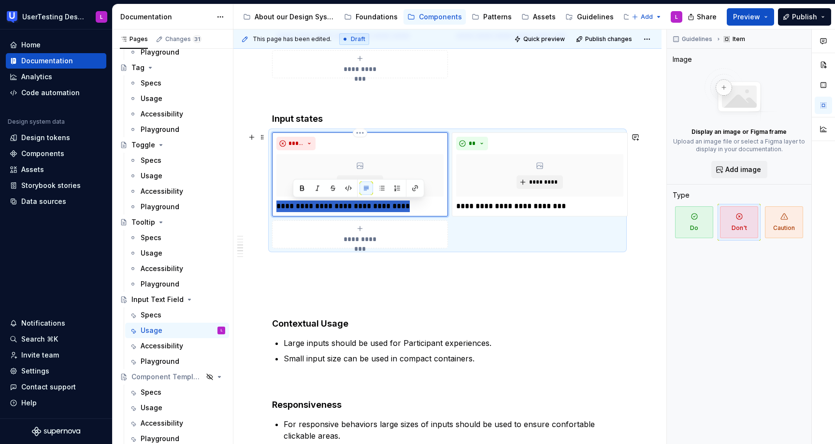
click at [320, 209] on p "**********" at bounding box center [360, 207] width 167 height 12
paste div
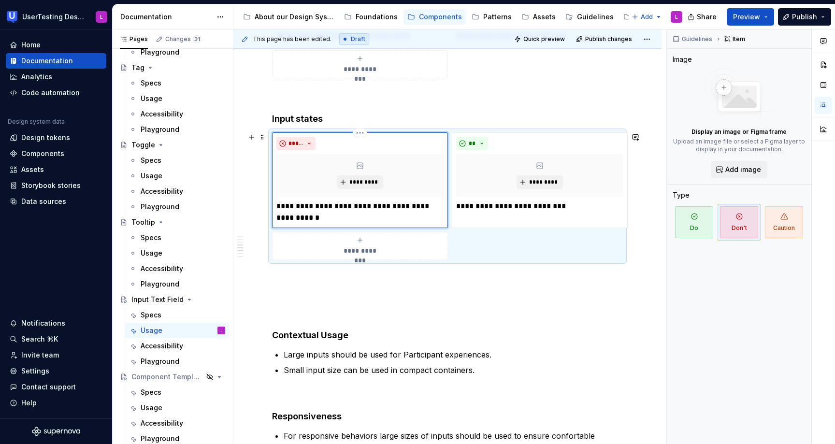
click at [282, 207] on p "**********" at bounding box center [360, 212] width 167 height 23
click at [310, 215] on p "**********" at bounding box center [360, 212] width 167 height 23
drag, startPoint x: 381, startPoint y: 204, endPoint x: 347, endPoint y: 205, distance: 33.8
click at [347, 205] on p "**********" at bounding box center [360, 212] width 167 height 23
type textarea "*"
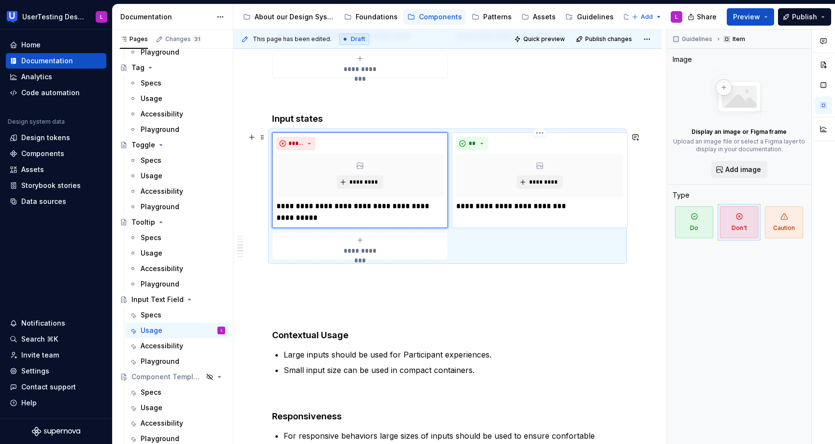
click at [496, 205] on p "**********" at bounding box center [539, 207] width 167 height 12
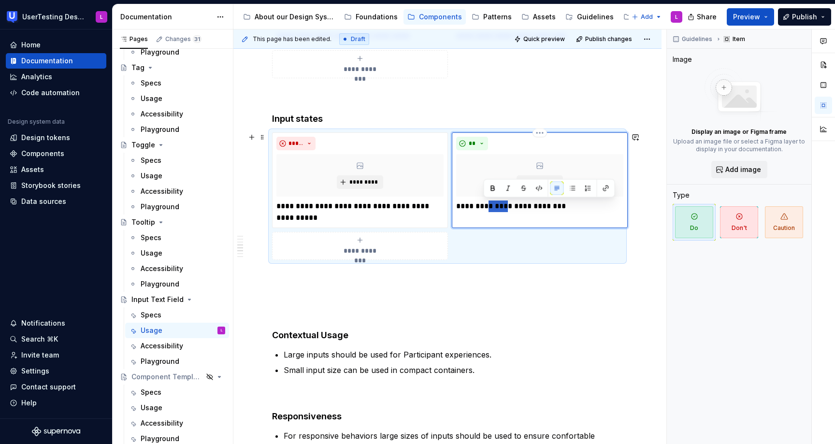
click at [496, 205] on p "**********" at bounding box center [539, 207] width 167 height 12
click at [582, 206] on p "**********" at bounding box center [539, 212] width 167 height 23
click at [509, 205] on p "**********" at bounding box center [539, 212] width 167 height 23
click at [549, 206] on p "**********" at bounding box center [539, 212] width 167 height 23
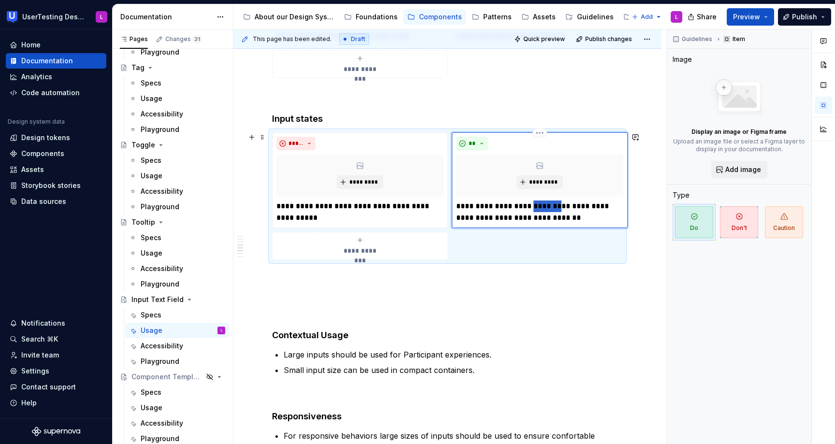
click at [549, 206] on p "**********" at bounding box center [539, 212] width 167 height 23
click at [546, 204] on p "**********" at bounding box center [539, 212] width 167 height 23
click at [553, 187] on button "*********" at bounding box center [540, 182] width 46 height 14
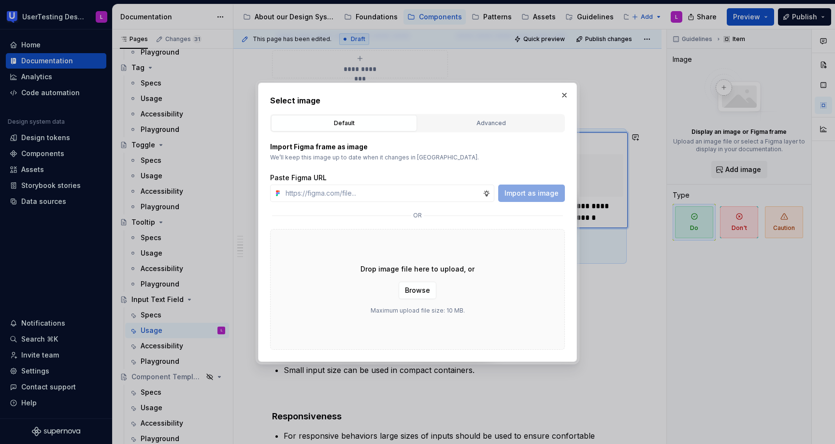
type textarea "*"
type input "[URL][DOMAIN_NAME]"
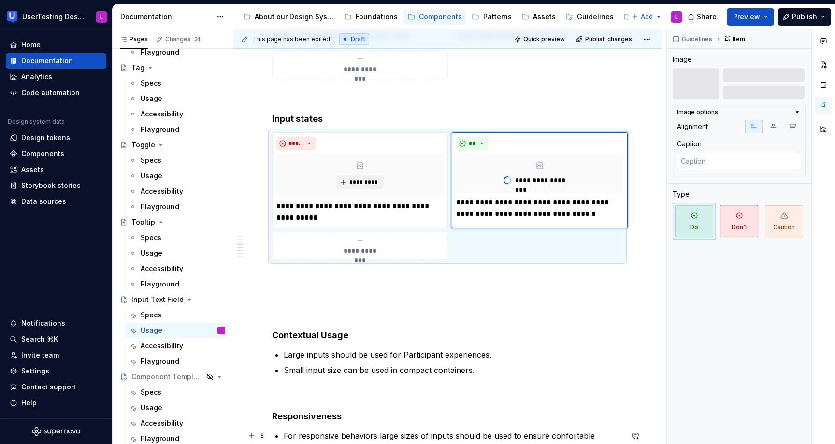
type textarea "*"
click at [395, 173] on div "*********" at bounding box center [360, 175] width 167 height 43
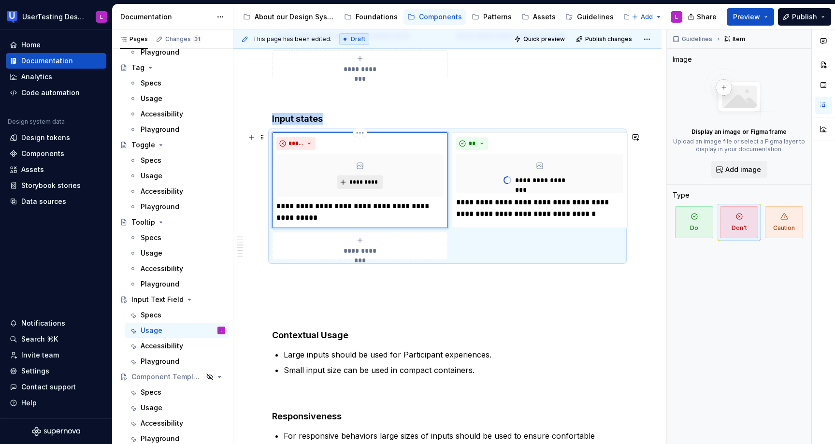
click at [360, 178] on span "*********" at bounding box center [363, 182] width 29 height 8
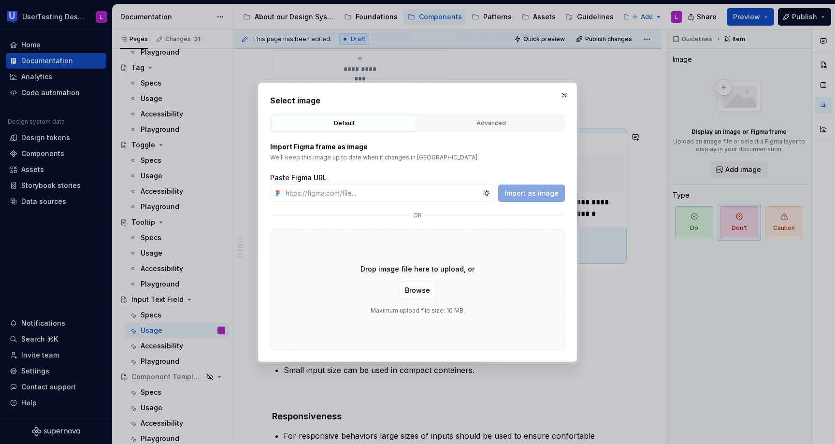
type input "[URL][DOMAIN_NAME]"
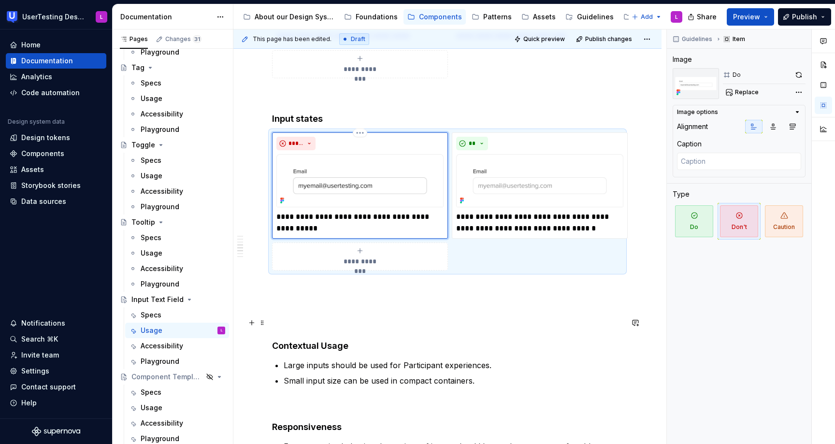
click at [290, 325] on p at bounding box center [447, 323] width 351 height 12
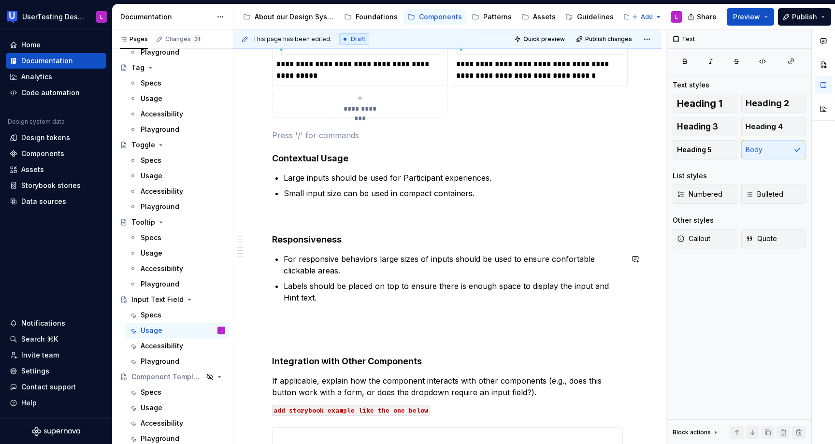
scroll to position [917, 0]
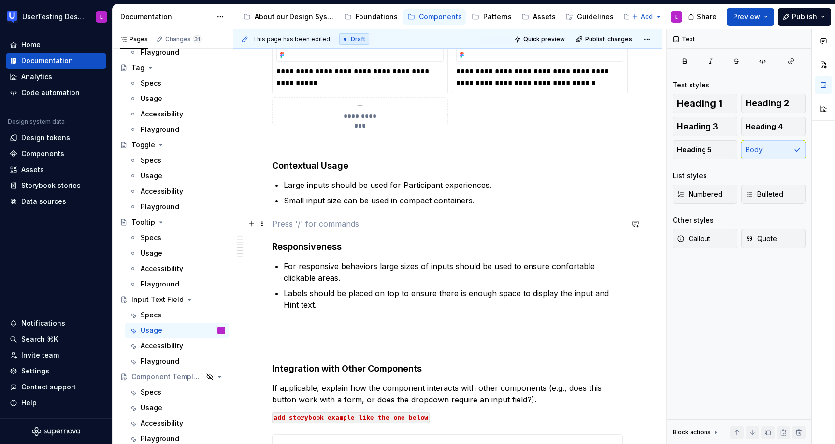
click at [297, 222] on p at bounding box center [447, 224] width 351 height 12
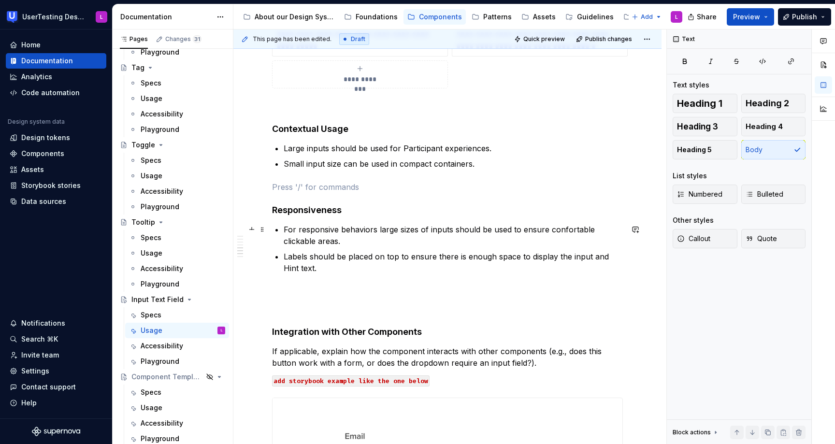
scroll to position [959, 0]
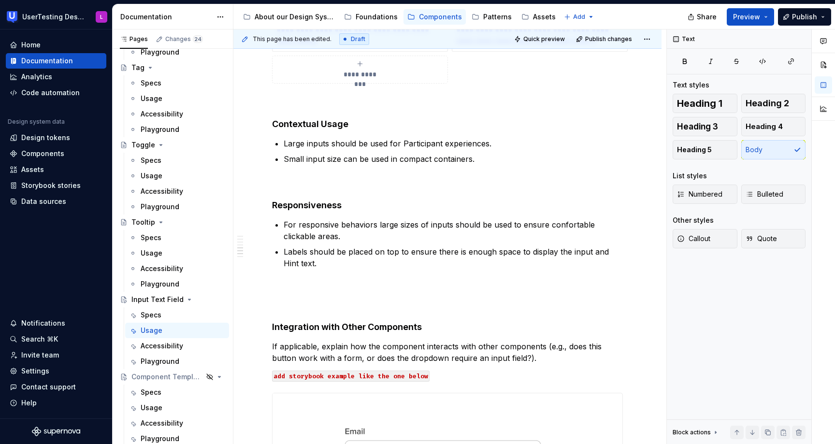
type textarea "*"
